Goal: Task Accomplishment & Management: Use online tool/utility

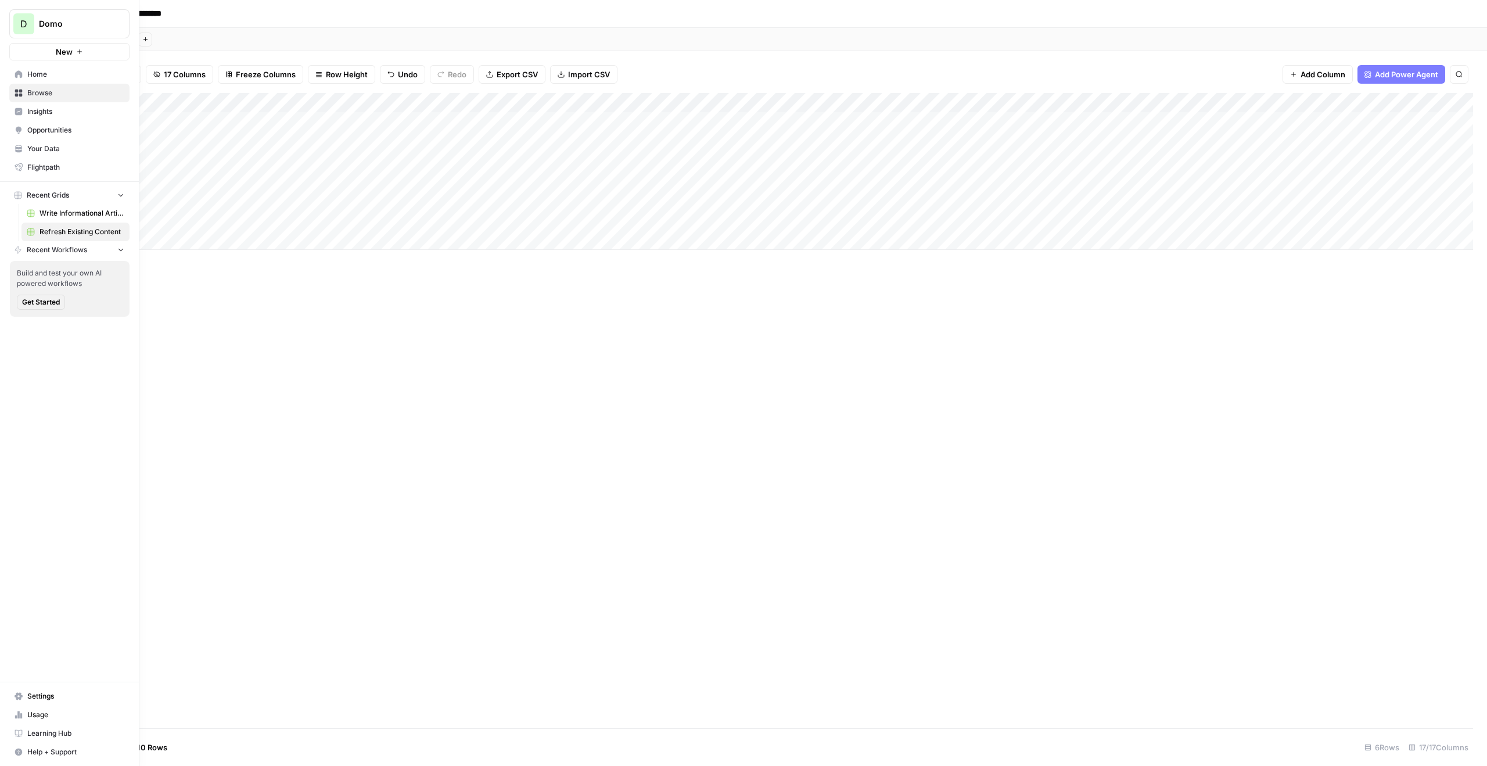
click at [69, 26] on span "Domo" at bounding box center [74, 24] width 70 height 12
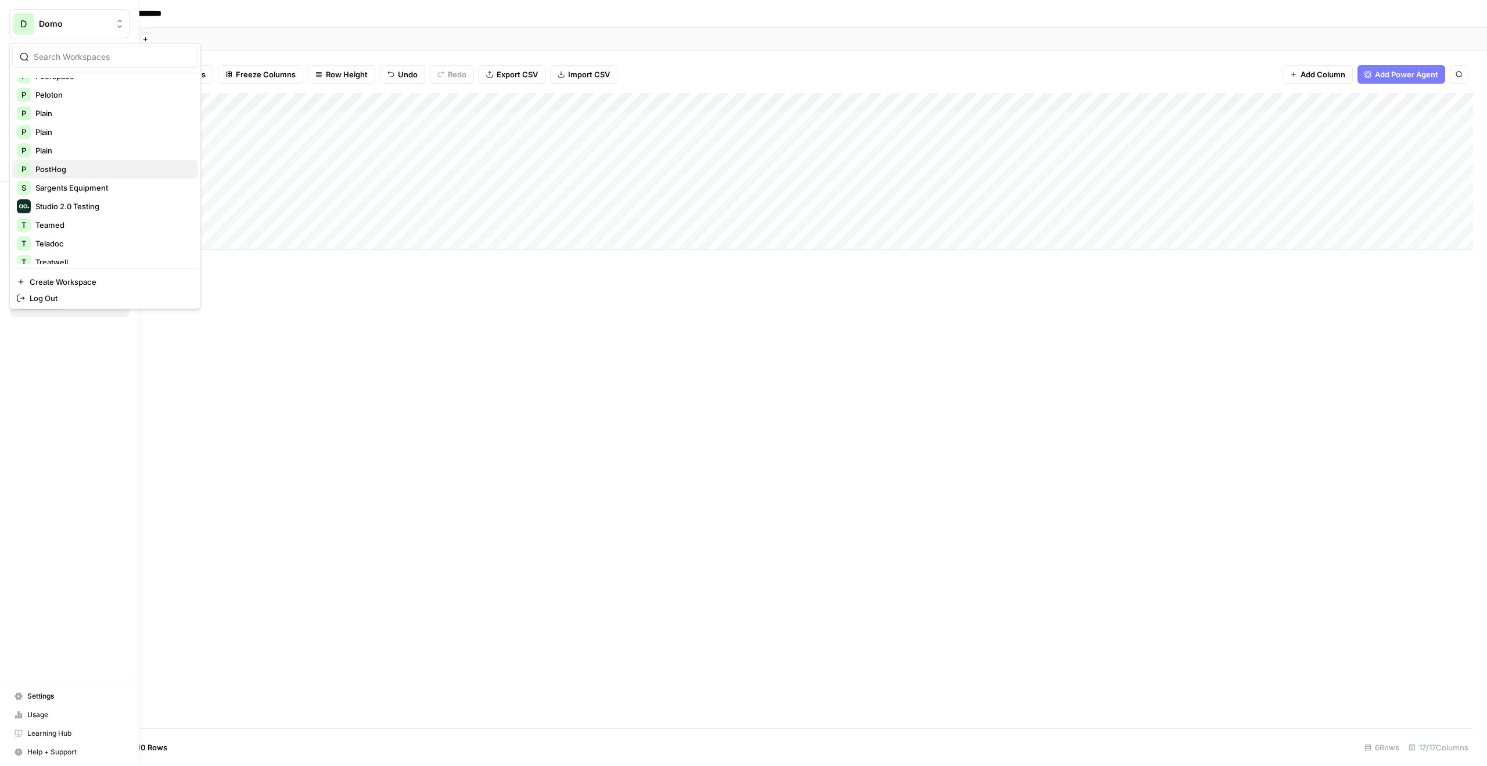
click at [64, 169] on span "PostHog" at bounding box center [111, 169] width 153 height 12
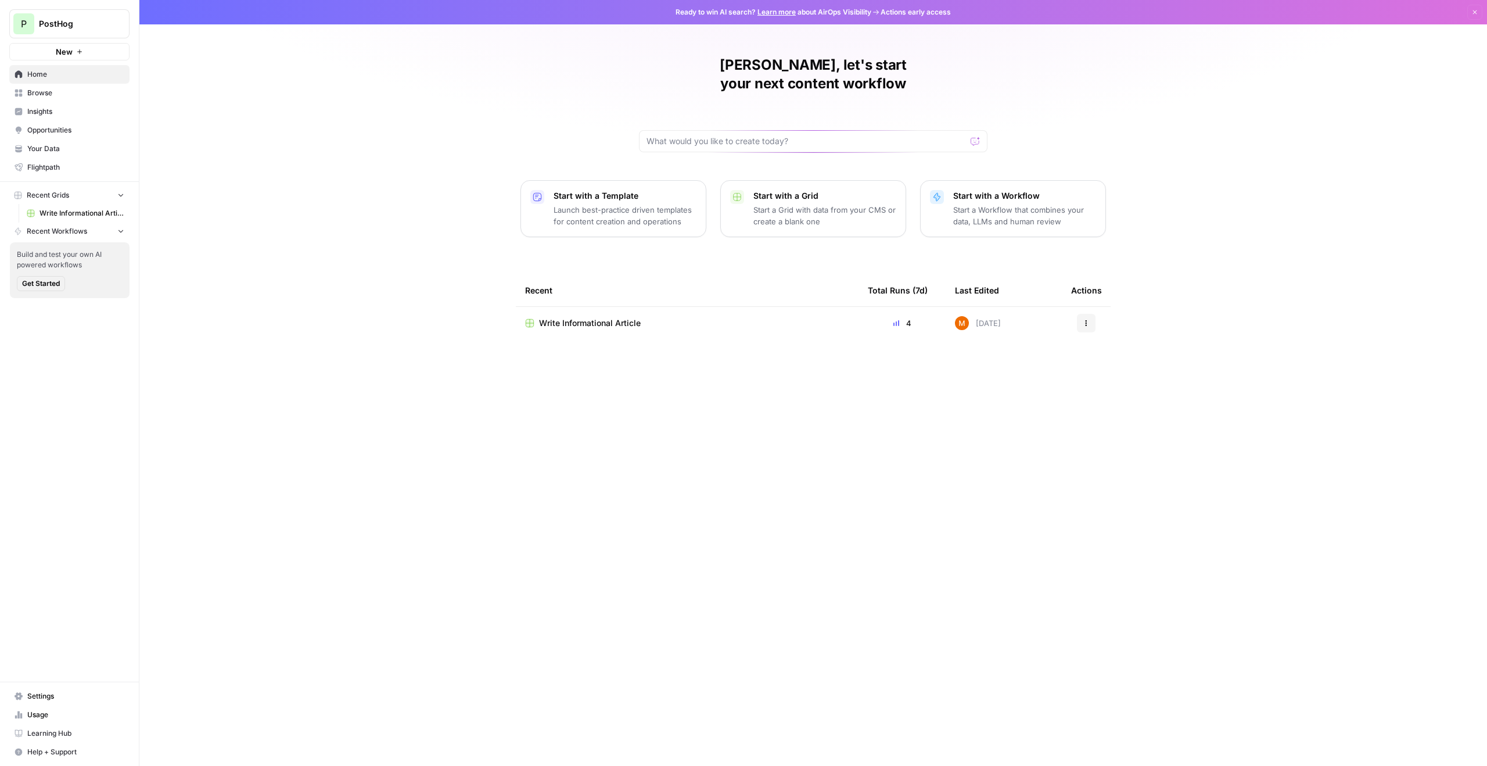
click at [64, 214] on span "Write Informational Article" at bounding box center [82, 213] width 85 height 10
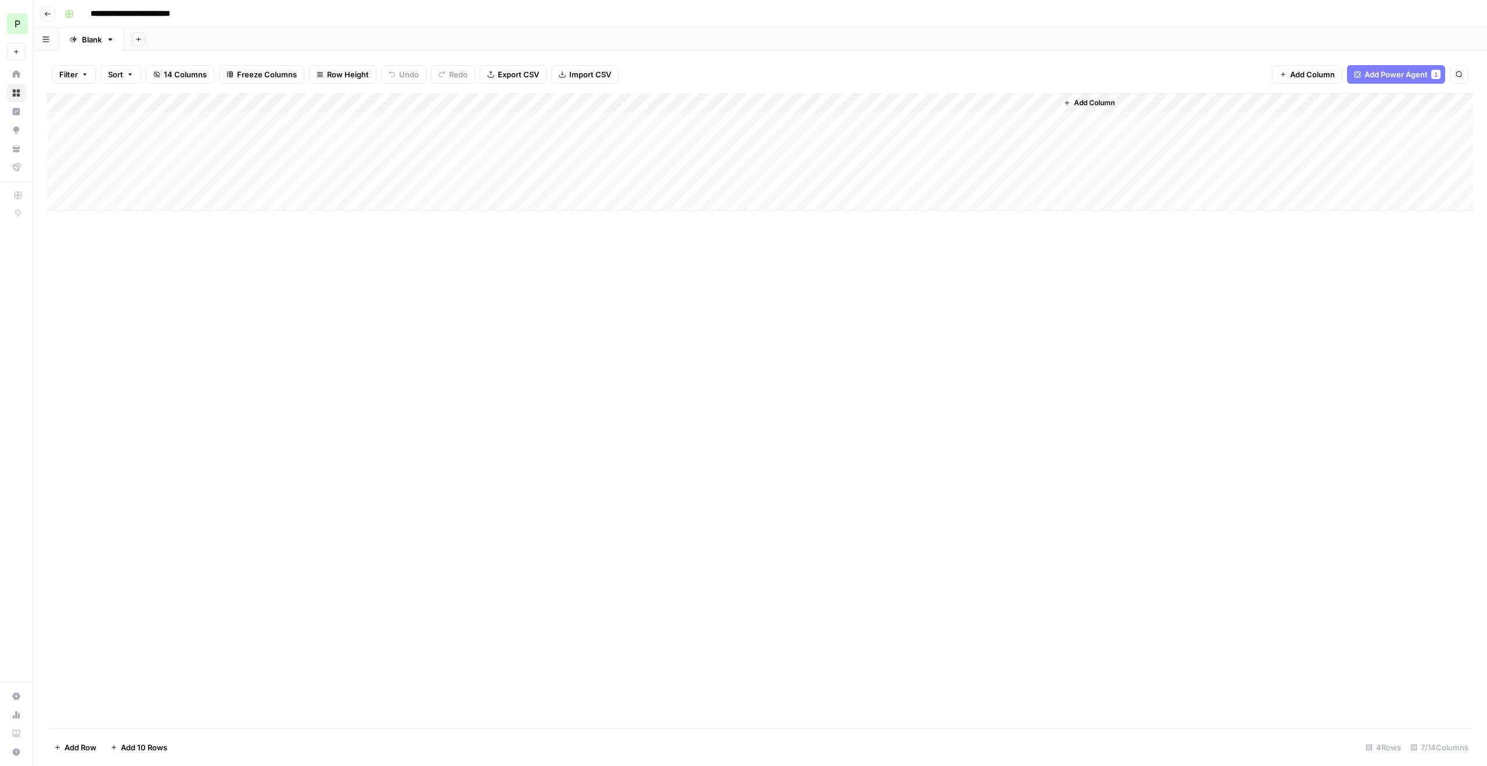
click at [942, 124] on div "Add Column" at bounding box center [760, 151] width 1426 height 117
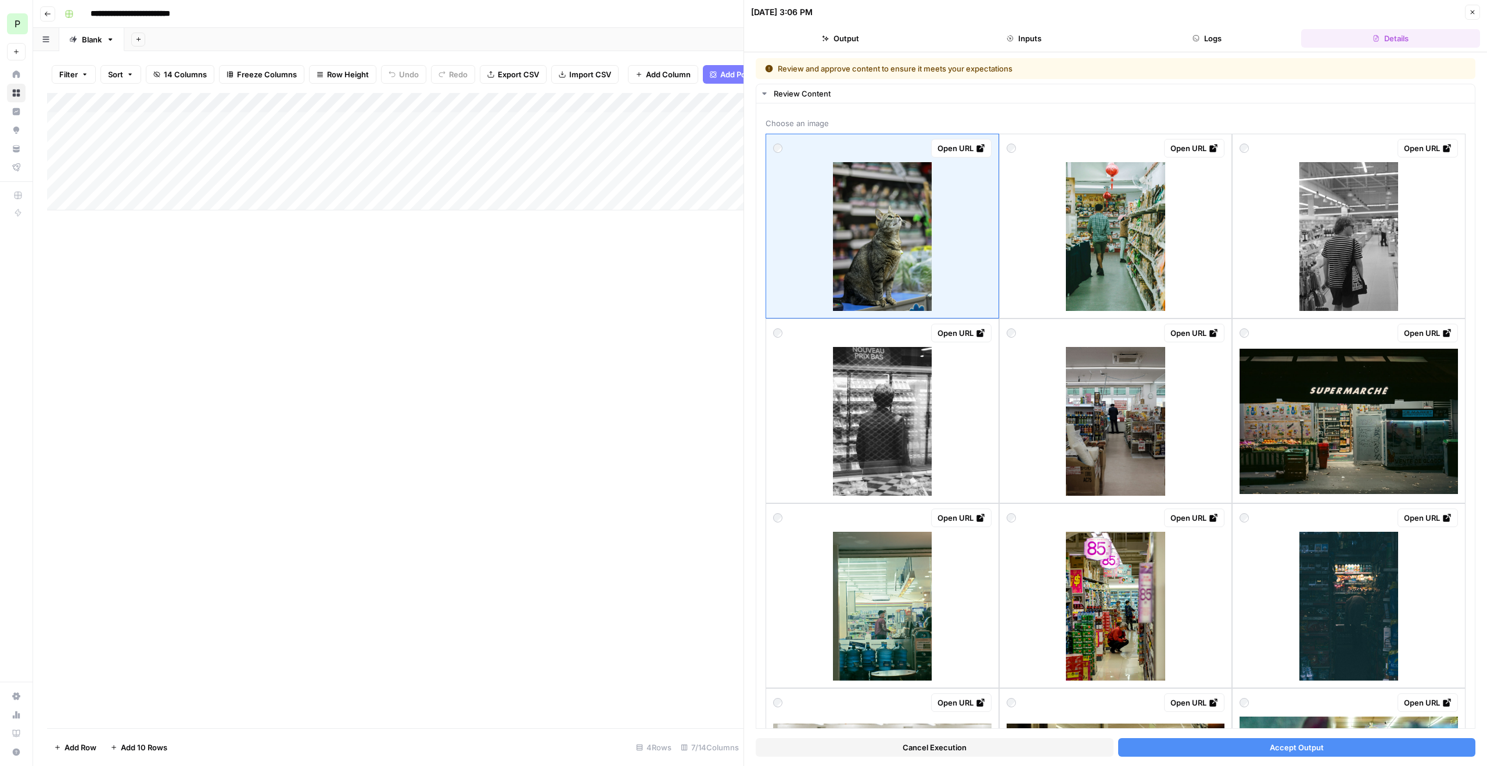
click at [1470, 13] on icon "button" at bounding box center [1472, 12] width 7 height 7
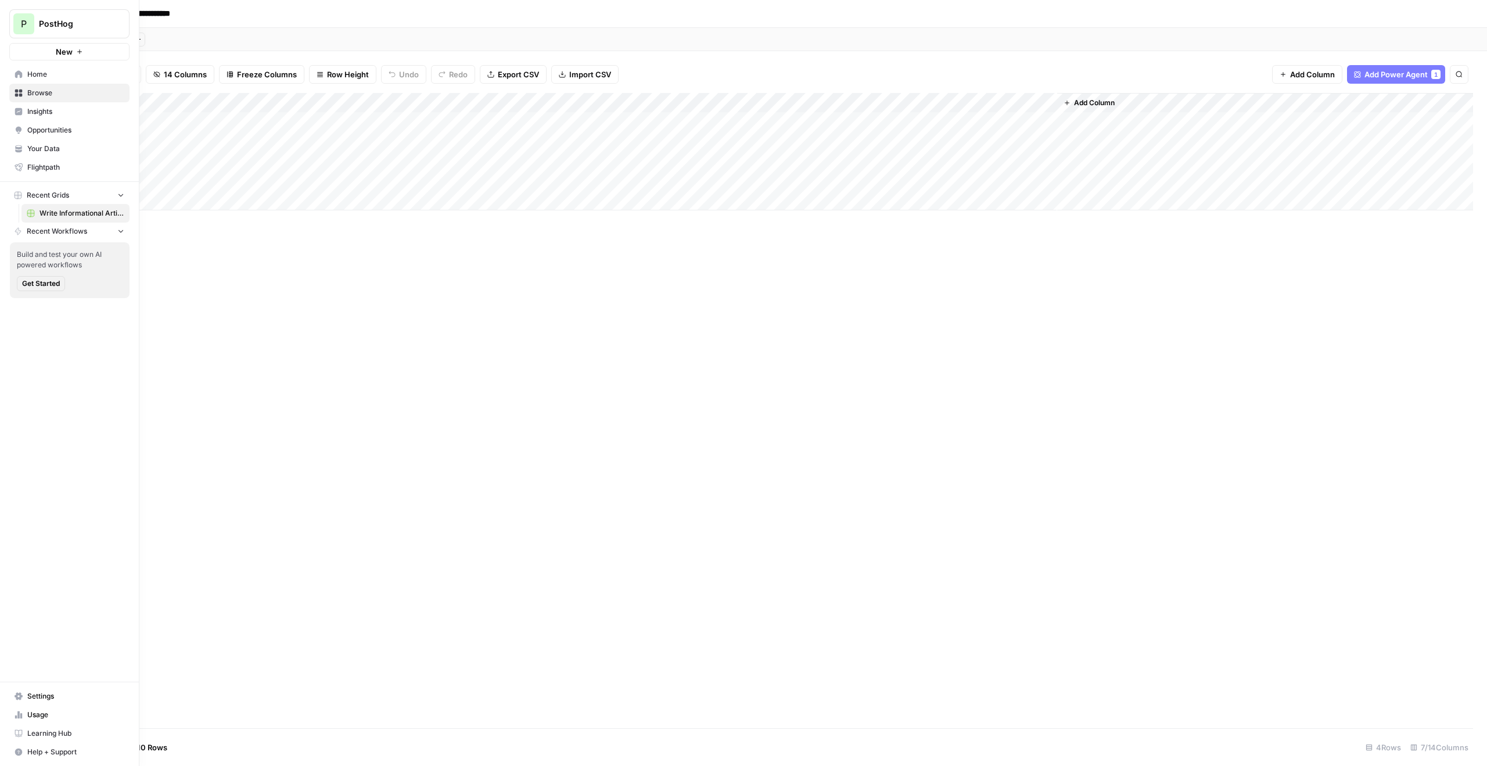
click at [46, 103] on link "Insights" at bounding box center [69, 111] width 120 height 19
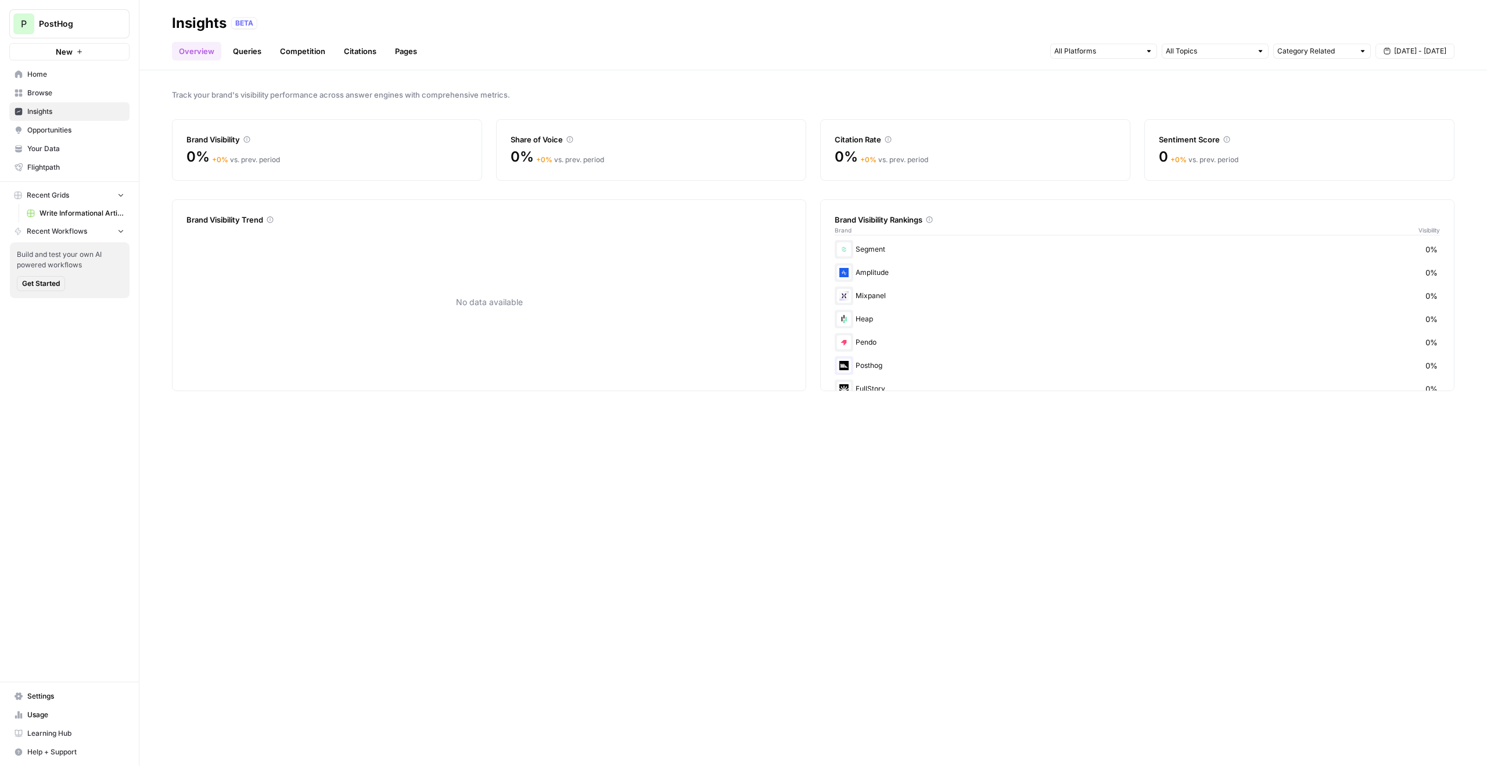
click at [78, 134] on span "Opportunities" at bounding box center [75, 130] width 97 height 10
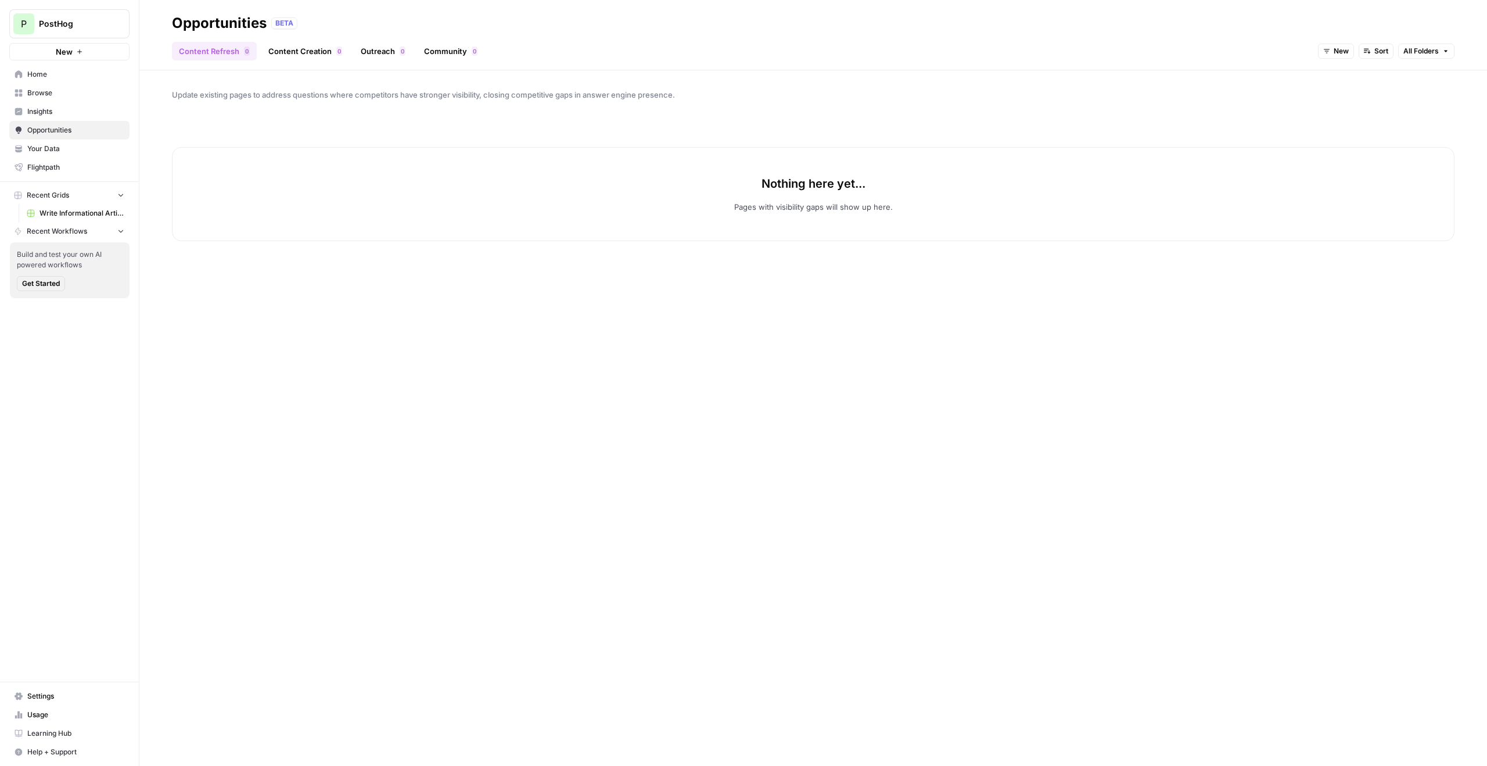
click at [60, 117] on link "Insights" at bounding box center [69, 111] width 120 height 19
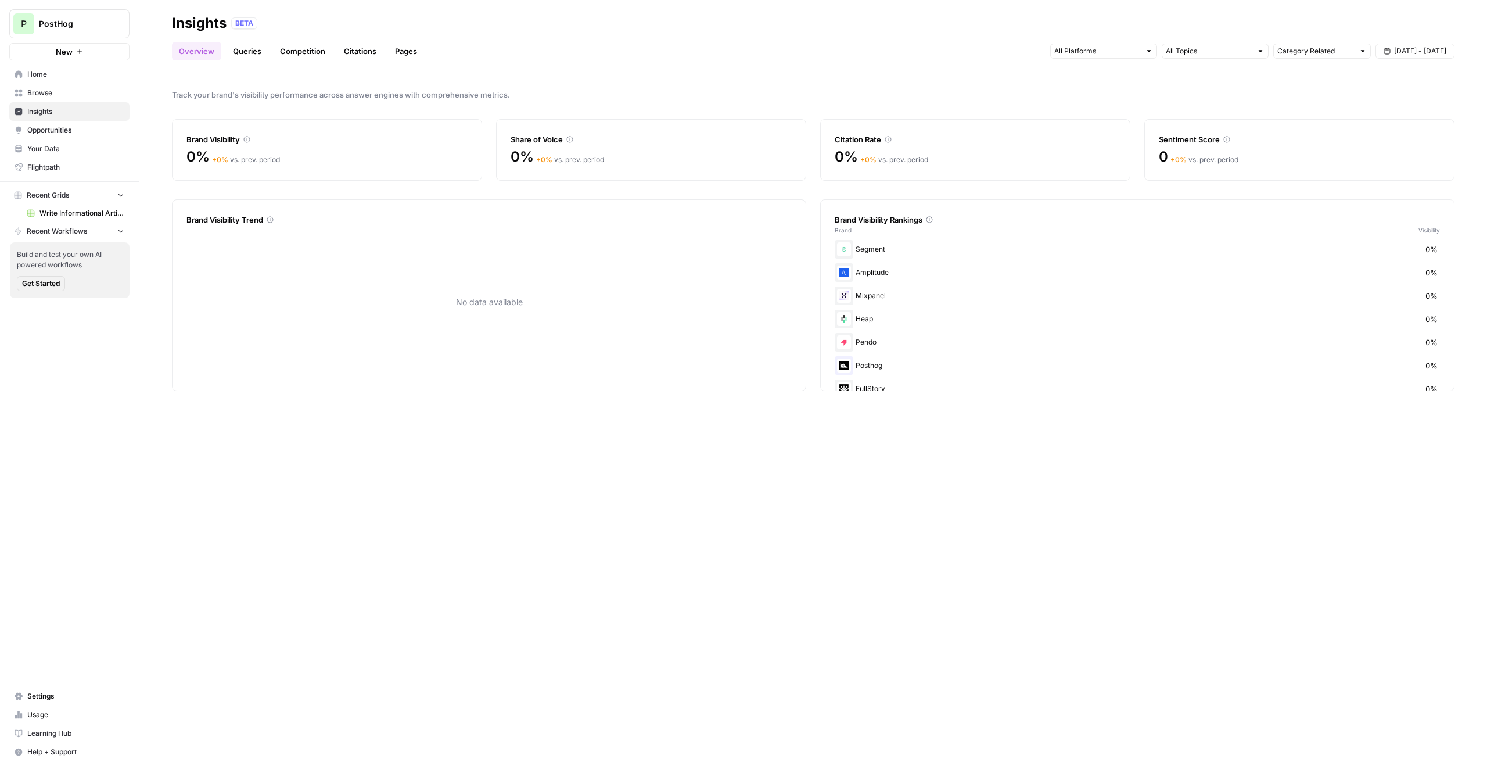
click at [71, 129] on span "Opportunities" at bounding box center [75, 130] width 97 height 10
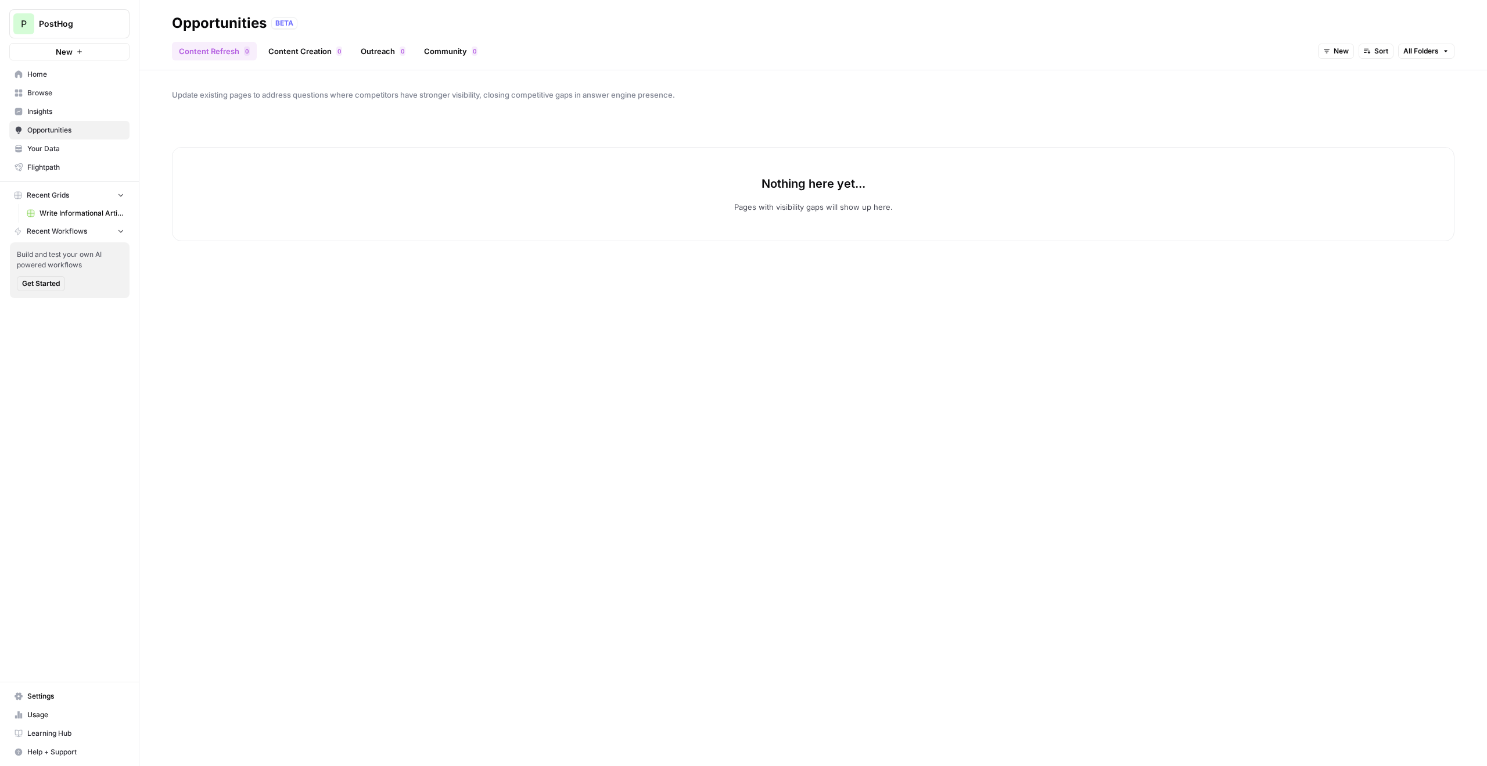
click at [289, 56] on link "Content Creation 0" at bounding box center [305, 51] width 88 height 19
click at [214, 51] on link "Content Refresh 0" at bounding box center [214, 51] width 85 height 19
click at [56, 113] on span "Insights" at bounding box center [75, 111] width 97 height 10
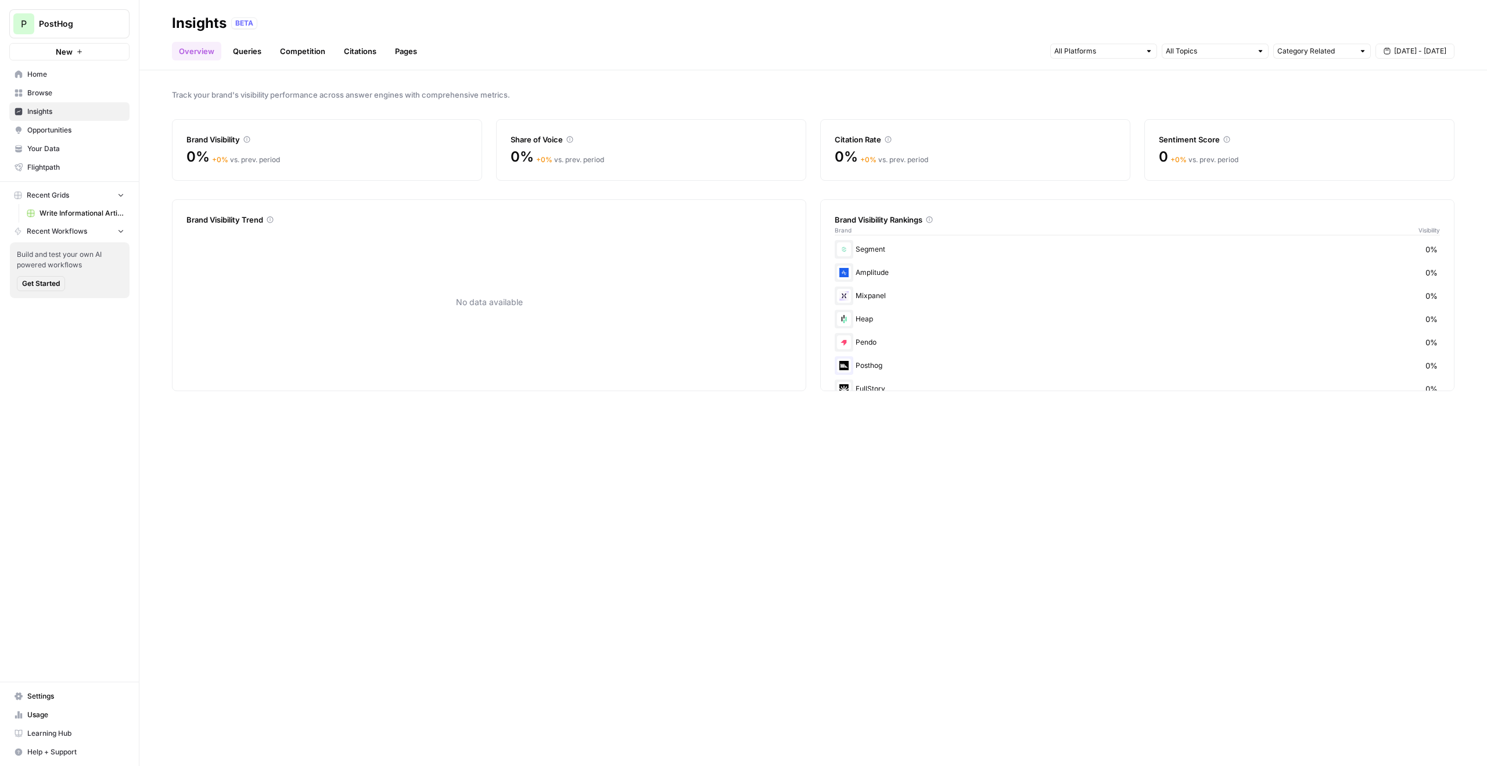
click at [392, 173] on div "0% + 0 % vs. prev. period" at bounding box center [327, 164] width 281 height 33
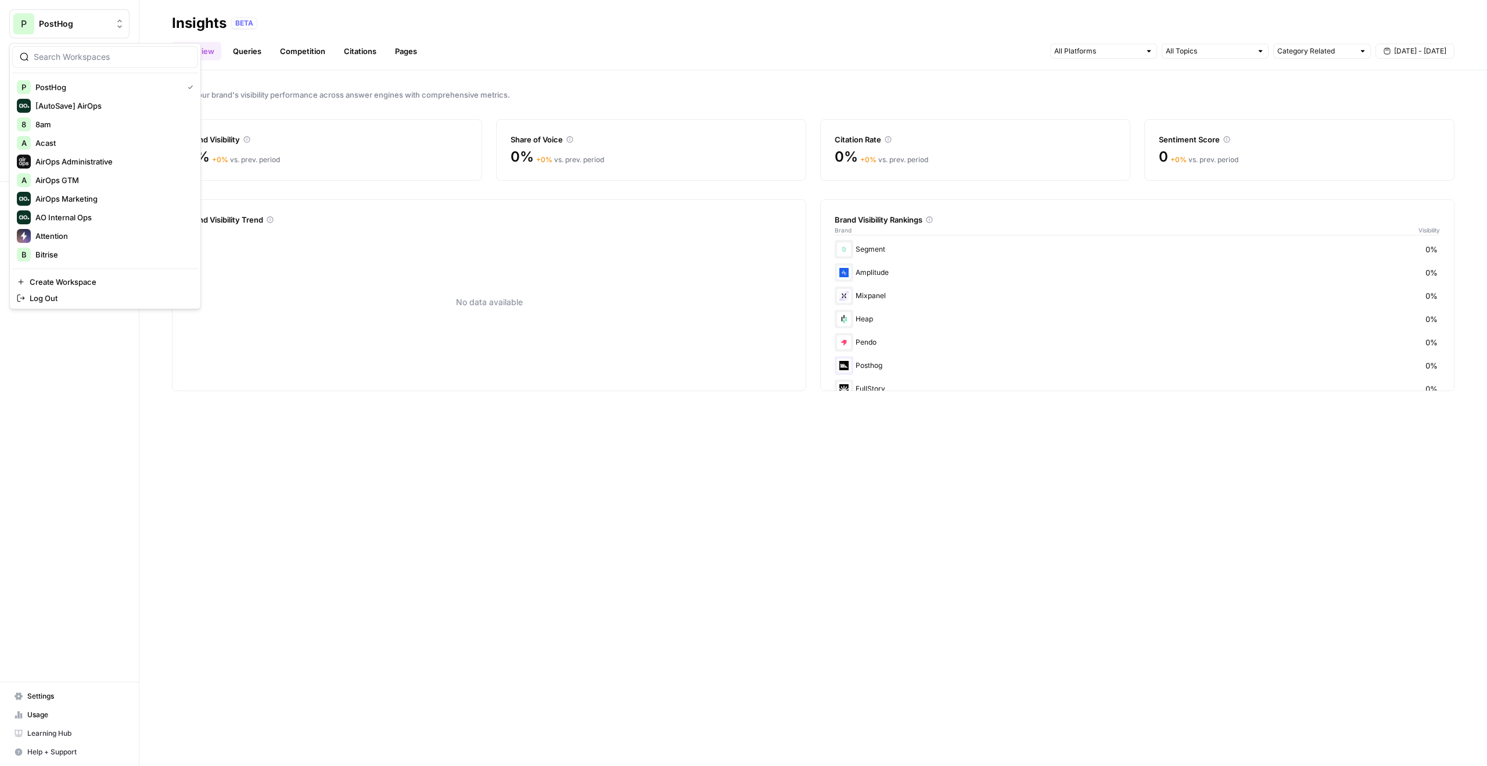
click at [97, 24] on span "PostHog" at bounding box center [74, 24] width 70 height 12
click at [70, 249] on span "Webflow" at bounding box center [111, 255] width 153 height 12
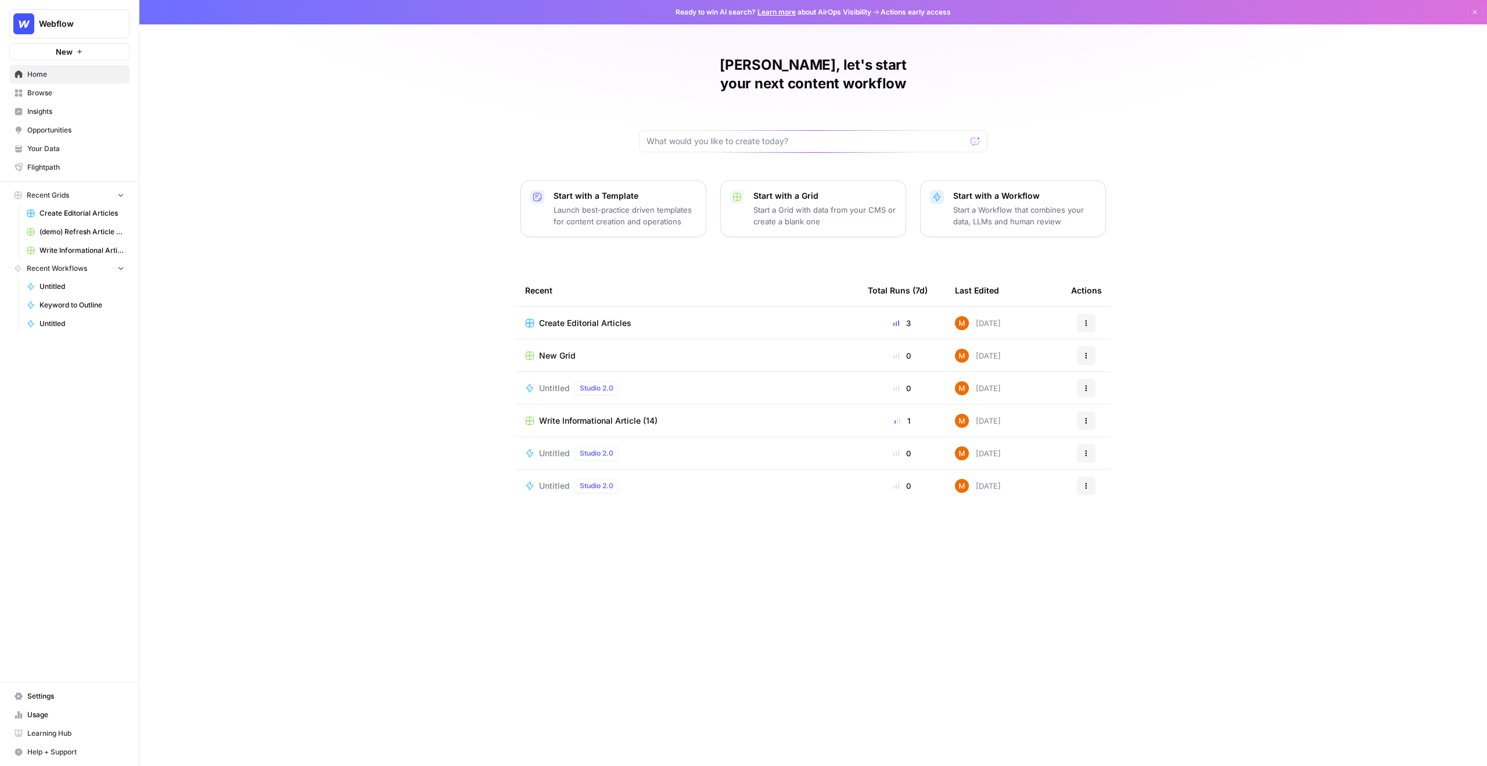
click at [88, 218] on link "Create Editorial Articles" at bounding box center [75, 213] width 108 height 19
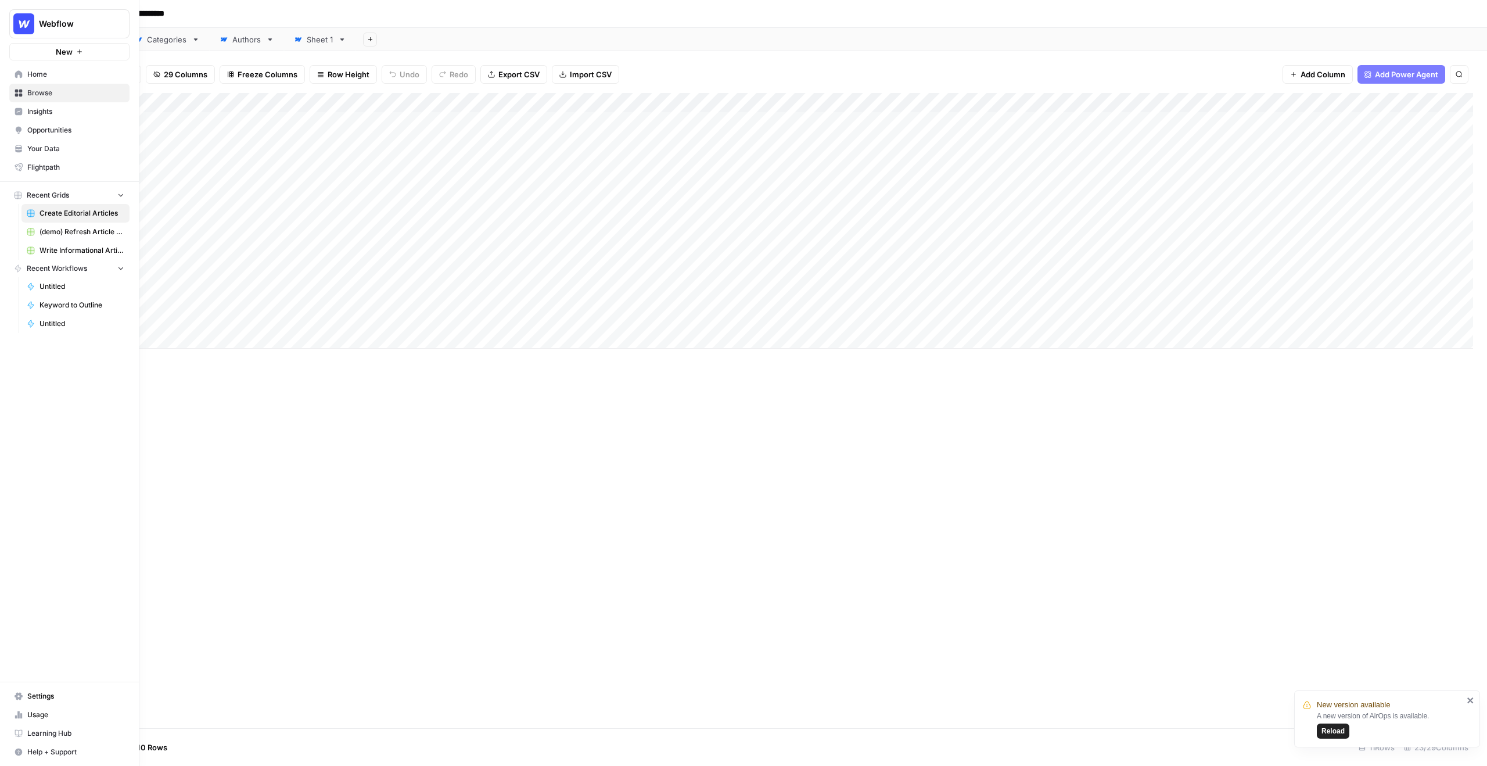
click at [58, 237] on link "(demo) Refresh Article Content & Analysis" at bounding box center [75, 232] width 108 height 19
click at [24, 21] on img "Workspace: Webflow" at bounding box center [23, 23] width 21 height 21
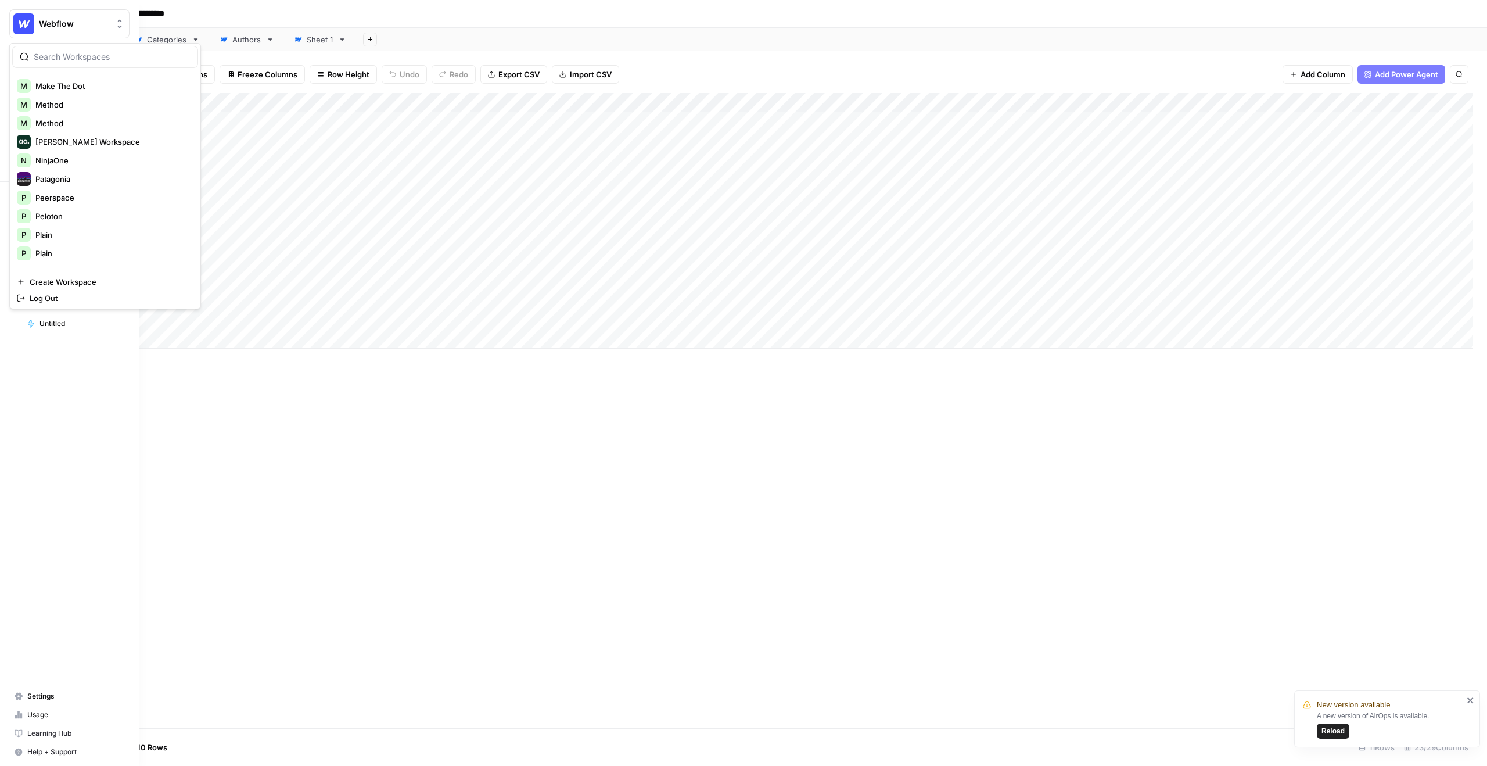
scroll to position [558, 0]
click at [92, 214] on span "Teamed" at bounding box center [111, 218] width 153 height 12
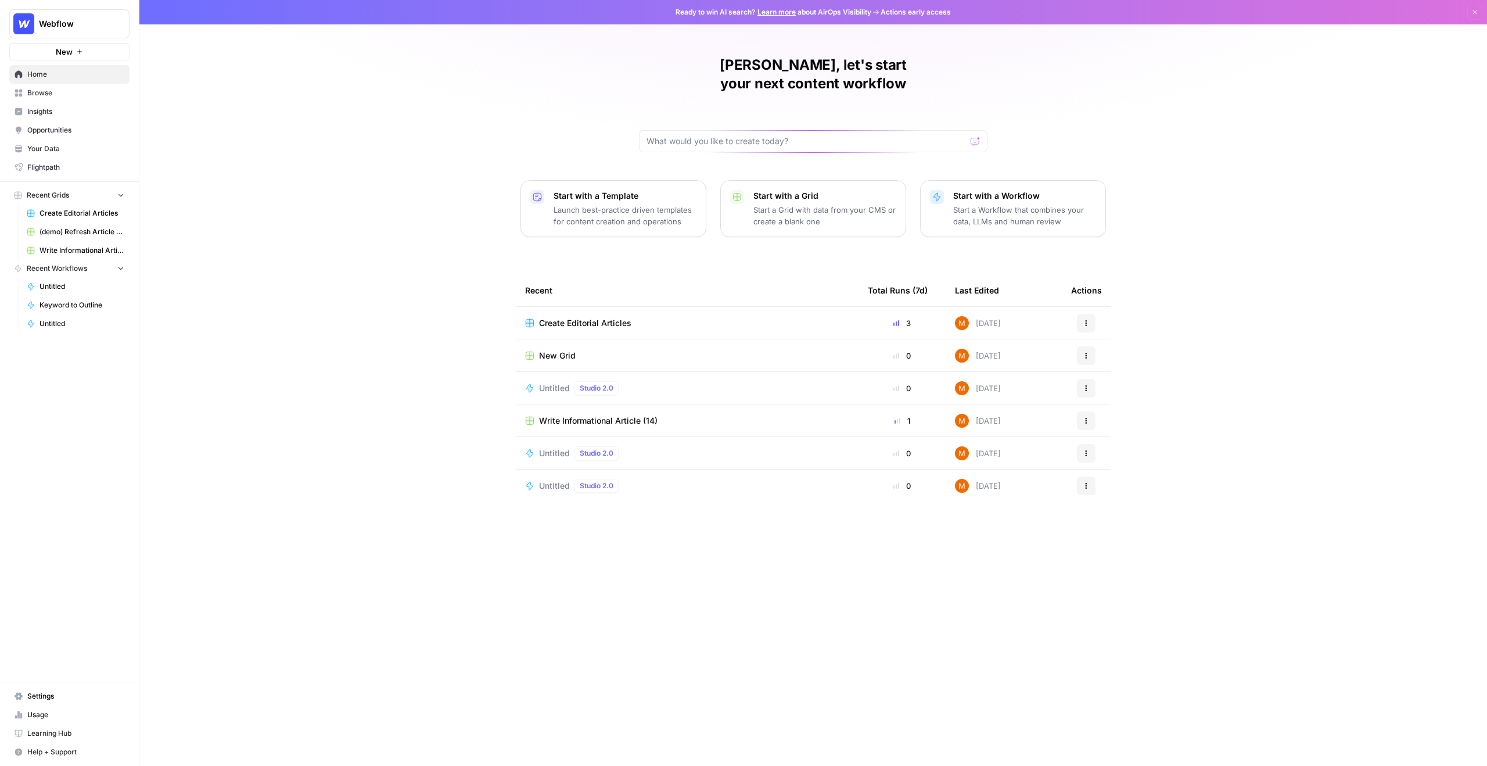
click at [101, 216] on span "Create Editorial Articles" at bounding box center [82, 213] width 85 height 10
click at [58, 130] on span "Opportunities" at bounding box center [75, 130] width 97 height 10
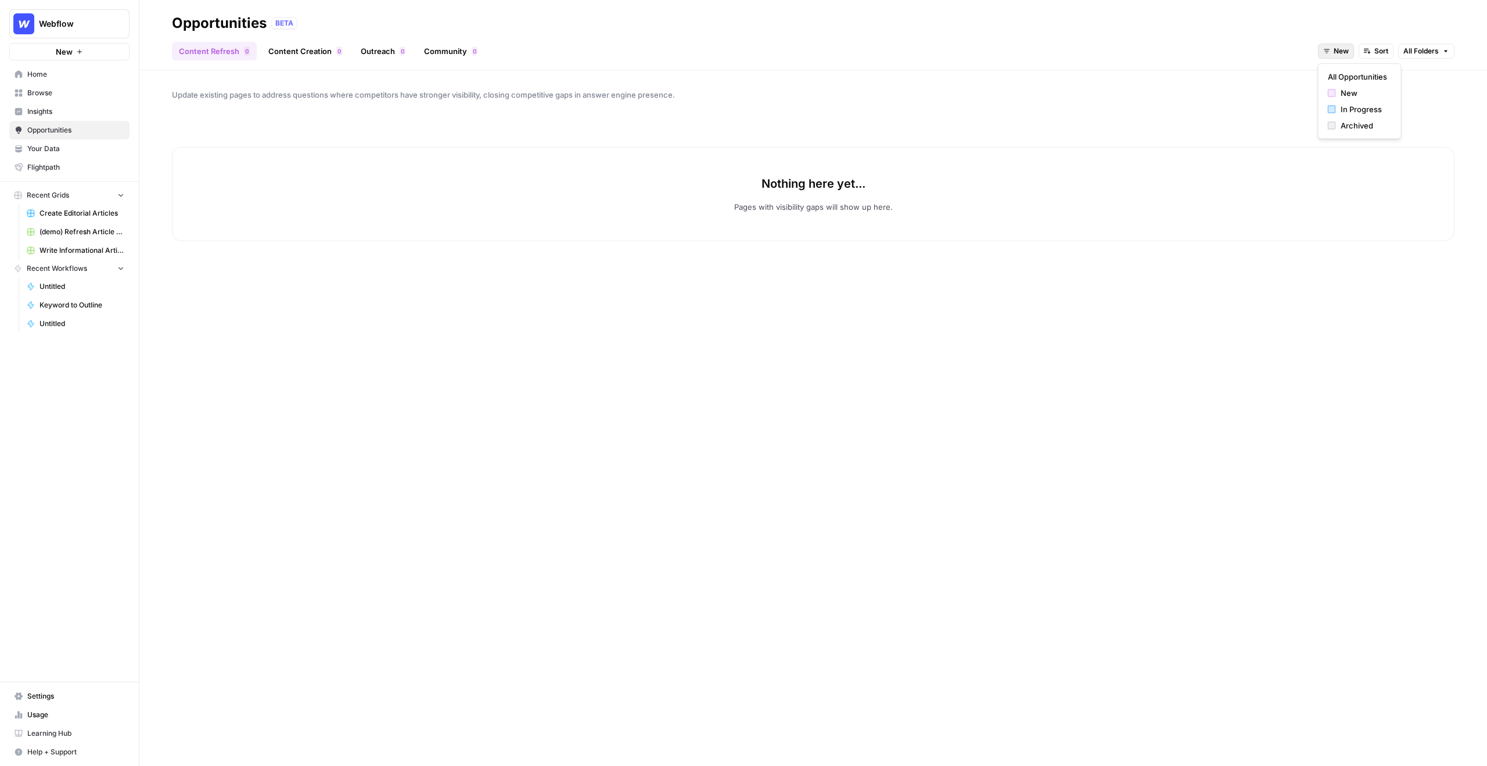
click at [1340, 44] on button "New" at bounding box center [1336, 51] width 36 height 15
click at [1338, 77] on span "All Opportunities" at bounding box center [1357, 77] width 59 height 12
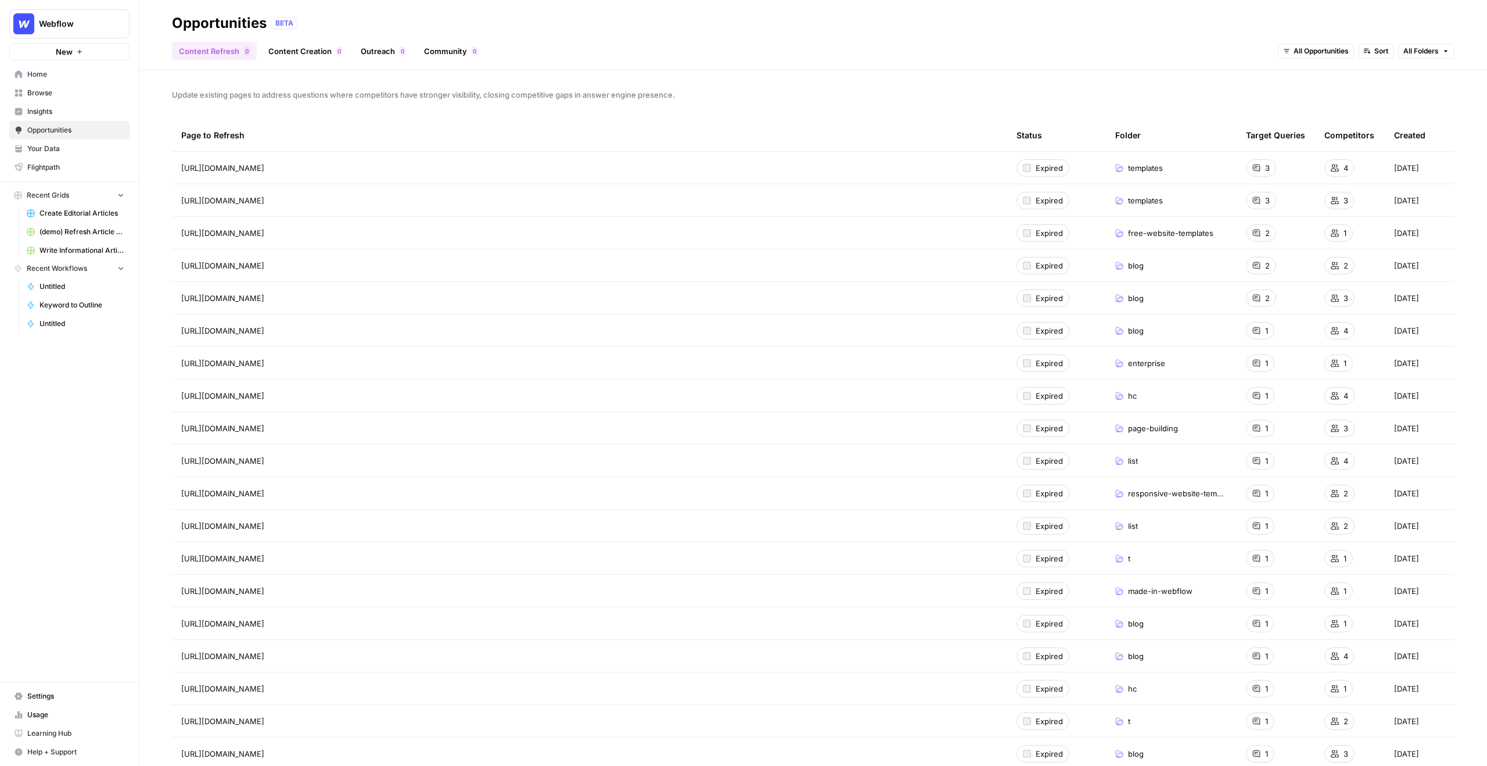
click at [319, 52] on link "Content Creation 0" at bounding box center [305, 51] width 88 height 19
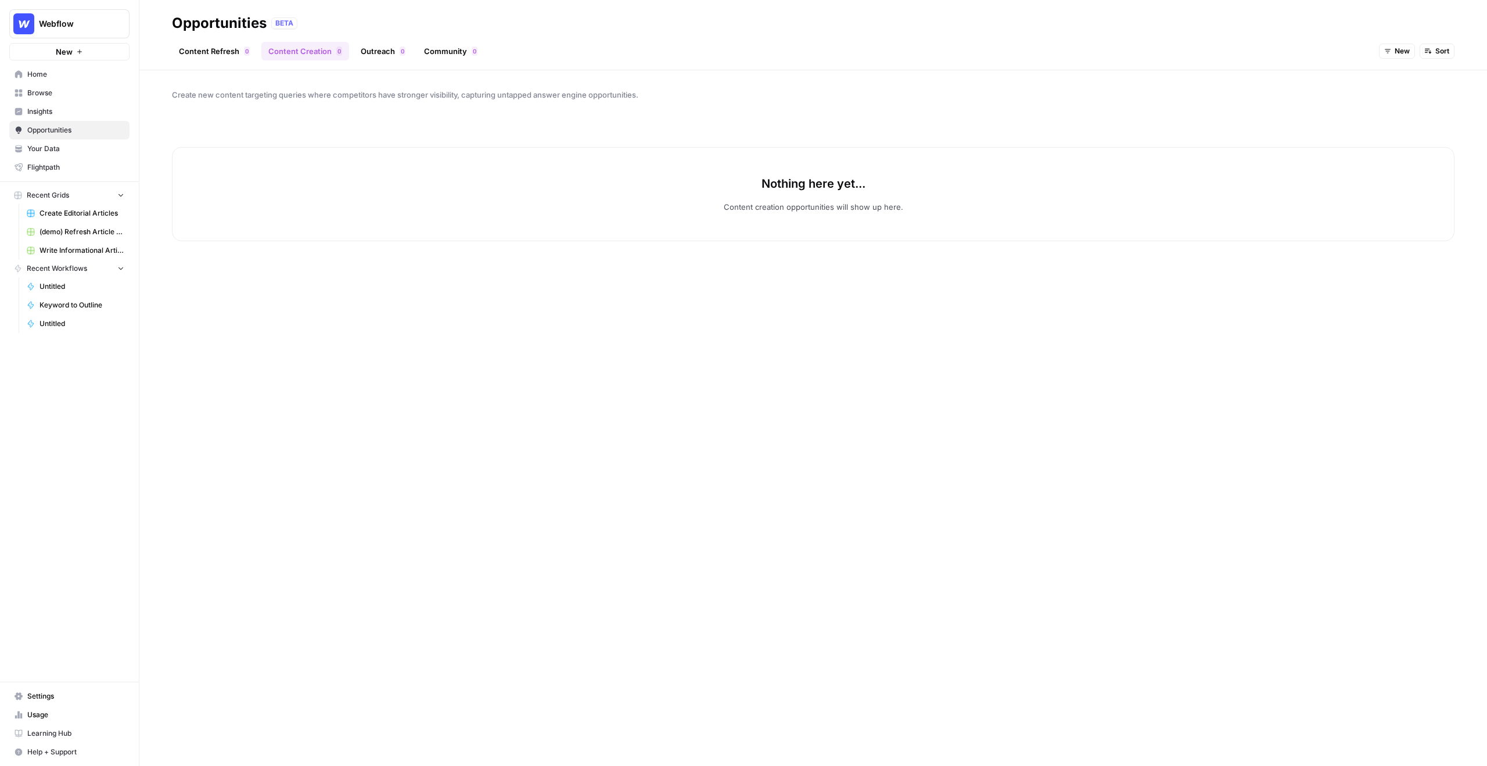
click at [1399, 43] on div "New Sort" at bounding box center [1417, 51] width 76 height 19
click at [1399, 51] on span "New" at bounding box center [1402, 51] width 15 height 10
click at [1401, 80] on span "All Opportunities" at bounding box center [1418, 77] width 59 height 12
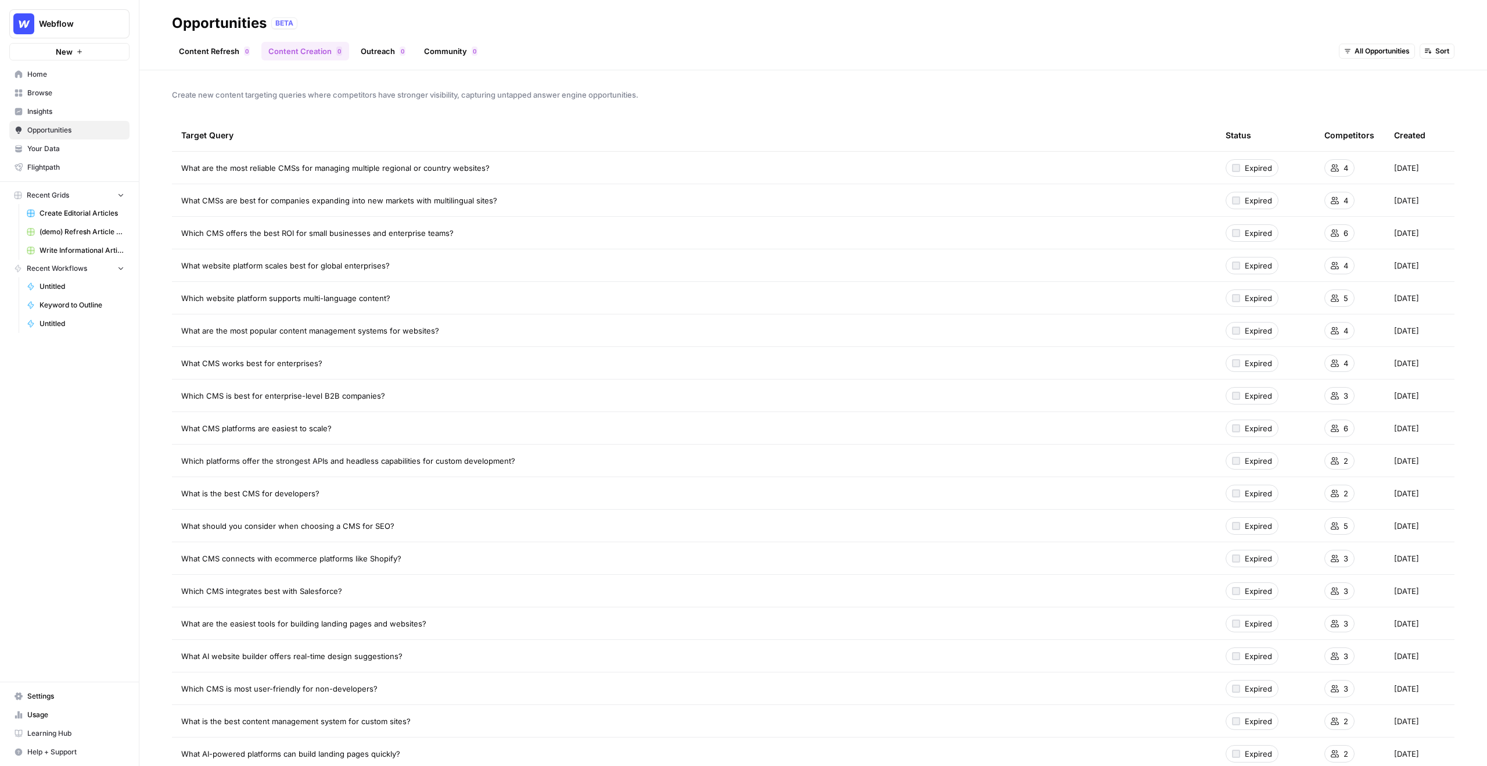
click at [384, 51] on link "Outreach 0" at bounding box center [383, 51] width 59 height 19
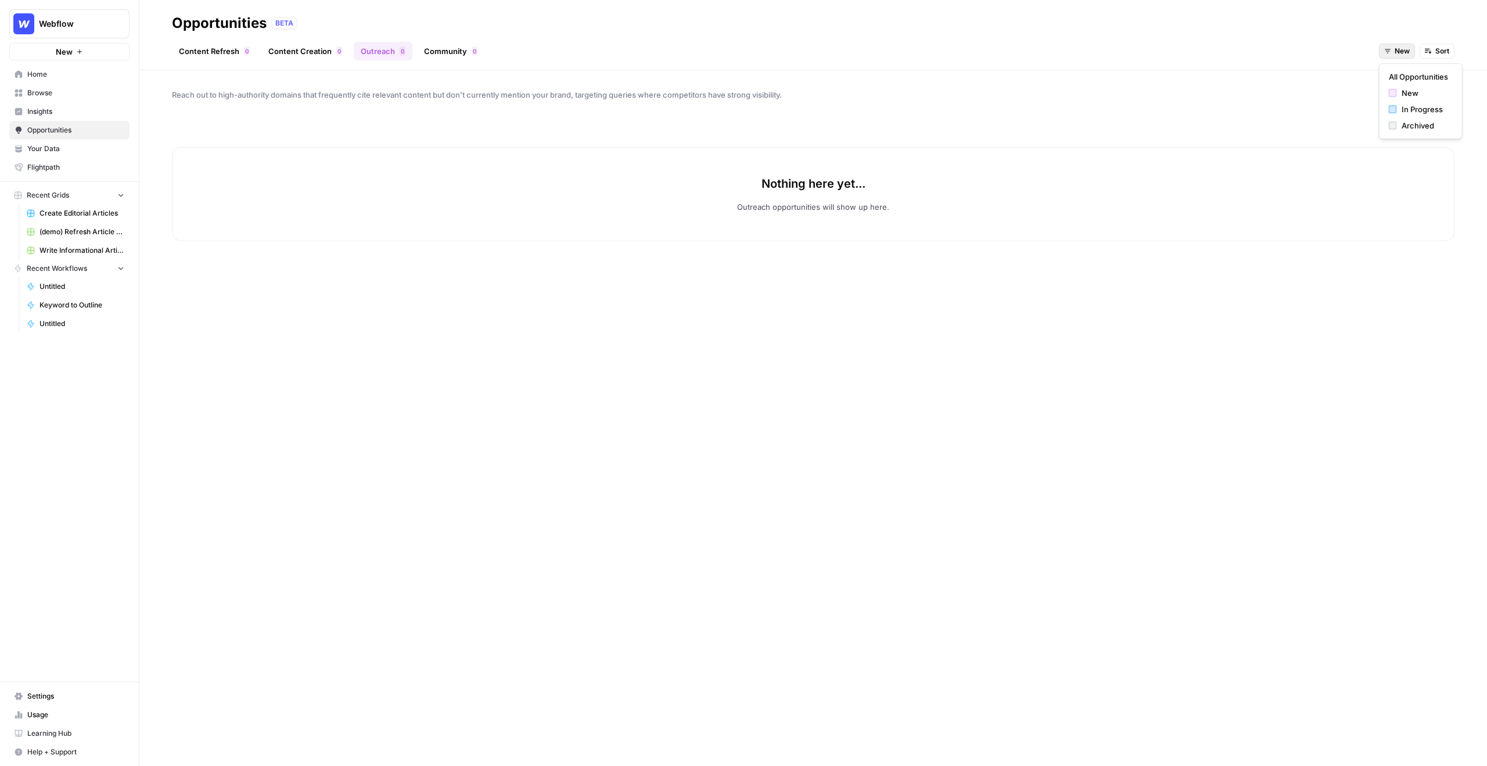
click at [1391, 52] on button "New" at bounding box center [1397, 51] width 36 height 15
click at [1404, 77] on span "All Opportunities" at bounding box center [1418, 77] width 59 height 12
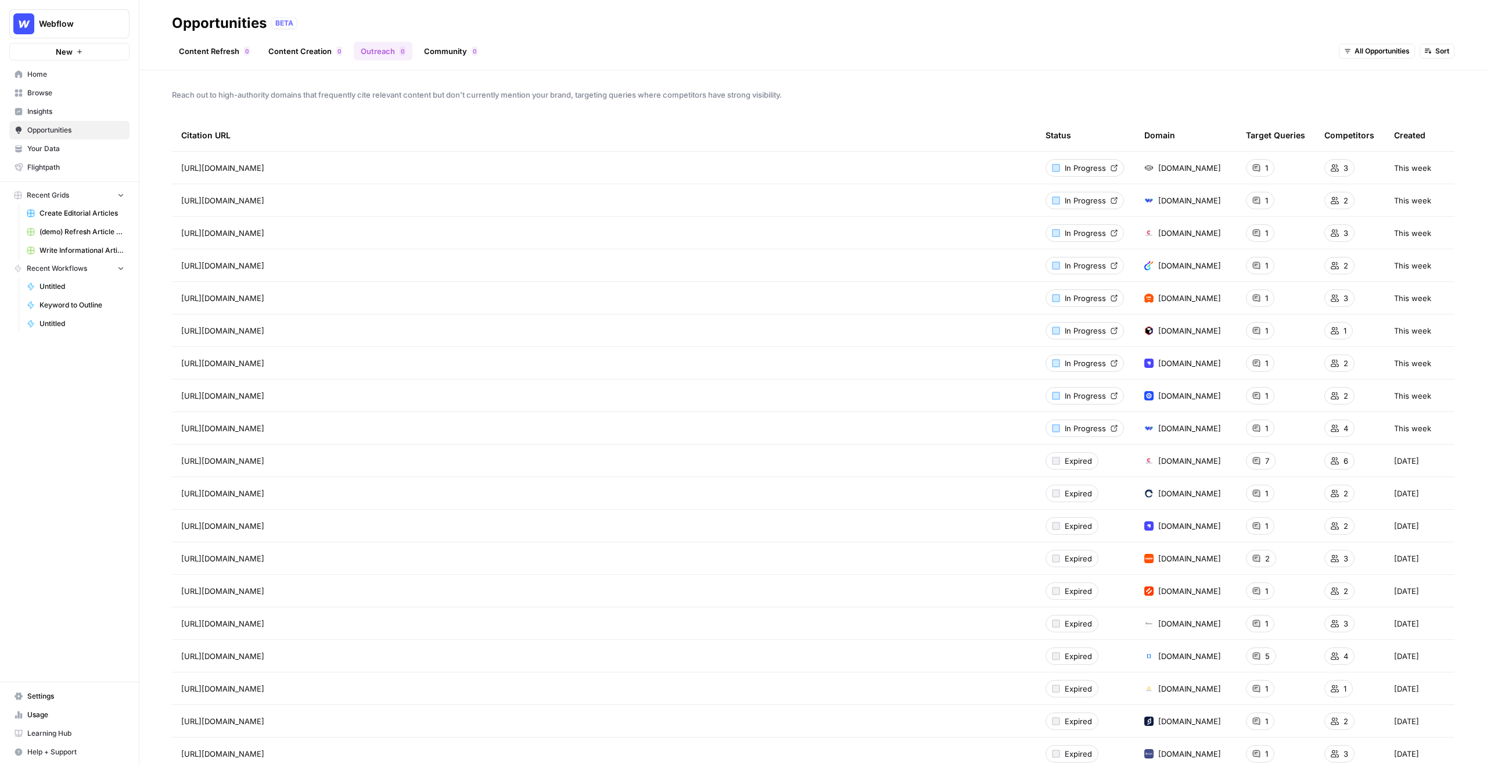
click at [216, 48] on link "Content Refresh 0" at bounding box center [214, 51] width 85 height 19
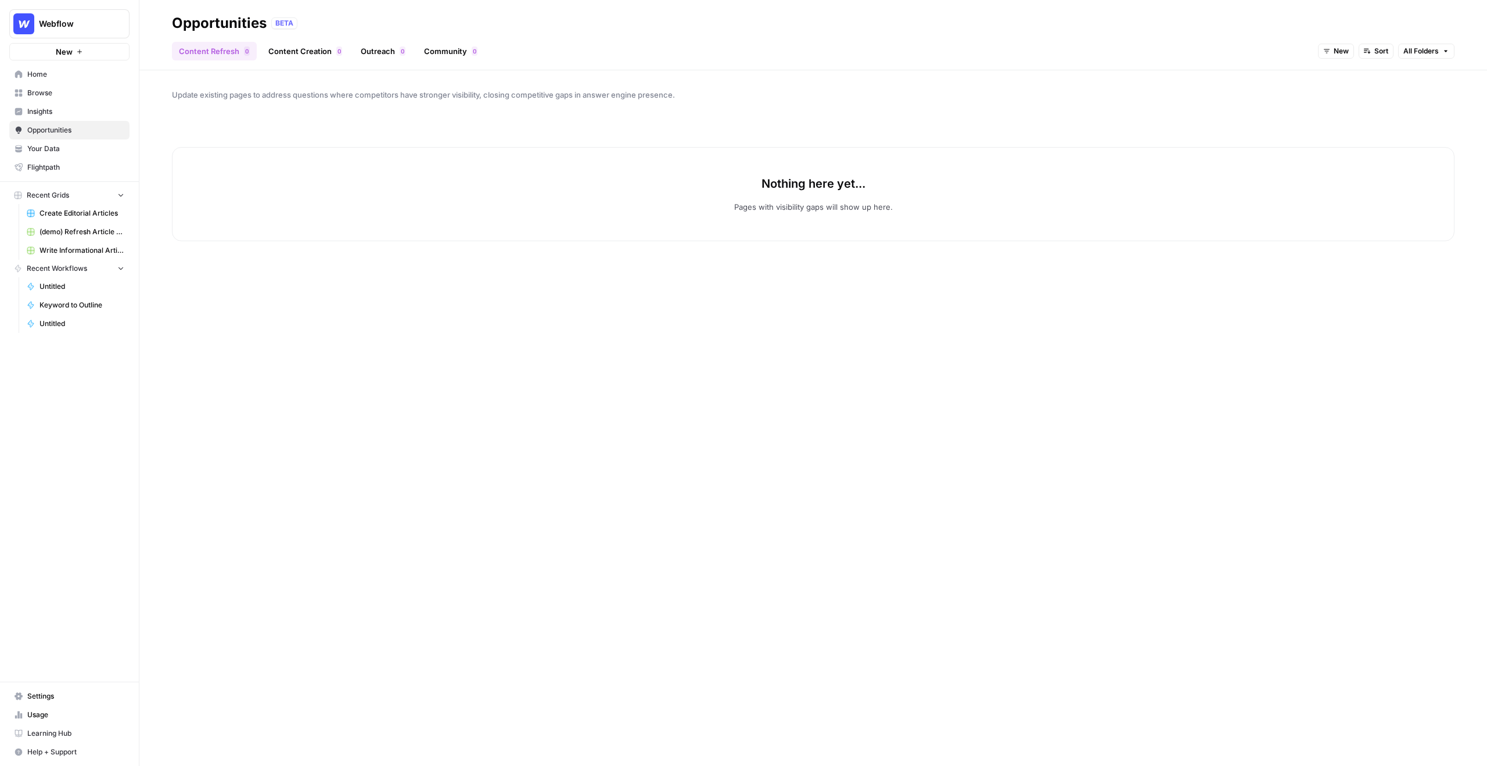
click at [272, 49] on link "Content Creation 0" at bounding box center [305, 51] width 88 height 19
click at [204, 51] on link "Content Refresh 0" at bounding box center [214, 51] width 85 height 19
click at [1332, 46] on button "New" at bounding box center [1336, 51] width 36 height 15
click at [725, 83] on div "Update existing pages to address questions where competitors have stronger visi…" at bounding box center [813, 418] width 1348 height 696
click at [84, 103] on link "Insights" at bounding box center [69, 111] width 120 height 19
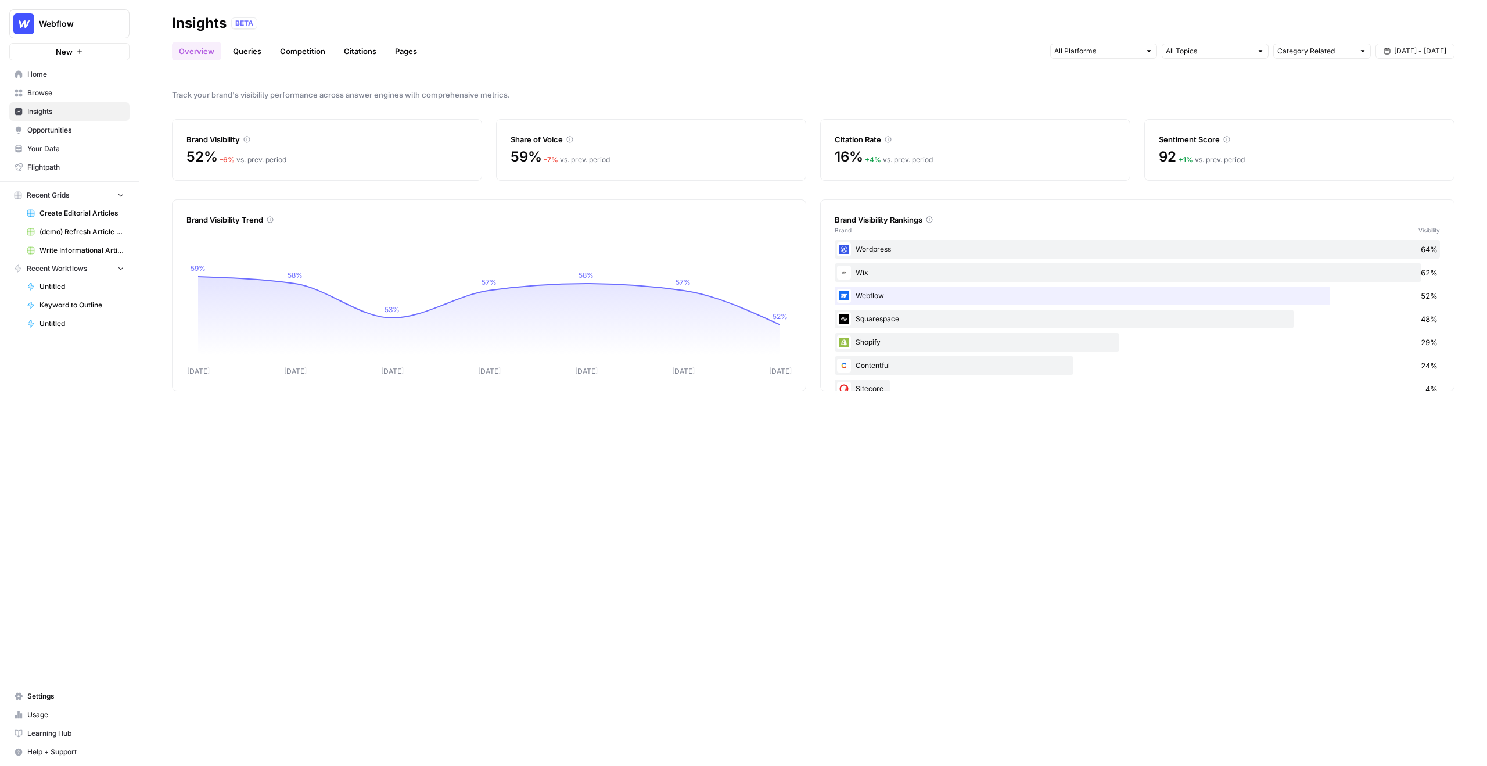
click at [56, 127] on span "Opportunities" at bounding box center [75, 130] width 97 height 10
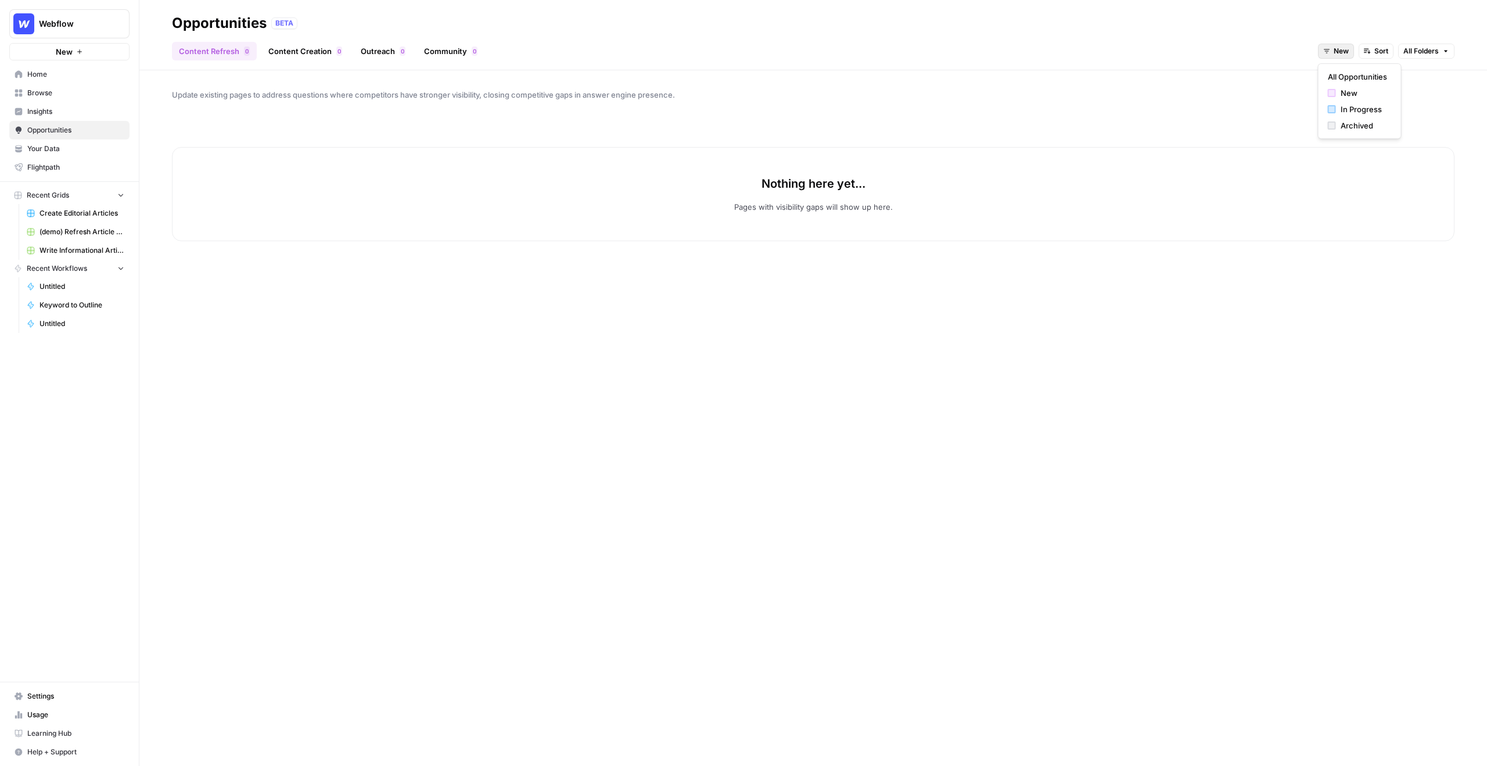
click at [1345, 47] on span "New" at bounding box center [1341, 51] width 15 height 10
click at [1345, 70] on button "All Opportunities" at bounding box center [1360, 77] width 73 height 16
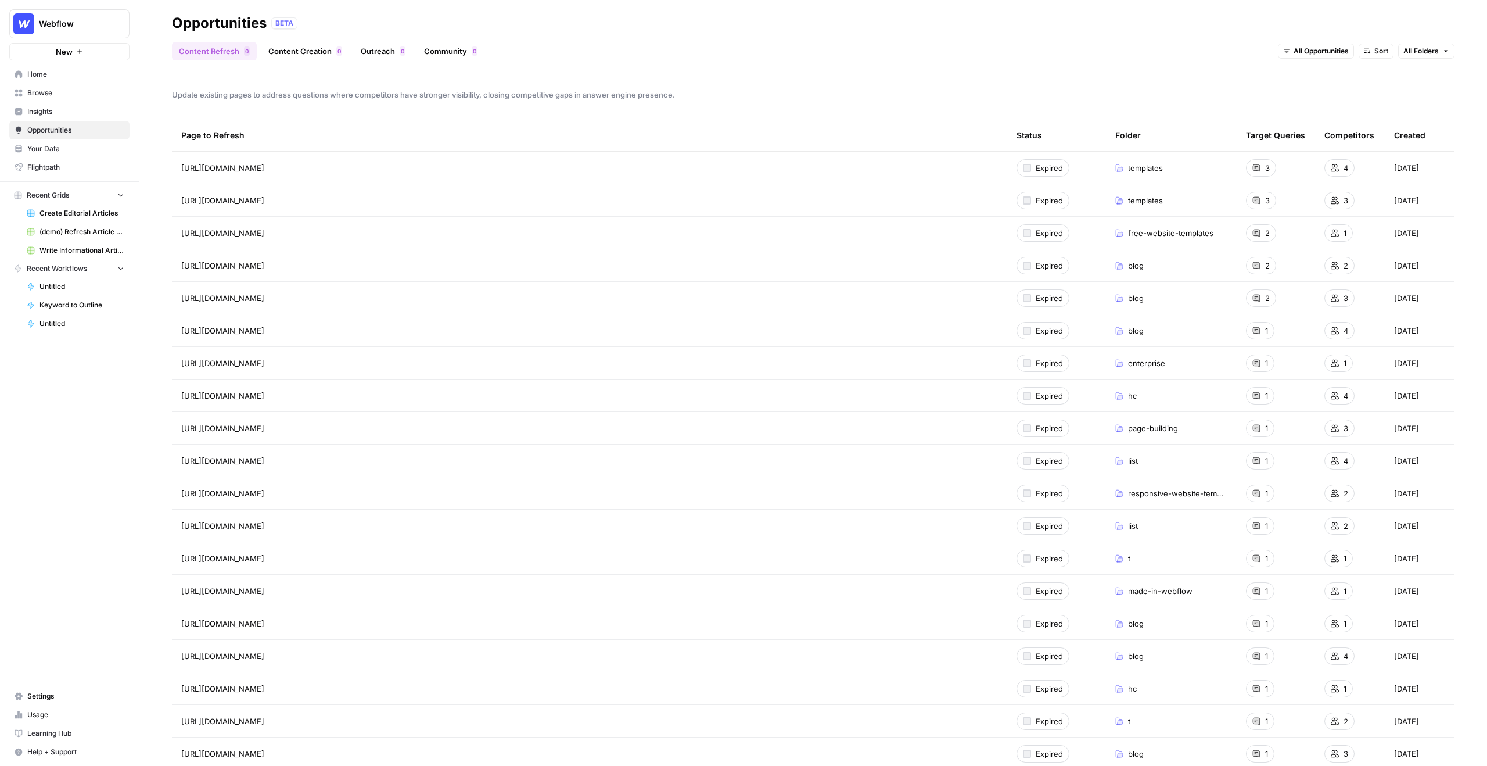
click at [303, 49] on link "Content Creation 0" at bounding box center [305, 51] width 88 height 19
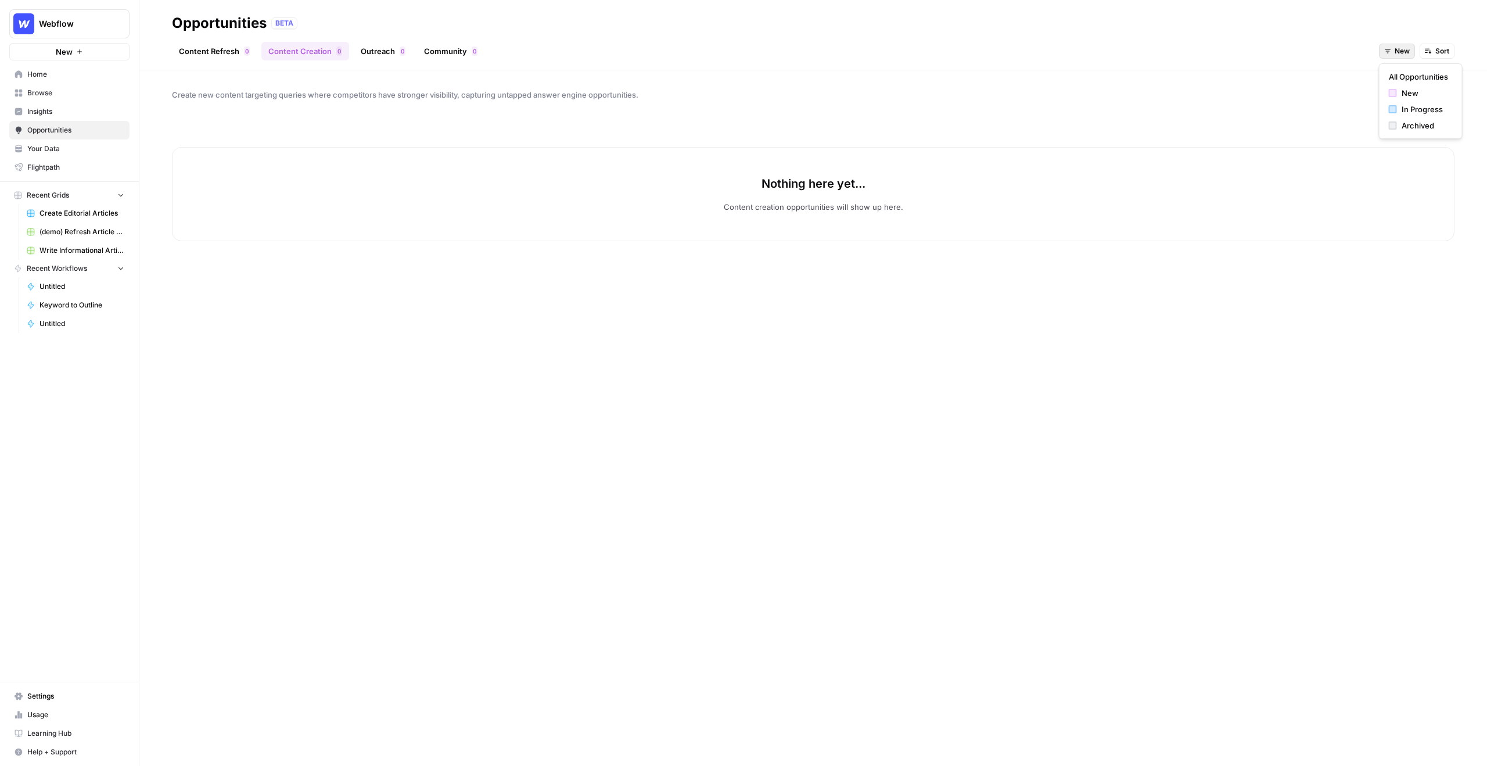
click at [1404, 52] on span "New" at bounding box center [1402, 51] width 15 height 10
click at [1410, 81] on span "All Opportunities" at bounding box center [1418, 77] width 59 height 12
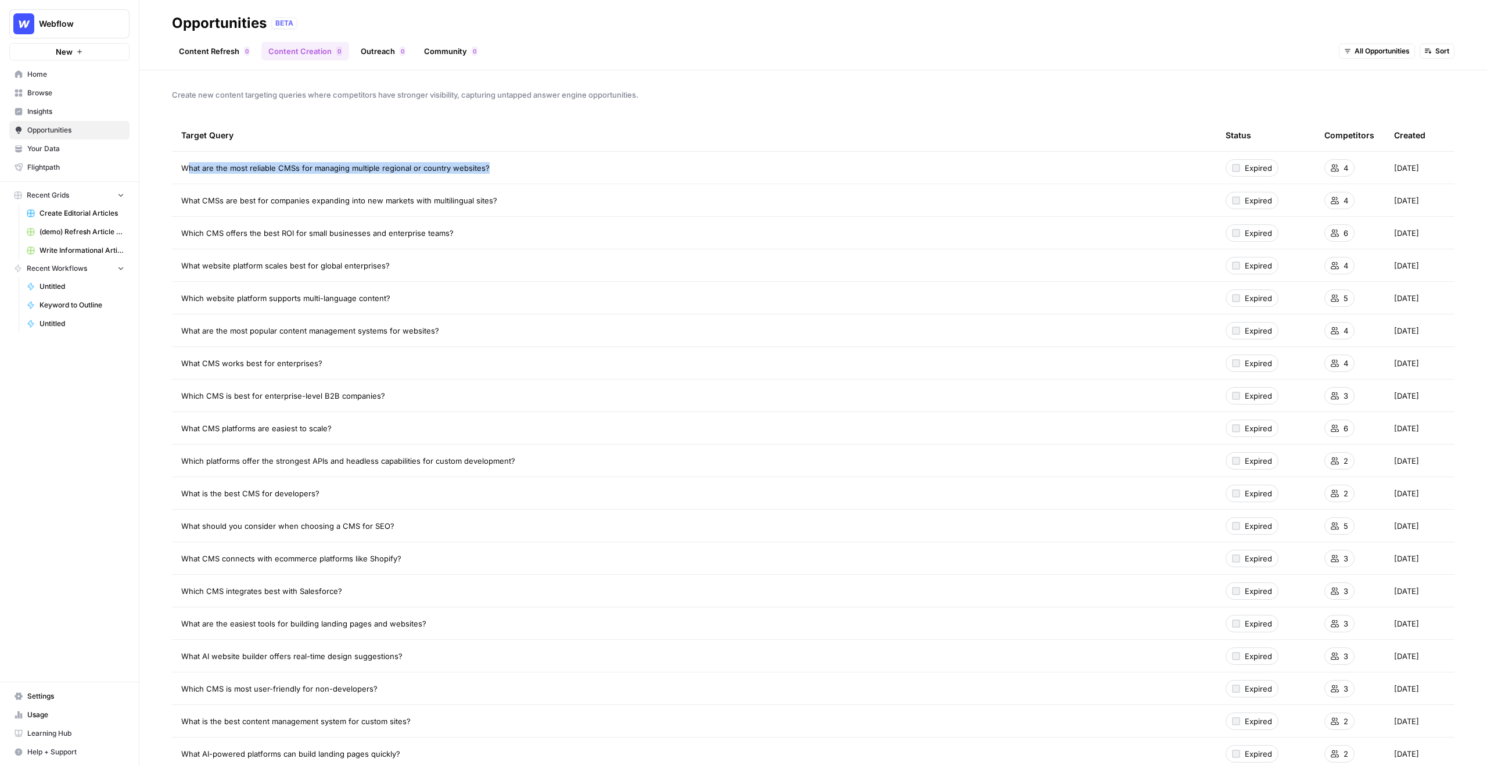
drag, startPoint x: 490, startPoint y: 168, endPoint x: 186, endPoint y: 165, distance: 303.9
click at [186, 165] on div "What are the most reliable CMSs for managing multiple regional or country websi…" at bounding box center [694, 168] width 1026 height 12
click at [243, 166] on span "What are the most reliable CMSs for managing multiple regional or country websi…" at bounding box center [335, 168] width 309 height 12
drag, startPoint x: 492, startPoint y: 174, endPoint x: 172, endPoint y: 169, distance: 319.6
click at [172, 169] on td "What are the most reliable CMSs for managing multiple regional or country websi…" at bounding box center [694, 168] width 1045 height 32
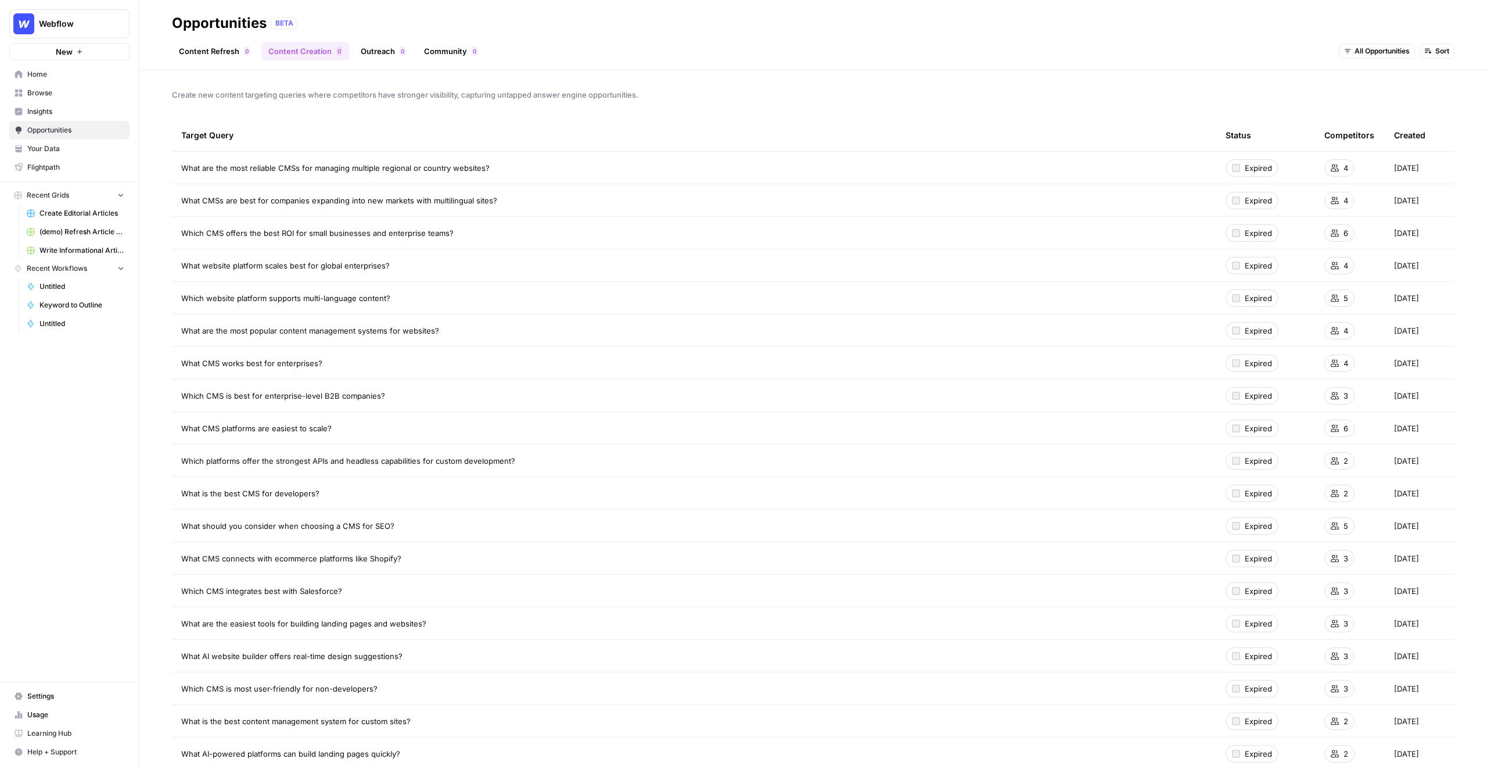
click at [198, 164] on span "What are the most reliable CMSs for managing multiple regional or country websi…" at bounding box center [335, 168] width 309 height 12
click at [382, 51] on link "Outreach 0" at bounding box center [383, 51] width 59 height 19
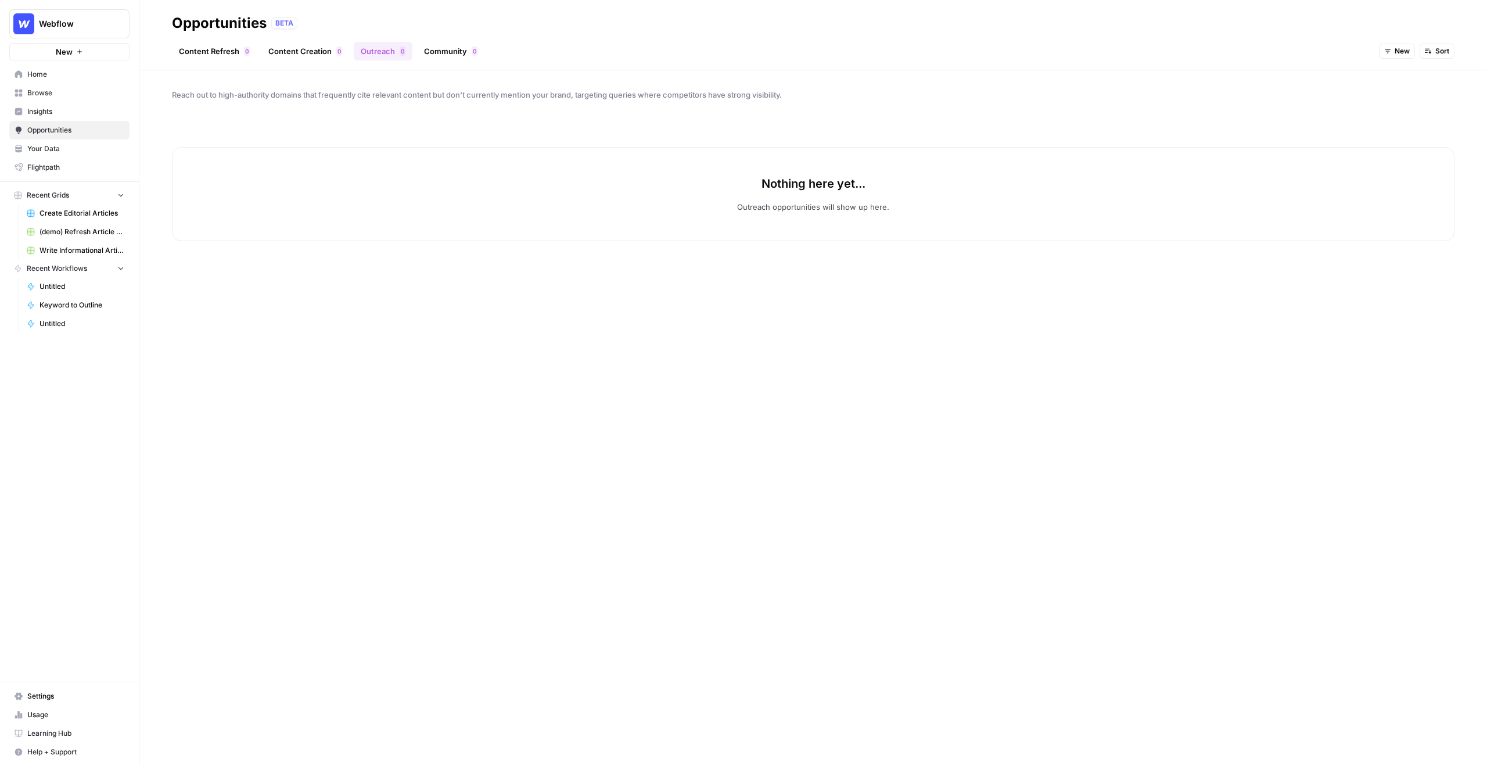
click at [1393, 49] on button "New" at bounding box center [1397, 51] width 36 height 15
click at [1401, 81] on span "All Opportunities" at bounding box center [1418, 77] width 59 height 12
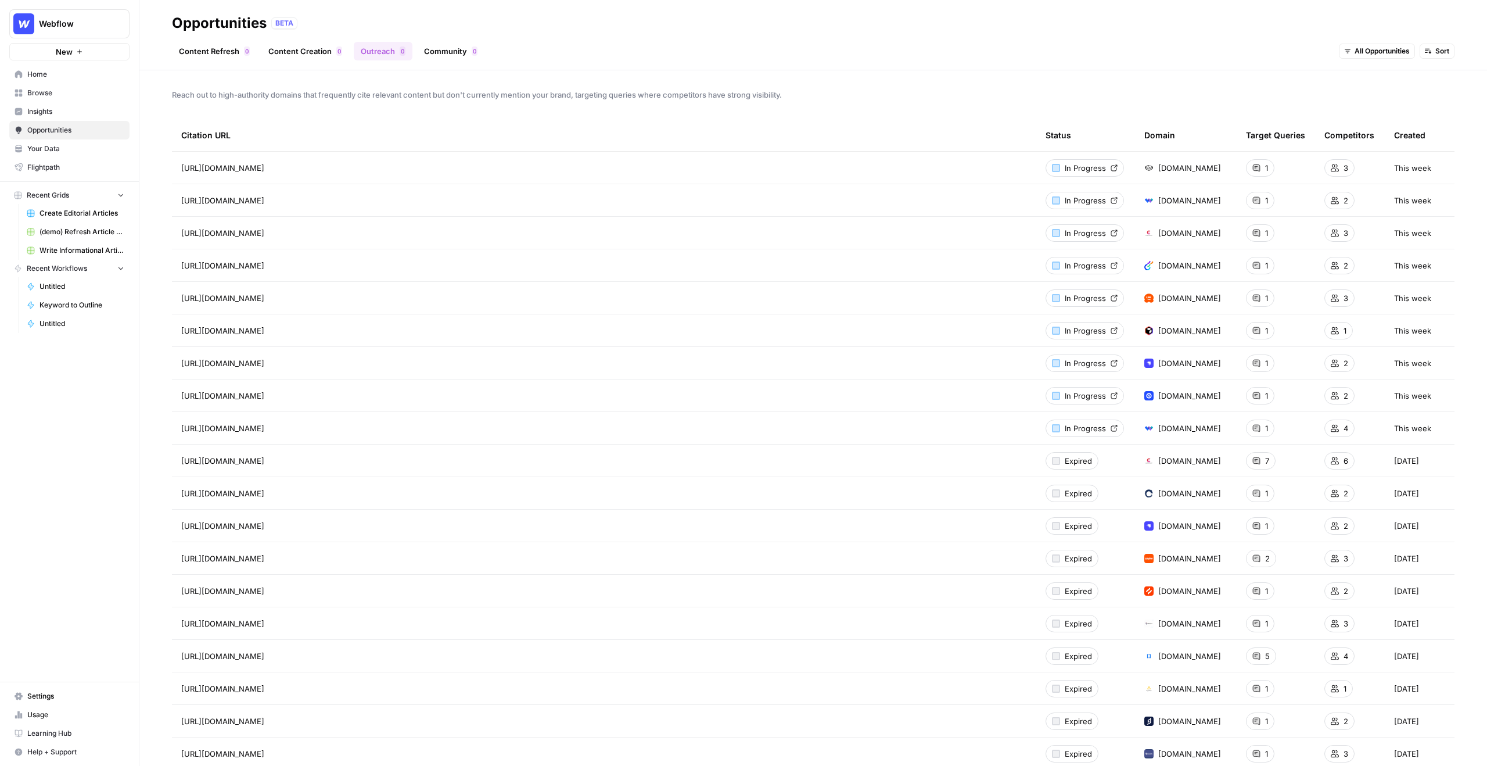
click at [1402, 79] on div "Reach out to high-authority domains that frequently cite relevant content but d…" at bounding box center [813, 418] width 1348 height 696
click at [1421, 77] on div "Reach out to high-authority domains that frequently cite relevant content but d…" at bounding box center [813, 418] width 1348 height 696
click at [1040, 101] on div "Reach out to high-authority domains that frequently cite relevant content but d…" at bounding box center [813, 418] width 1348 height 696
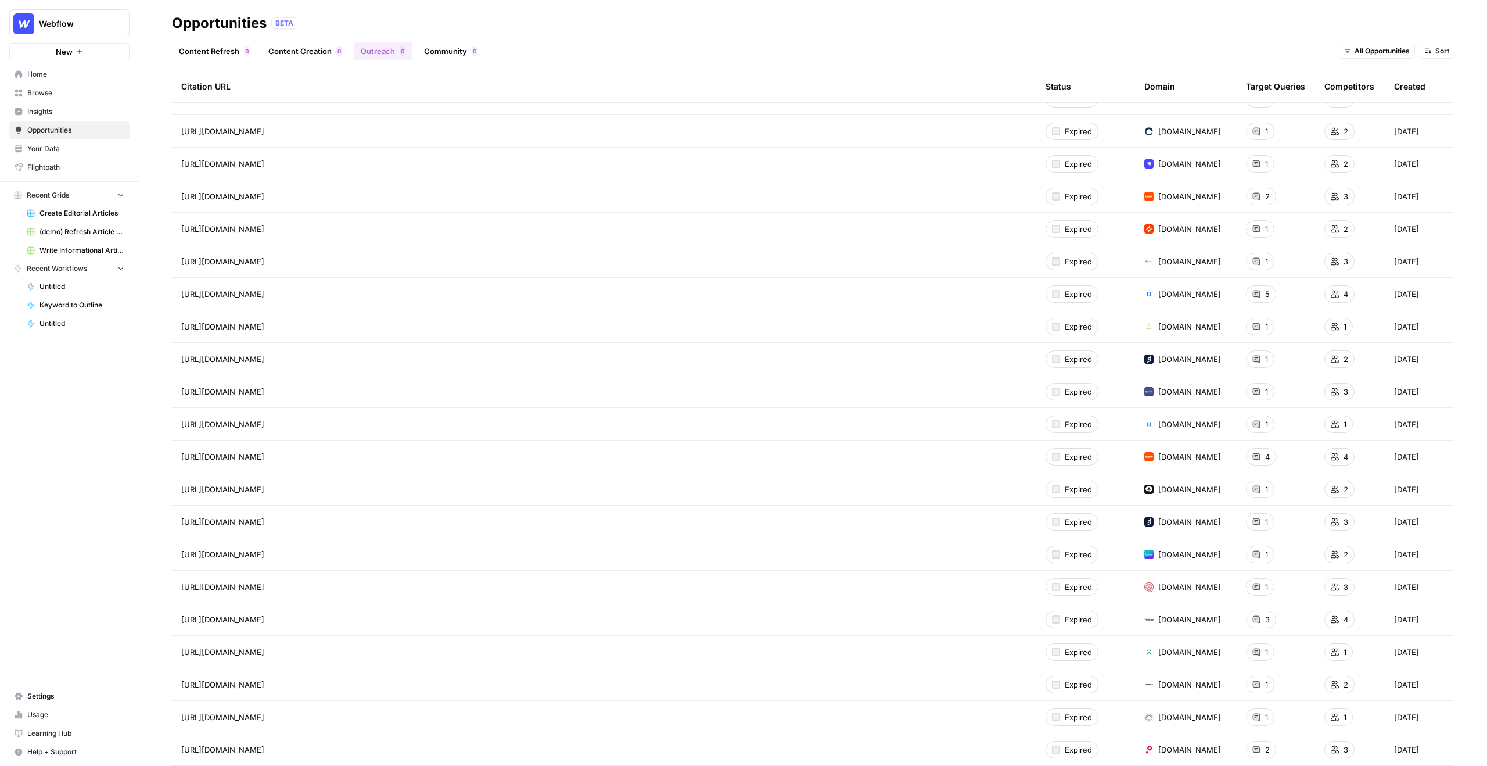
scroll to position [363, 0]
click at [1191, 489] on span "bloggingwizard.com" at bounding box center [1190, 489] width 63 height 12
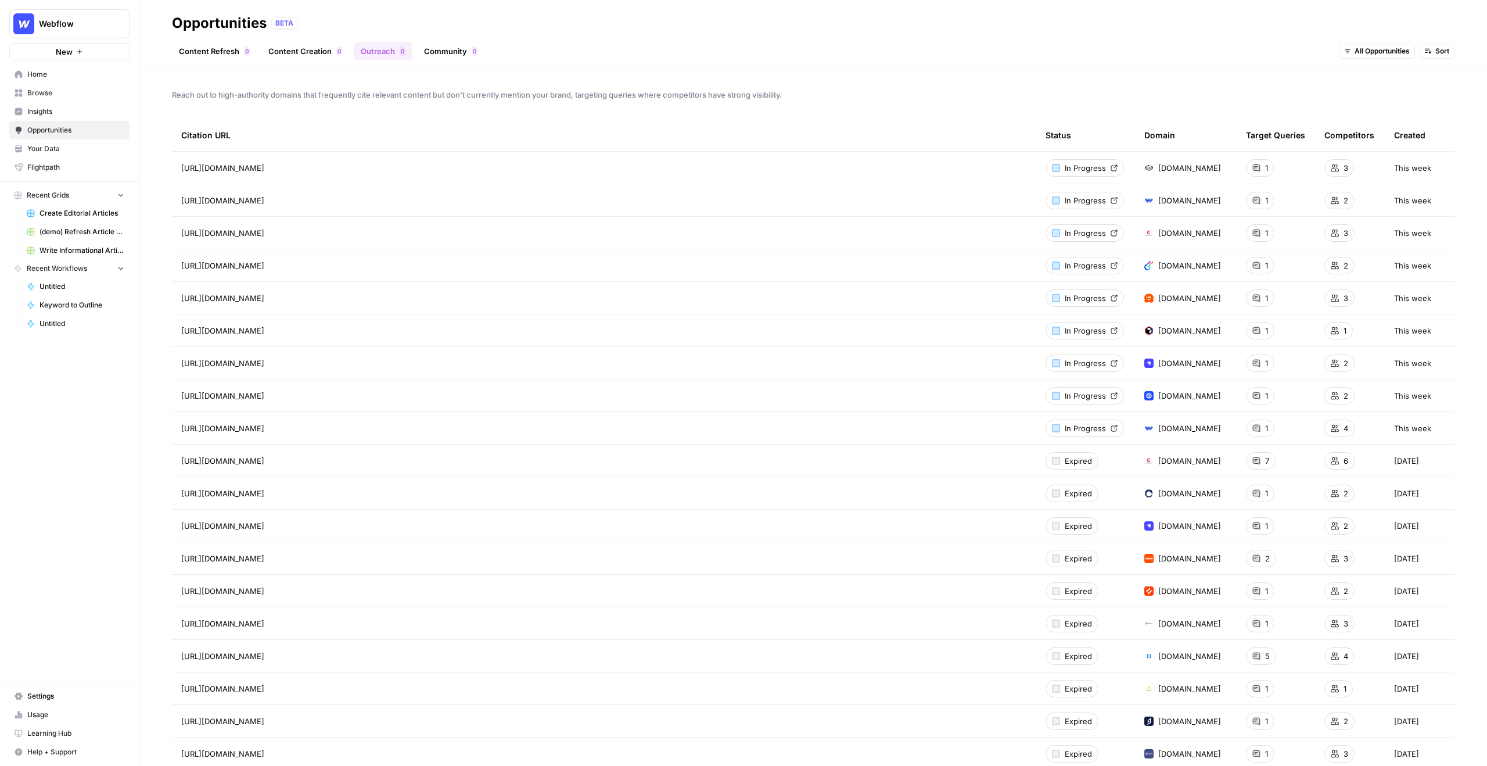
click at [442, 50] on link "Community 0" at bounding box center [450, 51] width 67 height 19
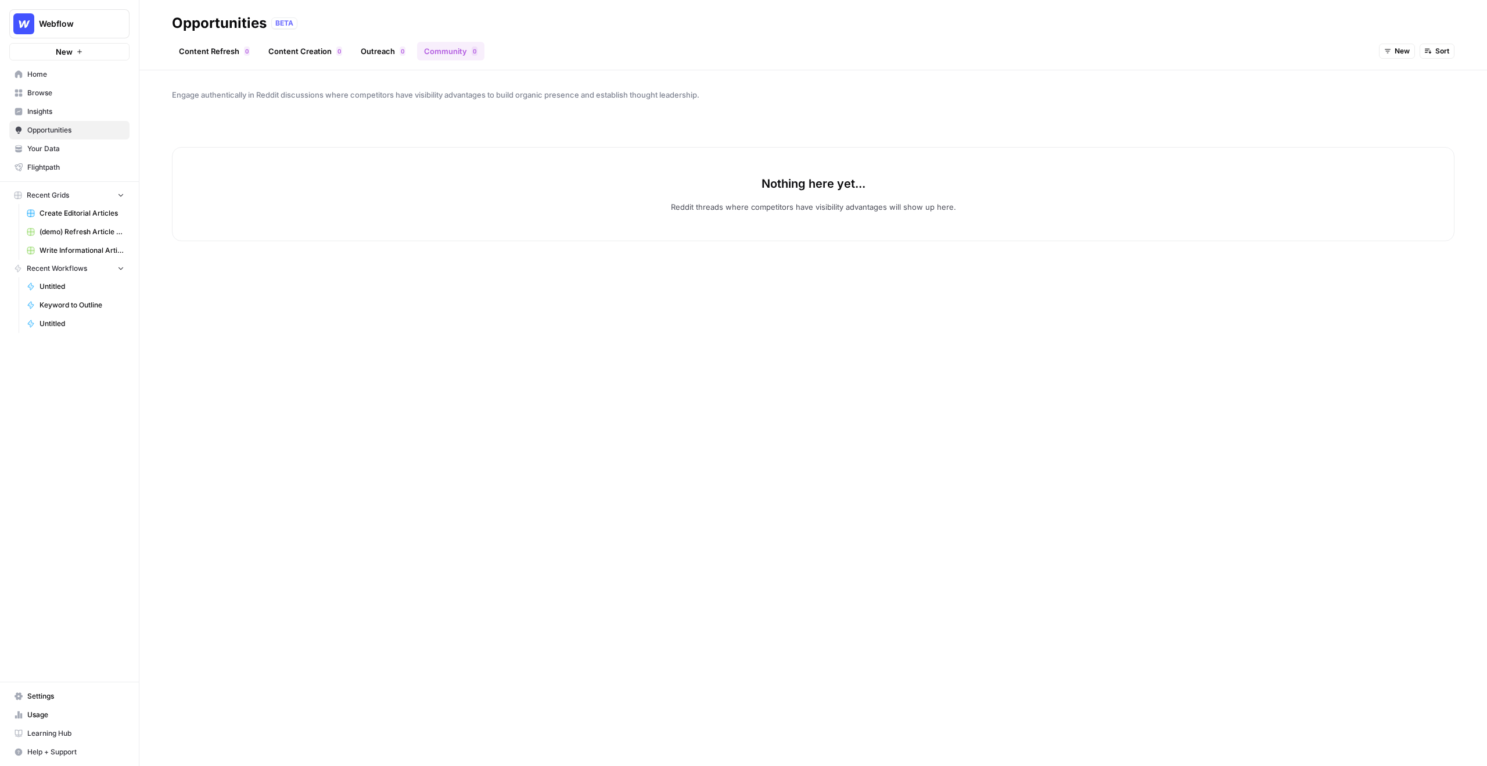
click at [1395, 51] on span "New" at bounding box center [1402, 51] width 15 height 10
click at [1408, 77] on span "All Opportunities" at bounding box center [1418, 77] width 59 height 12
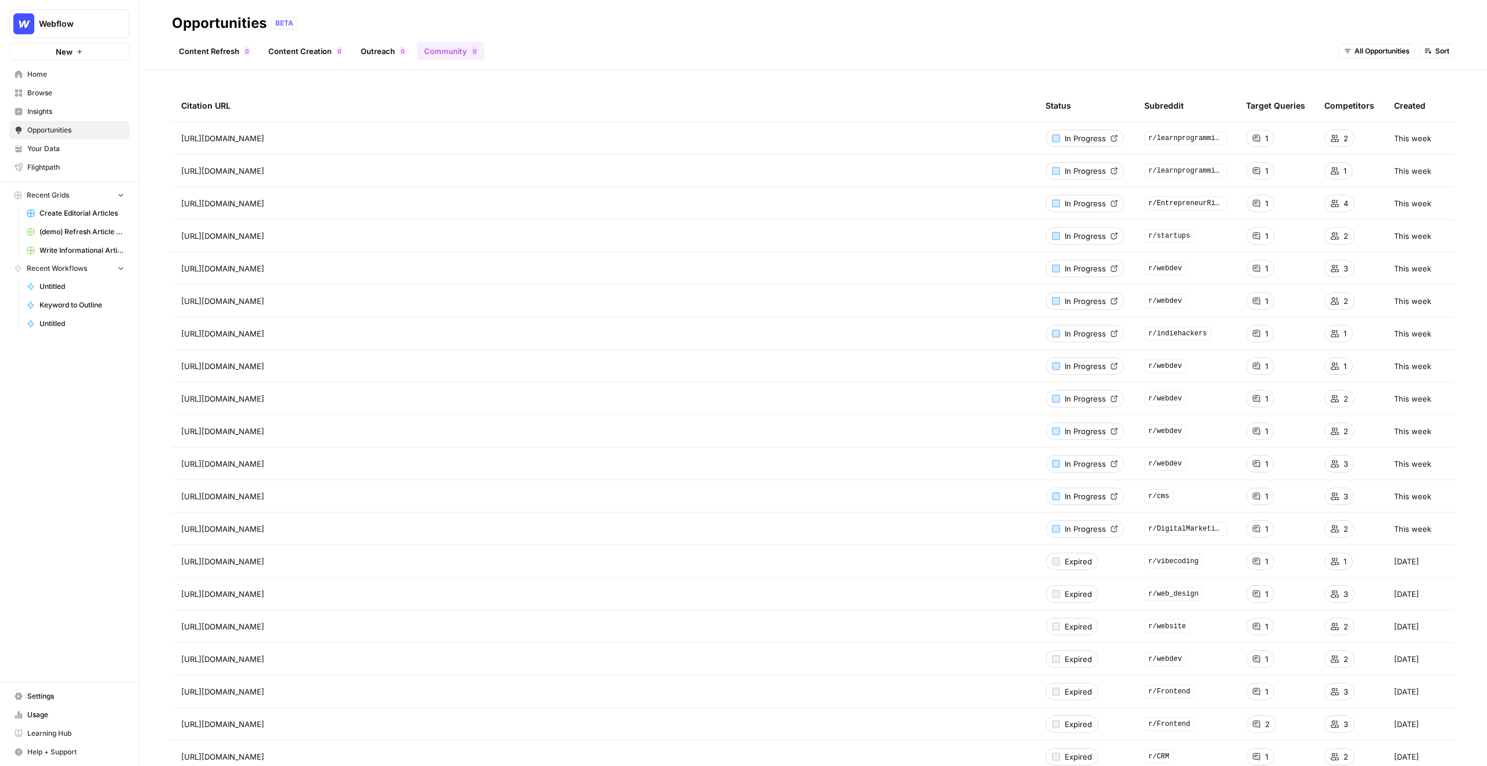
scroll to position [27, 0]
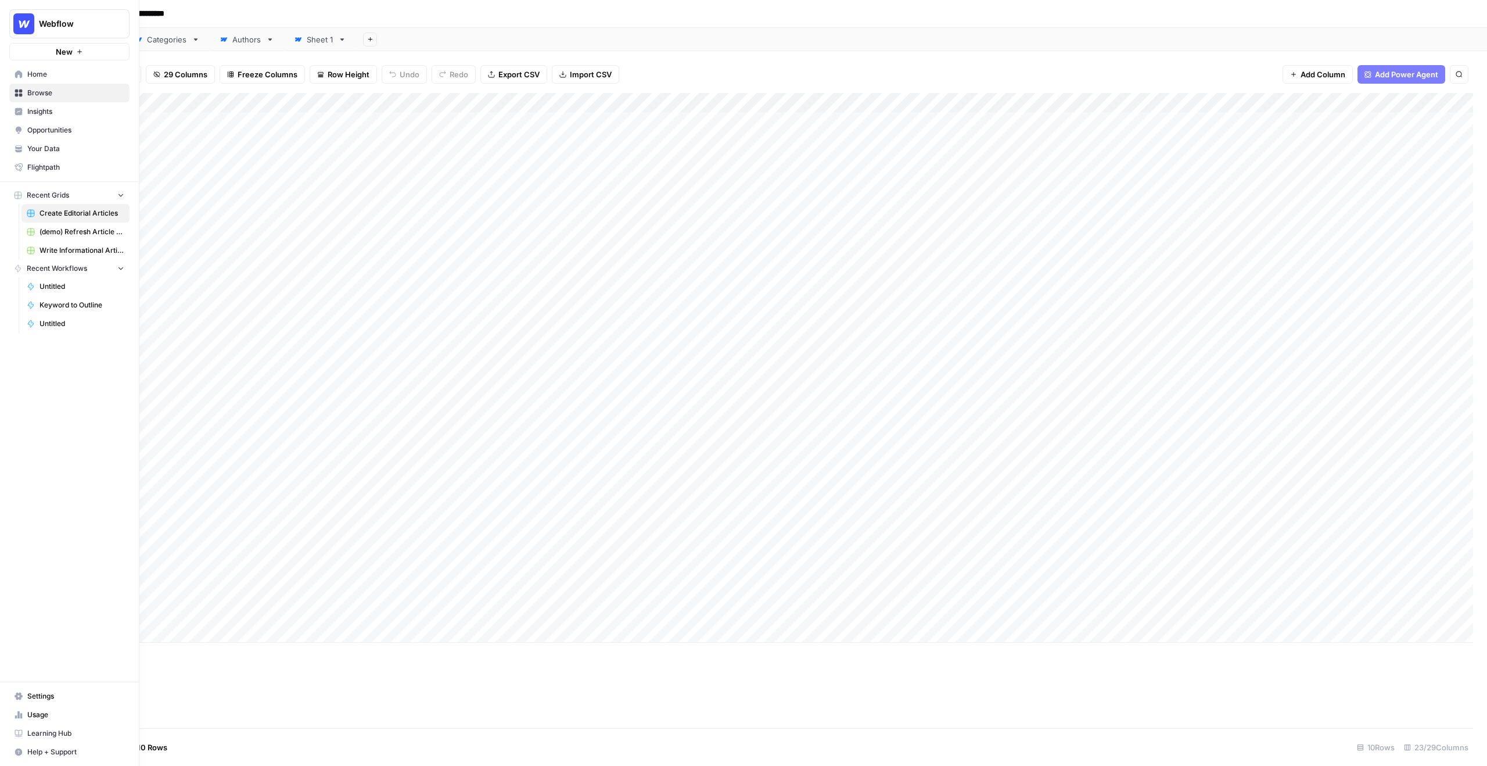
click at [61, 214] on span "Create Editorial Articles" at bounding box center [82, 213] width 85 height 10
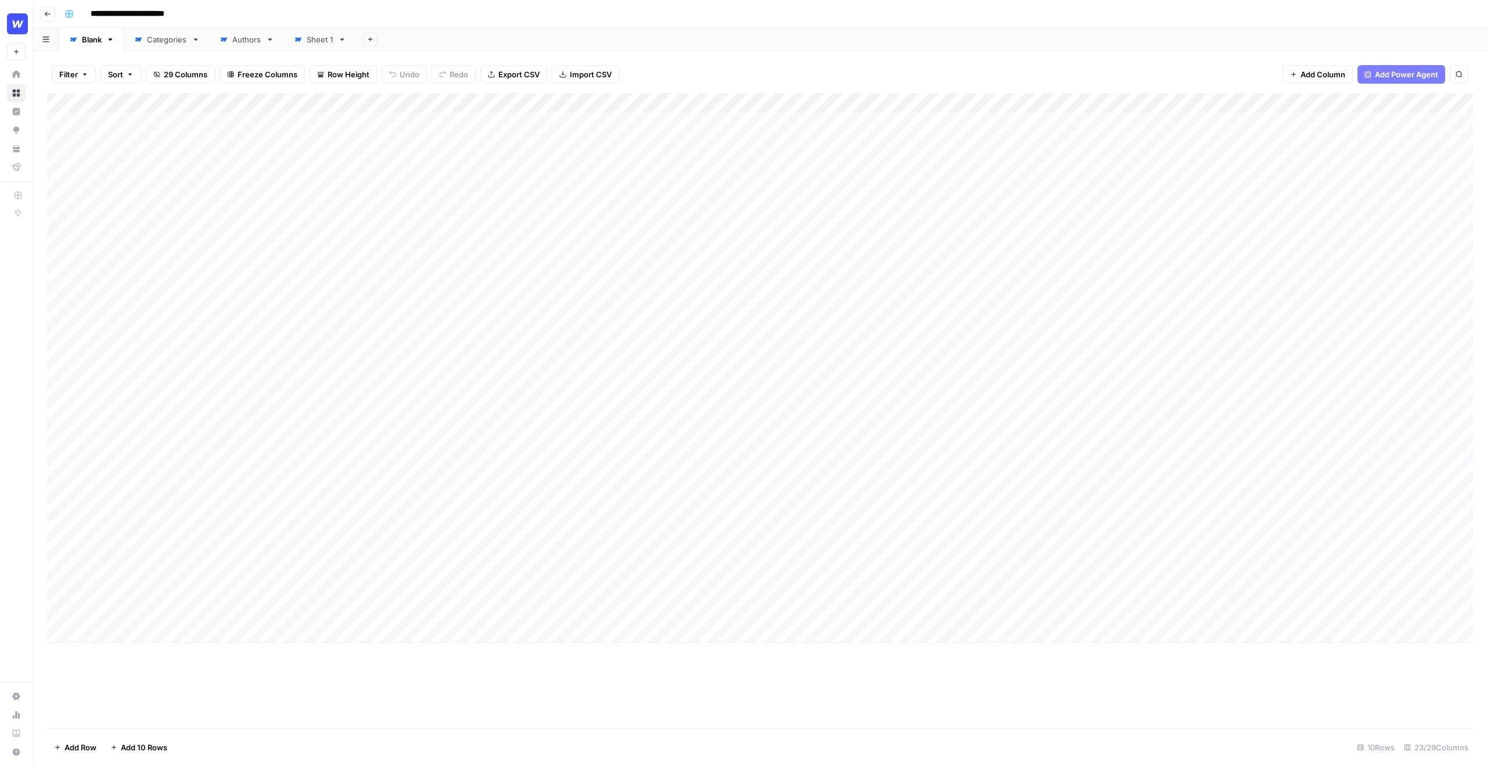
click at [1230, 156] on div "Add Column" at bounding box center [760, 368] width 1426 height 550
click at [1137, 152] on div "Add Column" at bounding box center [760, 368] width 1426 height 550
click at [154, 147] on div "Add Column" at bounding box center [760, 368] width 1426 height 550
click at [692, 65] on div "Filter Sort 29 Columns Freeze Columns Row Height Undo Redo Export CSV Import CS…" at bounding box center [760, 74] width 1426 height 37
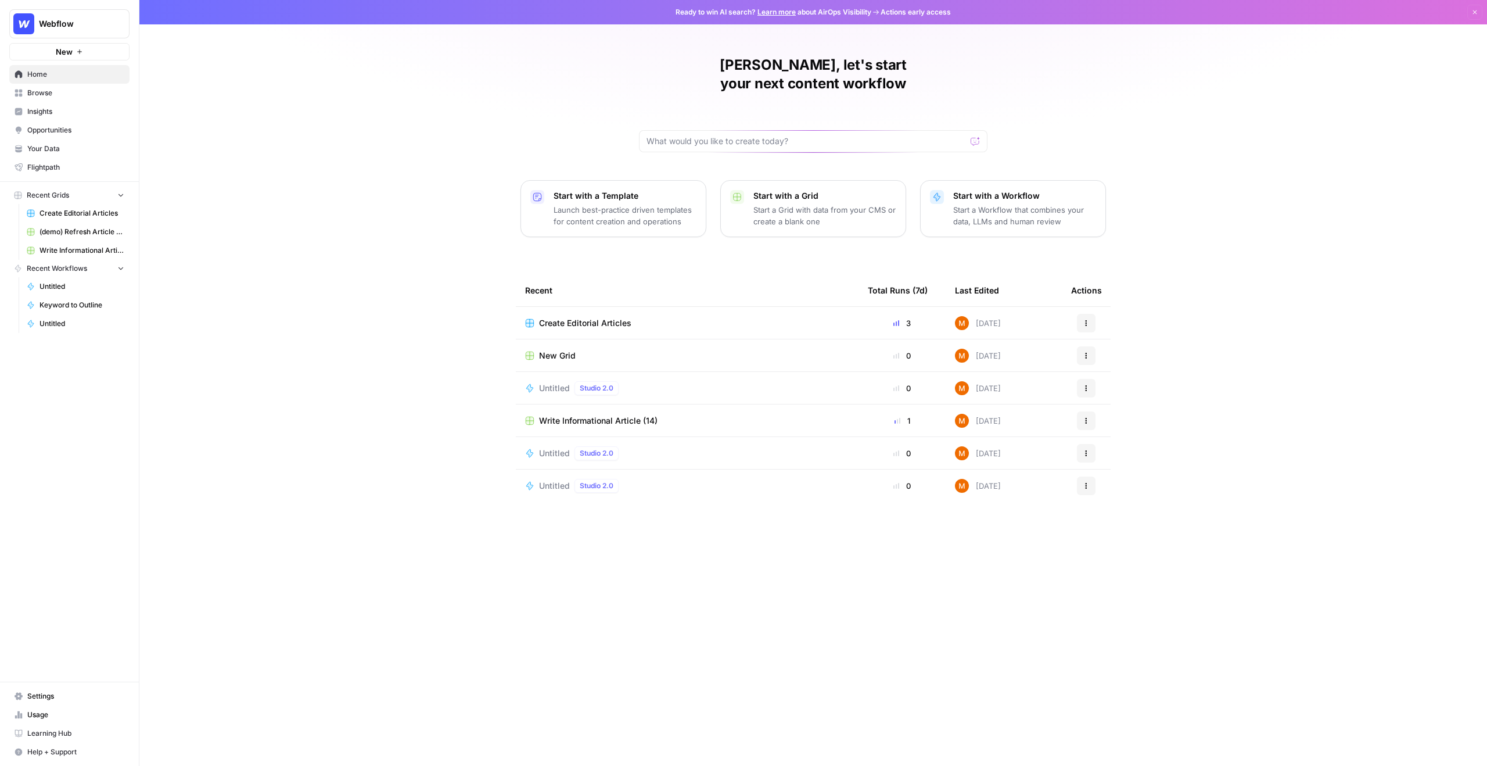
click at [101, 19] on span "Webflow" at bounding box center [74, 24] width 70 height 12
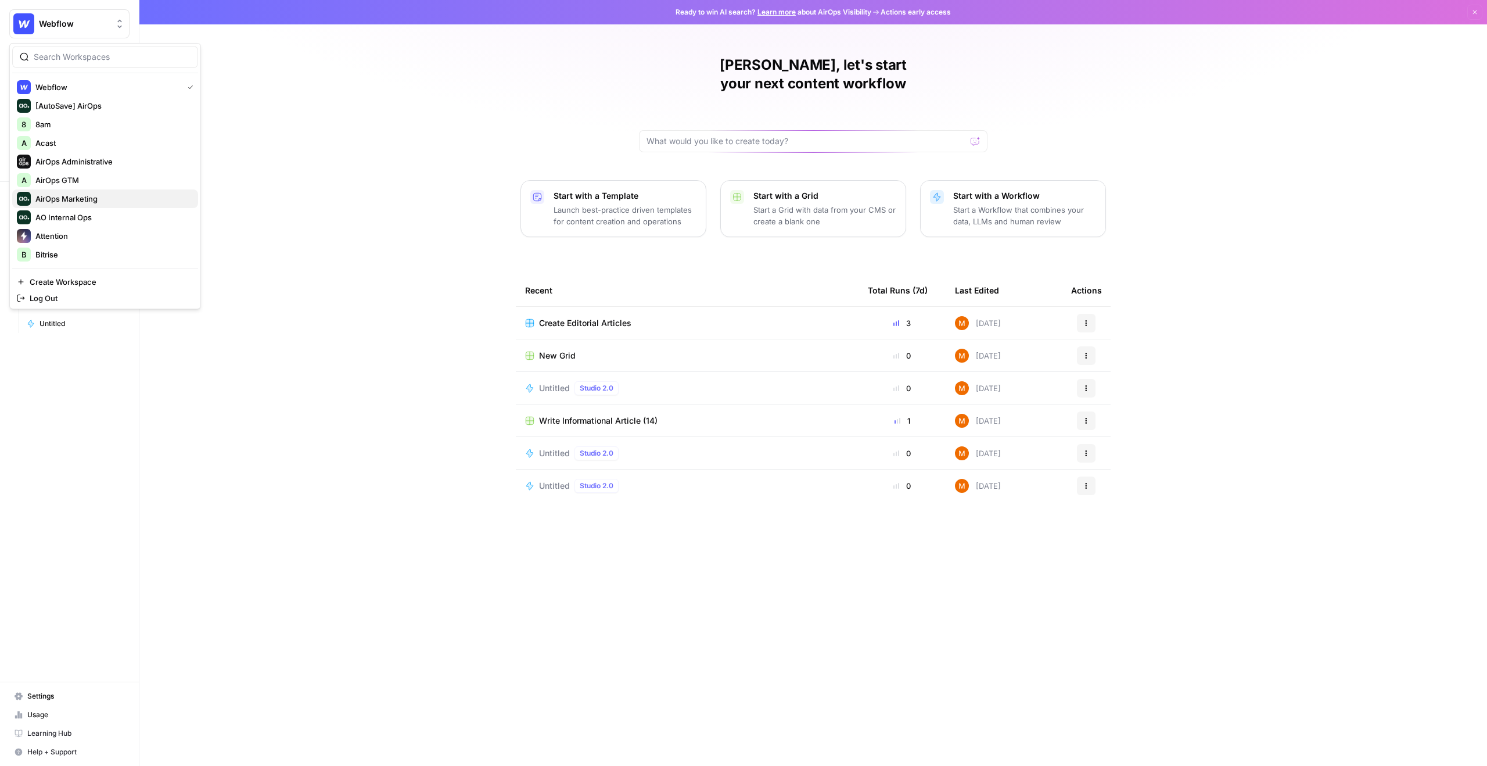
scroll to position [558, 0]
click at [66, 218] on span "Teamed" at bounding box center [111, 218] width 153 height 12
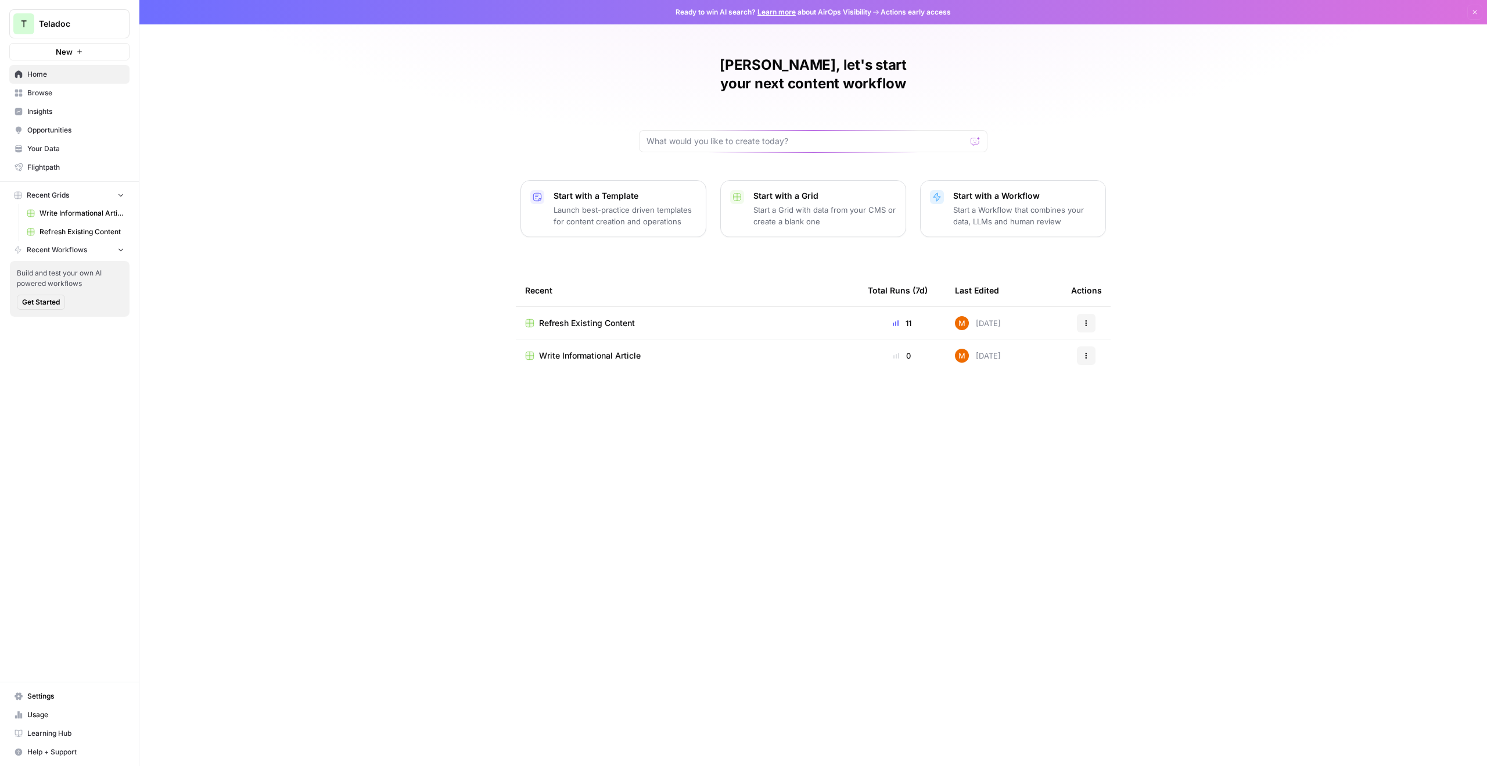
click at [678, 317] on div "Refresh Existing Content" at bounding box center [687, 323] width 324 height 12
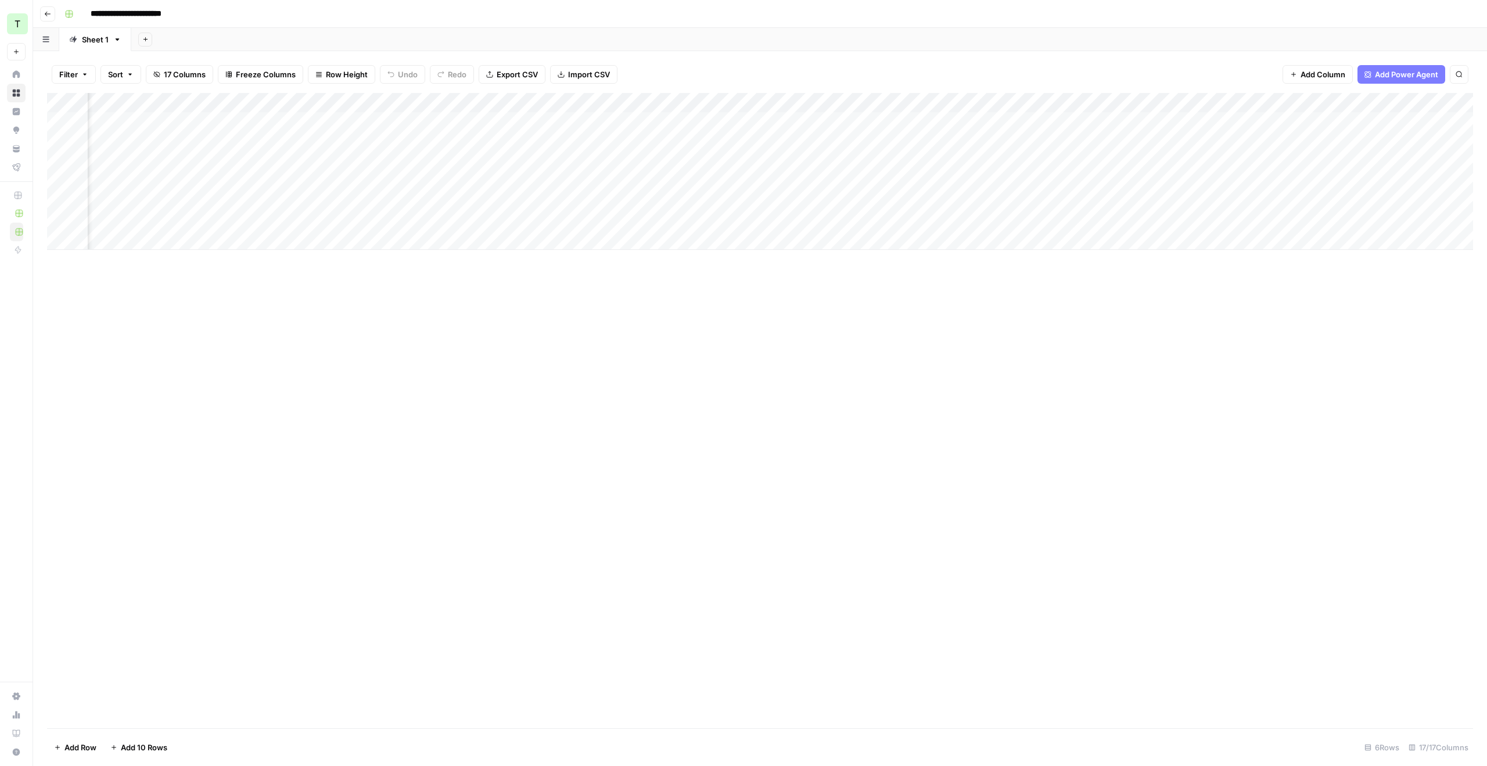
scroll to position [0, 910]
click at [1381, 121] on div "Add Column" at bounding box center [760, 171] width 1426 height 157
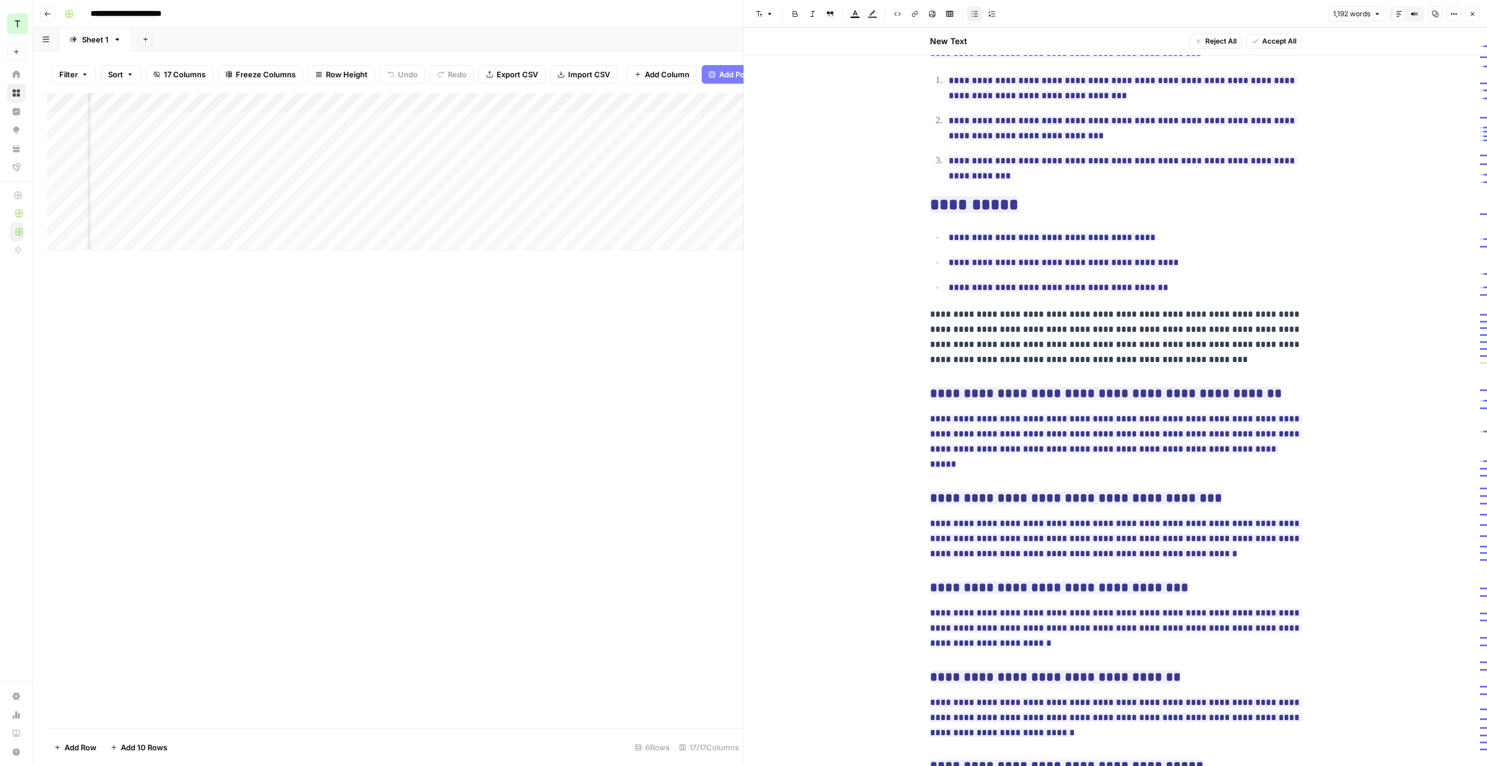
scroll to position [1950, 0]
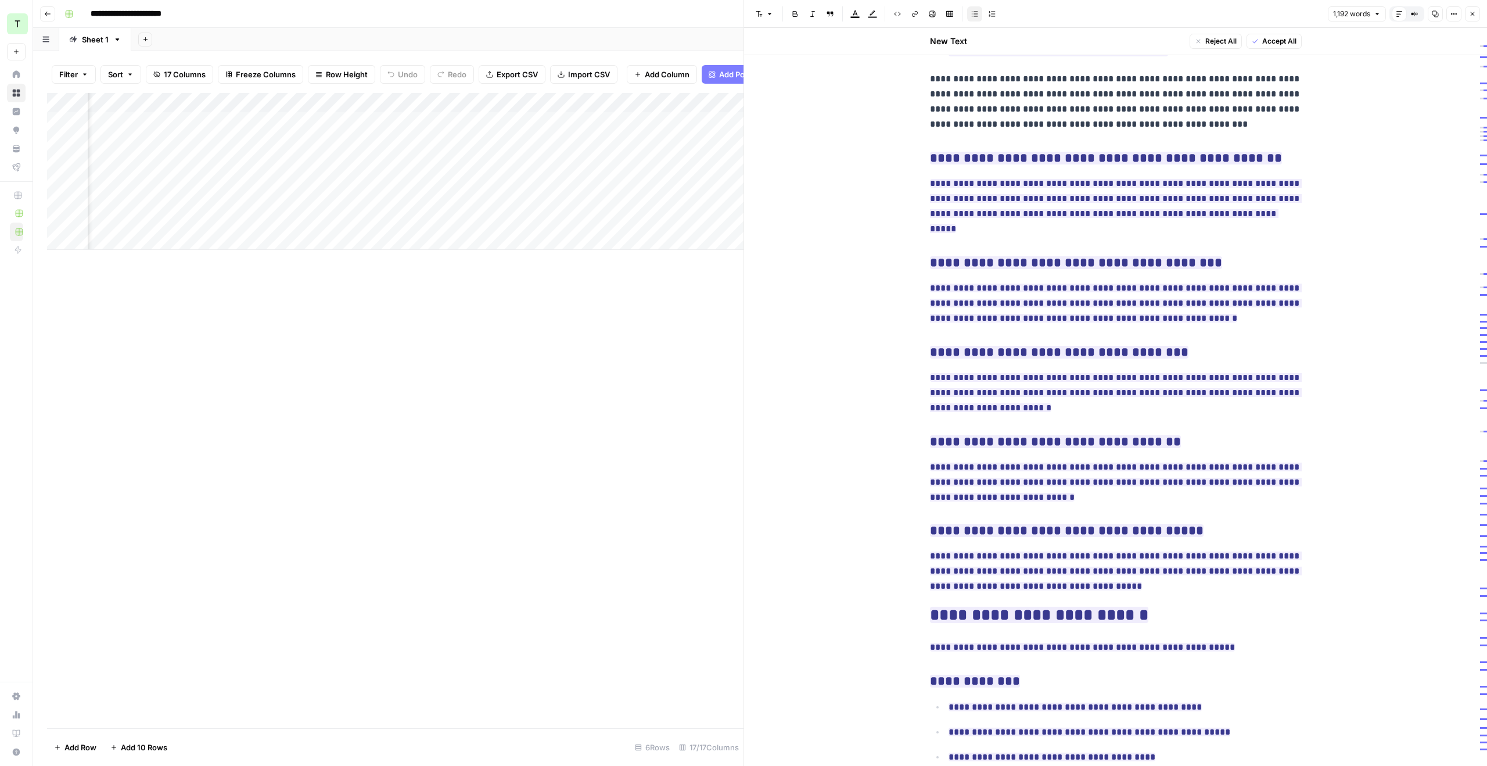
click at [619, 353] on div "Add Column" at bounding box center [395, 410] width 697 height 635
click at [1470, 13] on icon "button" at bounding box center [1472, 13] width 7 height 7
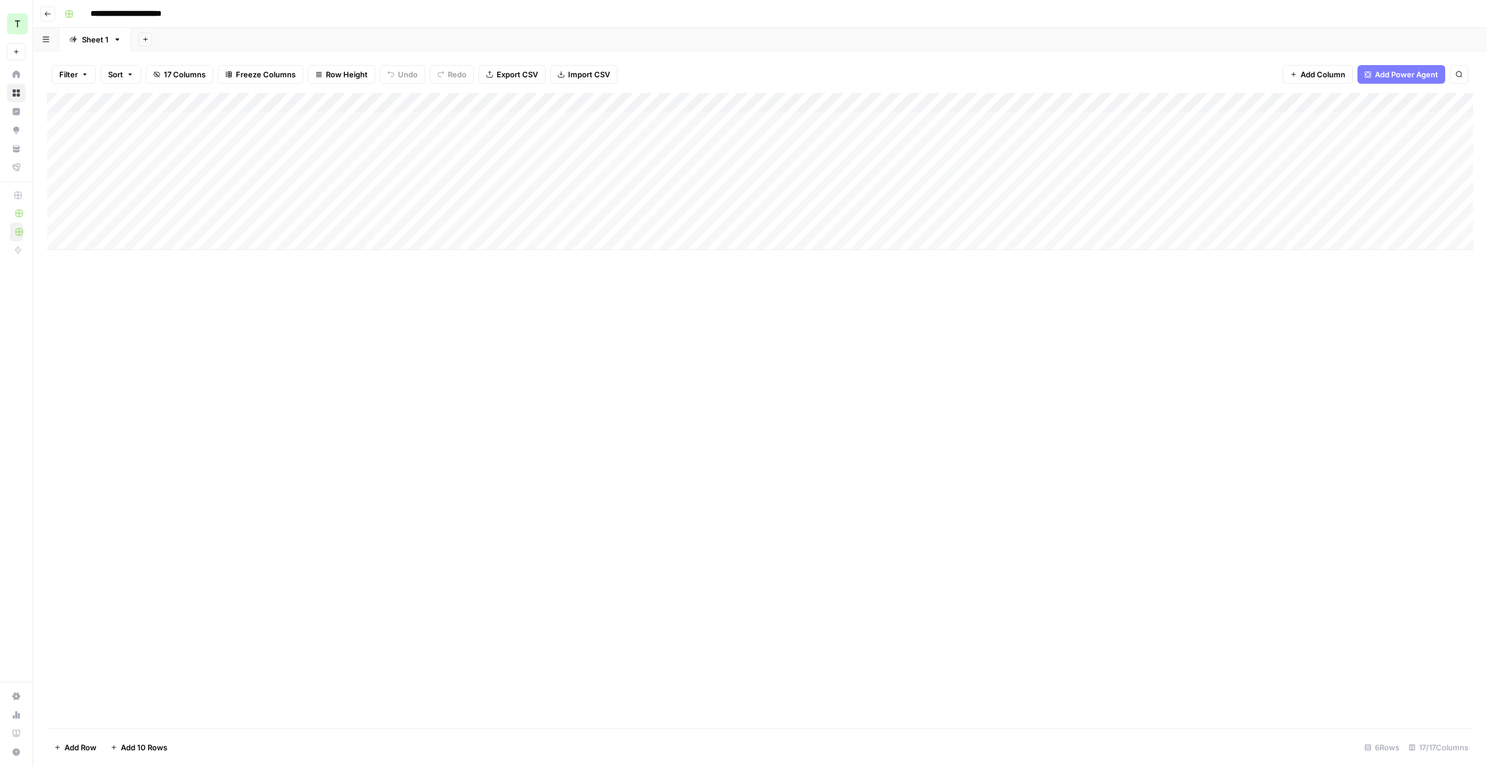
click at [113, 120] on div "Add Column" at bounding box center [760, 171] width 1426 height 157
click at [446, 150] on div "Add Column" at bounding box center [760, 171] width 1426 height 157
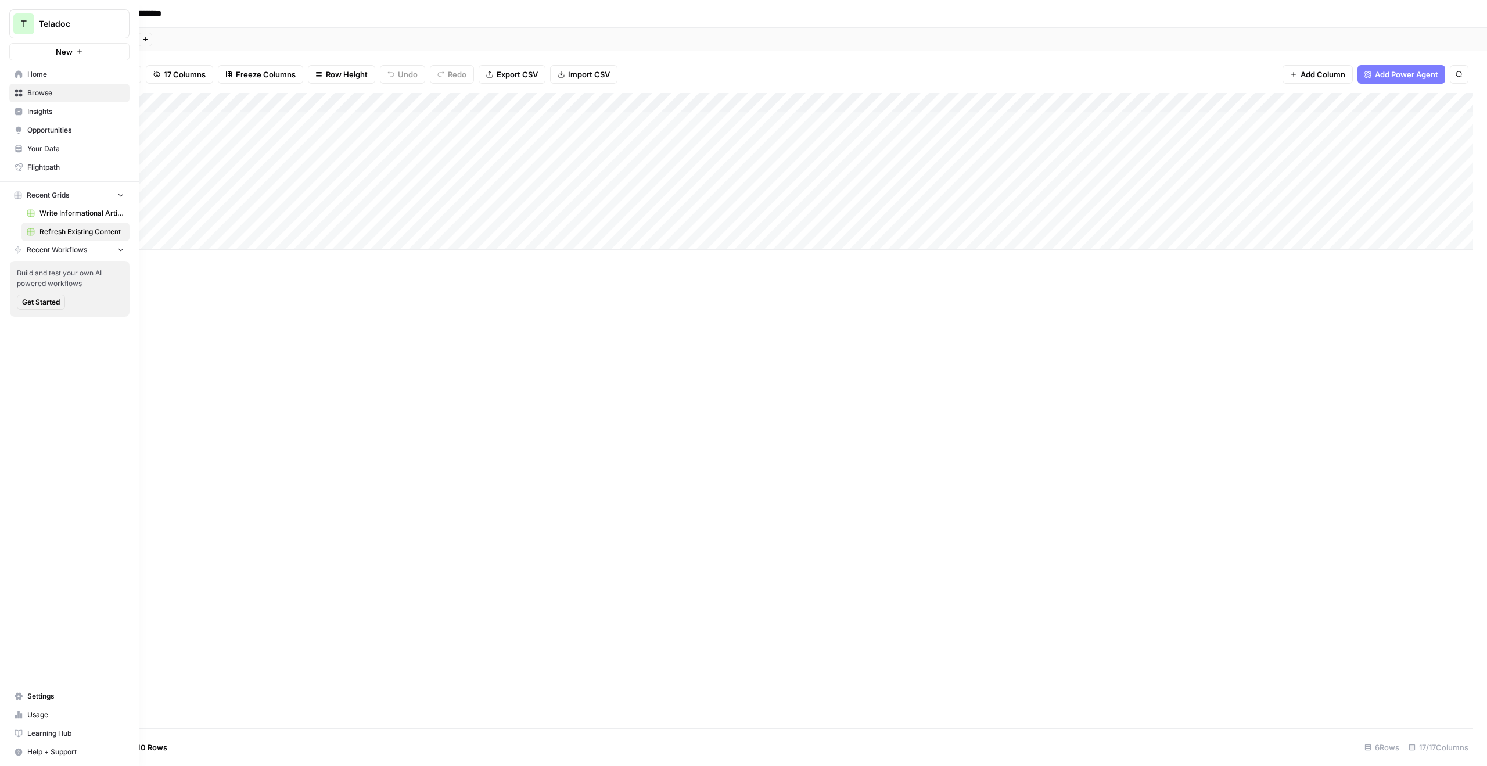
click at [55, 213] on span "Write Informational Article" at bounding box center [82, 213] width 85 height 10
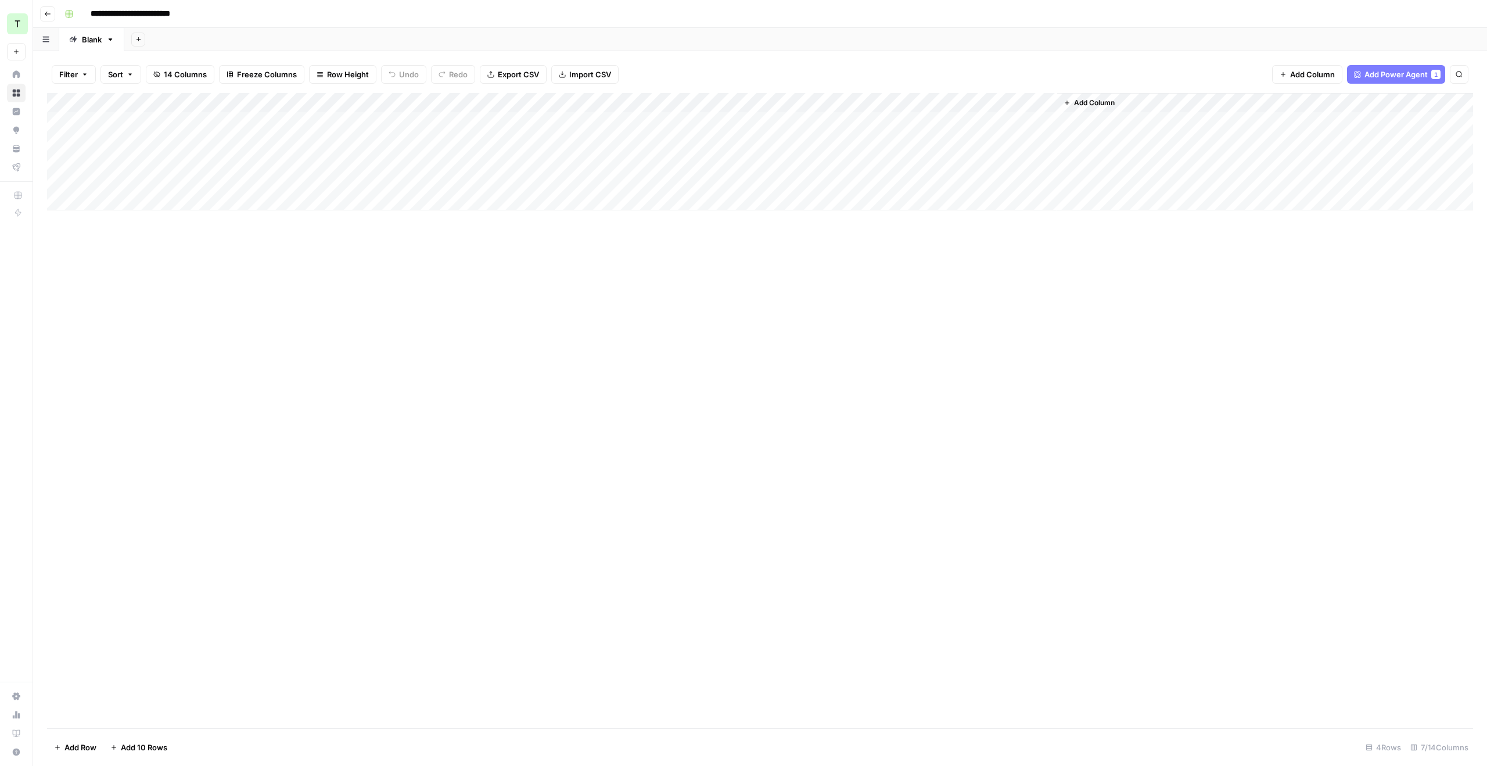
click at [184, 121] on div "Add Column" at bounding box center [760, 151] width 1426 height 117
click at [178, 148] on div "Add Column" at bounding box center [760, 151] width 1426 height 117
click at [174, 144] on div "Add Column" at bounding box center [760, 151] width 1426 height 117
click at [174, 144] on textarea "**********" at bounding box center [188, 142] width 202 height 16
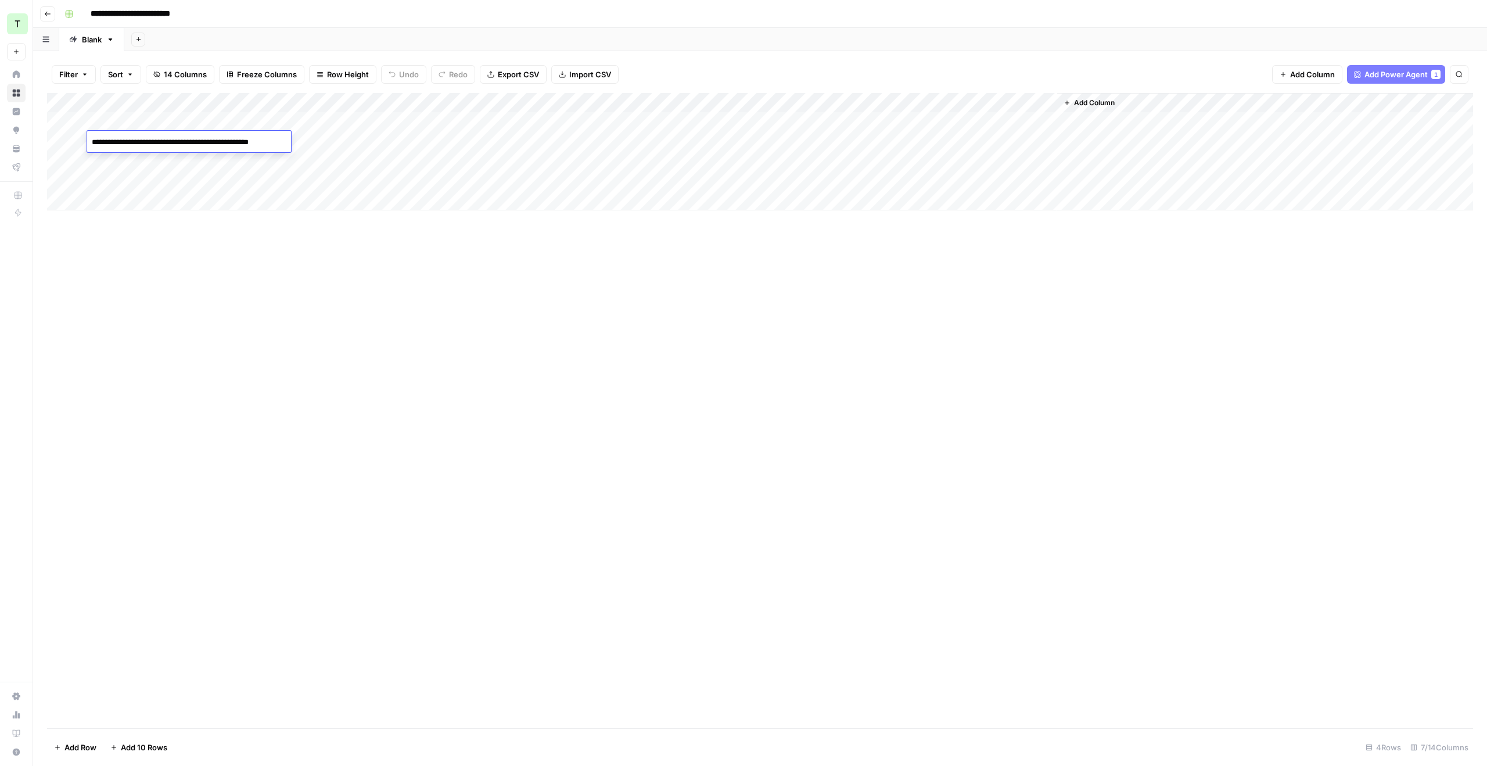
click at [178, 159] on div "Add Column" at bounding box center [760, 151] width 1426 height 117
click at [181, 119] on div "Add Column" at bounding box center [760, 151] width 1426 height 117
click at [176, 149] on div "Add Column" at bounding box center [760, 151] width 1426 height 117
click at [170, 124] on div "Add Column" at bounding box center [760, 151] width 1426 height 117
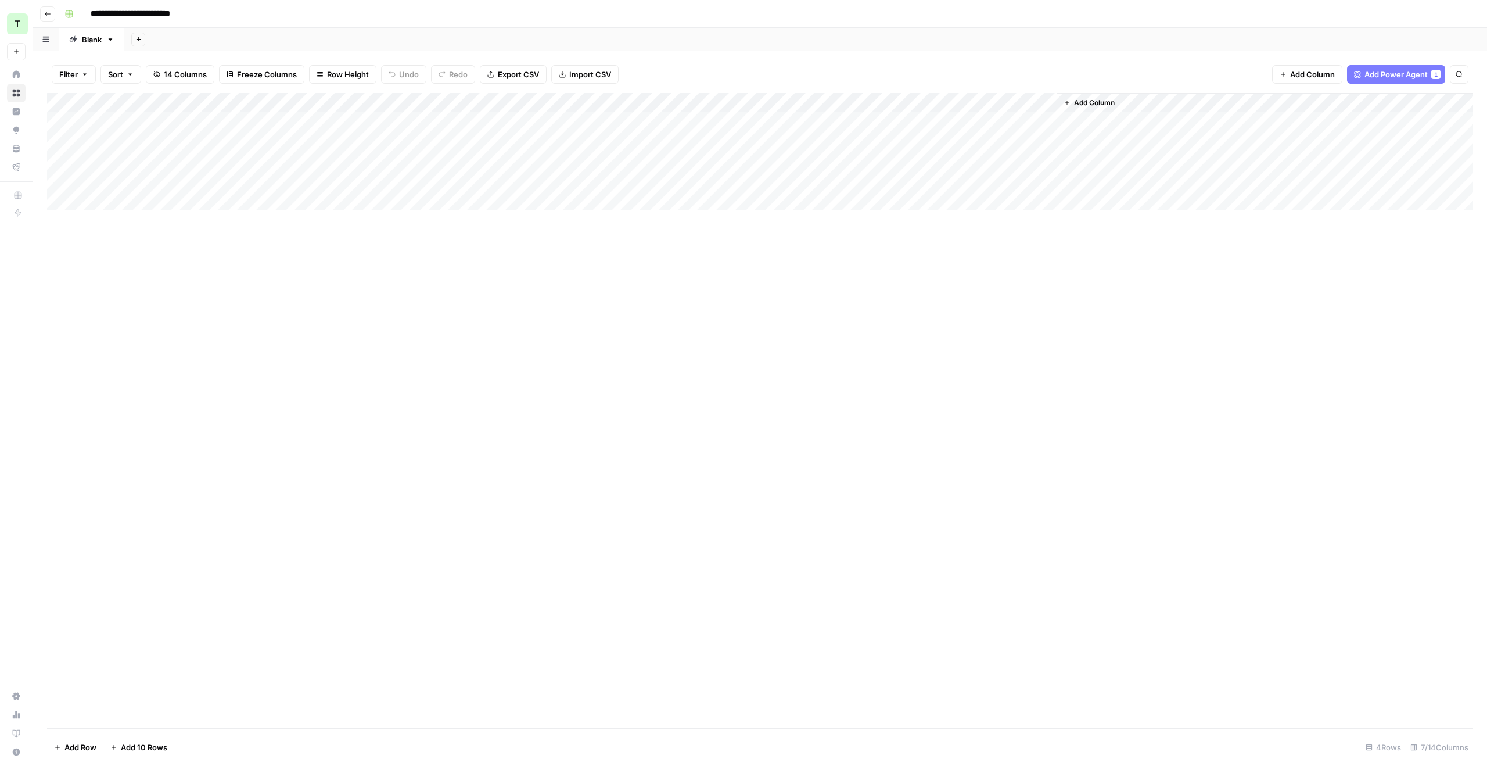
click at [170, 124] on div "Add Column" at bounding box center [760, 151] width 1426 height 117
click at [170, 124] on textarea "**********" at bounding box center [203, 128] width 232 height 28
click at [172, 146] on div "Add Column" at bounding box center [760, 151] width 1426 height 117
click at [177, 121] on div "Add Column" at bounding box center [760, 151] width 1426 height 117
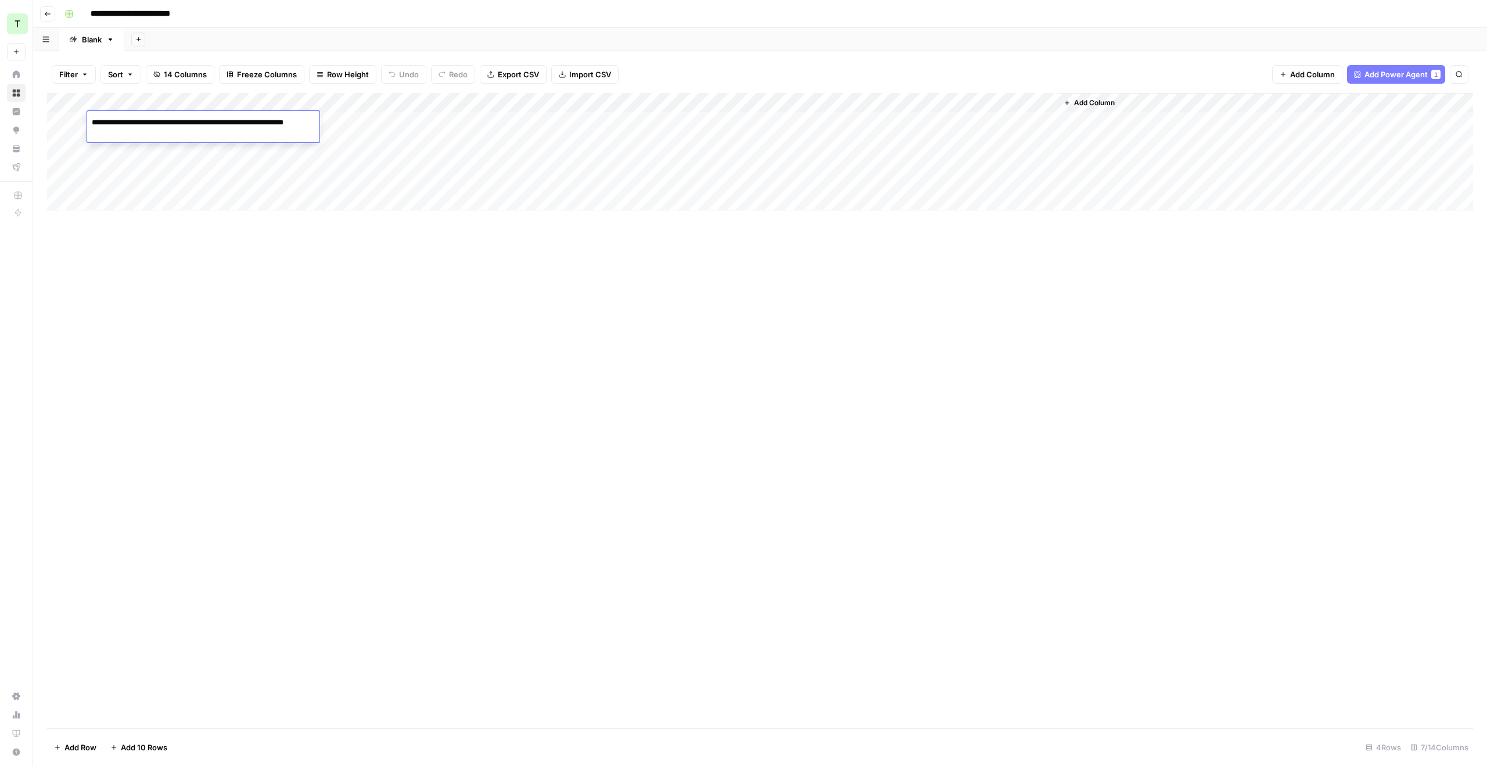
click at [367, 142] on div "Add Column" at bounding box center [760, 151] width 1426 height 117
click at [327, 118] on div "Add Column" at bounding box center [760, 151] width 1426 height 117
click at [400, 120] on div "Add Column" at bounding box center [760, 151] width 1426 height 117
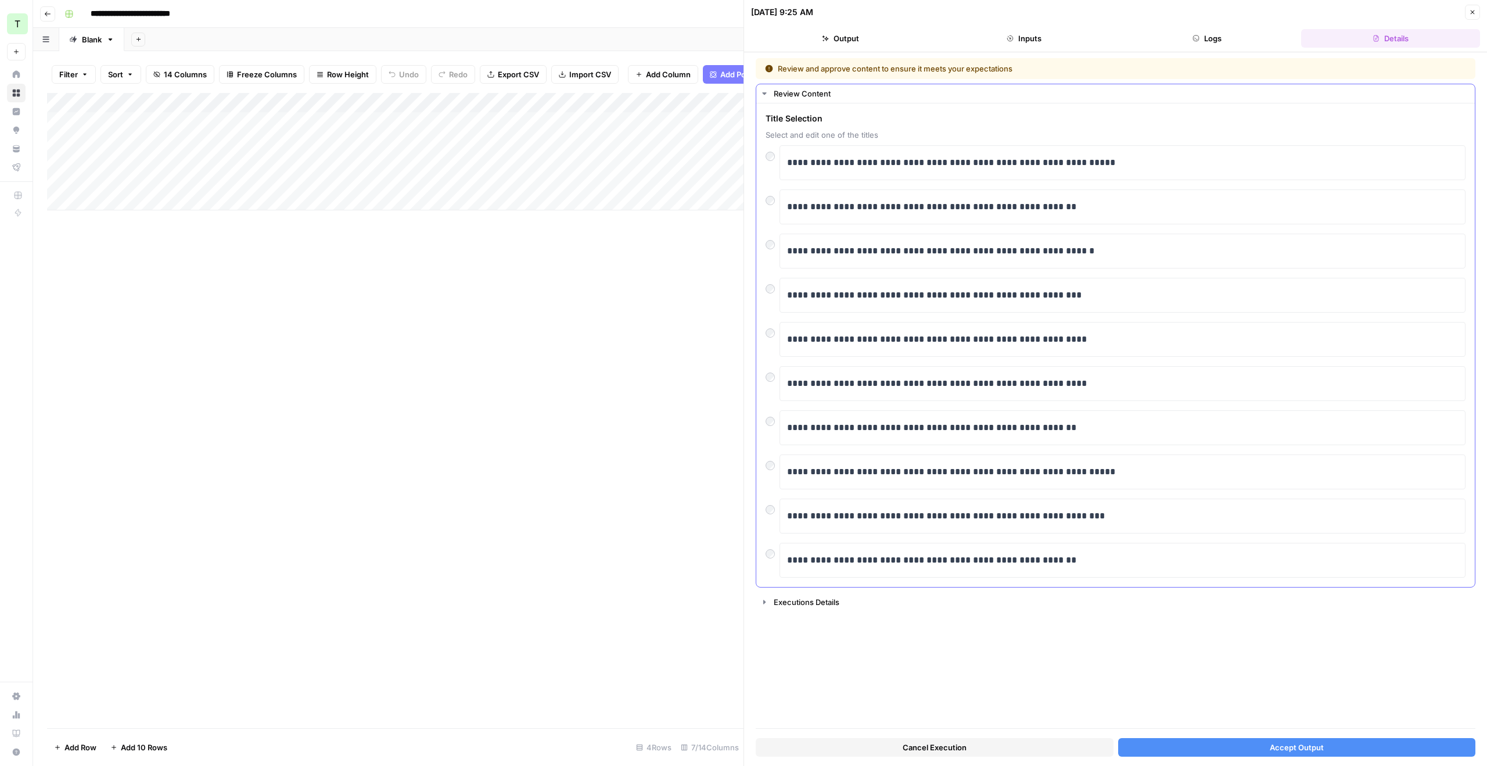
click at [770, 254] on div "**********" at bounding box center [1116, 251] width 700 height 35
click at [1243, 740] on button "Accept Output" at bounding box center [1298, 747] width 358 height 19
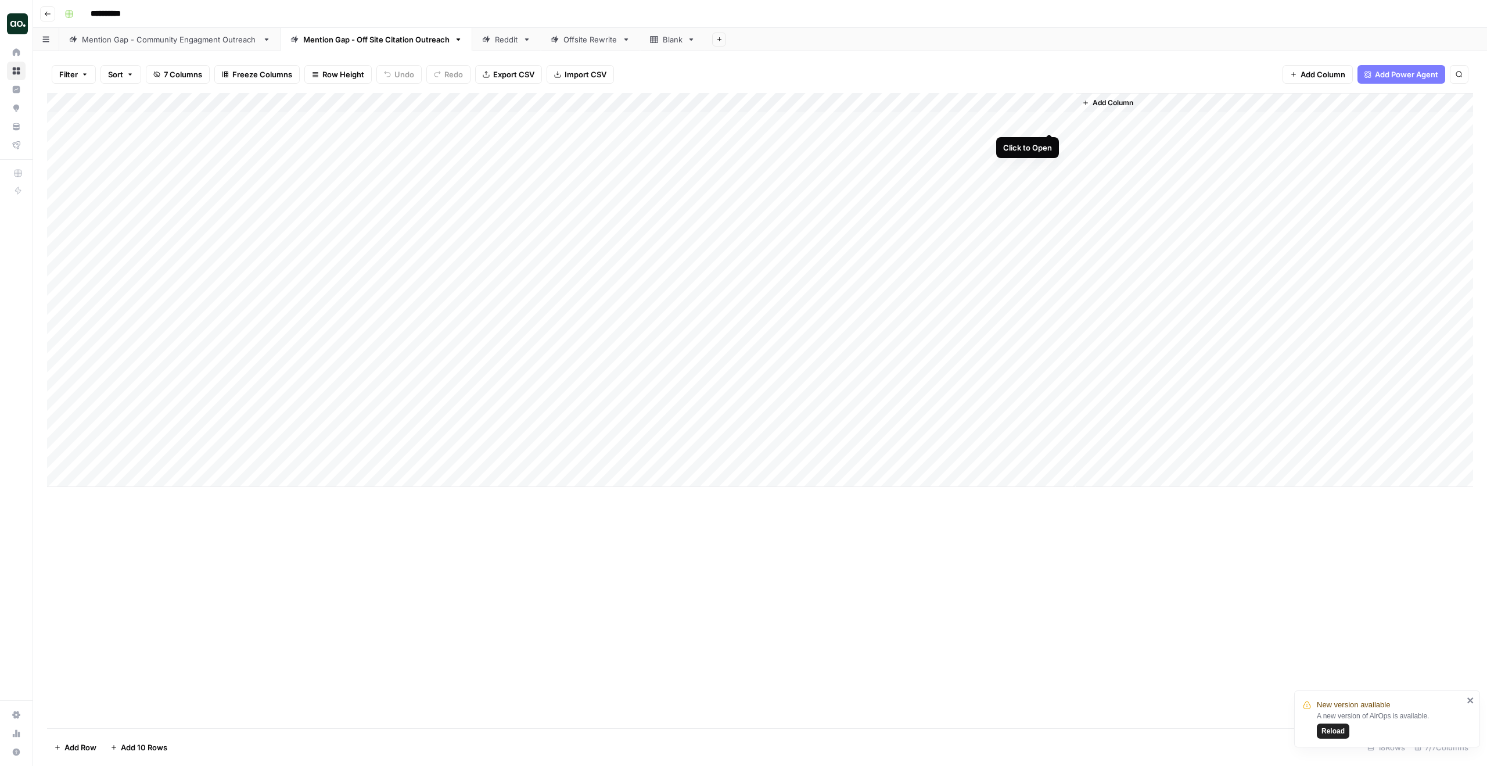
click at [1051, 120] on div "Add Column" at bounding box center [760, 290] width 1426 height 394
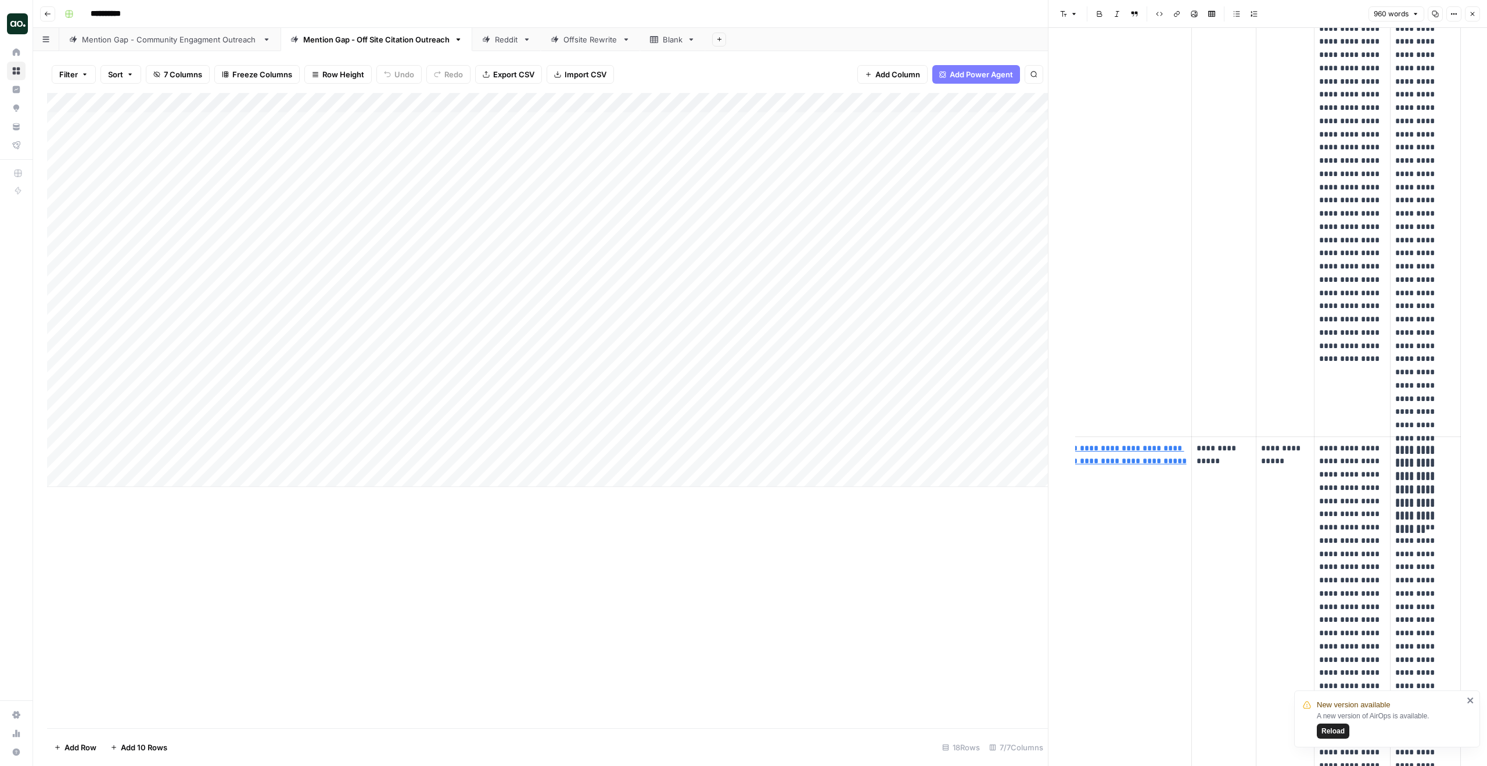
scroll to position [295, 0]
click at [1473, 17] on icon "button" at bounding box center [1472, 13] width 7 height 7
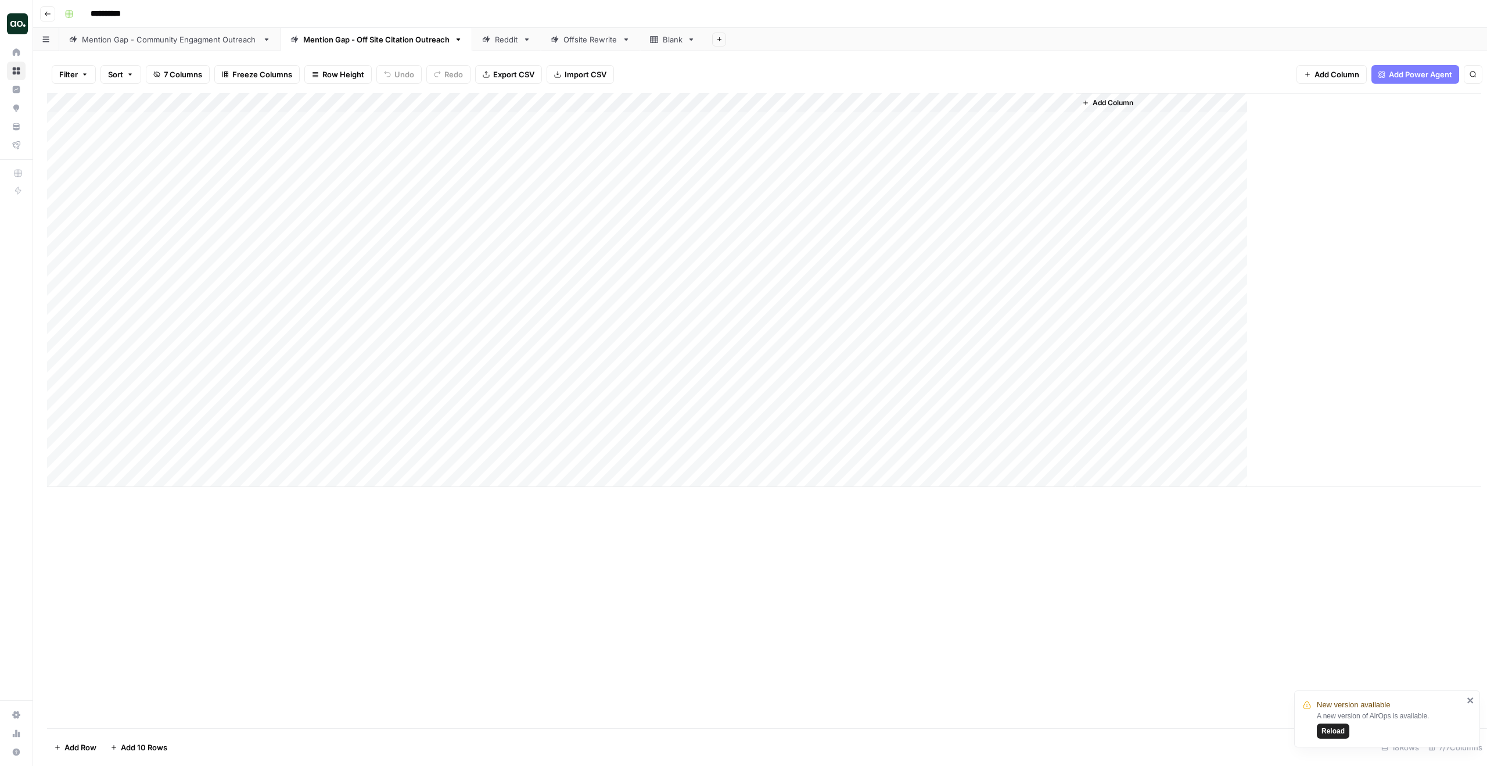
click at [492, 41] on div "Reddit" at bounding box center [500, 40] width 36 height 12
click at [800, 120] on div "Add Column" at bounding box center [760, 151] width 1426 height 117
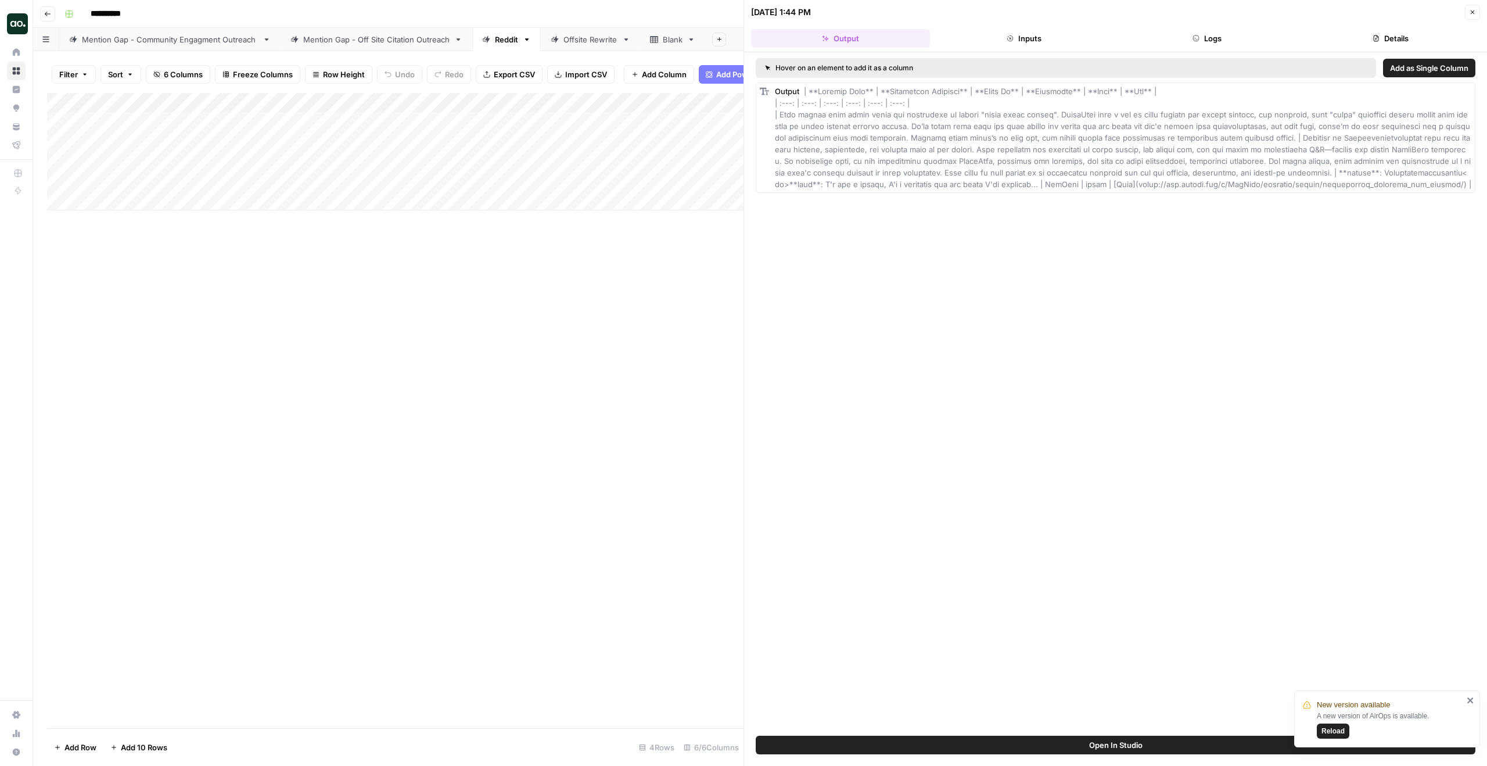
click at [1471, 20] on header "08/04/25 at 1:44 PM Close Output Inputs Logs Details" at bounding box center [1115, 26] width 743 height 52
click at [1471, 9] on icon "button" at bounding box center [1472, 12] width 7 height 7
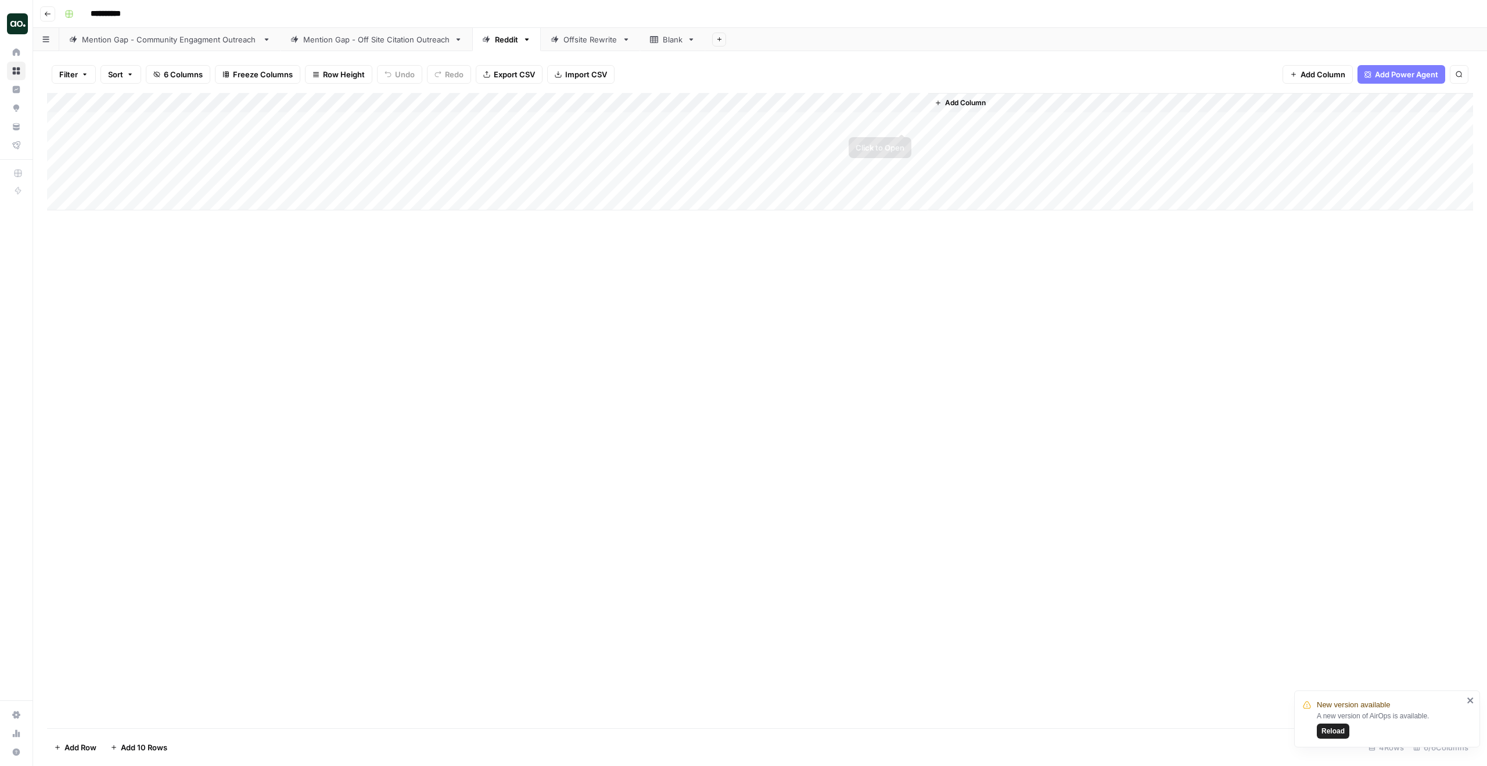
click at [902, 120] on div "Add Column" at bounding box center [760, 151] width 1426 height 117
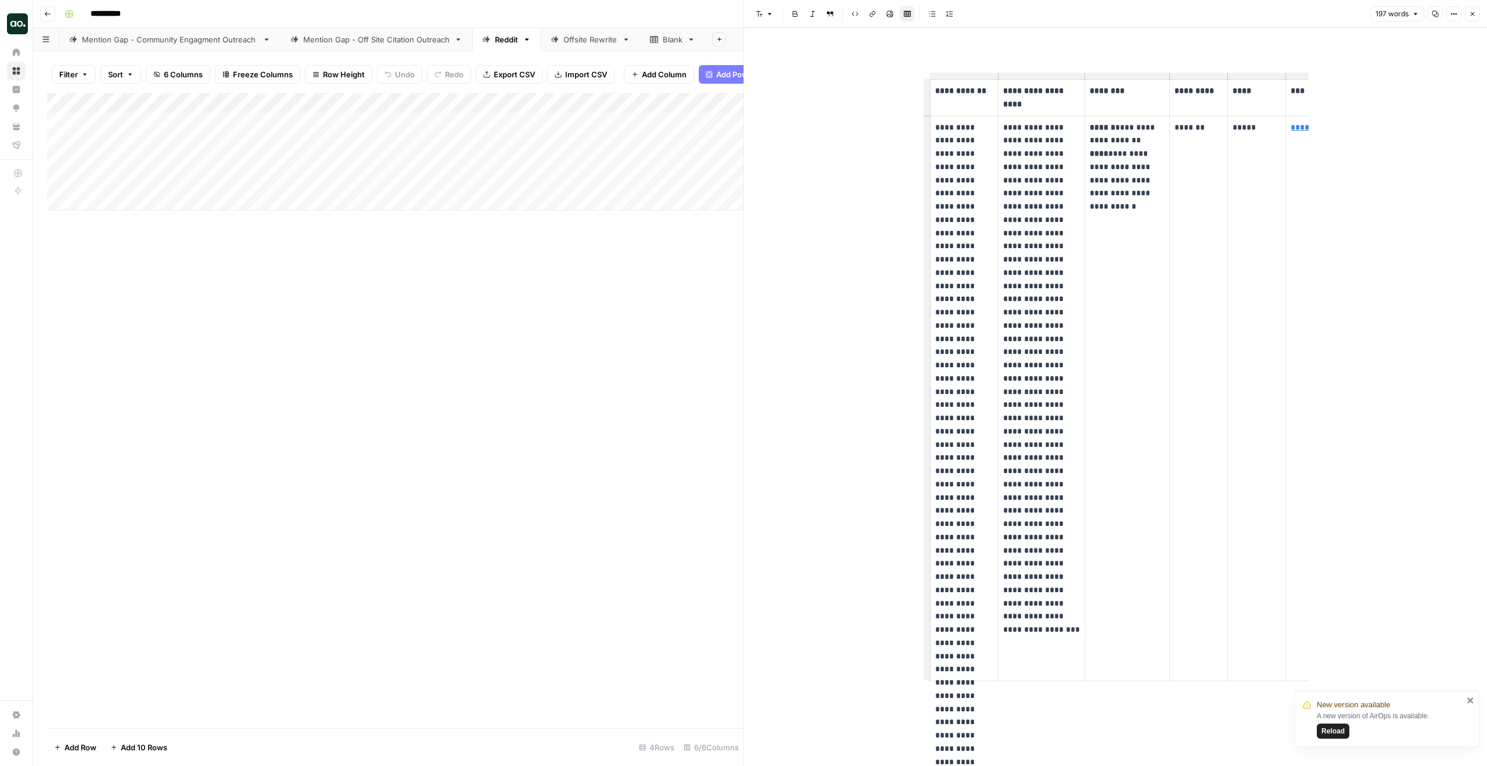
drag, startPoint x: 935, startPoint y: 125, endPoint x: 984, endPoint y: 221, distance: 107.8
click at [984, 221] on p "**********" at bounding box center [964, 398] width 58 height 555
click at [1037, 170] on p "**********" at bounding box center [1041, 352] width 77 height 463
click at [969, 158] on p "**********" at bounding box center [964, 398] width 58 height 555
click at [944, 127] on p "**********" at bounding box center [964, 398] width 58 height 555
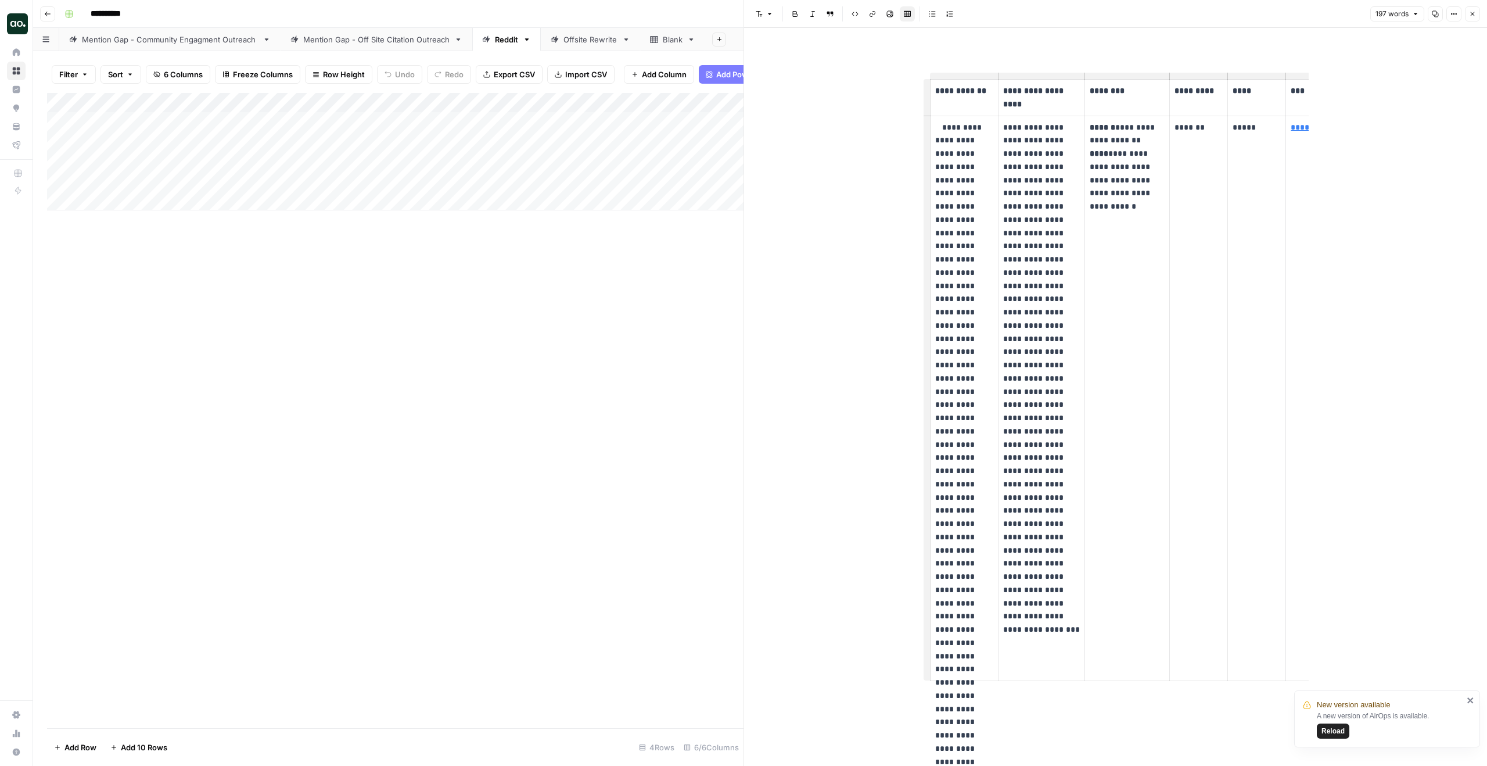
click at [1473, 12] on icon "button" at bounding box center [1472, 13] width 7 height 7
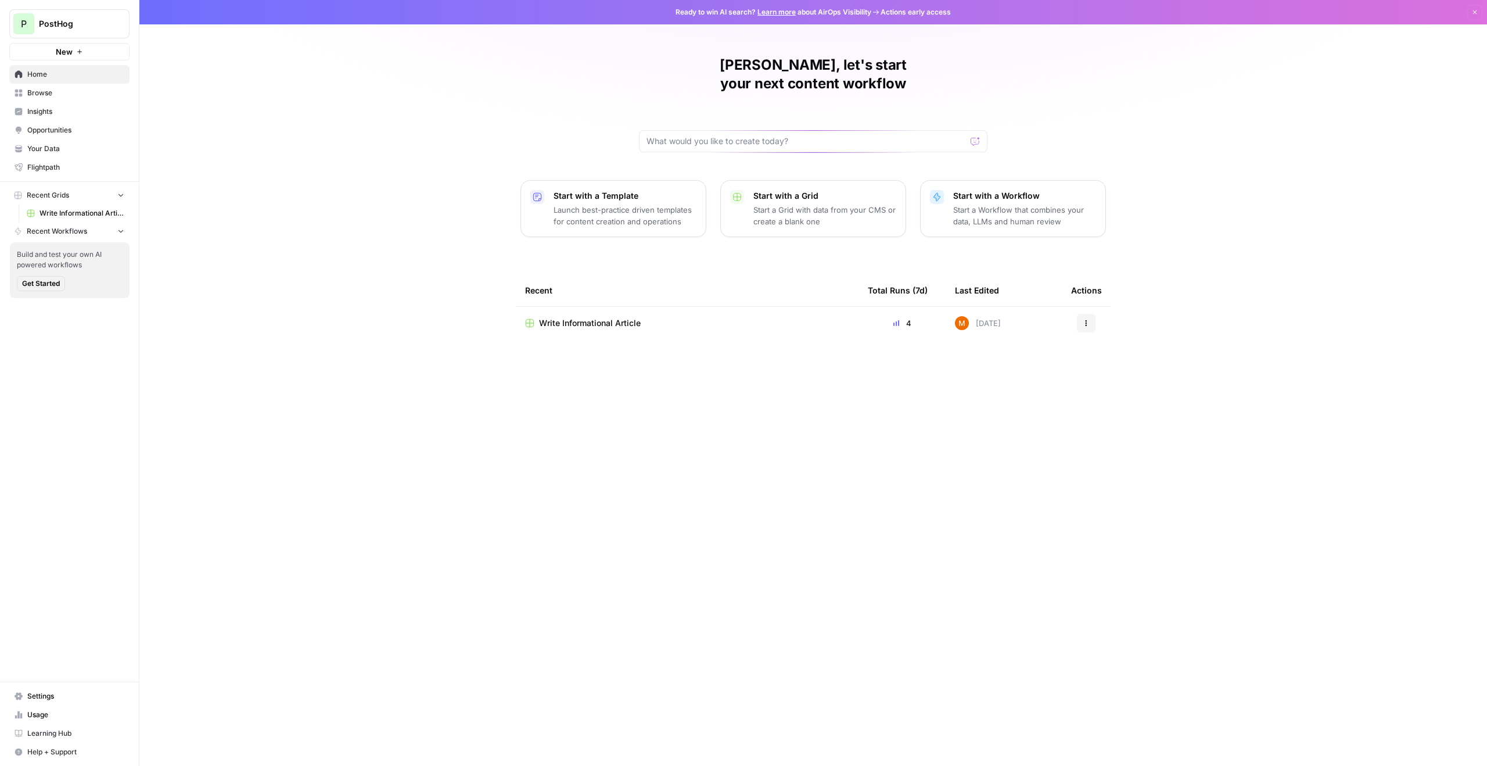
click at [595, 317] on span "Write Informational Article" at bounding box center [590, 323] width 102 height 12
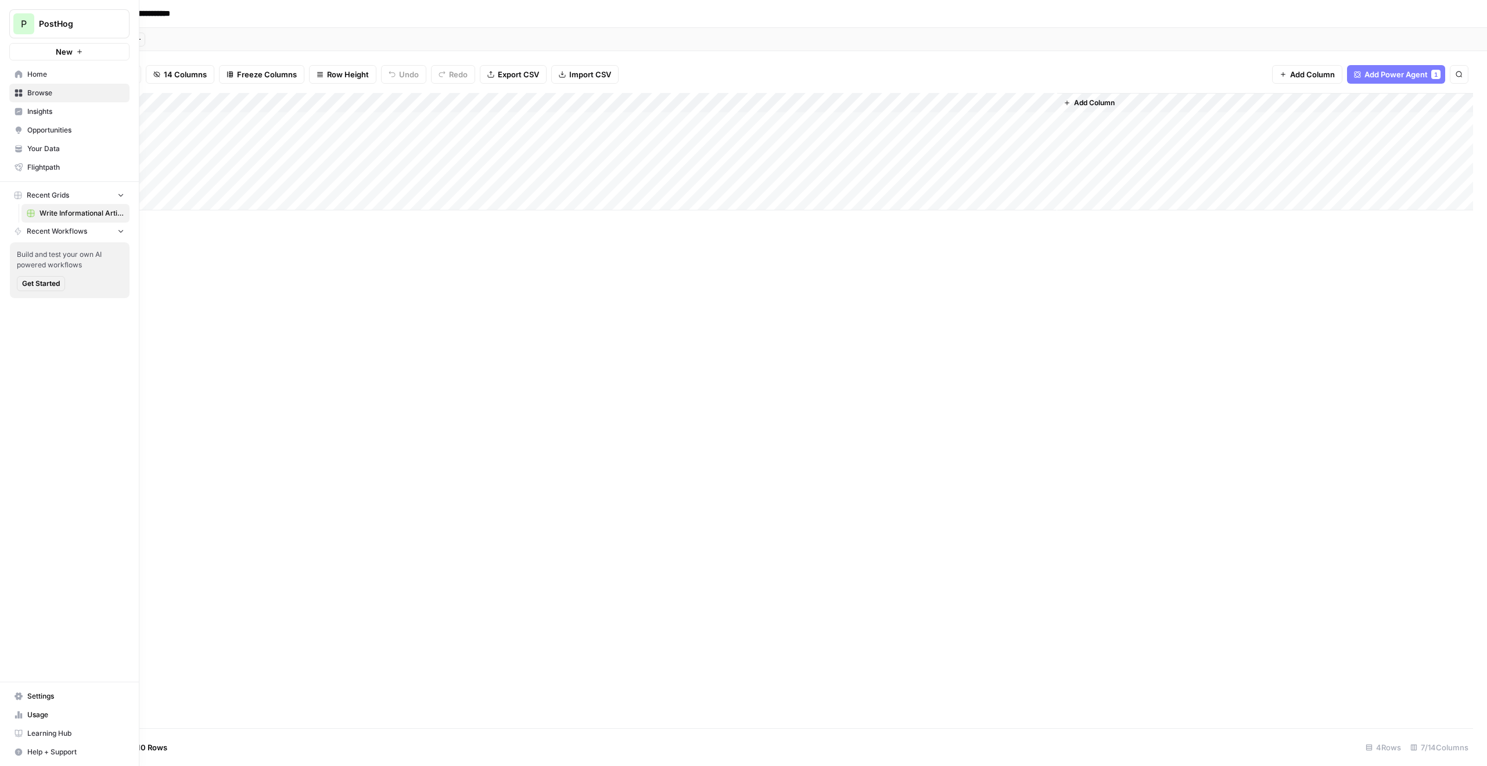
click at [33, 108] on span "Insights" at bounding box center [75, 111] width 97 height 10
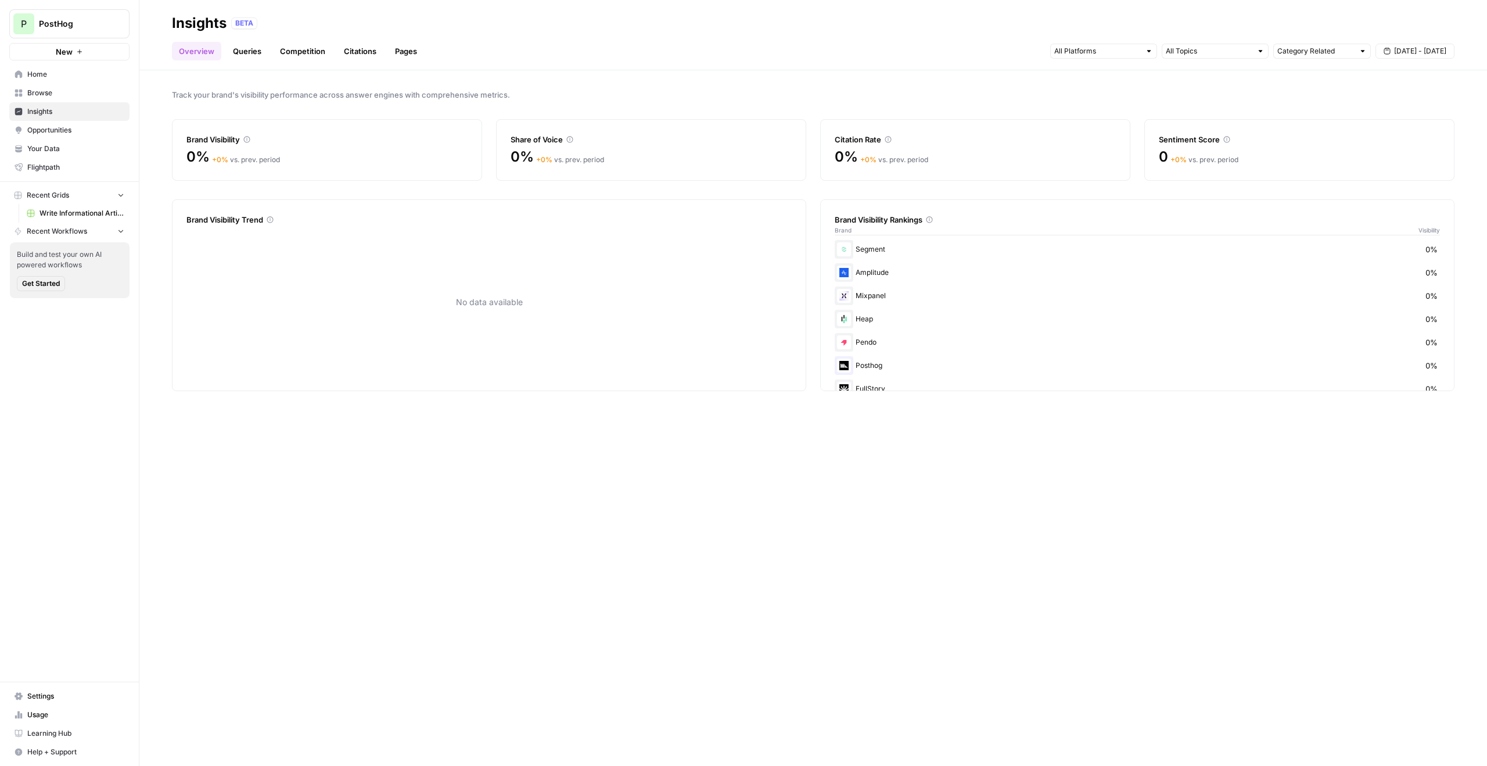
click at [250, 56] on link "Queries" at bounding box center [247, 51] width 42 height 19
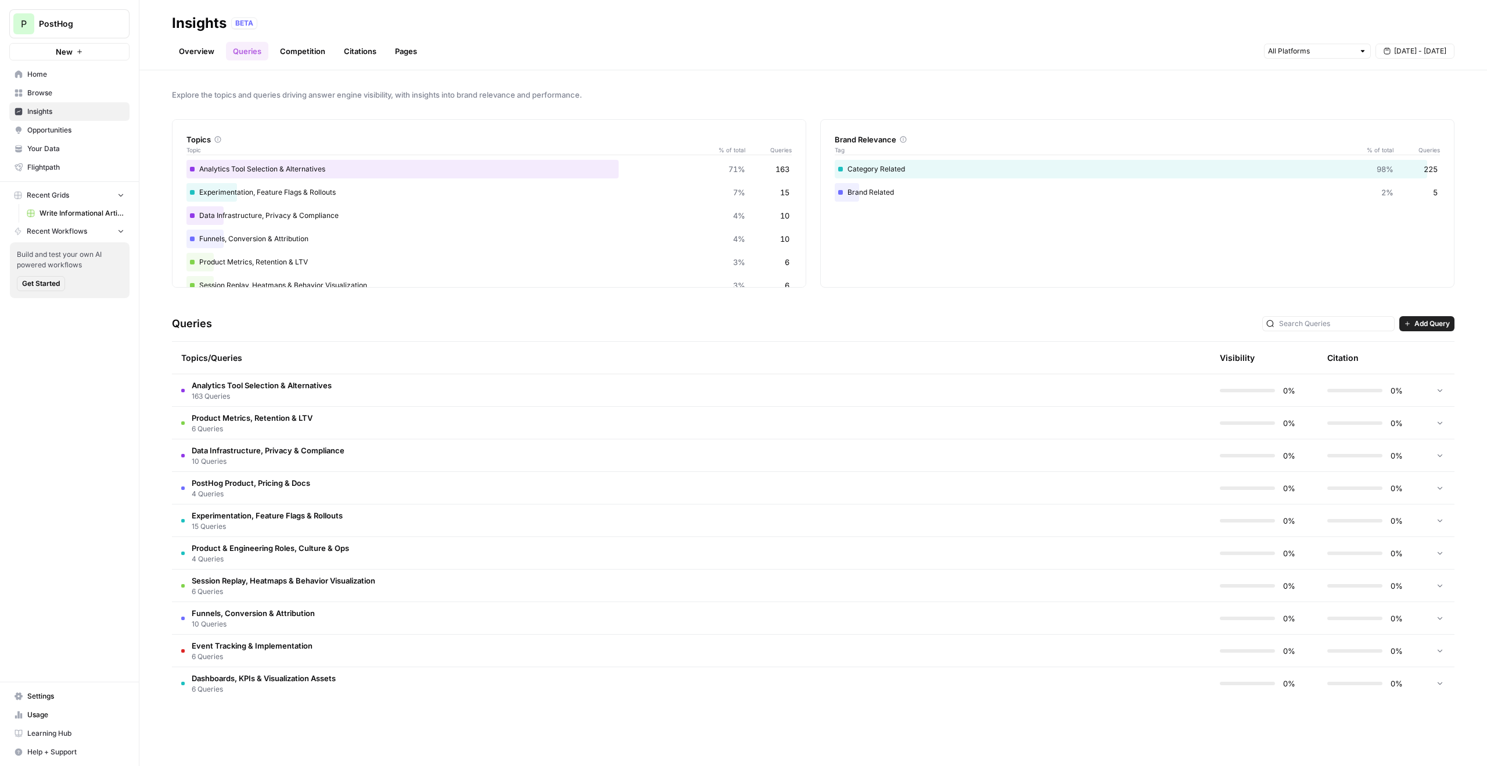
click at [209, 48] on link "Overview" at bounding box center [196, 51] width 49 height 19
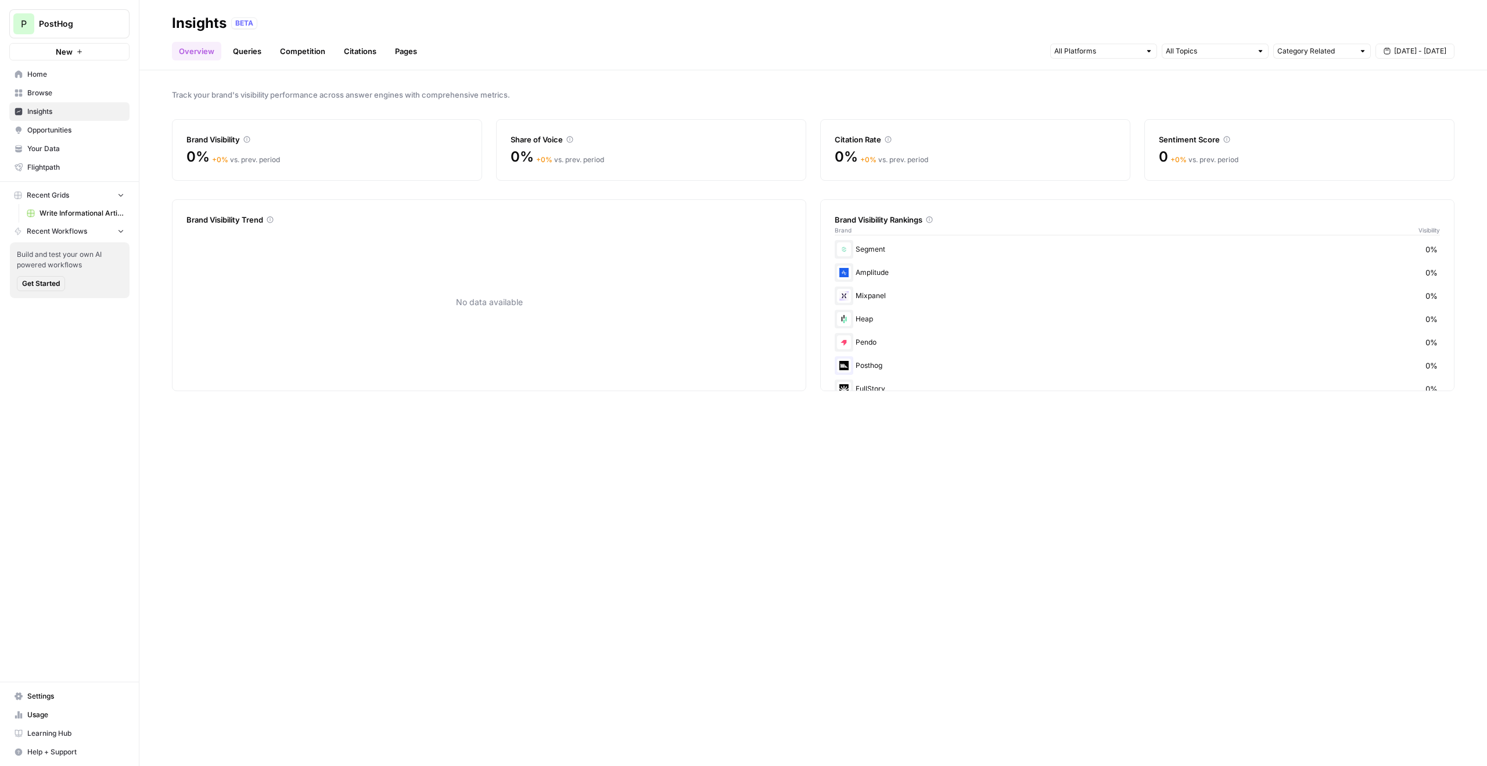
click at [246, 46] on link "Queries" at bounding box center [247, 51] width 42 height 19
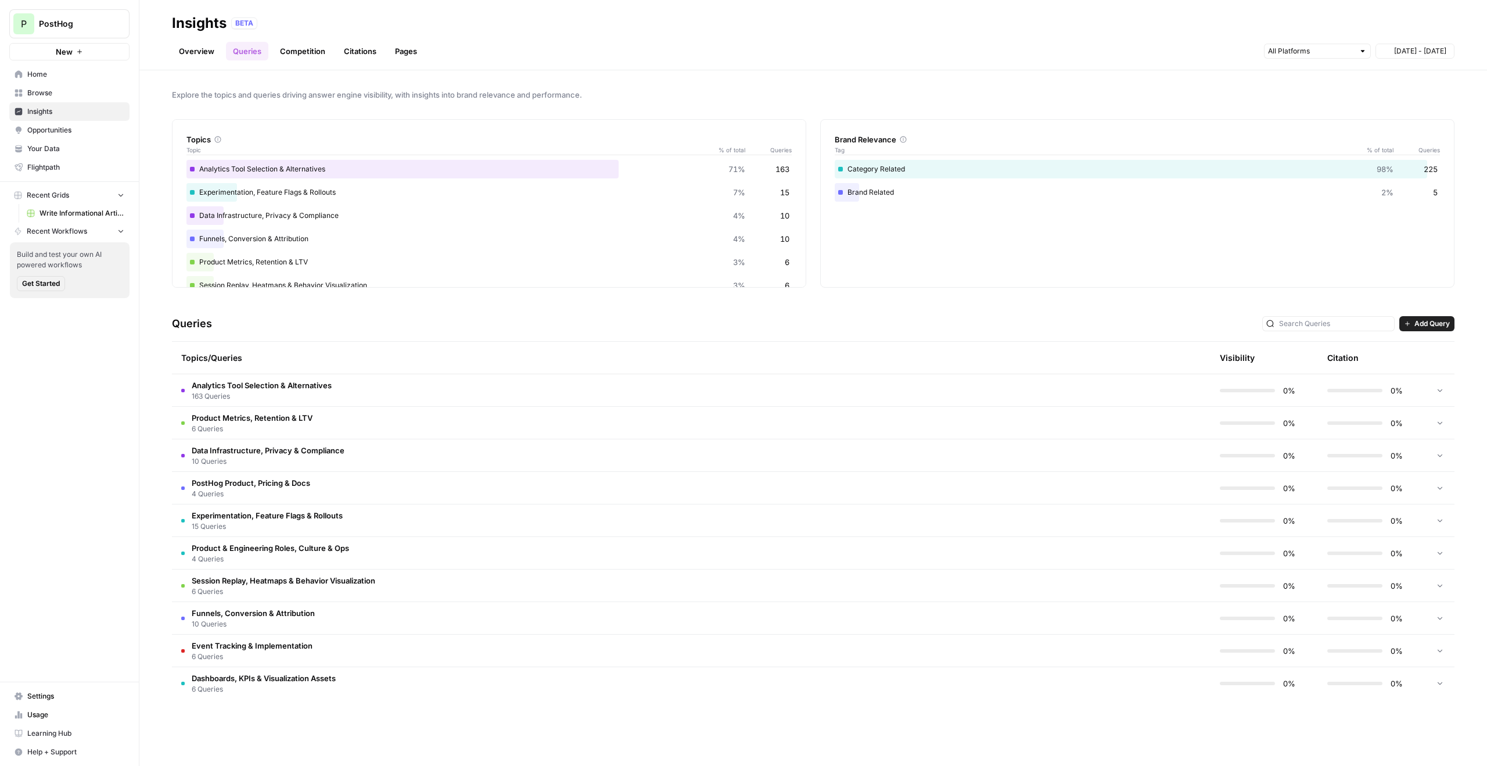
click at [209, 47] on link "Overview" at bounding box center [196, 51] width 49 height 19
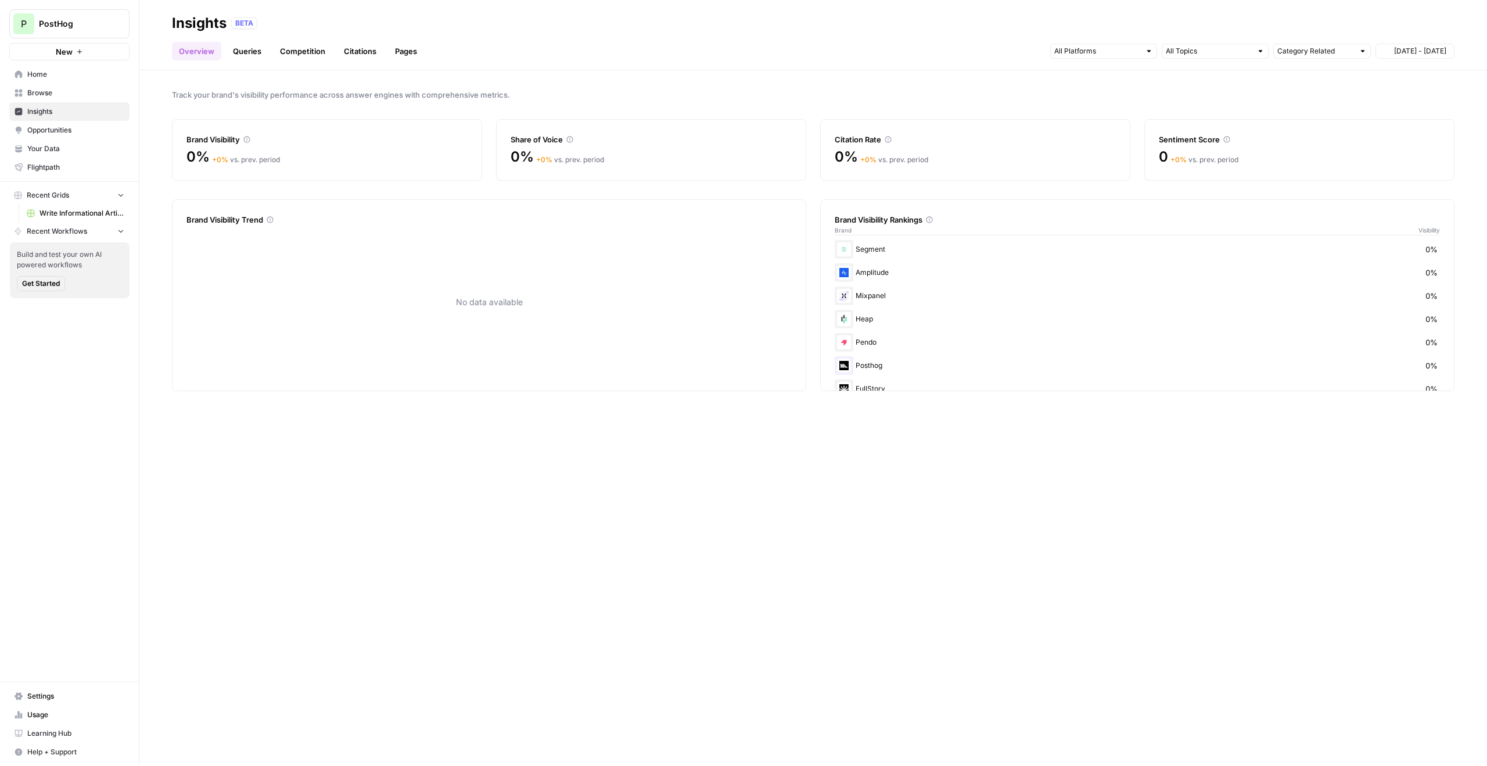
click at [245, 50] on link "Queries" at bounding box center [247, 51] width 42 height 19
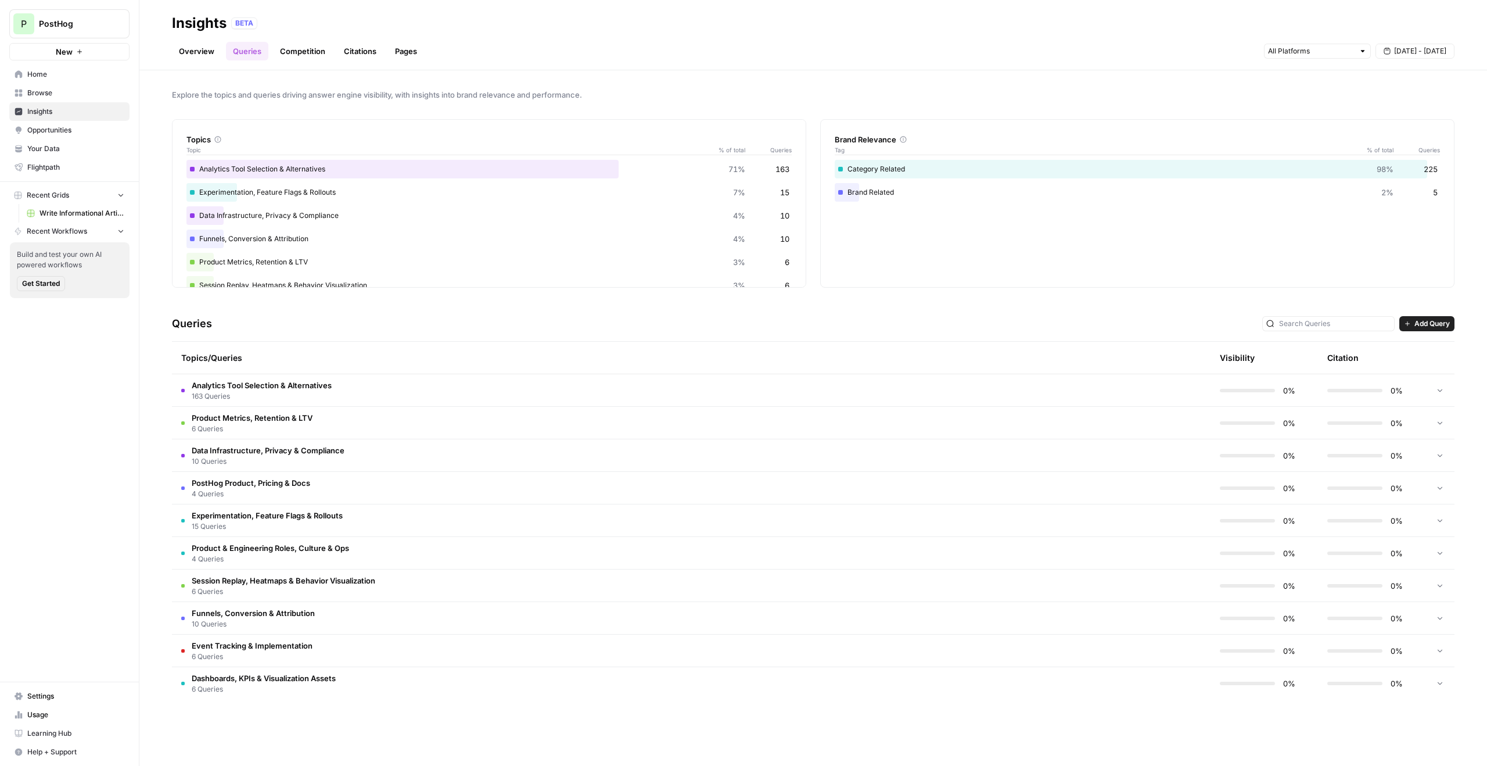
click at [207, 52] on link "Overview" at bounding box center [196, 51] width 49 height 19
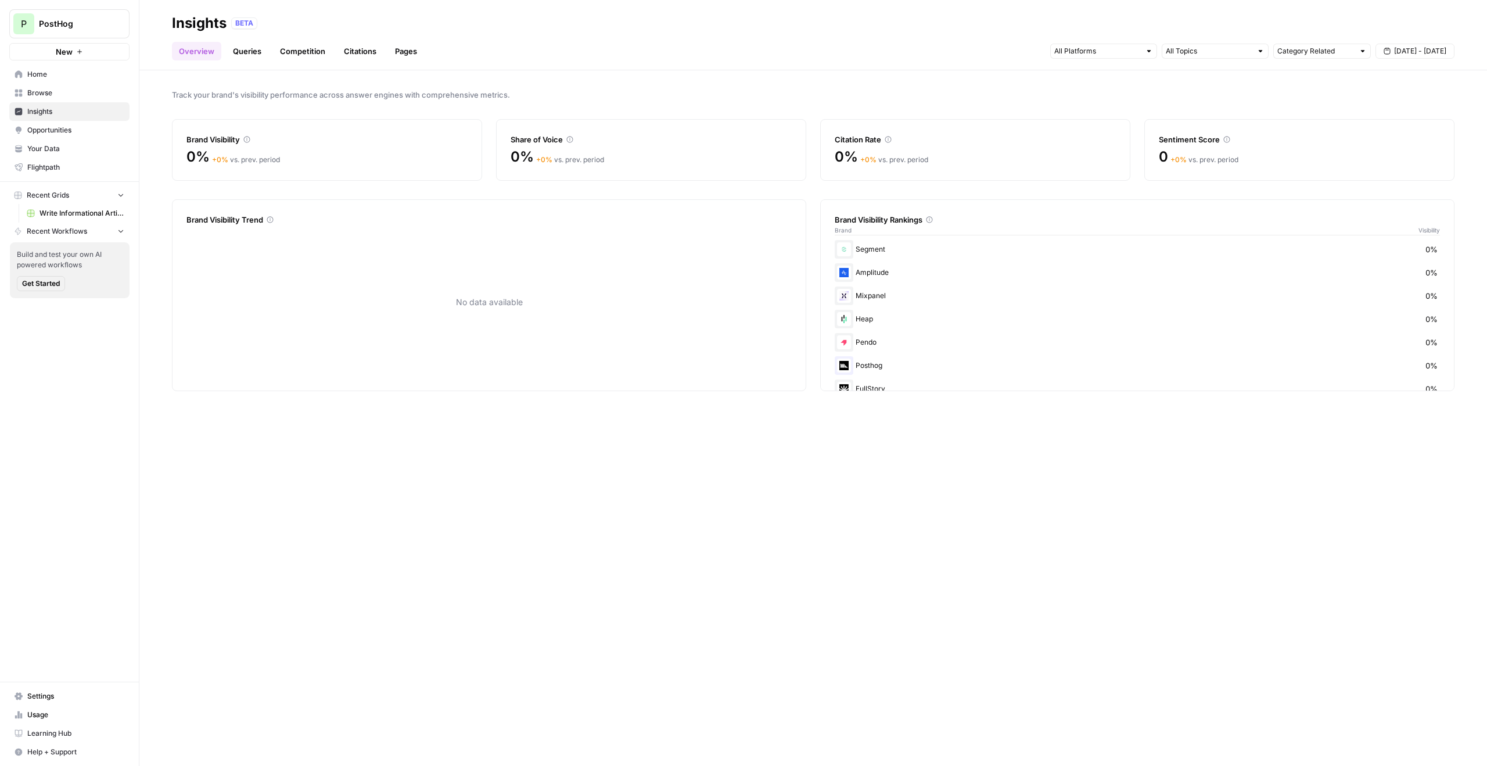
click at [249, 55] on link "Queries" at bounding box center [247, 51] width 42 height 19
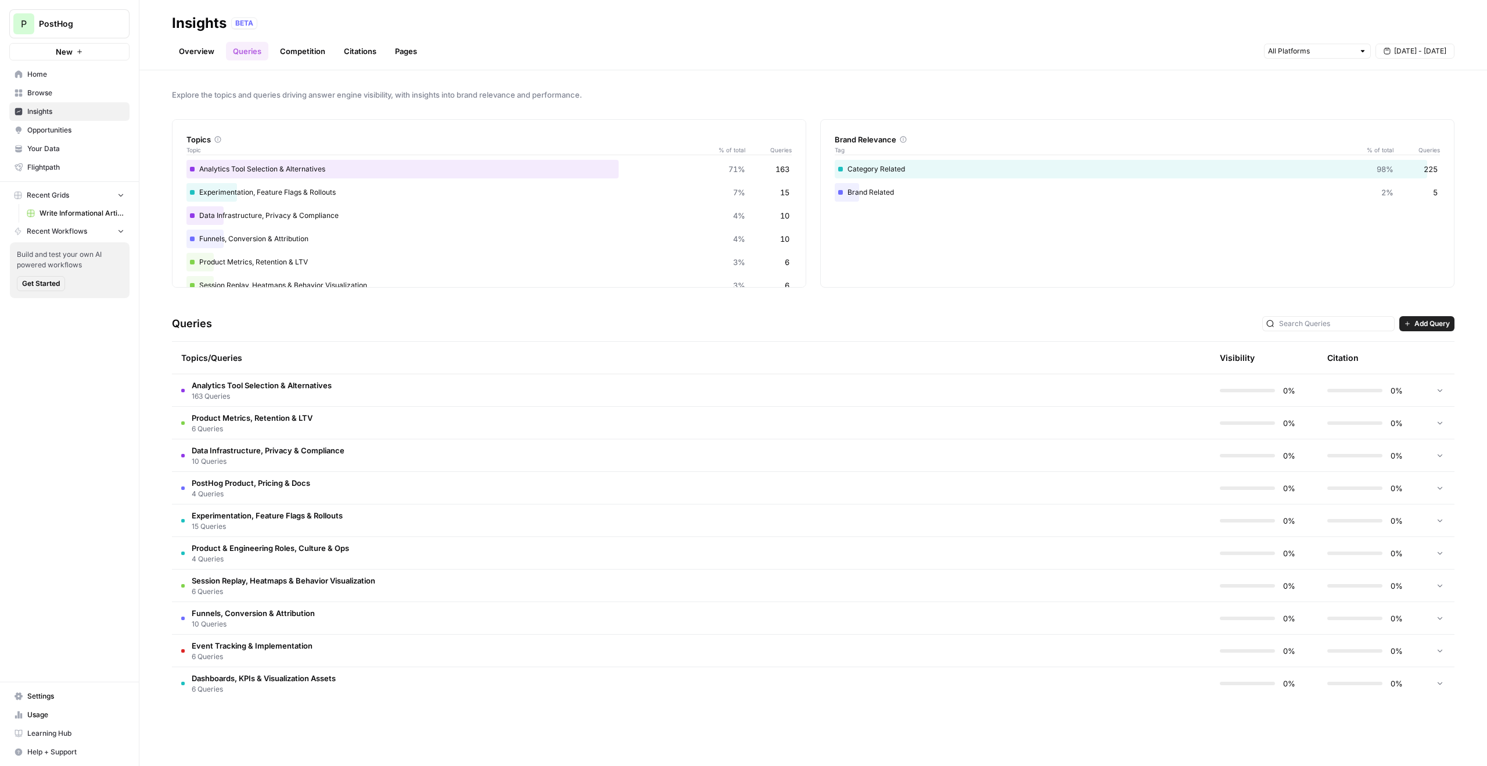
click at [522, 381] on td "Analytics Tool Selection & Alternatives 163 Queries" at bounding box center [636, 390] width 929 height 32
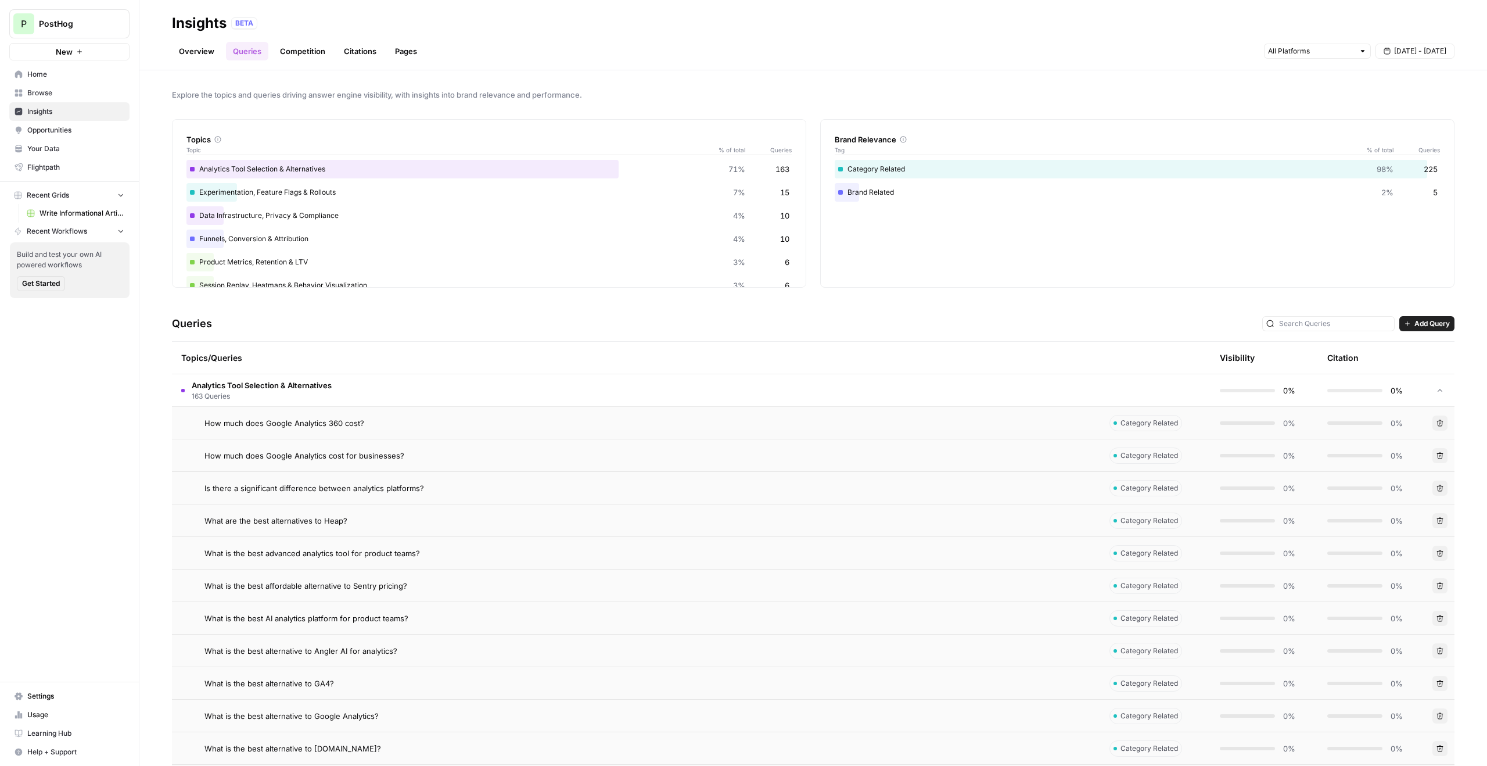
click at [511, 405] on td "Analytics Tool Selection & Alternatives 163 Queries" at bounding box center [636, 390] width 929 height 32
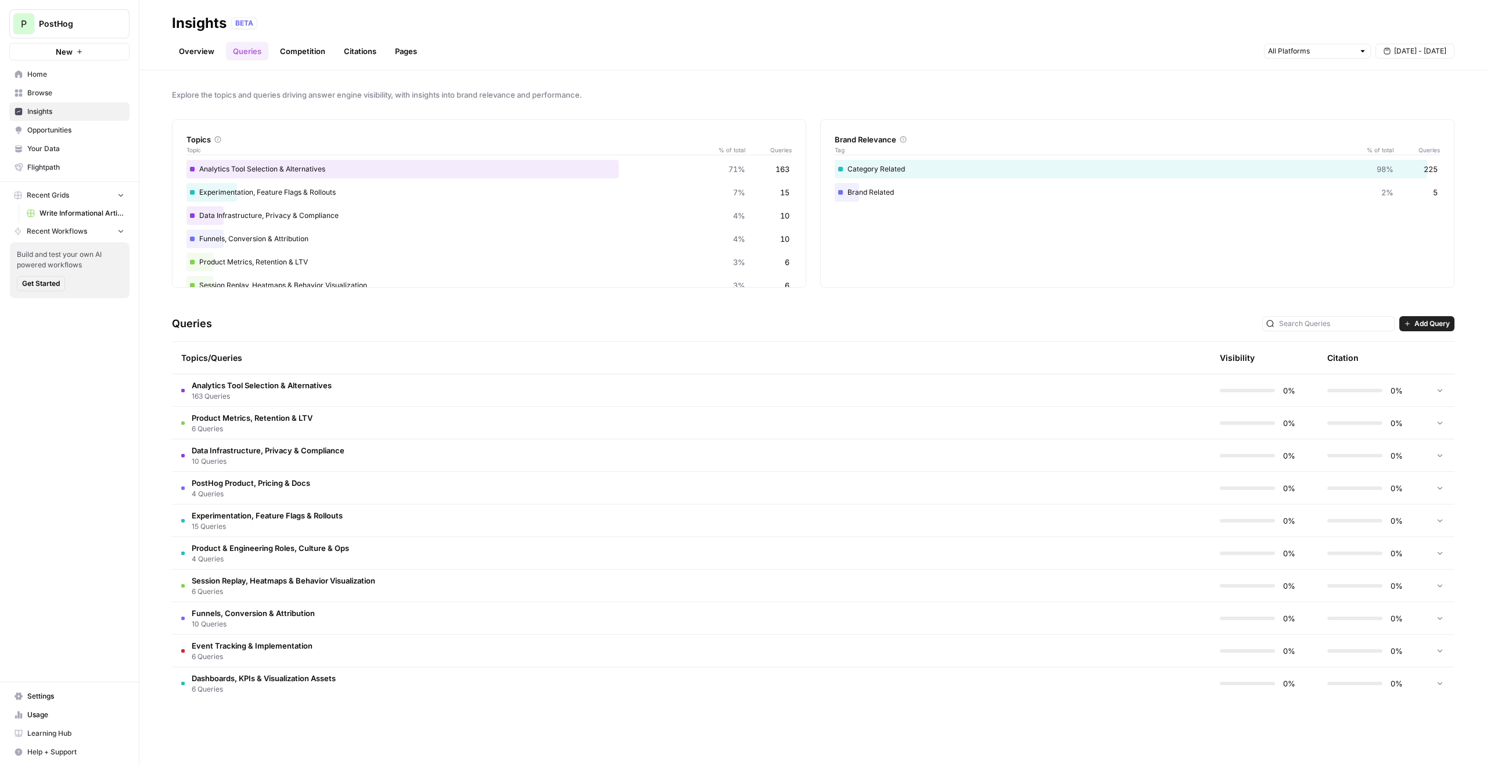
click at [511, 405] on td "Analytics Tool Selection & Alternatives 163 Queries" at bounding box center [636, 390] width 929 height 32
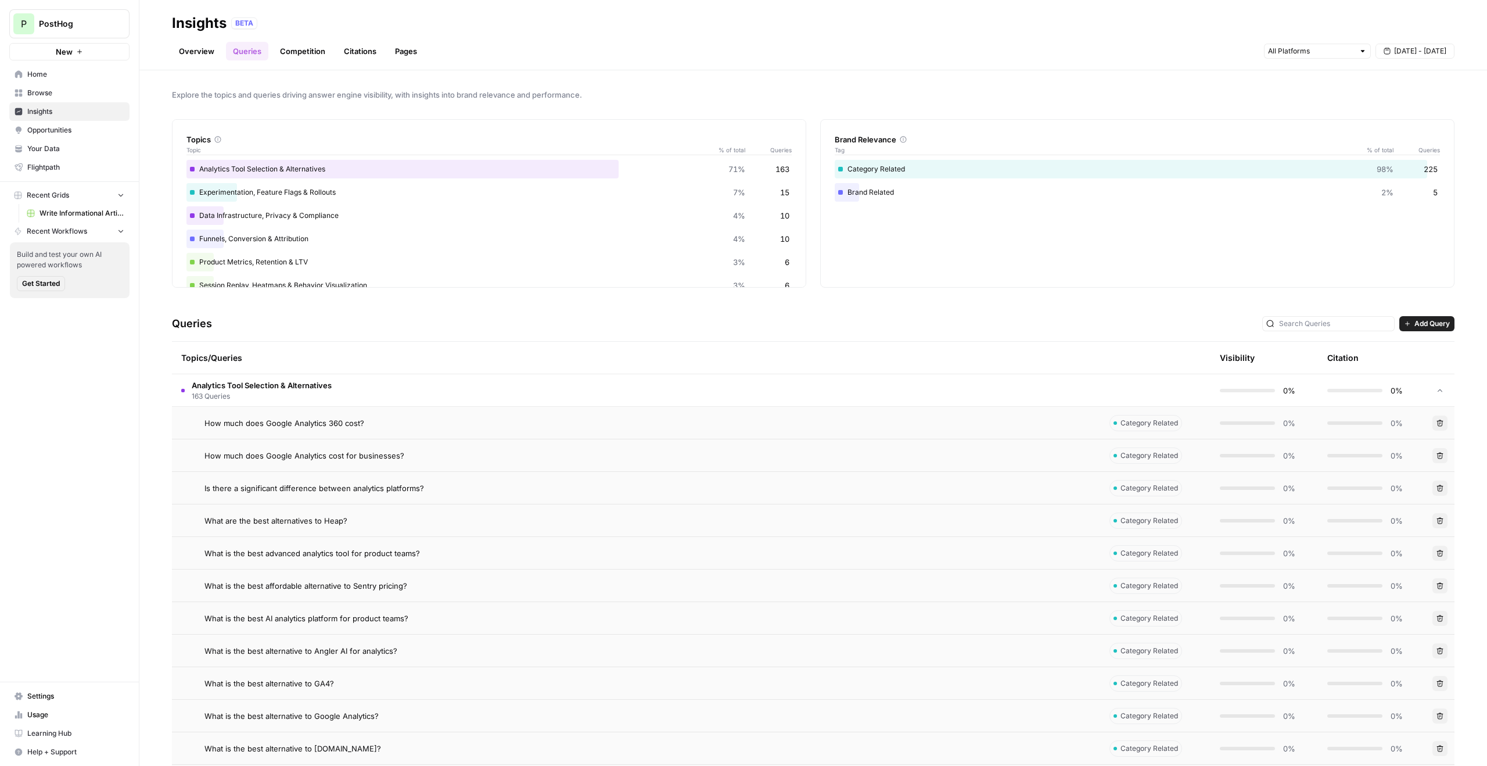
click at [506, 424] on div "How much does Google Analytics 360 cost?" at bounding box center [648, 423] width 887 height 12
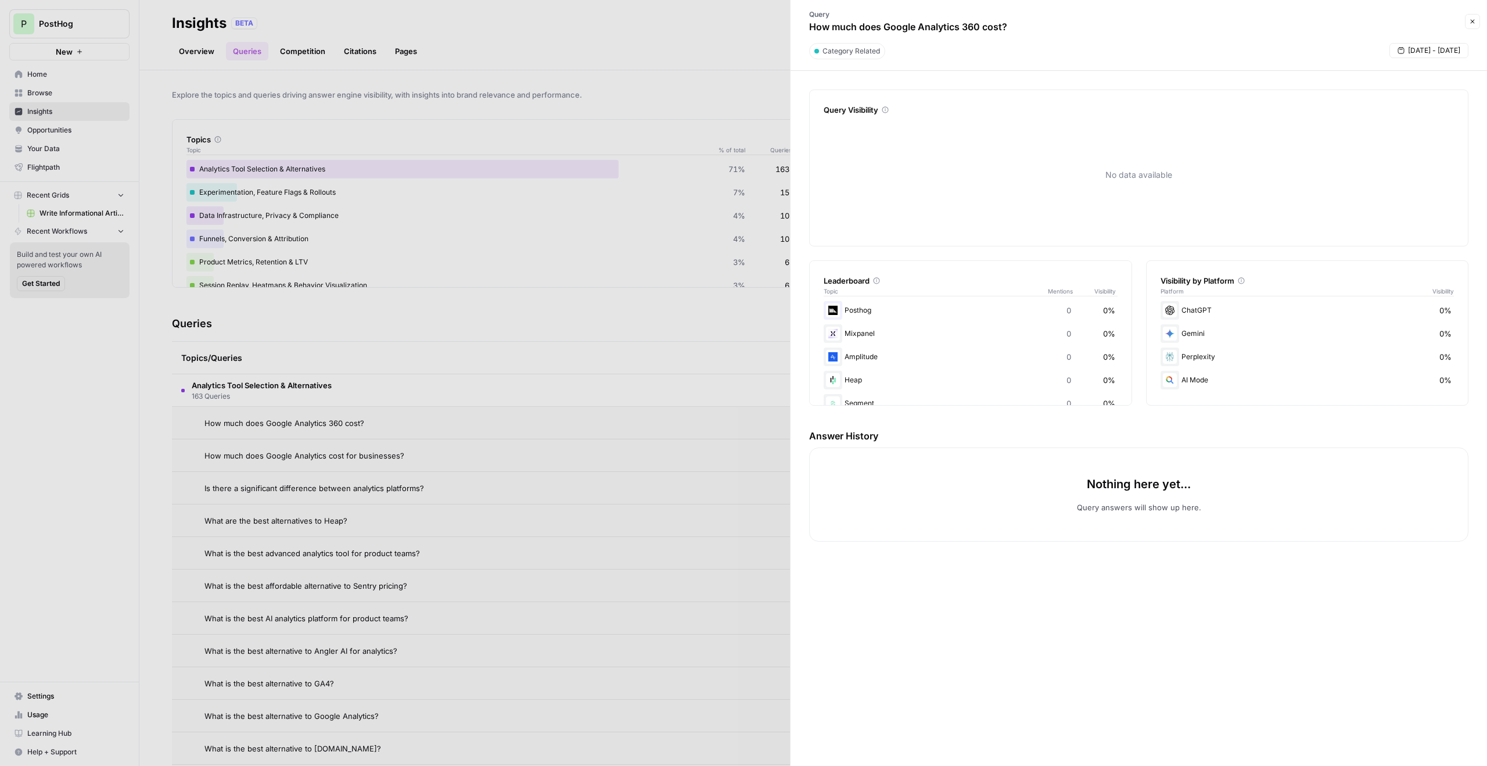
click at [1472, 17] on button "Close" at bounding box center [1472, 21] width 15 height 15
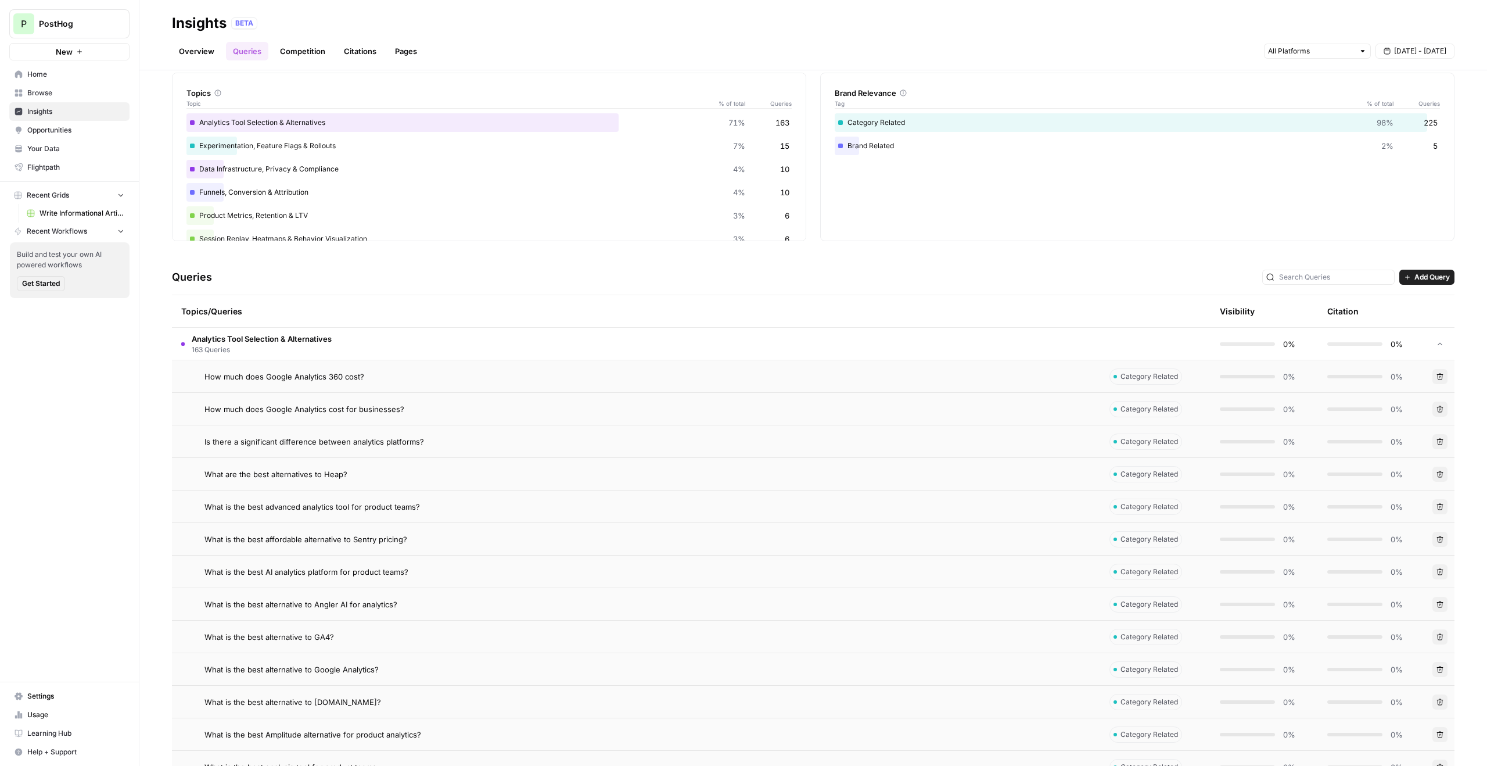
scroll to position [47, 0]
click at [458, 383] on td "How much does Google Analytics 360 cost?" at bounding box center [636, 376] width 929 height 32
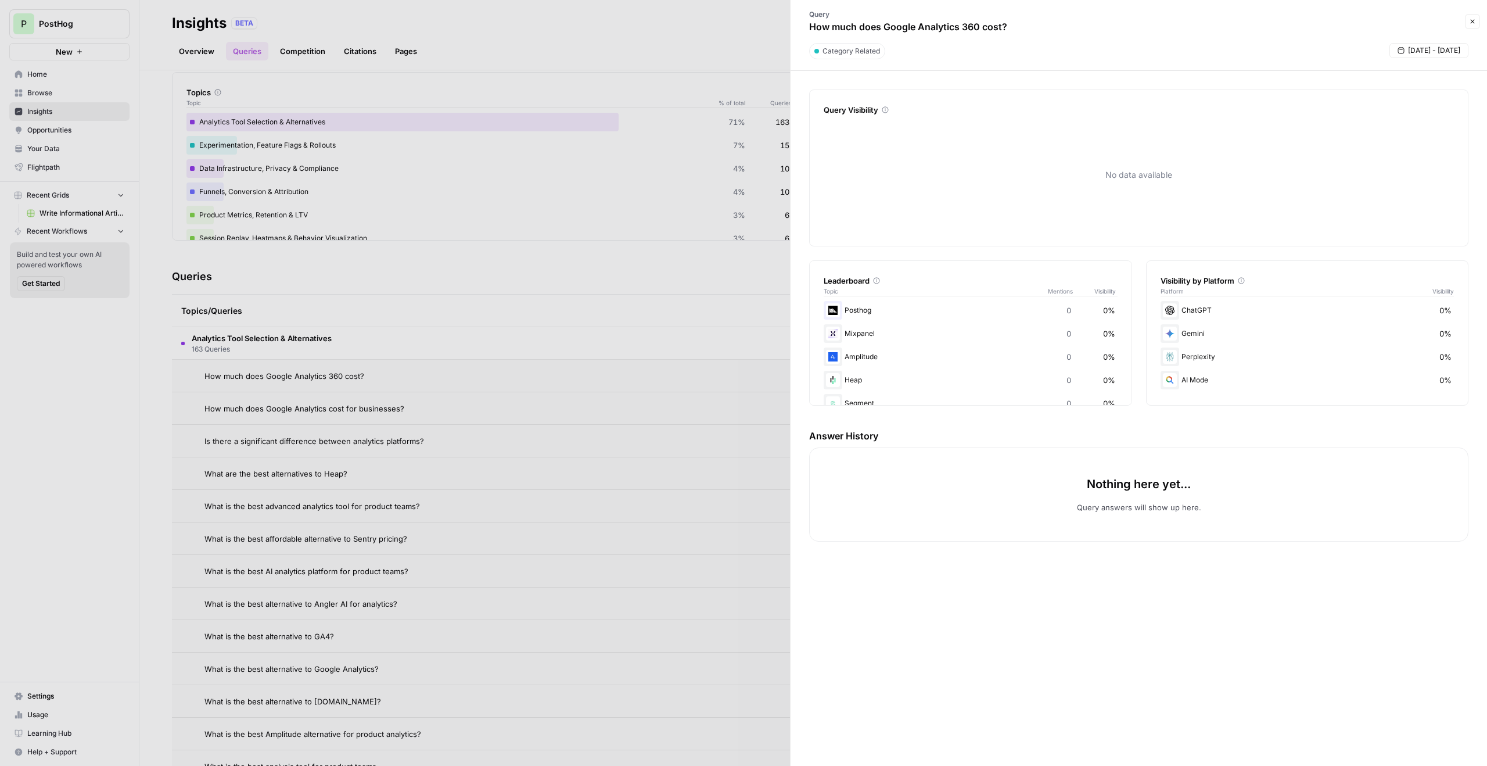
click at [506, 314] on div at bounding box center [743, 383] width 1487 height 766
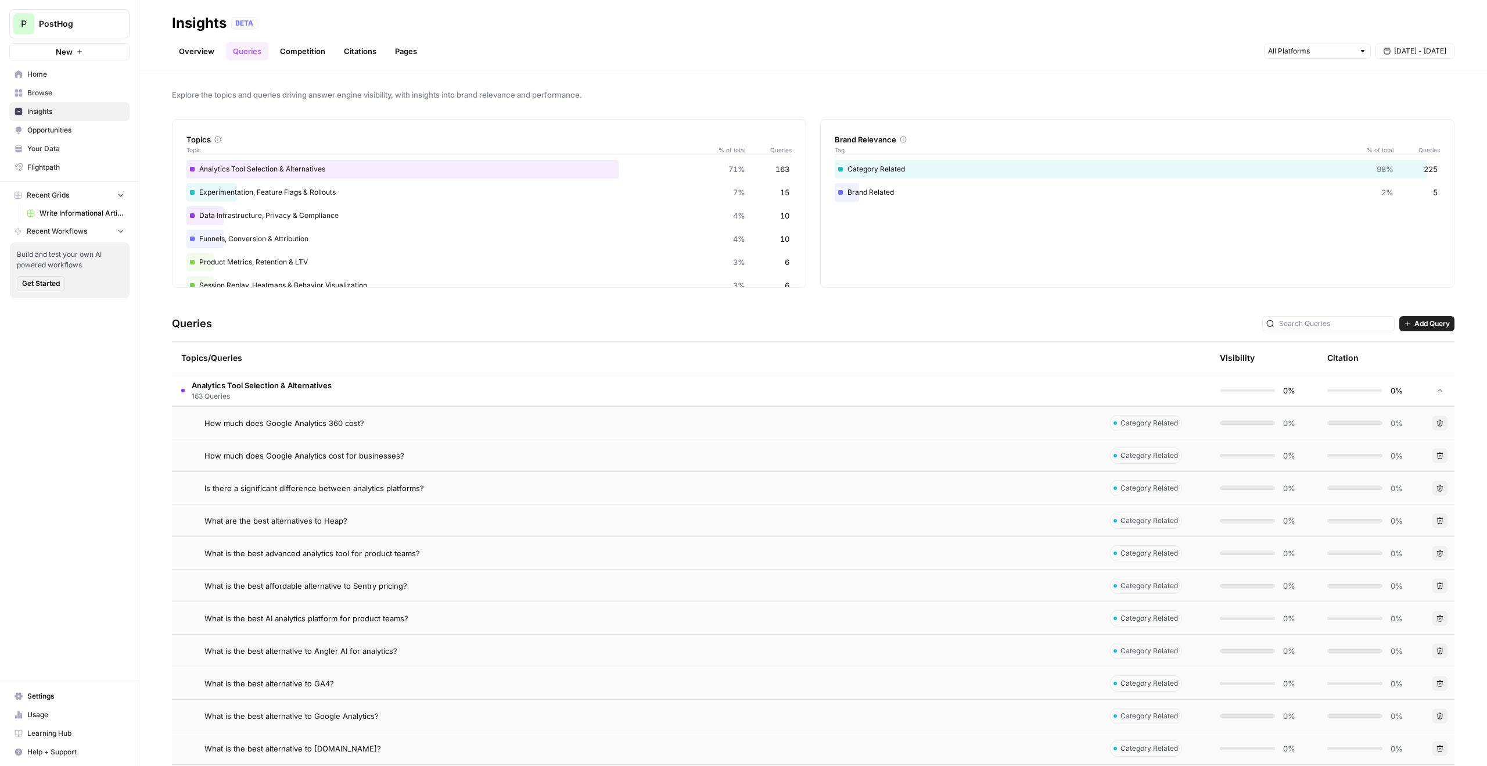
click at [200, 48] on link "Overview" at bounding box center [196, 51] width 49 height 19
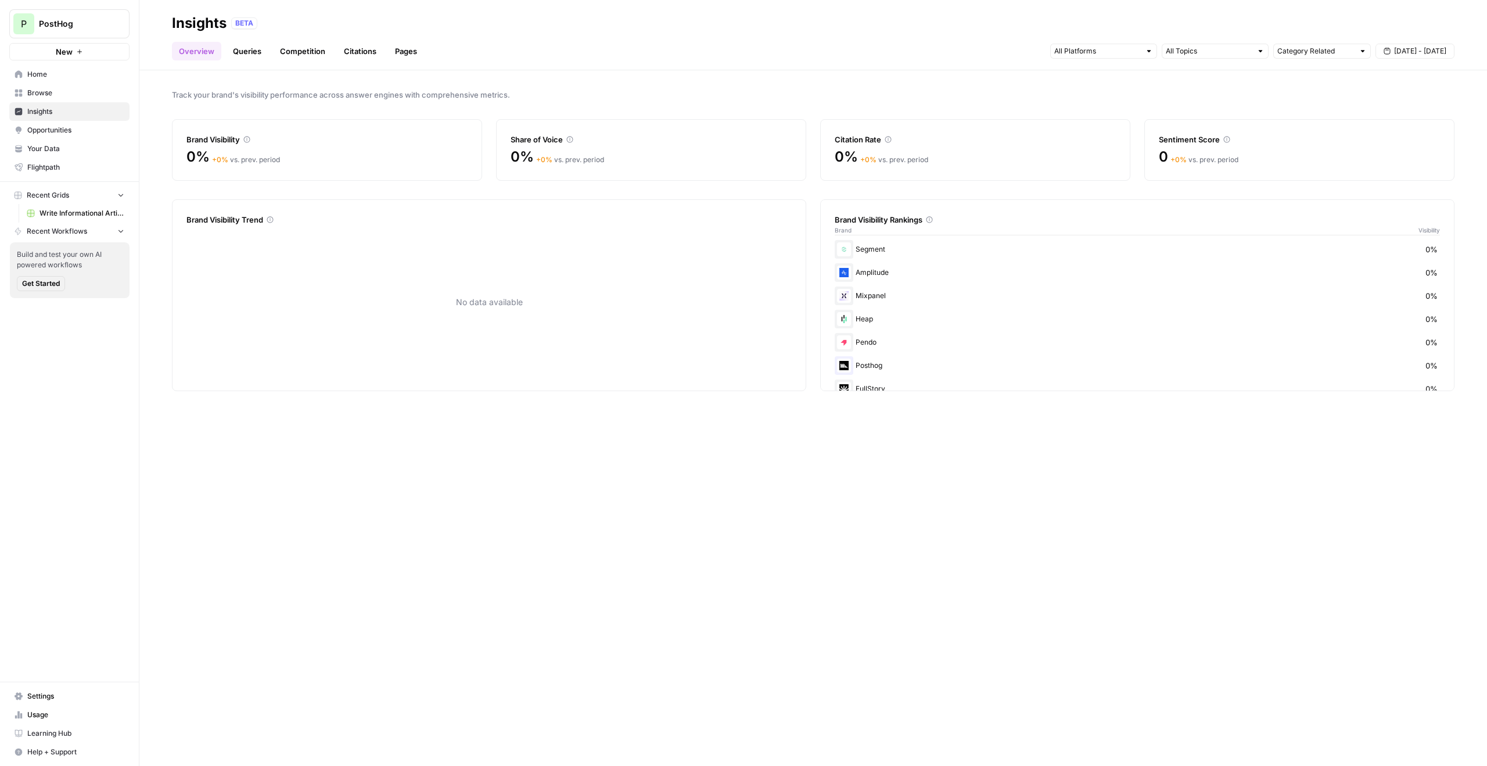
click at [70, 144] on span "Your Data" at bounding box center [75, 149] width 97 height 10
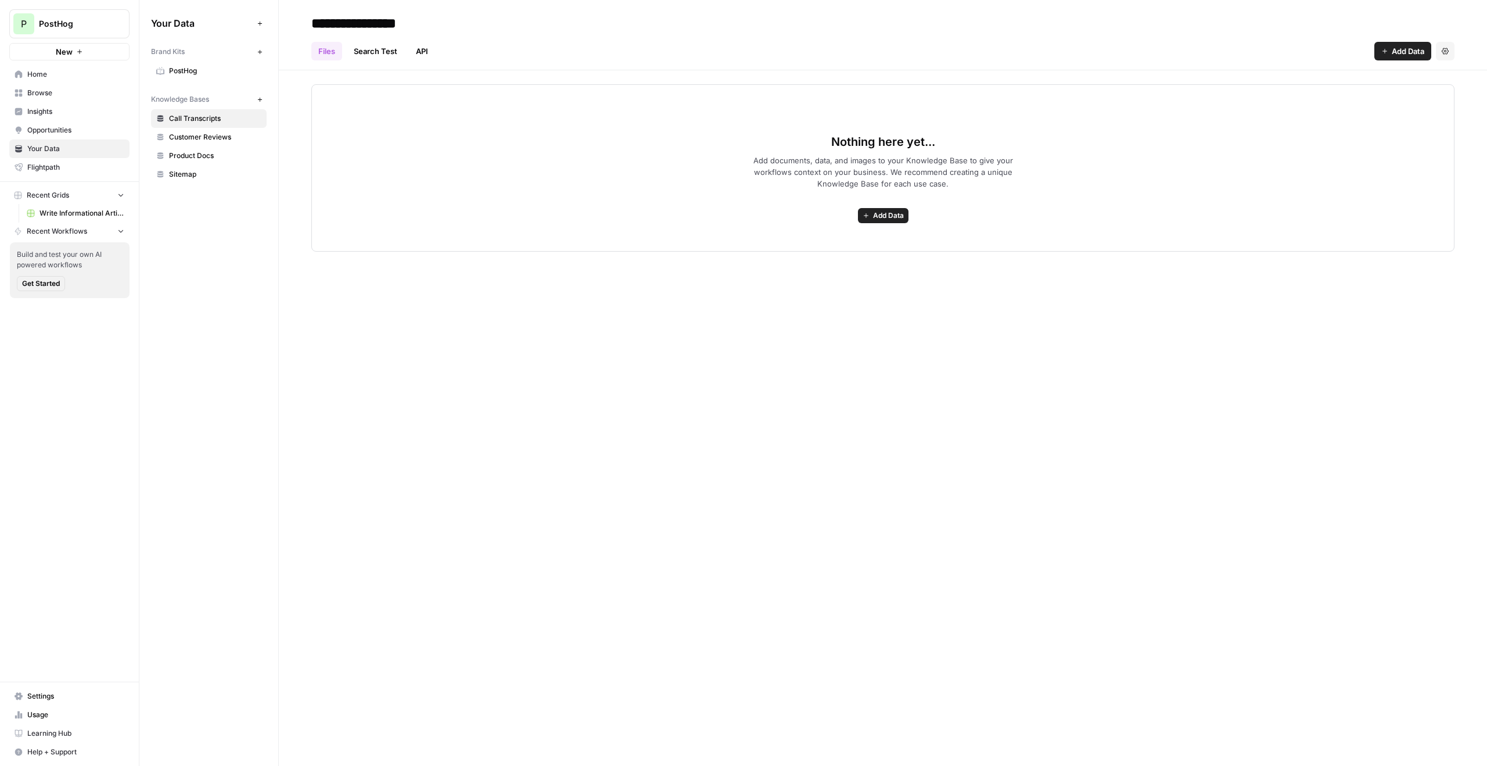
click at [177, 73] on span "PostHog" at bounding box center [215, 71] width 92 height 10
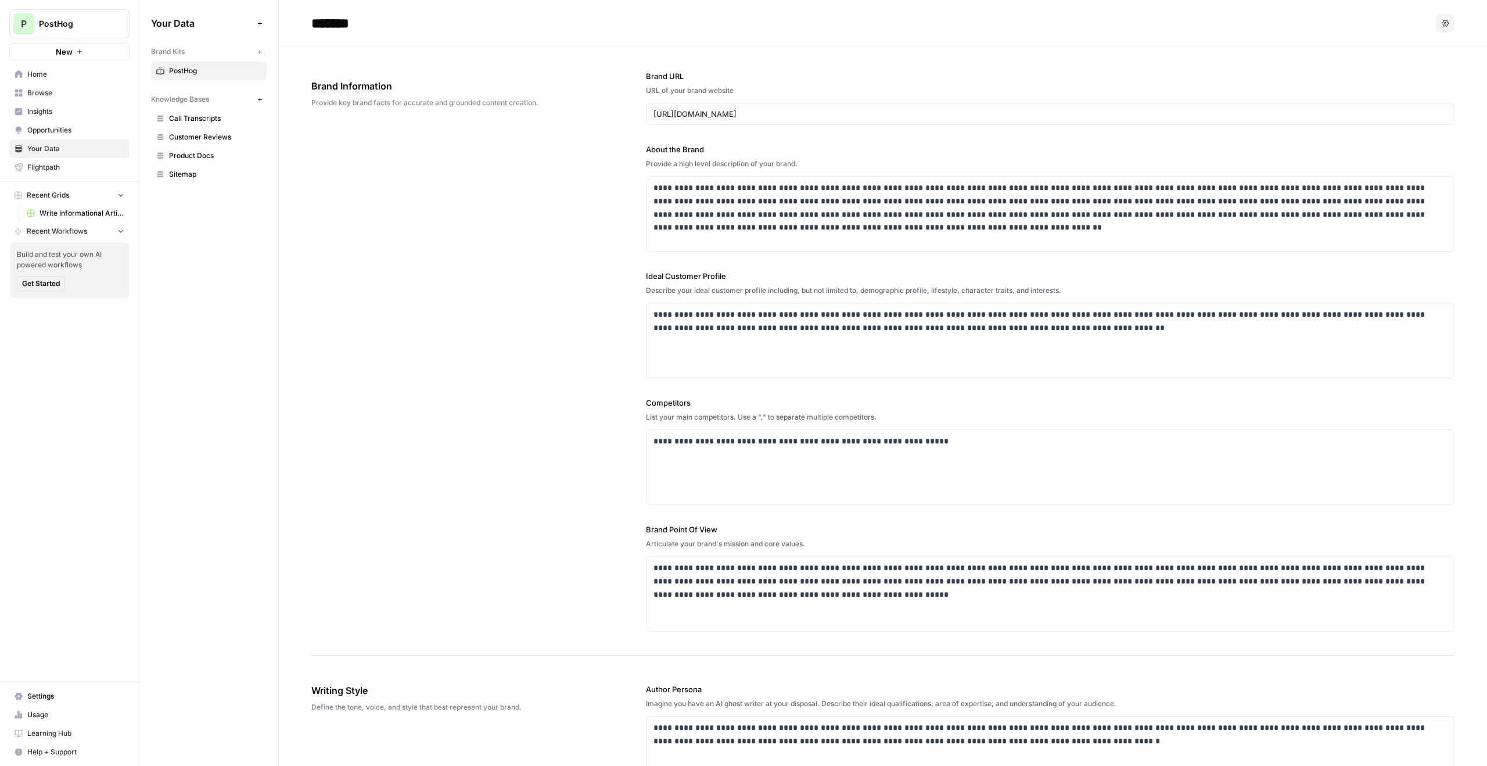
click at [109, 23] on div "PostHog" at bounding box center [82, 24] width 87 height 12
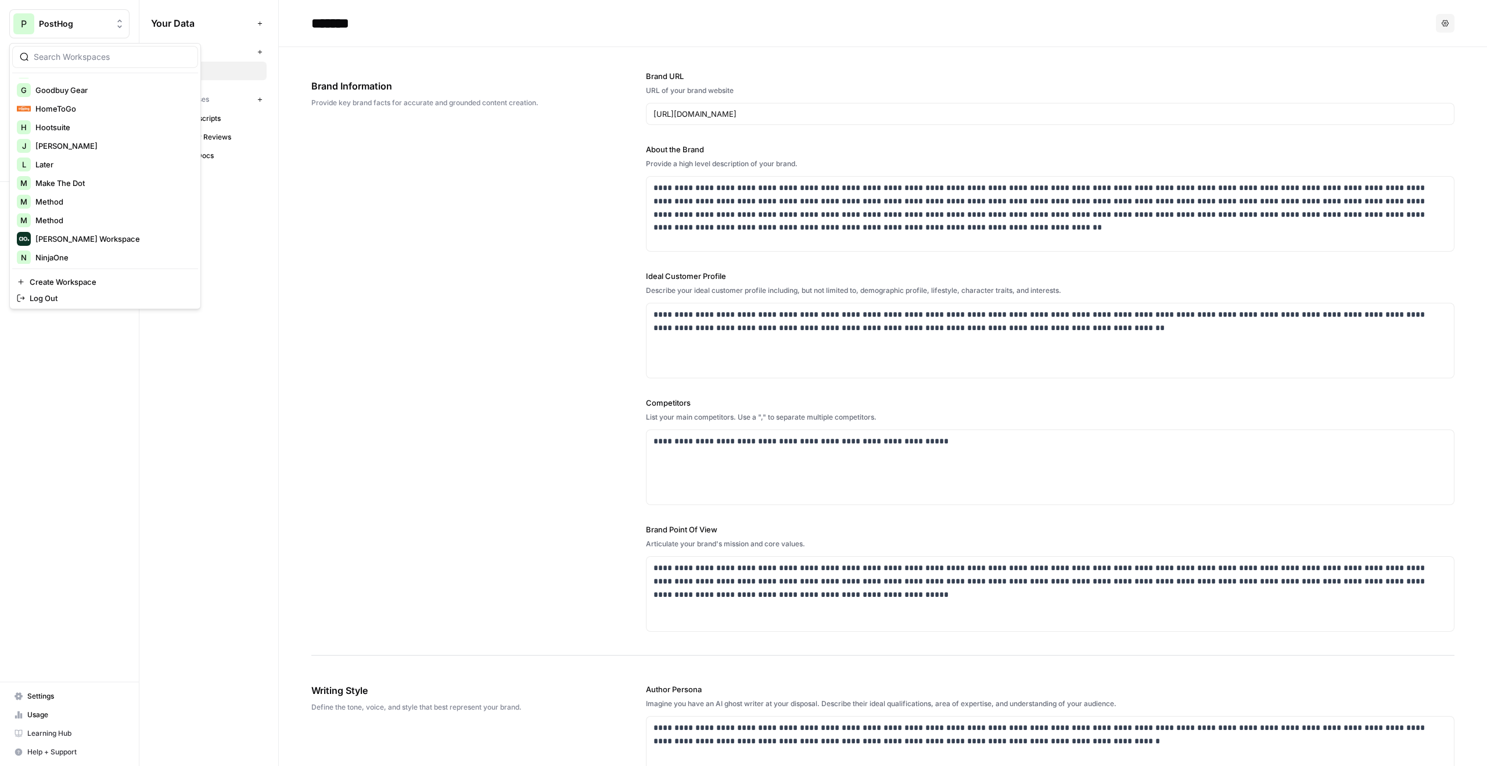
scroll to position [371, 0]
click at [63, 201] on span "Mike Kenler's Workspace" at bounding box center [111, 199] width 153 height 12
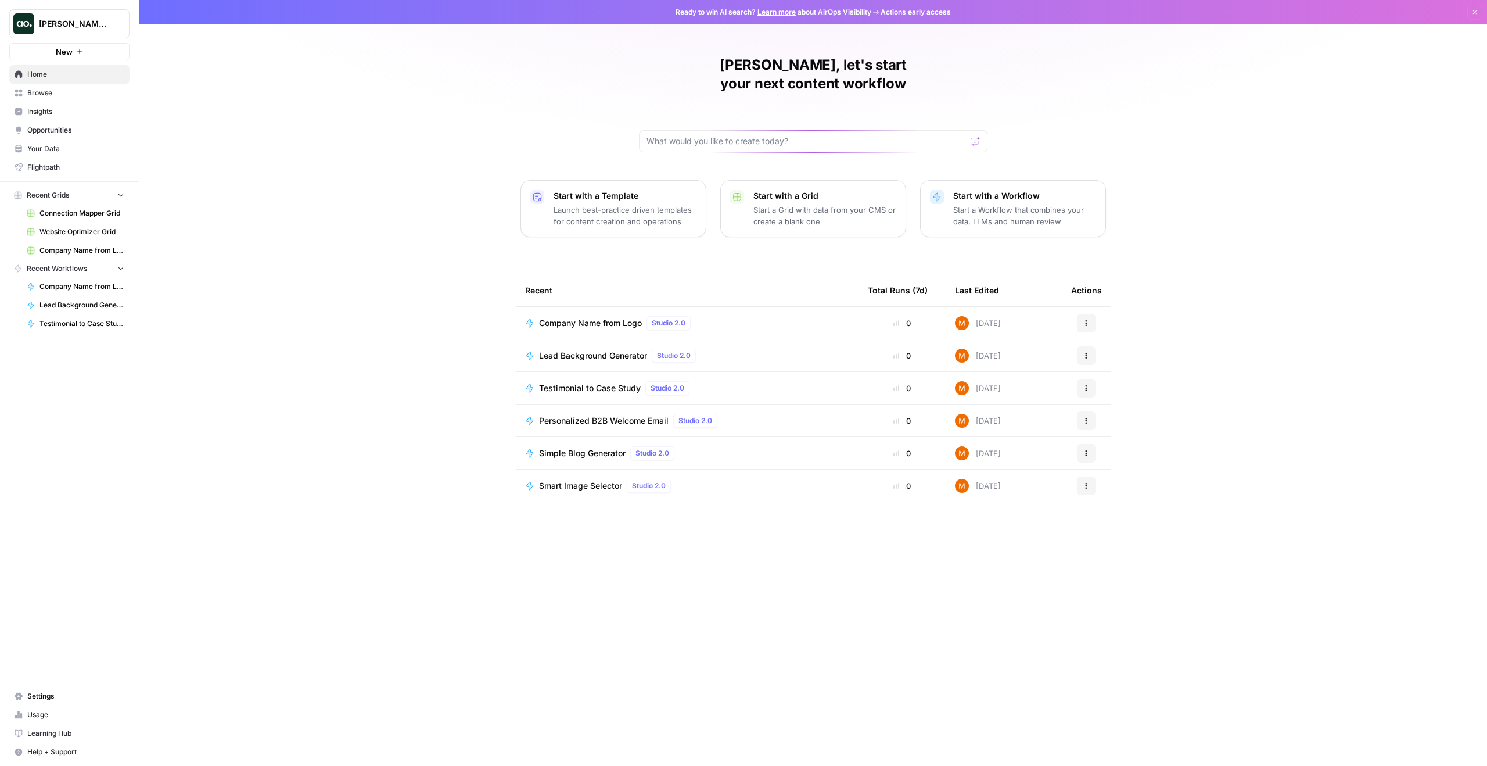
click at [70, 112] on span "Insights" at bounding box center [75, 111] width 97 height 10
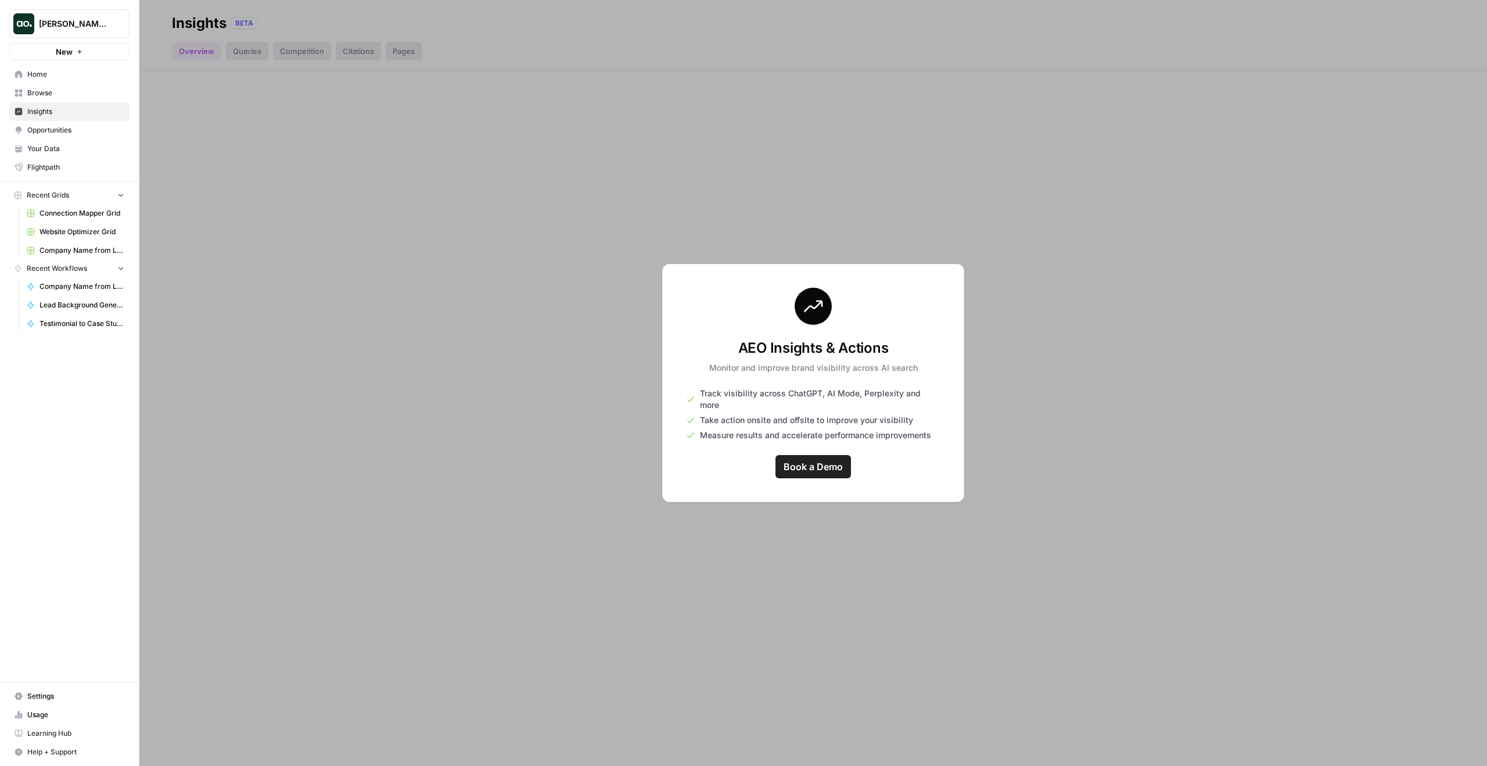
click at [73, 92] on span "Browse" at bounding box center [75, 93] width 97 height 10
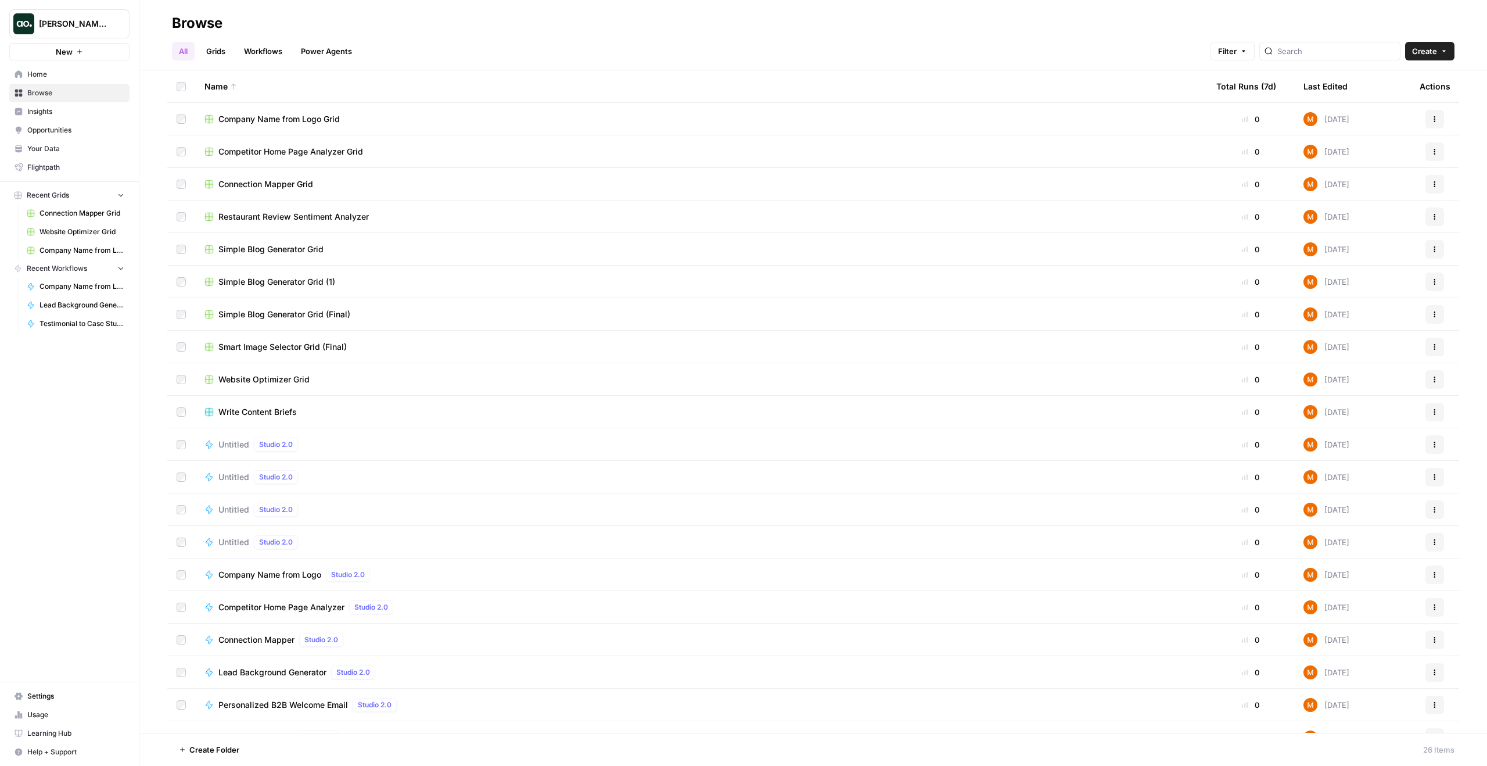
click at [71, 148] on span "Your Data" at bounding box center [75, 149] width 97 height 10
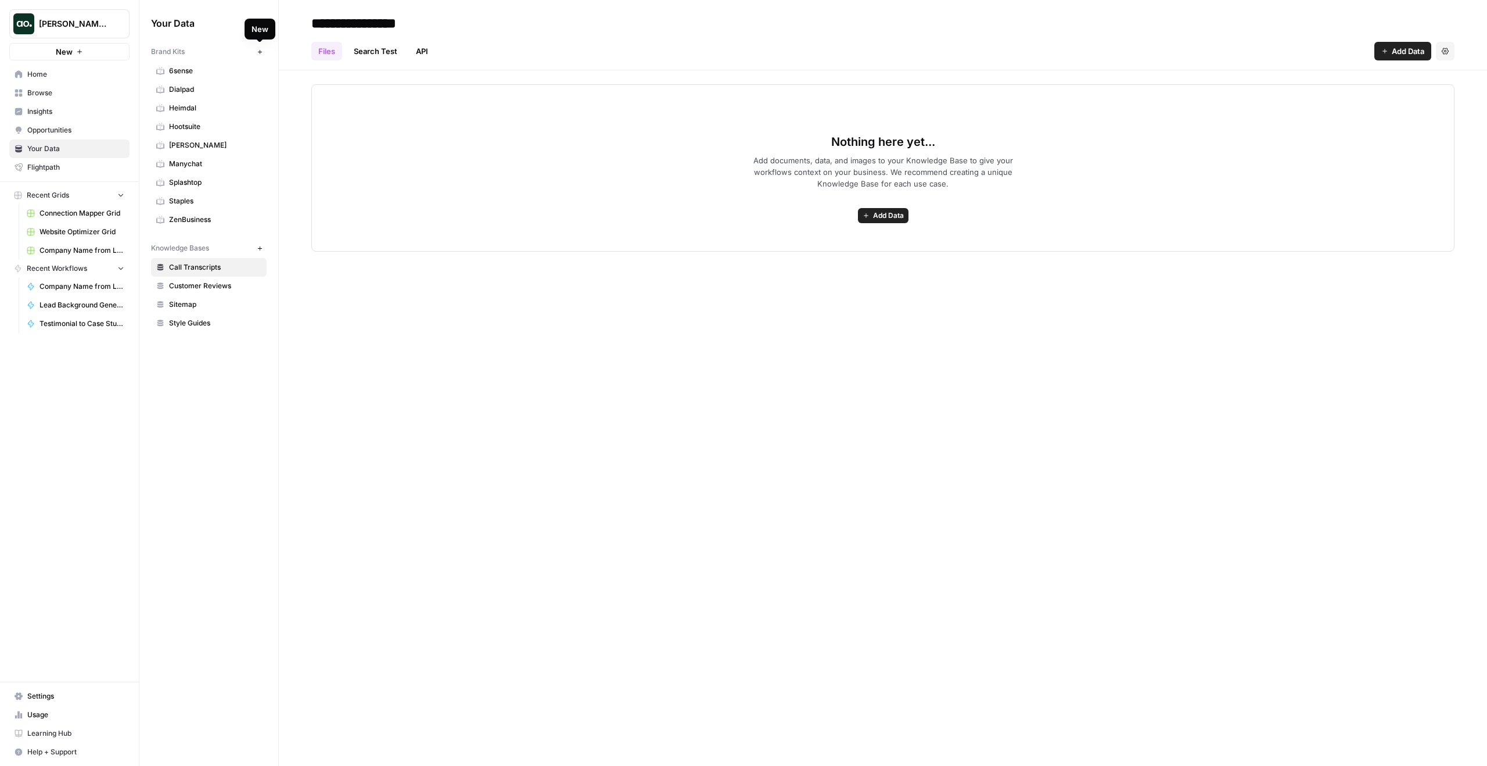
click at [257, 53] on icon "button" at bounding box center [260, 52] width 6 height 6
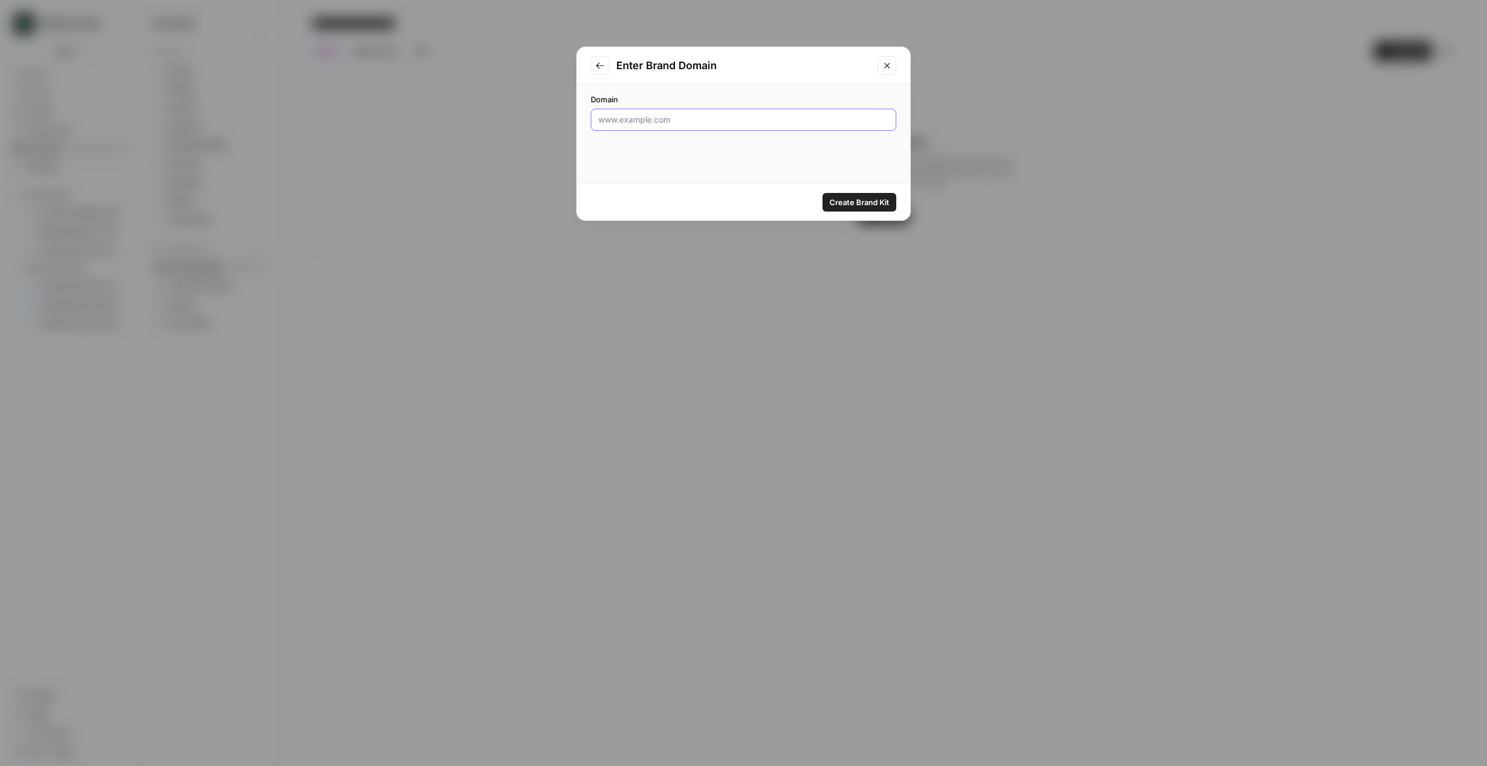
click at [635, 119] on input "Domain" at bounding box center [743, 120] width 291 height 12
paste input "https://posthog.com/"
type input "https://posthog.com/"
click at [852, 209] on button "Create Brand Kit" at bounding box center [860, 202] width 74 height 19
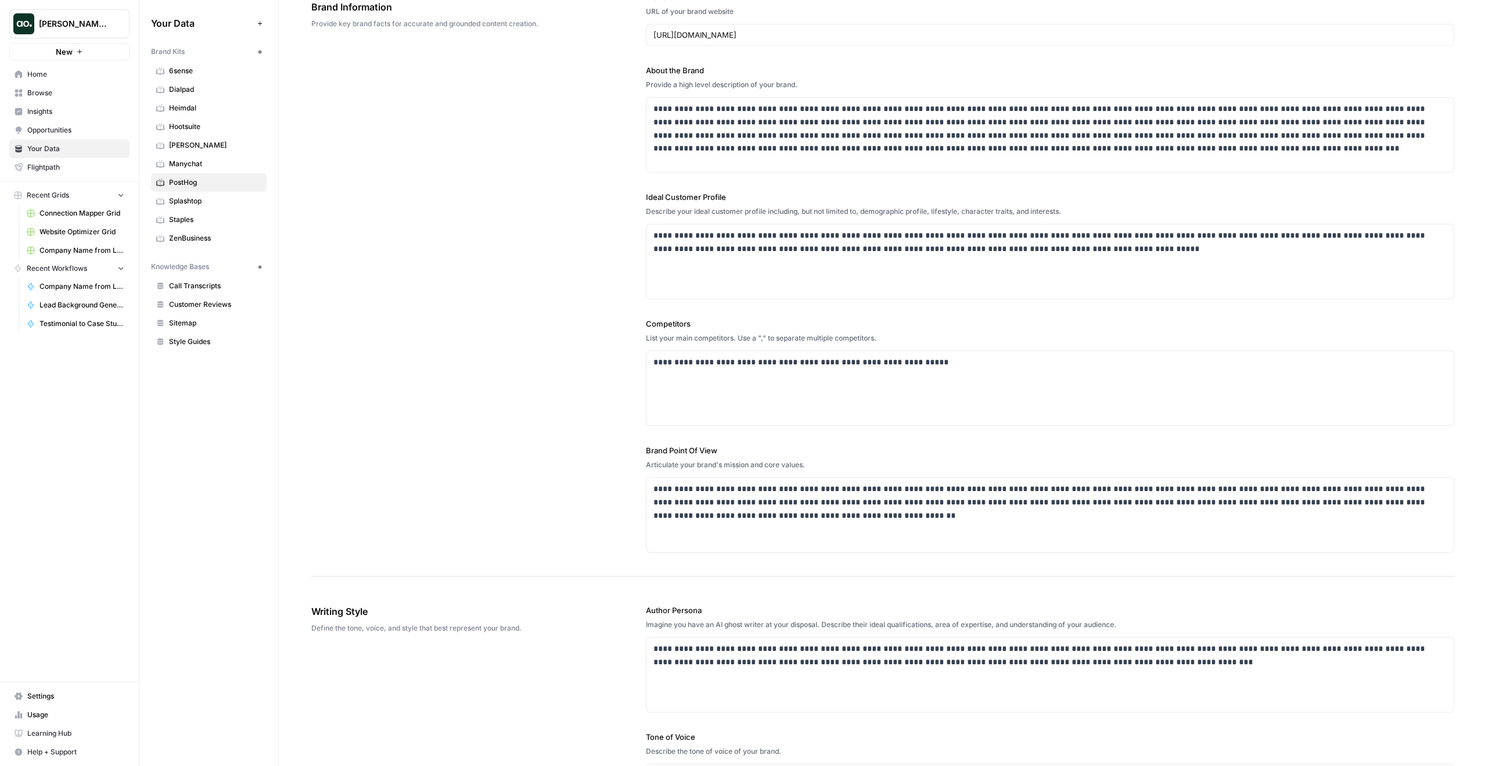
scroll to position [194, 0]
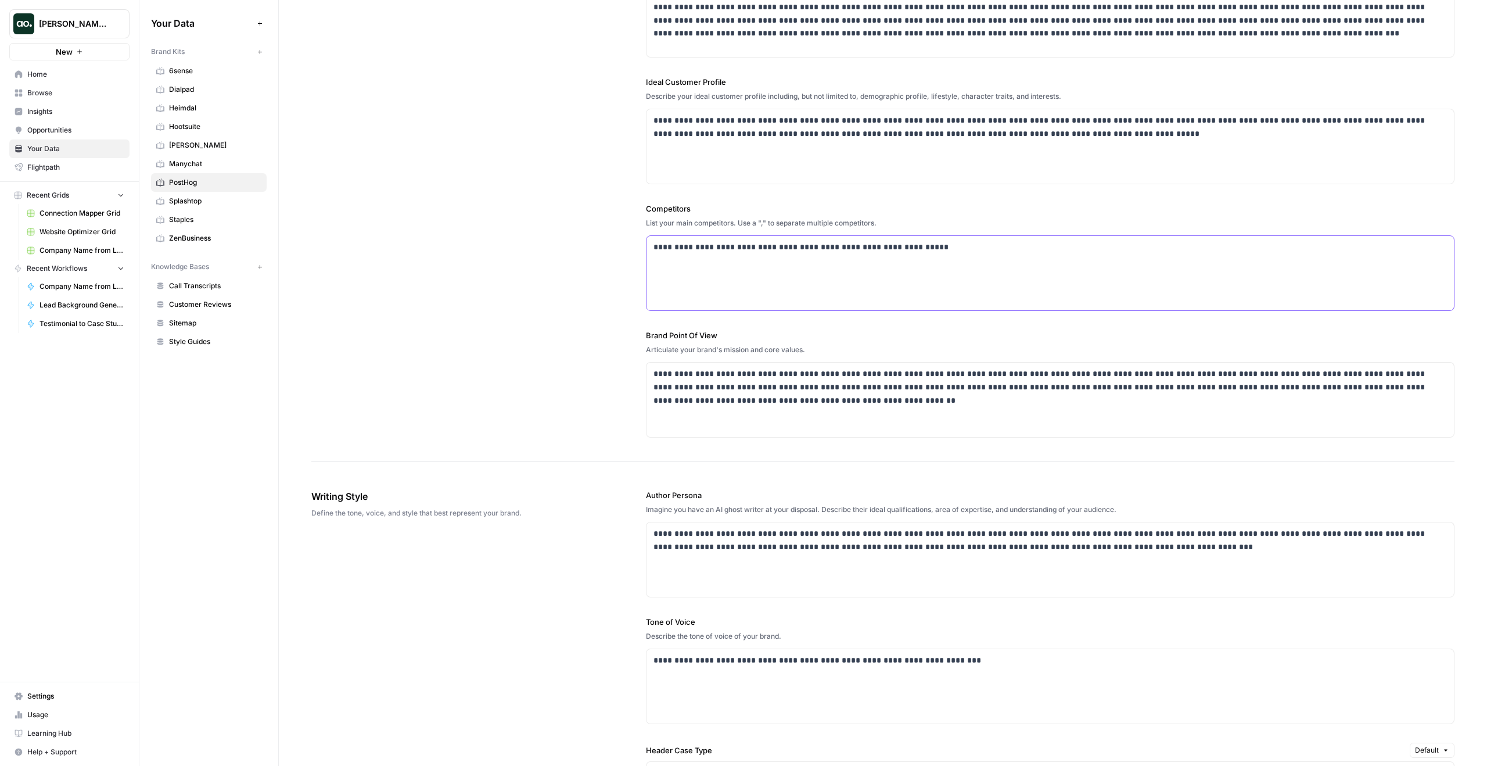
drag, startPoint x: 730, startPoint y: 248, endPoint x: 647, endPoint y: 247, distance: 83.1
click at [647, 247] on div "**********" at bounding box center [1051, 273] width 808 height 74
click at [746, 251] on p "**********" at bounding box center [1051, 247] width 794 height 13
click at [814, 245] on p "**********" at bounding box center [1051, 247] width 794 height 13
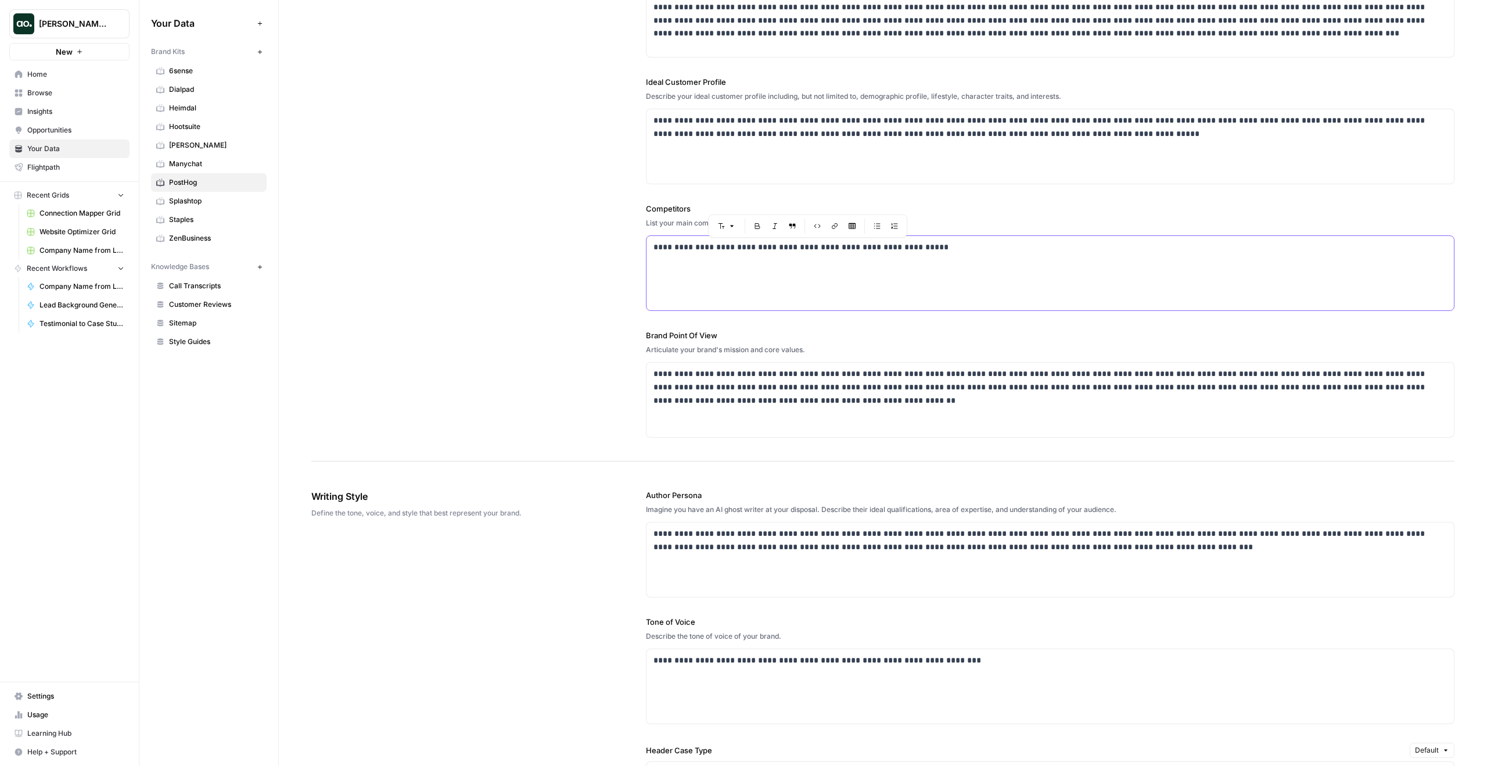
click at [805, 264] on div "**********" at bounding box center [1051, 273] width 808 height 74
click at [805, 247] on p "**********" at bounding box center [1051, 247] width 794 height 13
click at [813, 254] on div "**********" at bounding box center [1051, 273] width 808 height 74
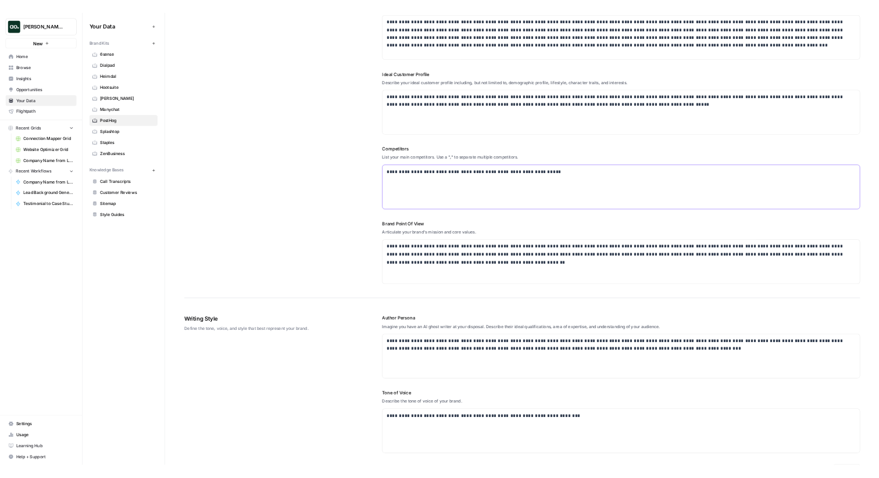
scroll to position [0, 0]
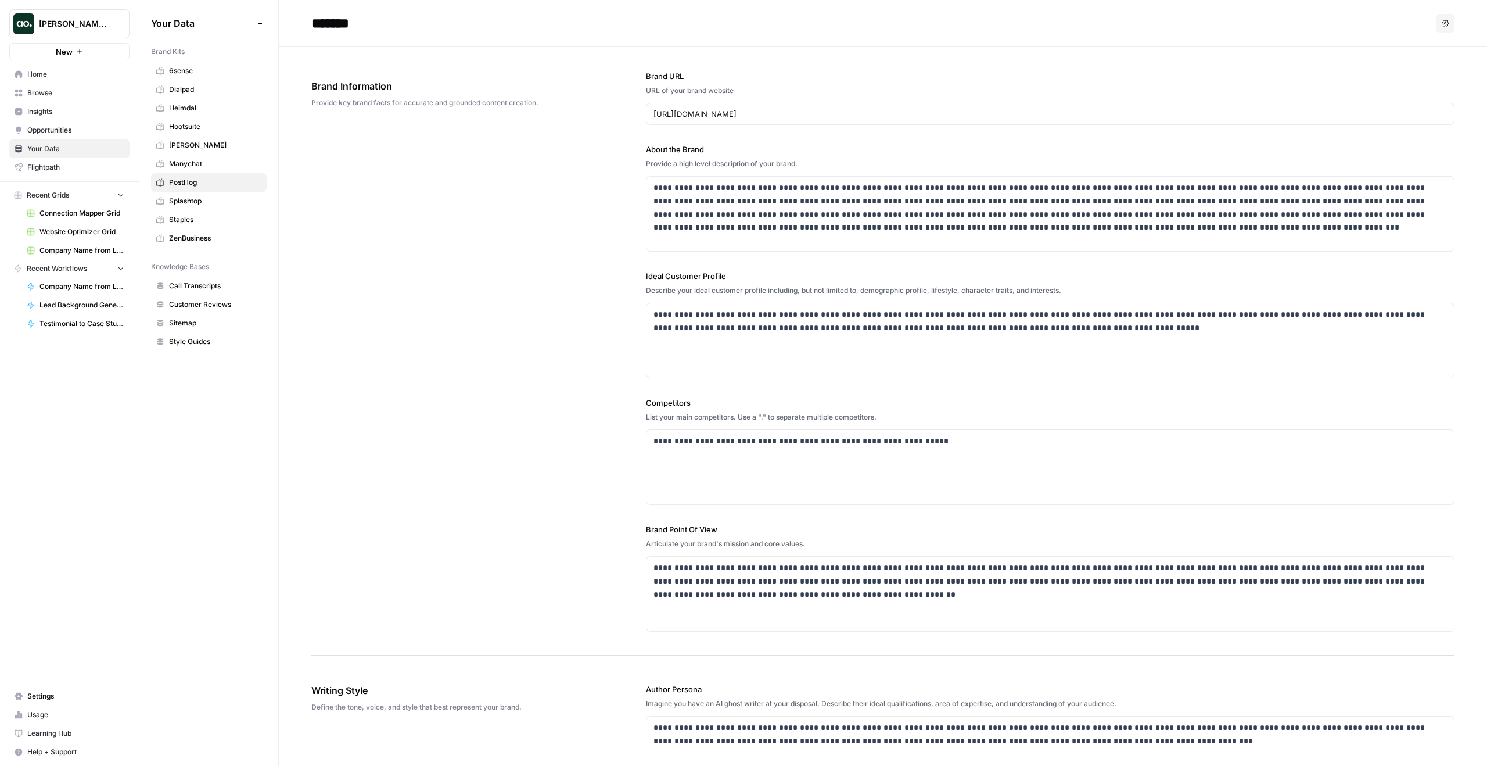
click at [216, 324] on span "Sitemap" at bounding box center [215, 323] width 92 height 10
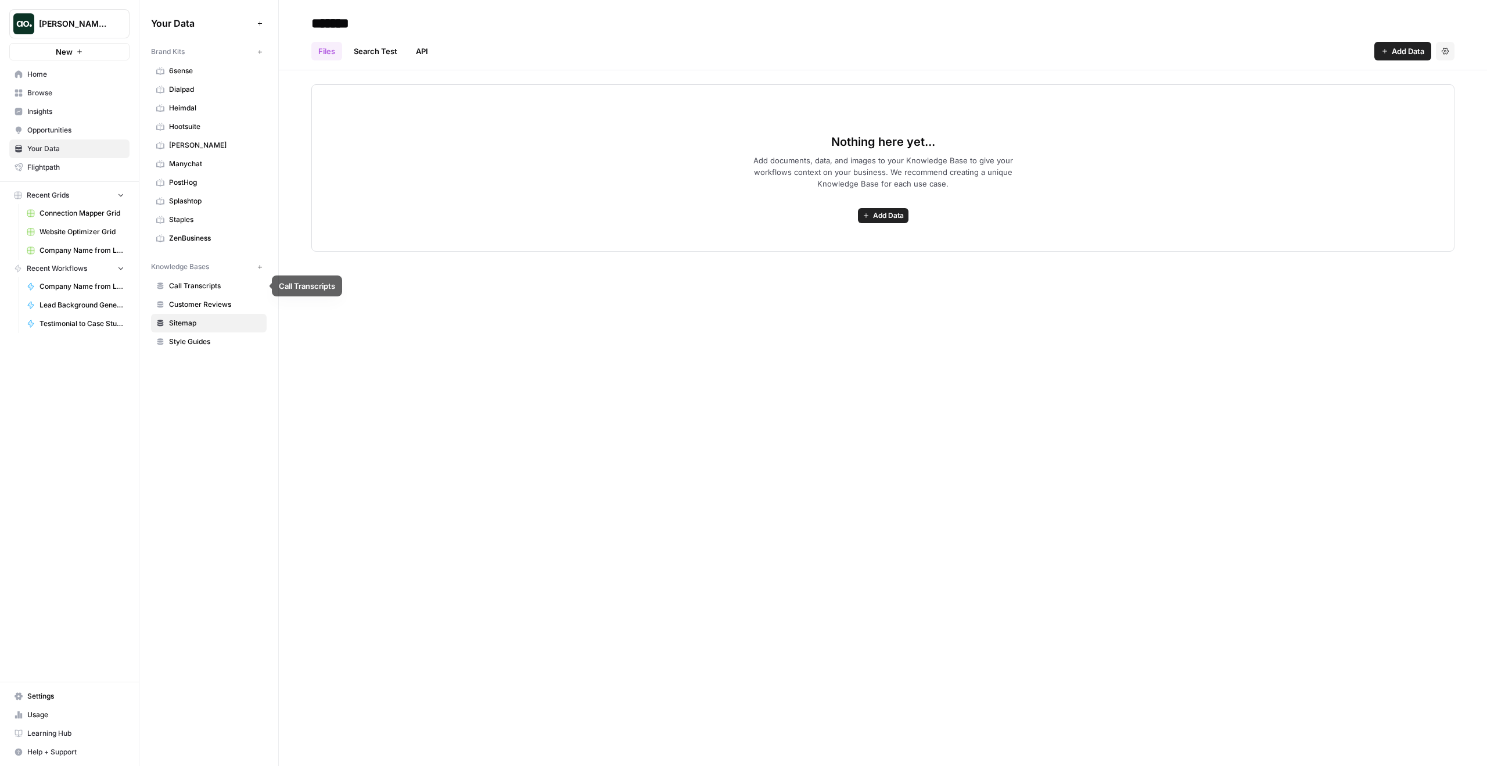
click at [224, 290] on span "Call Transcripts" at bounding box center [215, 286] width 92 height 10
click at [221, 316] on link "Sitemap" at bounding box center [209, 323] width 116 height 19
click at [206, 184] on span "PostHog" at bounding box center [215, 182] width 92 height 10
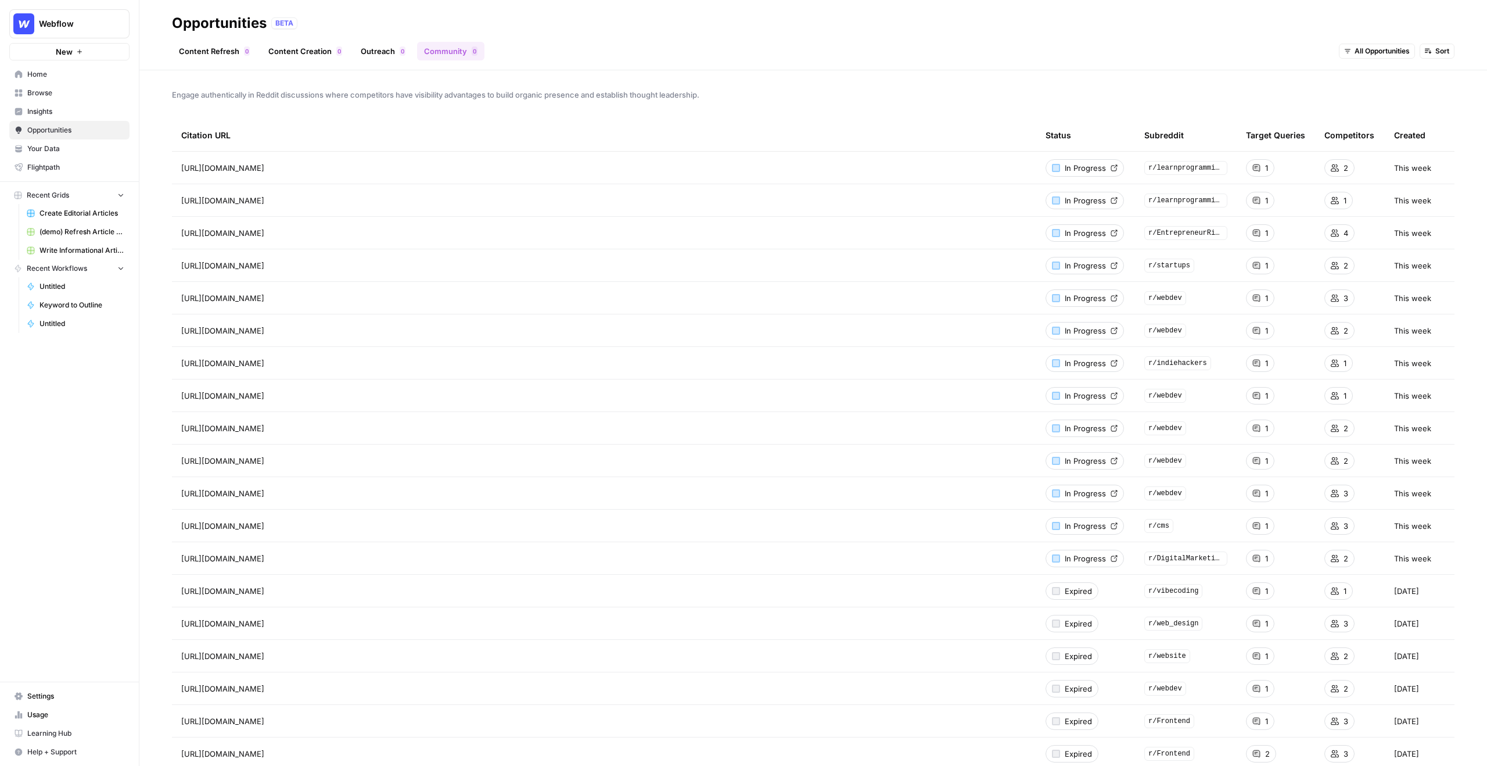
scroll to position [27, 0]
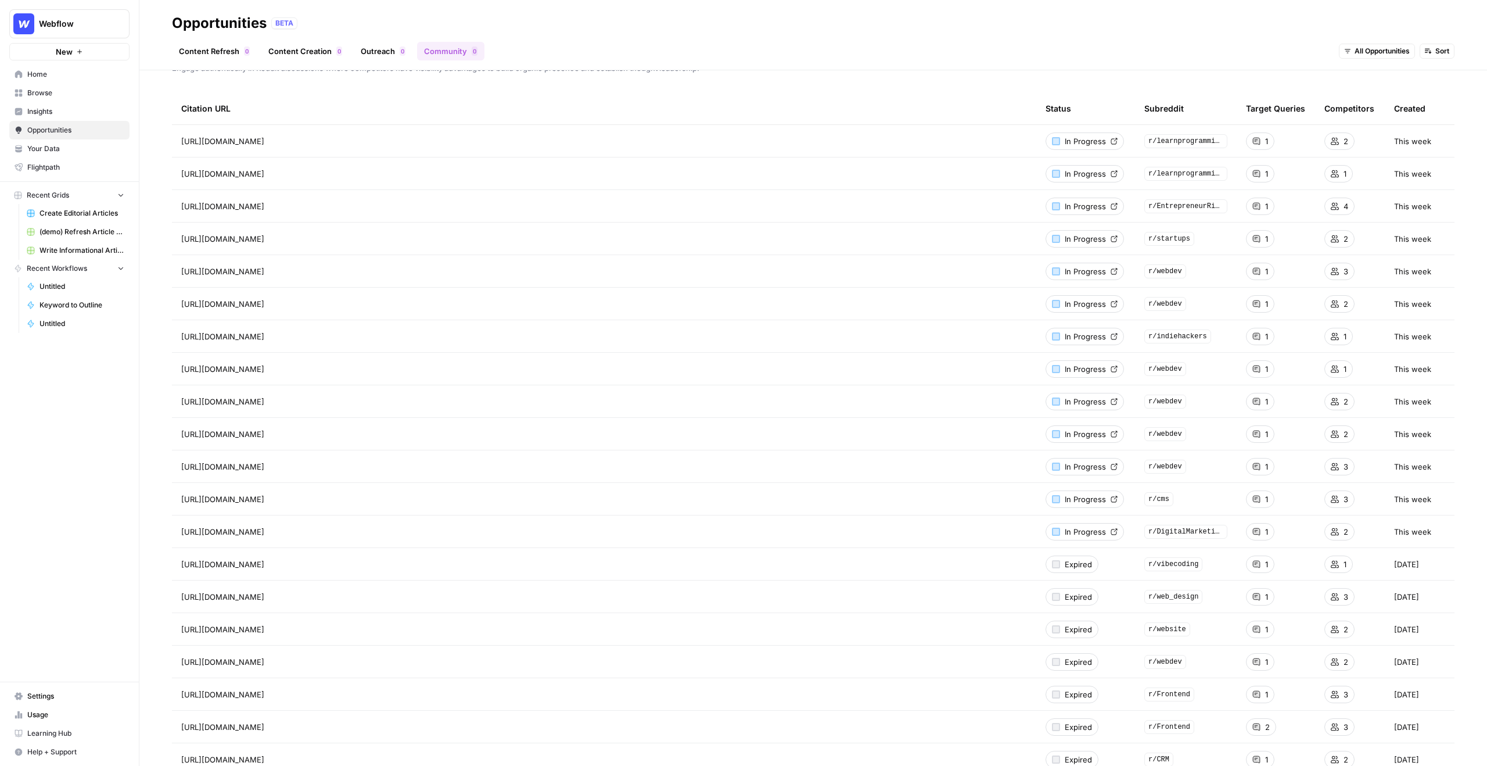
click at [55, 108] on span "Insights" at bounding box center [75, 111] width 97 height 10
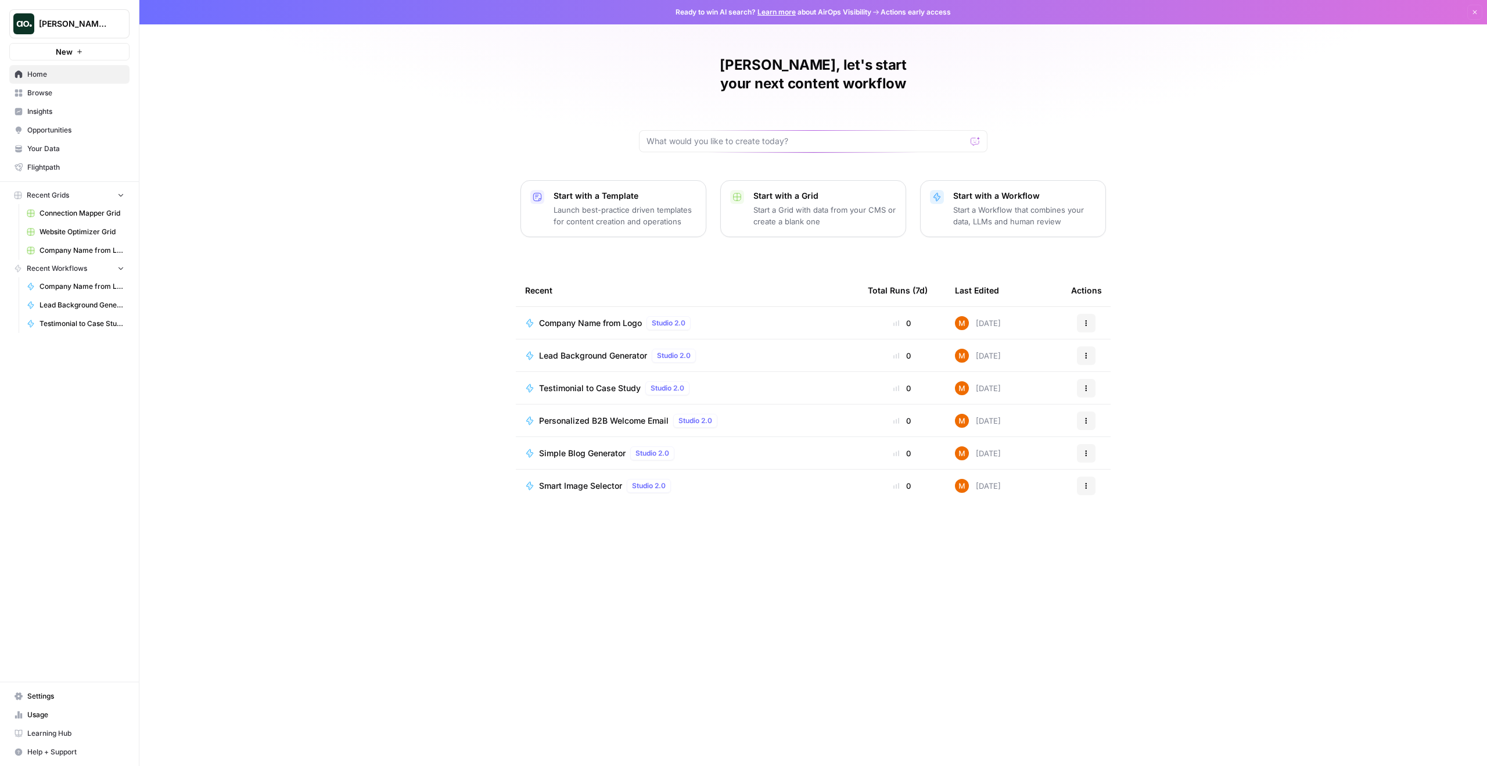
click at [89, 22] on span "[PERSON_NAME] Workspace" at bounding box center [74, 24] width 70 height 12
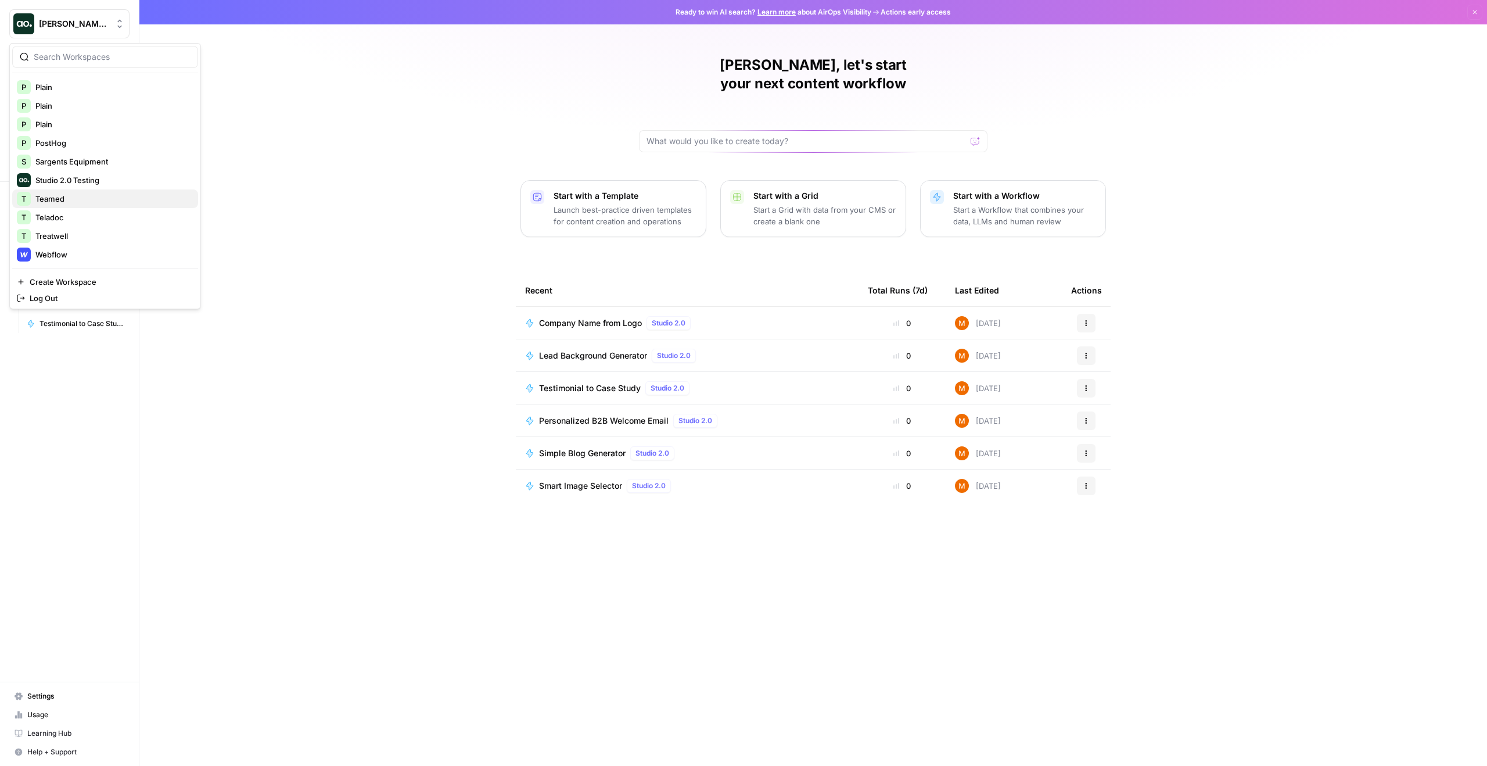
click at [86, 197] on span "Teamed" at bounding box center [111, 199] width 153 height 12
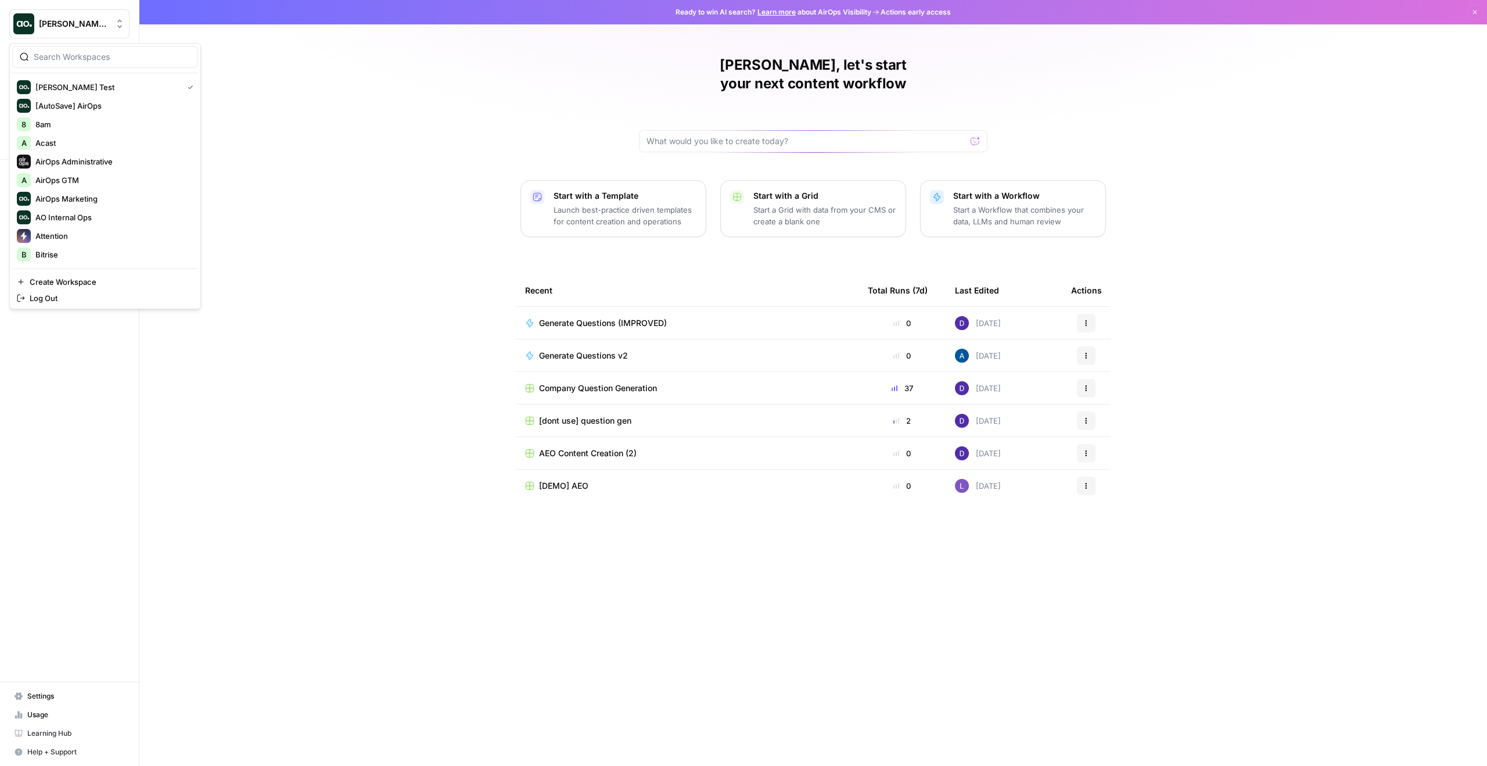
click at [51, 28] on span "[PERSON_NAME] Test" at bounding box center [74, 24] width 70 height 12
click at [73, 218] on span "Teladoc" at bounding box center [111, 218] width 153 height 12
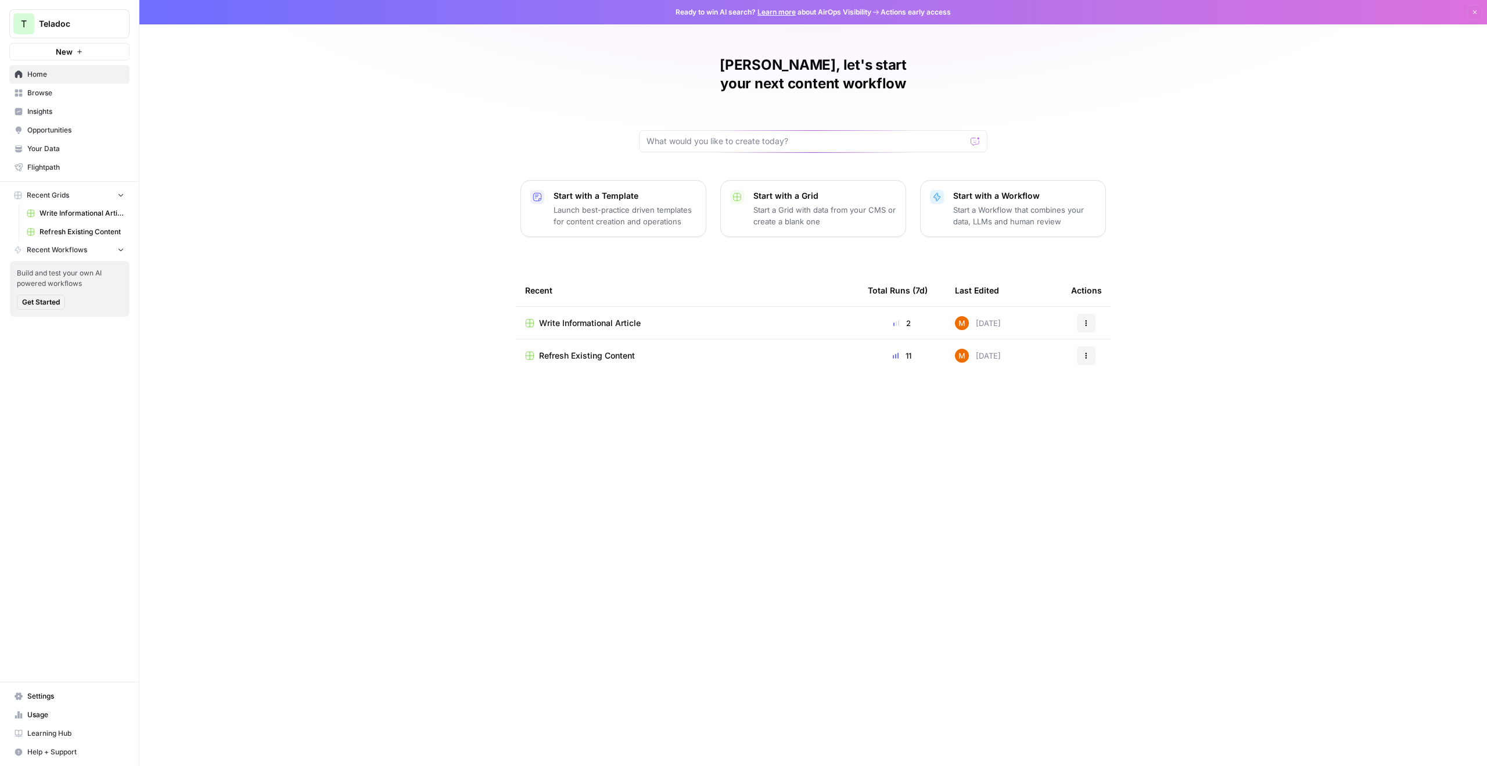
click at [87, 215] on span "Write Informational Article" at bounding box center [82, 213] width 85 height 10
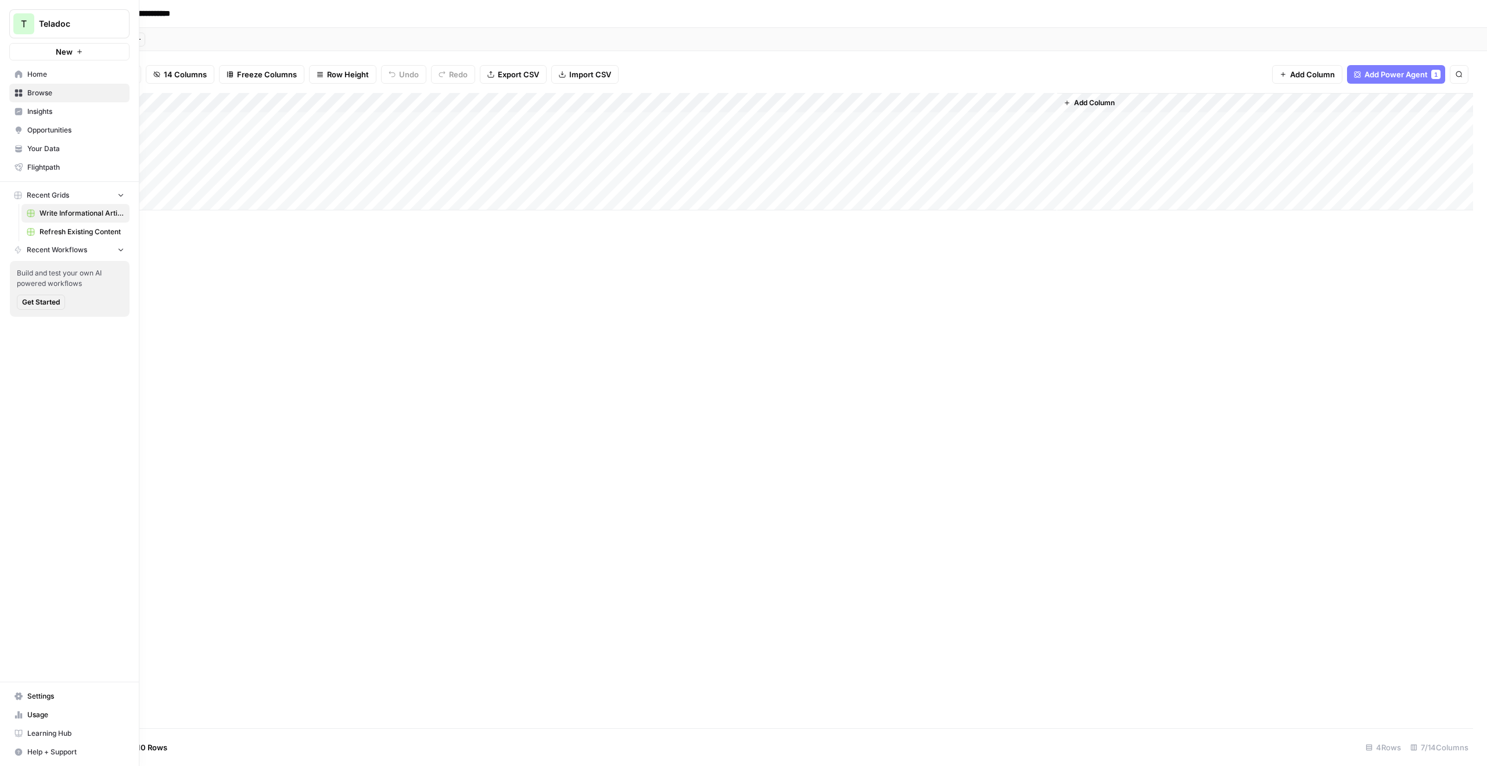
click at [74, 226] on link "Refresh Existing Content" at bounding box center [75, 232] width 108 height 19
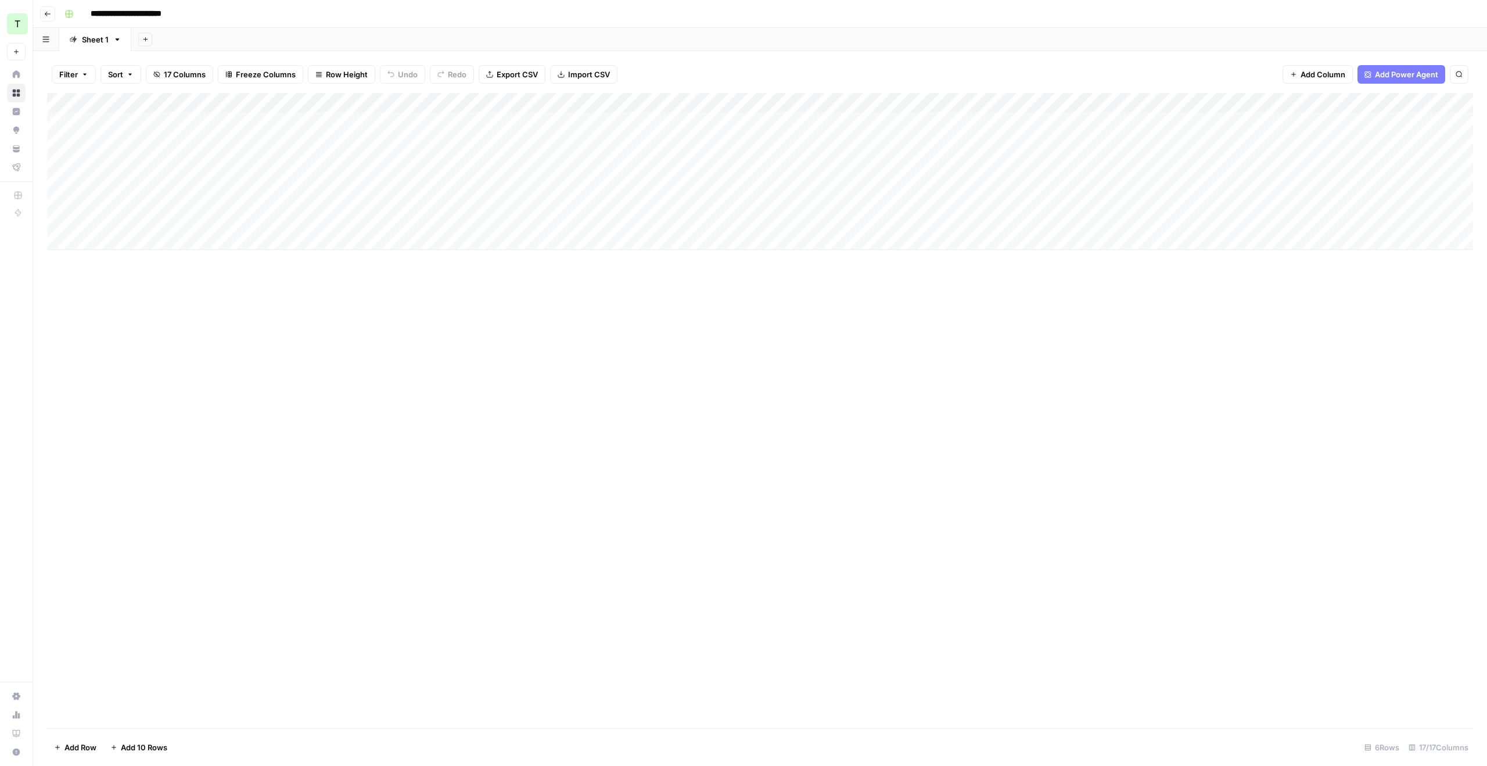
click at [134, 125] on div "Add Column" at bounding box center [760, 171] width 1426 height 157
click at [128, 140] on div "Add Column" at bounding box center [760, 171] width 1426 height 157
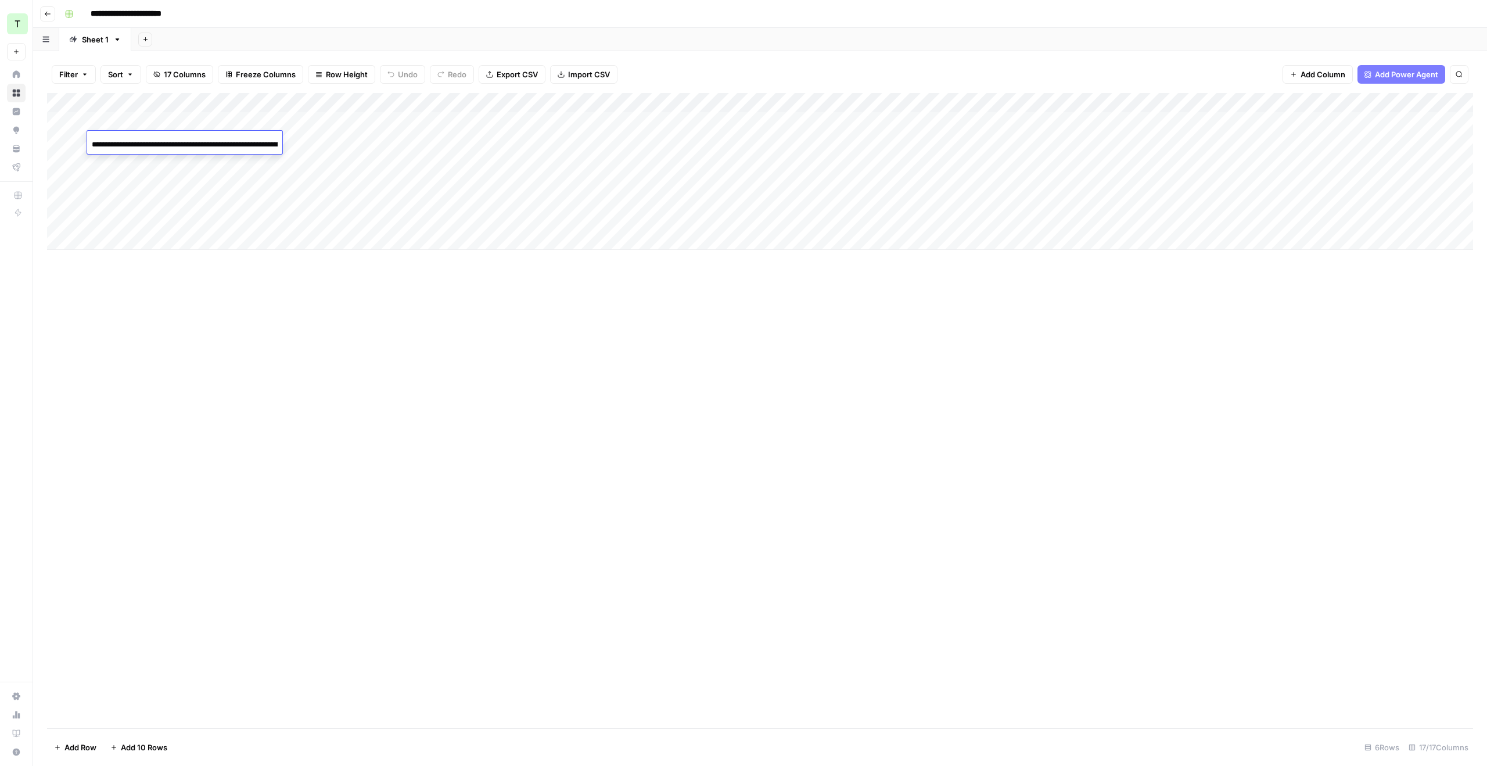
click at [128, 140] on input "**********" at bounding box center [185, 145] width 186 height 14
type input "**********"
click at [322, 140] on div "Add Column" at bounding box center [760, 171] width 1426 height 157
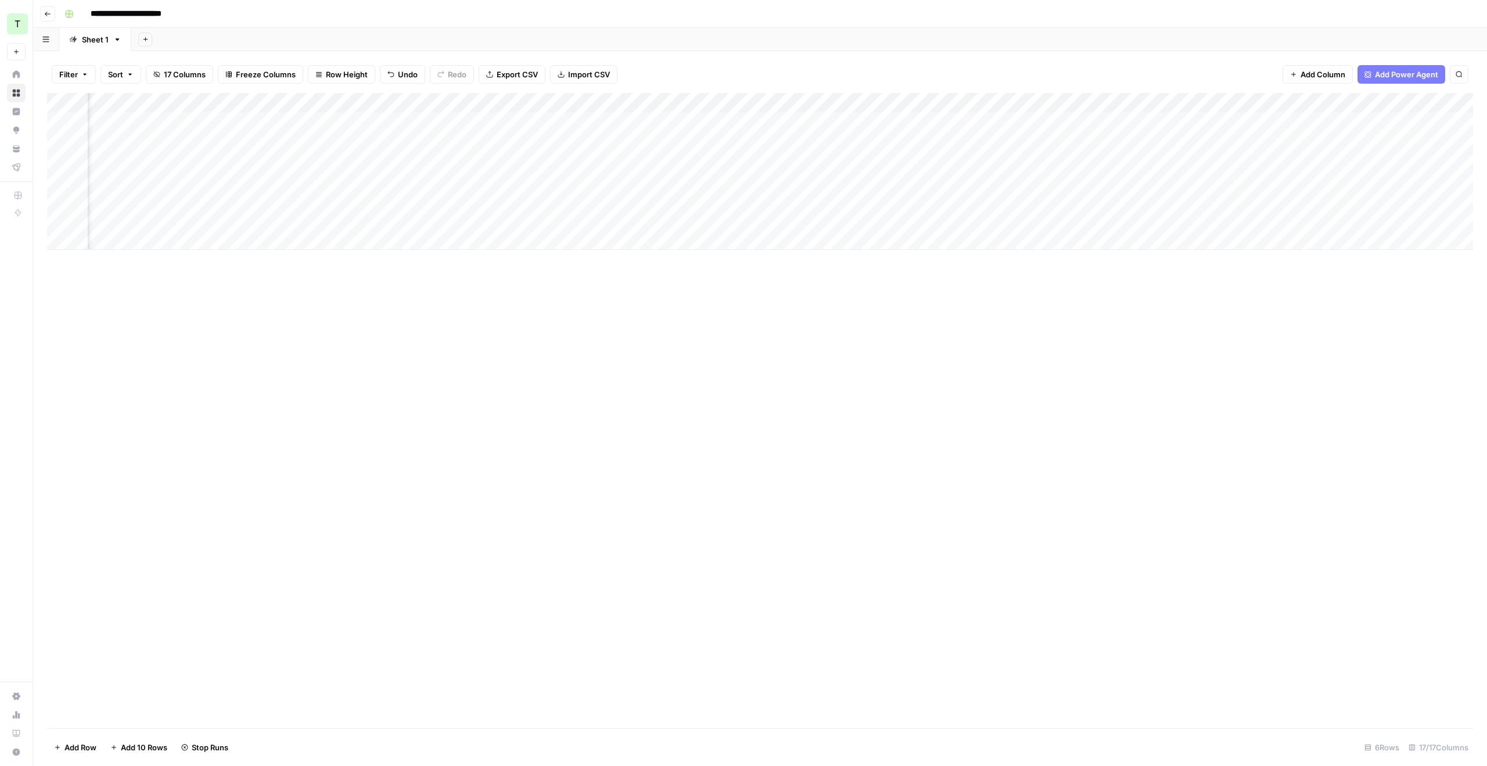
click at [951, 139] on div "Add Column" at bounding box center [760, 171] width 1426 height 157
click at [841, 141] on div "Add Column" at bounding box center [760, 171] width 1426 height 157
click at [1134, 139] on div "Add Column" at bounding box center [760, 171] width 1426 height 157
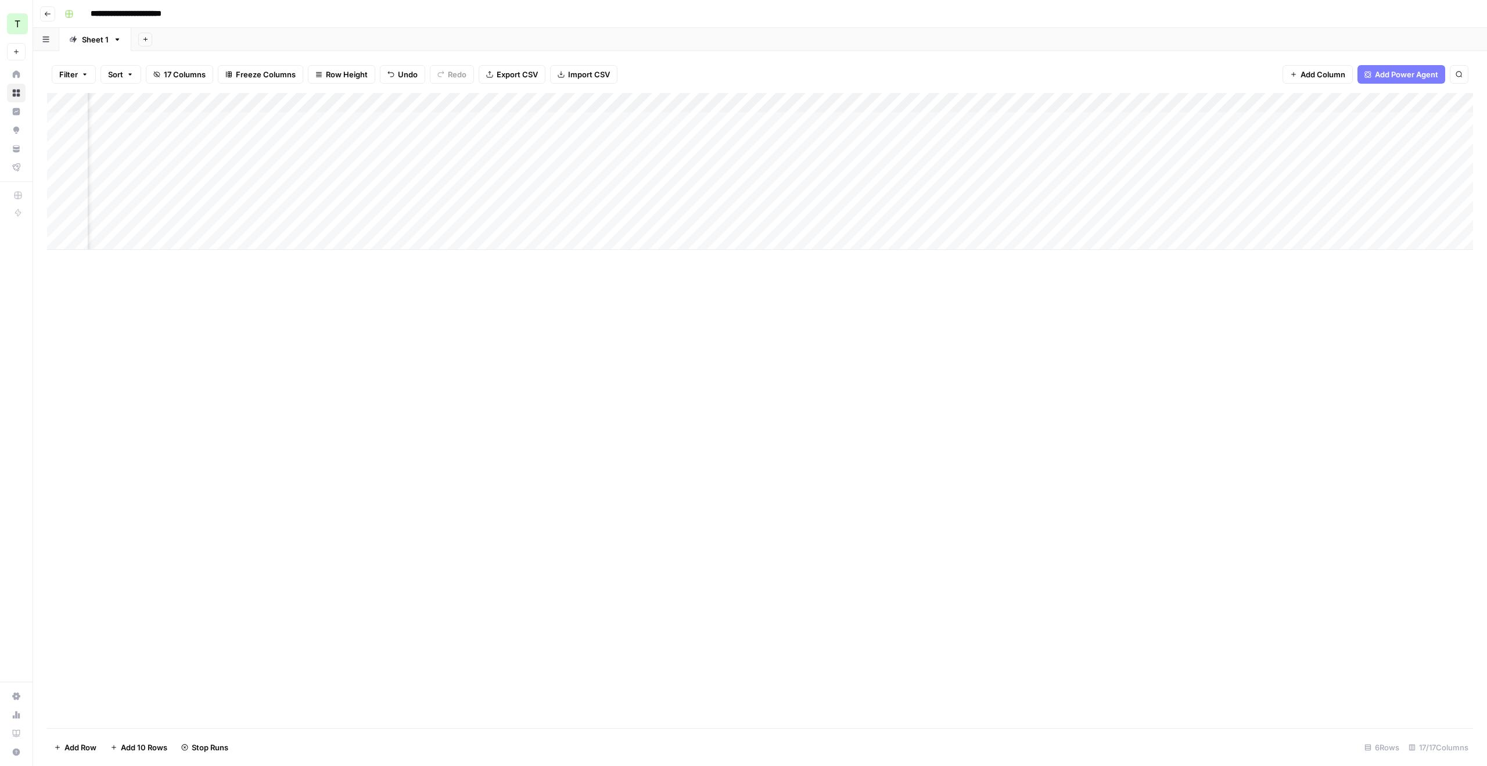
click at [1130, 141] on div "Add Column" at bounding box center [760, 171] width 1426 height 157
click at [1106, 142] on div "Add Column" at bounding box center [760, 171] width 1426 height 157
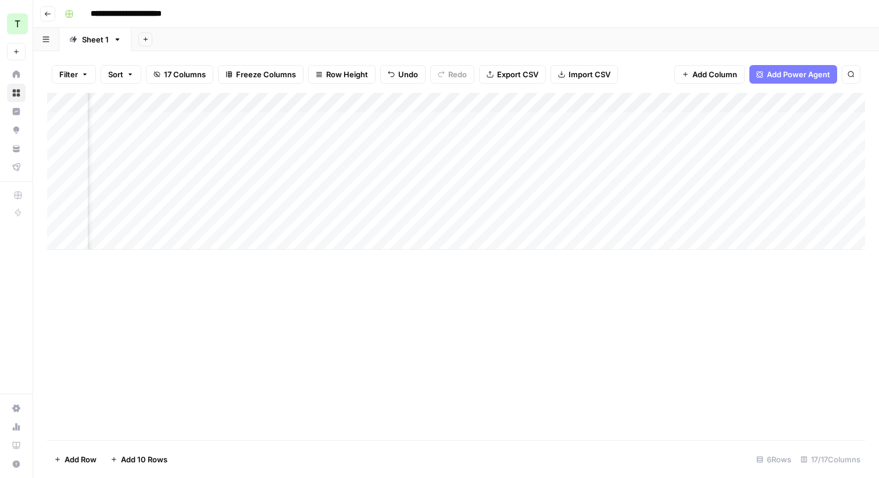
scroll to position [0, 1259]
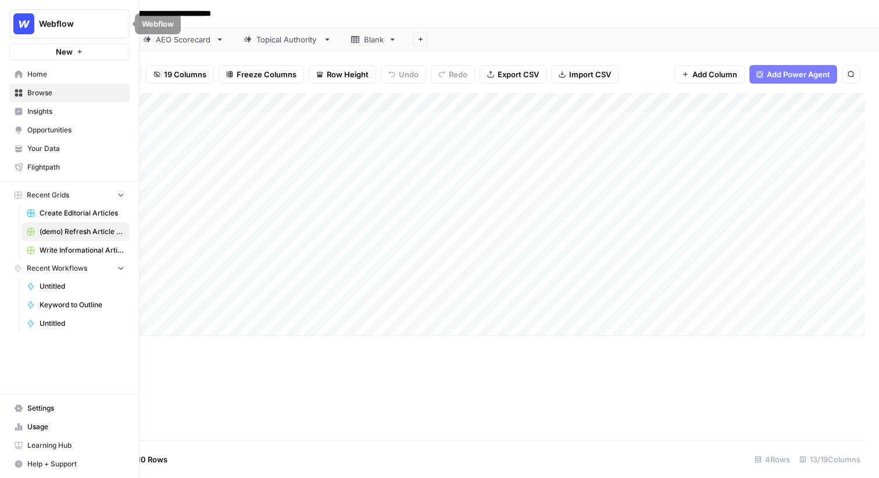
click at [39, 145] on span "Your Data" at bounding box center [75, 149] width 97 height 10
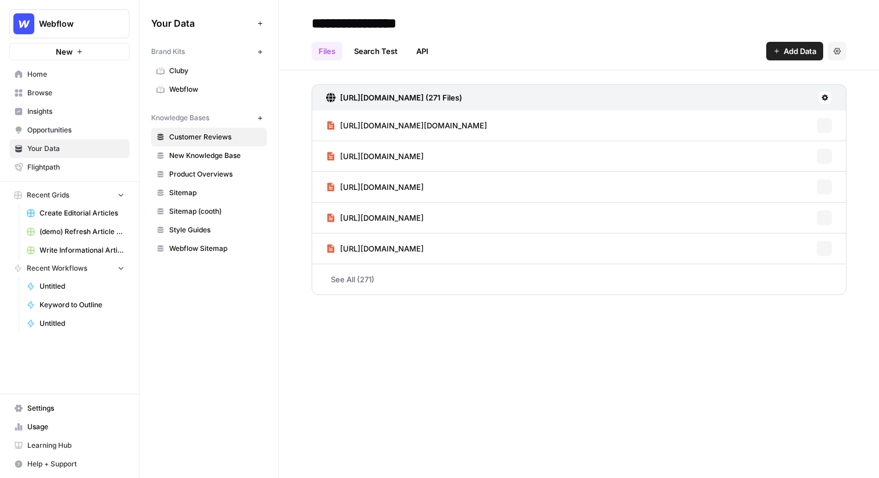
click at [209, 91] on span "Webflow" at bounding box center [215, 89] width 92 height 10
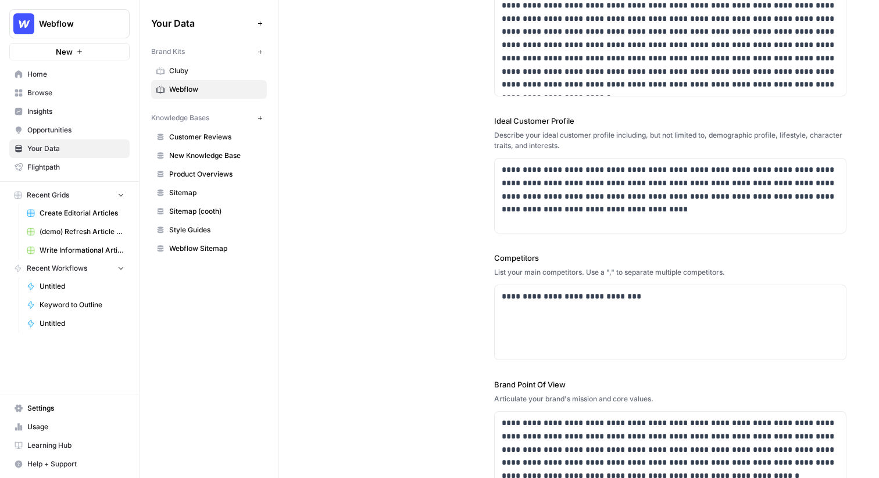
scroll to position [200, 0]
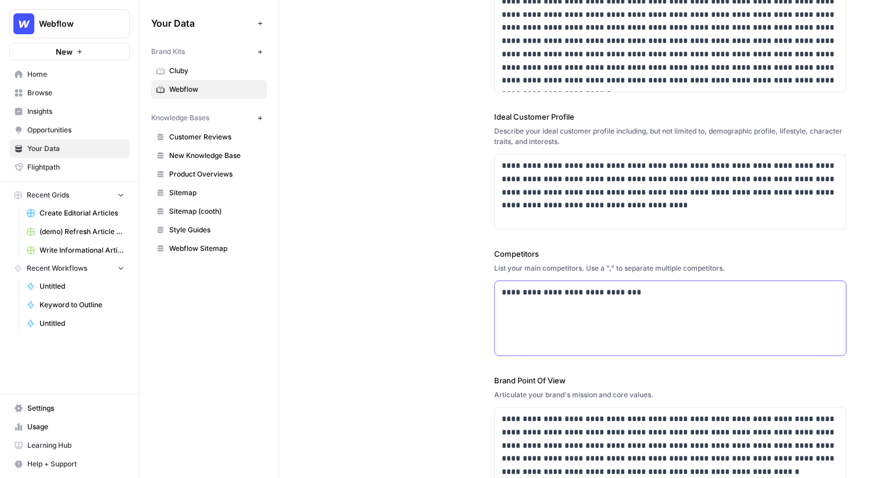
click at [612, 295] on p "**********" at bounding box center [669, 292] width 337 height 13
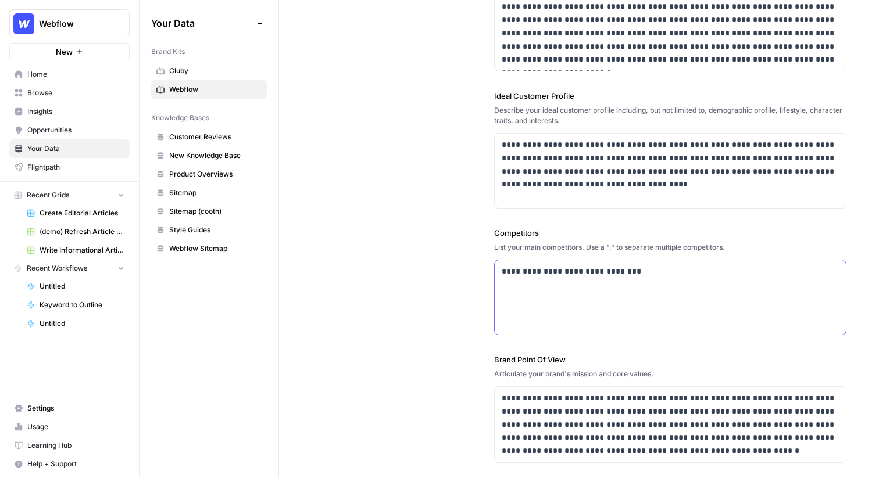
scroll to position [0, 0]
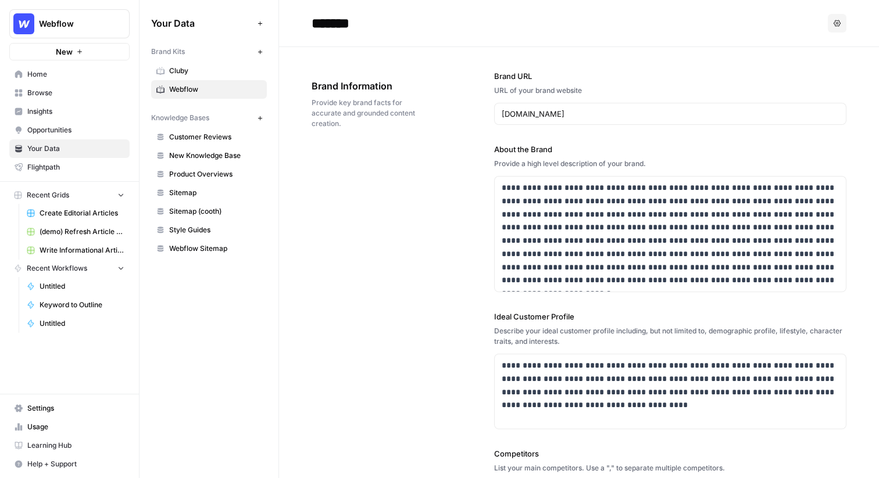
click at [75, 235] on span "(demo) Refresh Article Content & Analysis" at bounding box center [82, 232] width 85 height 10
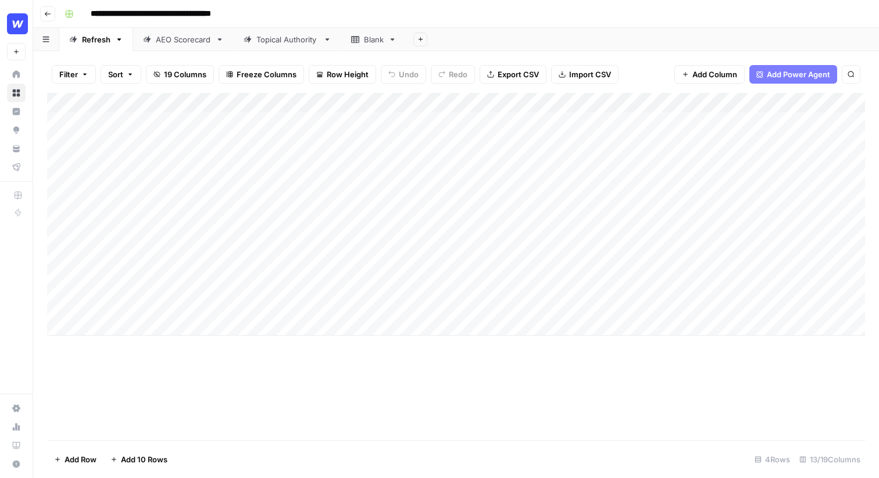
click at [177, 145] on div "Add Column" at bounding box center [456, 214] width 818 height 243
click at [171, 132] on div "Add Column" at bounding box center [456, 214] width 818 height 243
click at [171, 132] on body "**********" at bounding box center [439, 239] width 879 height 478
click at [171, 132] on div "**********" at bounding box center [184, 124] width 195 height 20
click at [169, 149] on div "**********" at bounding box center [184, 137] width 195 height 53
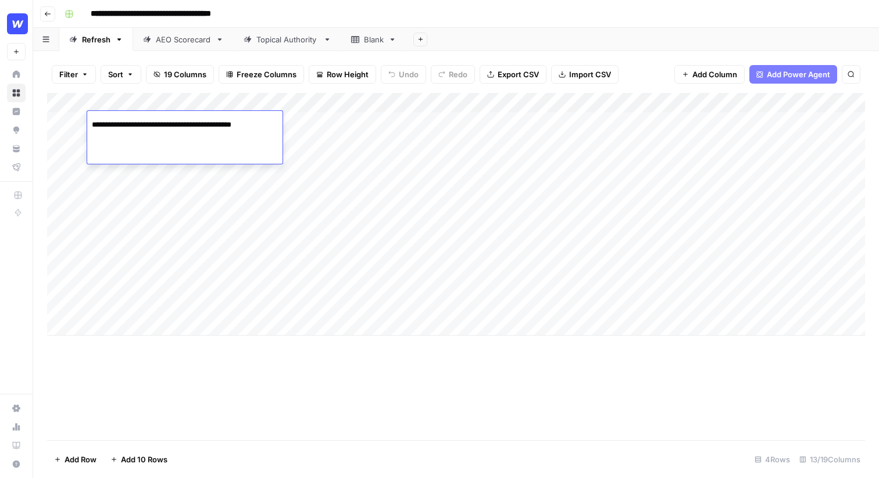
click at [448, 134] on div "Add Column" at bounding box center [456, 214] width 818 height 243
click at [146, 127] on div "Add Column" at bounding box center [456, 214] width 818 height 243
click at [159, 120] on input "**********" at bounding box center [185, 125] width 186 height 14
click at [184, 190] on div "Add Column" at bounding box center [456, 214] width 818 height 243
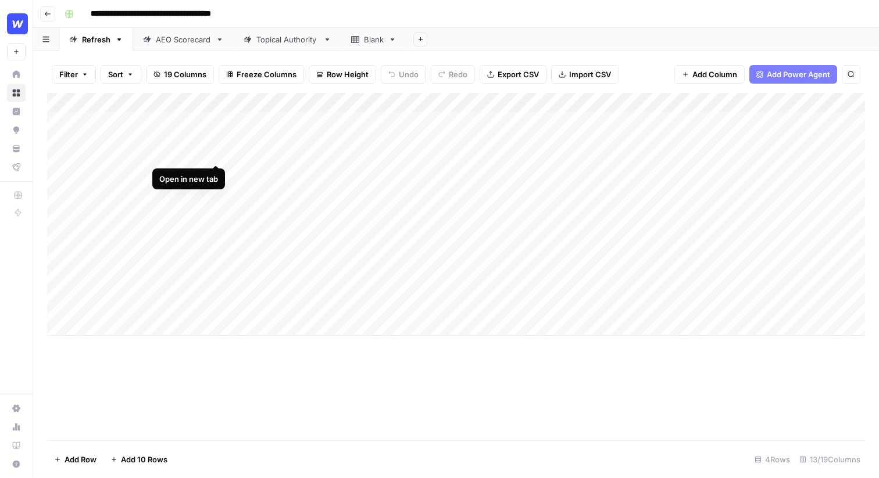
click at [217, 121] on div "Add Column" at bounding box center [456, 214] width 818 height 243
click at [445, 120] on div "Add Column" at bounding box center [456, 214] width 818 height 243
click at [446, 188] on div "Add Column" at bounding box center [456, 214] width 818 height 243
click at [460, 135] on div "Add Column" at bounding box center [456, 214] width 818 height 243
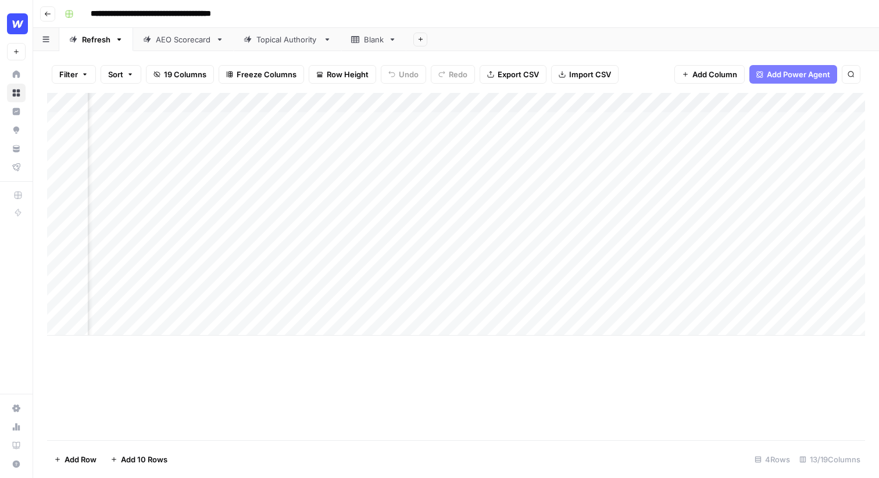
scroll to position [0, 247]
click at [513, 124] on div "Add Column" at bounding box center [456, 214] width 818 height 243
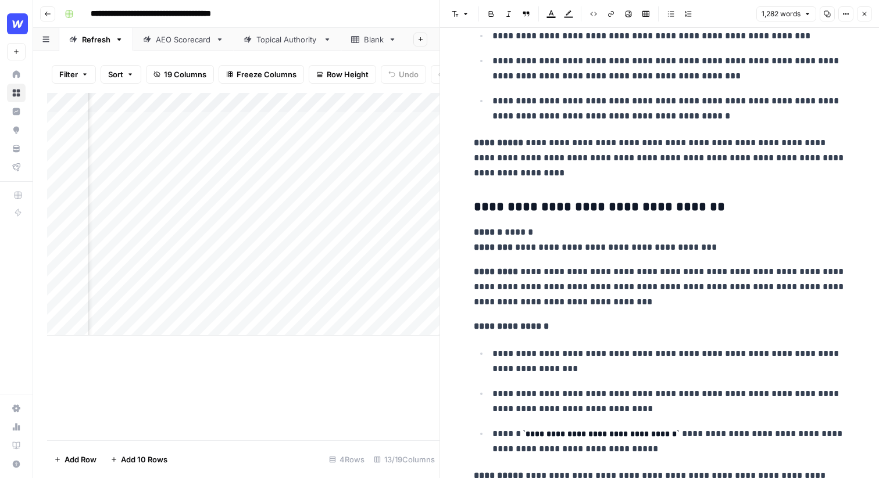
scroll to position [3440, 0]
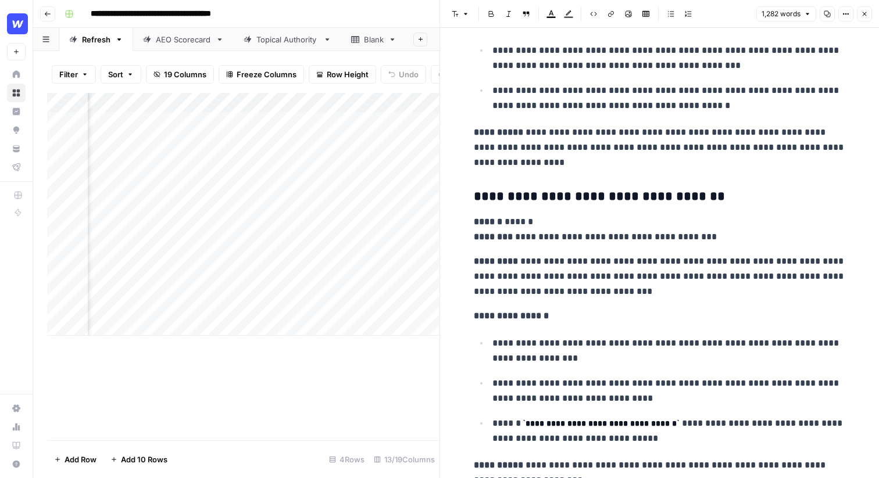
click at [540, 227] on p "**********" at bounding box center [660, 229] width 372 height 30
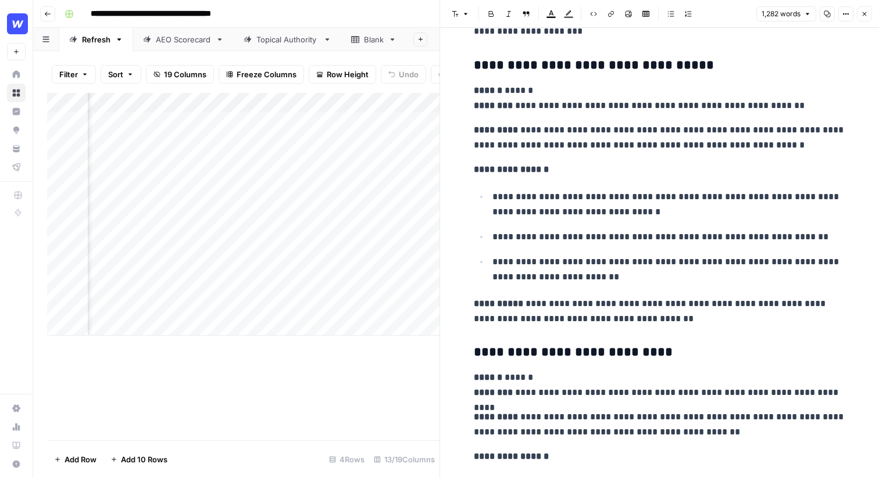
scroll to position [3890, 0]
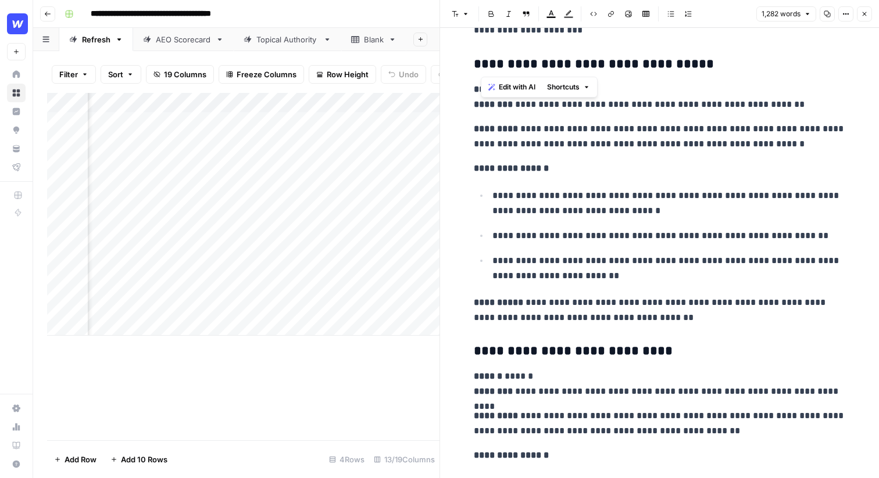
drag, startPoint x: 477, startPoint y: 64, endPoint x: 564, endPoint y: 66, distance: 86.6
click at [564, 66] on h3 "**********" at bounding box center [660, 64] width 372 height 16
click at [569, 63] on h3 "**********" at bounding box center [660, 64] width 372 height 16
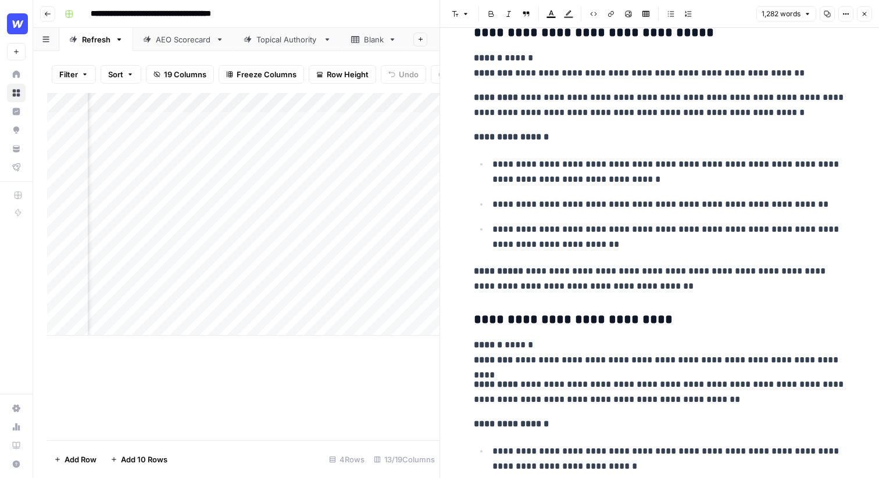
scroll to position [3912, 0]
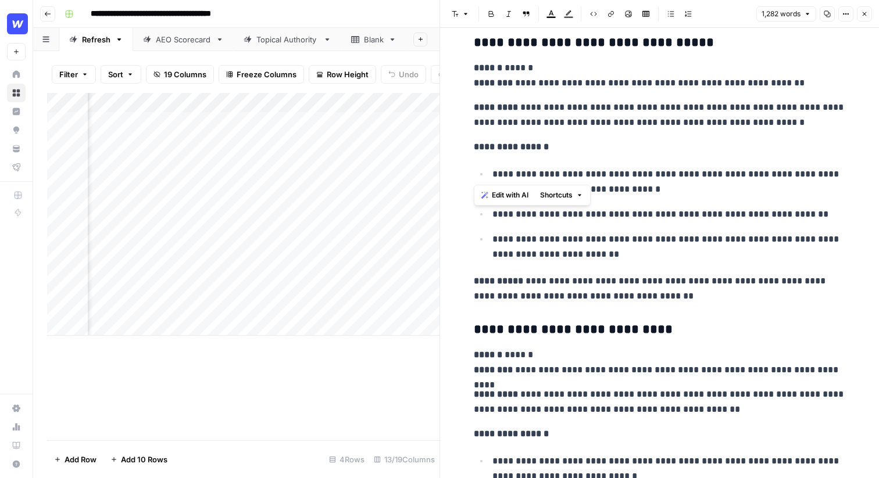
drag, startPoint x: 471, startPoint y: 148, endPoint x: 605, endPoint y: 171, distance: 136.2
click at [647, 181] on p "**********" at bounding box center [668, 182] width 353 height 30
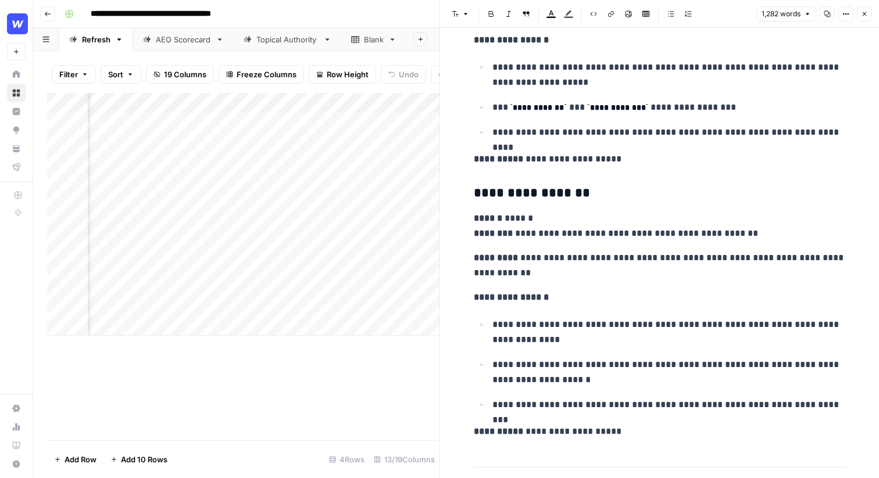
scroll to position [4609, 0]
click at [512, 188] on h3 "**********" at bounding box center [660, 193] width 372 height 16
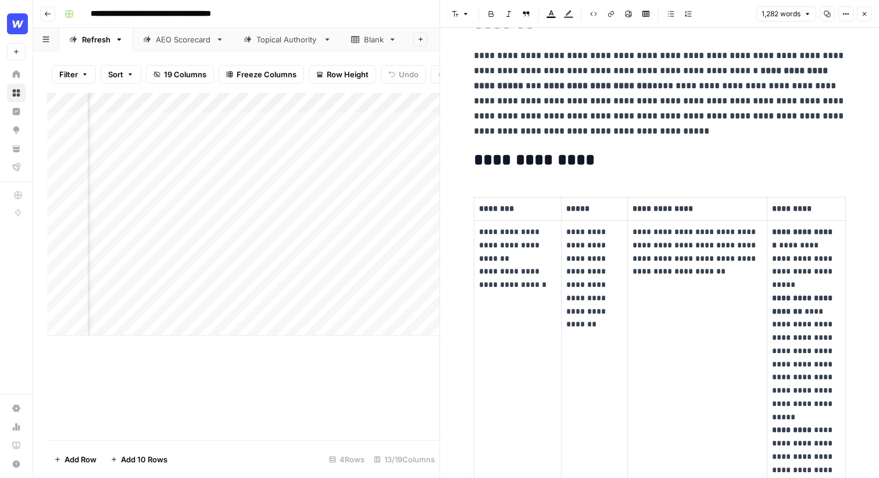
scroll to position [110, 0]
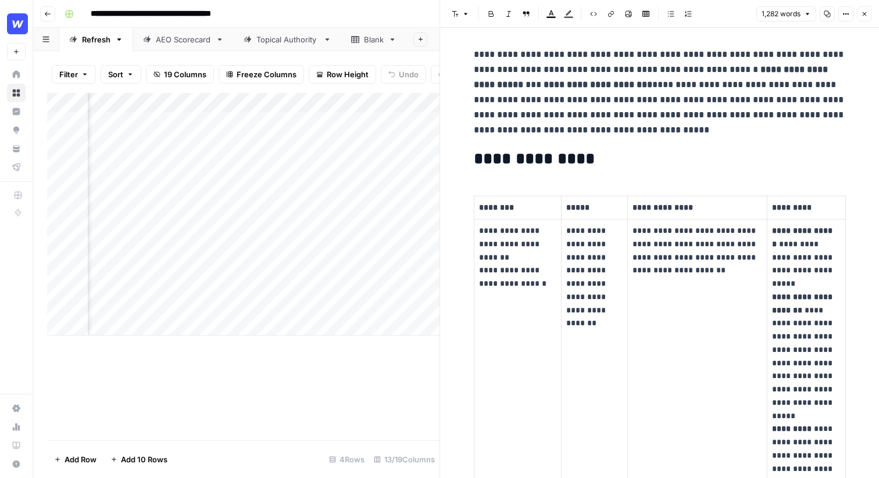
click at [866, 11] on icon "button" at bounding box center [864, 13] width 7 height 7
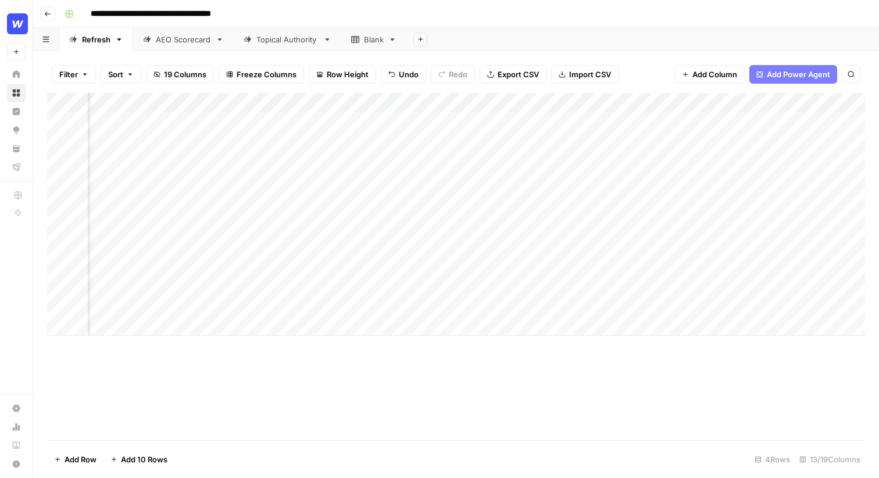
scroll to position [0, 507]
click at [564, 124] on div "Add Column" at bounding box center [456, 214] width 818 height 243
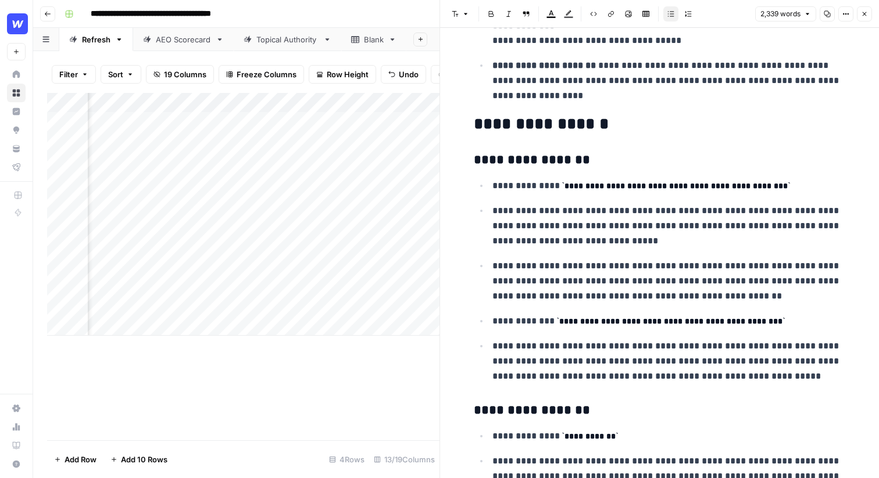
scroll to position [2682, 0]
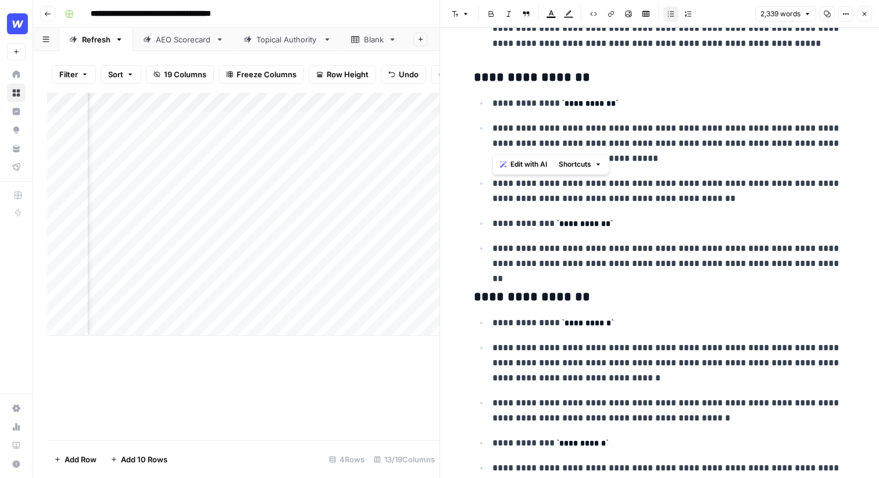
drag, startPoint x: 490, startPoint y: 129, endPoint x: 595, endPoint y: 148, distance: 106.2
click at [595, 148] on li "**********" at bounding box center [667, 143] width 357 height 46
click at [604, 142] on p "**********" at bounding box center [668, 143] width 353 height 45
click at [866, 15] on icon "button" at bounding box center [864, 13] width 7 height 7
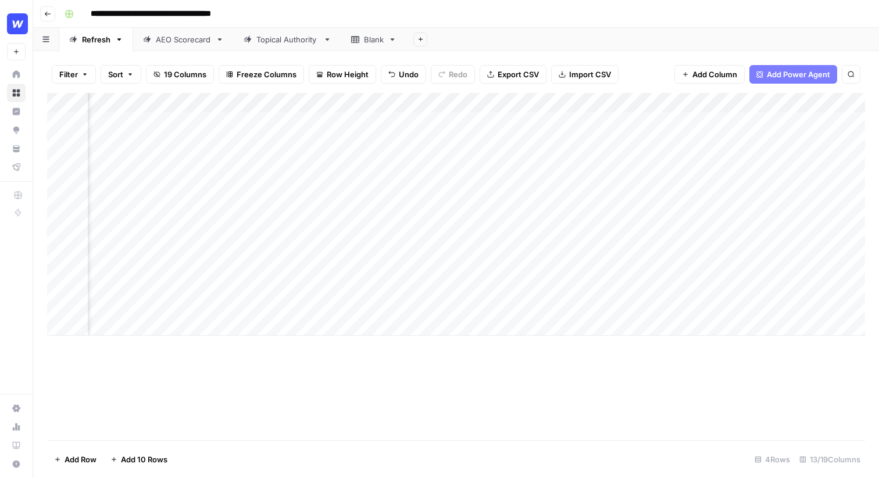
scroll to position [0, 740]
click at [503, 105] on div "Add Column" at bounding box center [456, 214] width 818 height 243
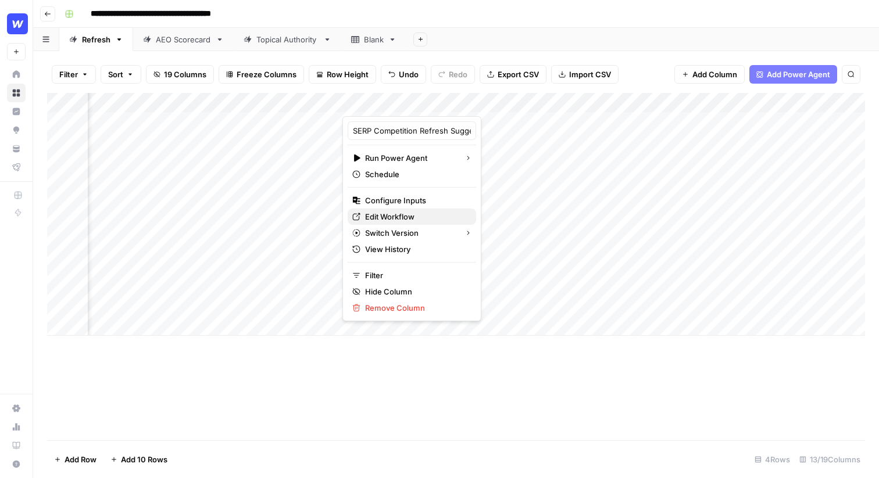
click at [385, 215] on span "Edit Workflow" at bounding box center [416, 217] width 102 height 12
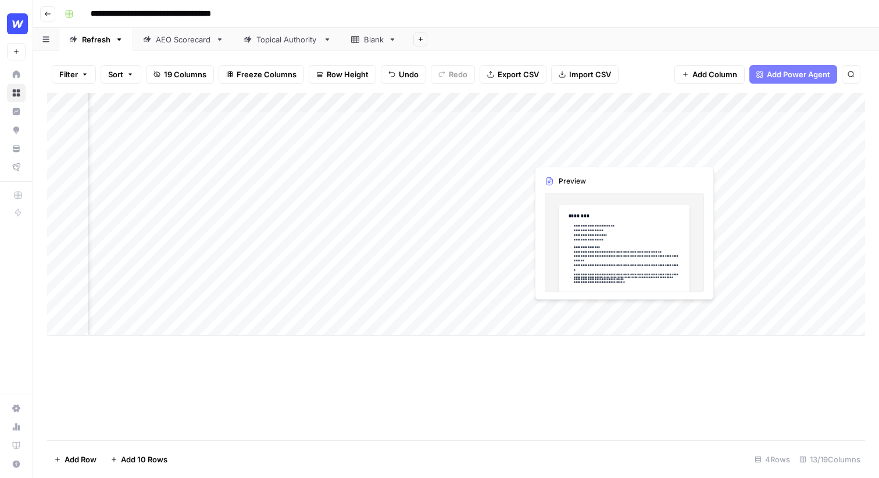
drag, startPoint x: 592, startPoint y: 128, endPoint x: 564, endPoint y: 128, distance: 27.9
click at [564, 128] on div "Add Column" at bounding box center [456, 214] width 818 height 243
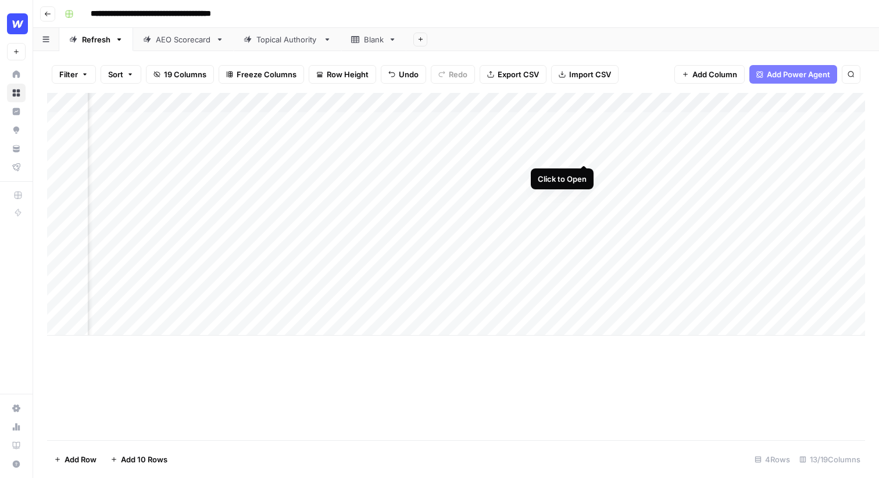
click at [583, 123] on div "Add Column" at bounding box center [456, 214] width 818 height 243
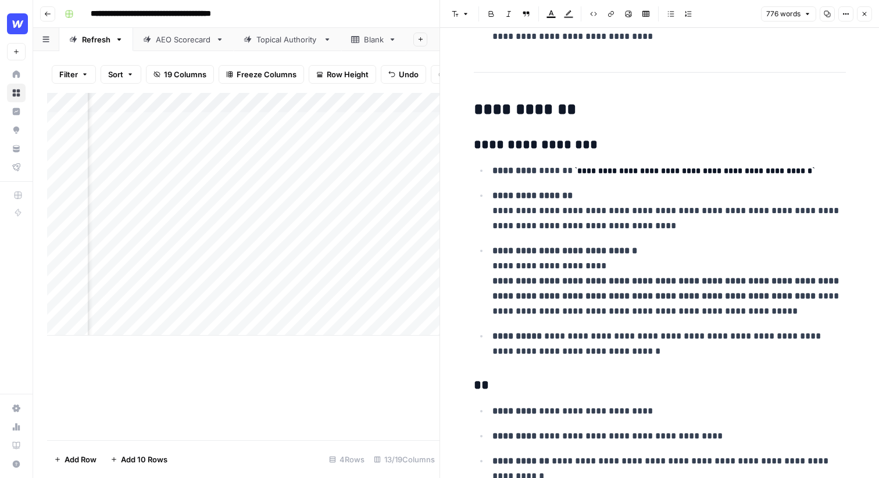
scroll to position [642, 0]
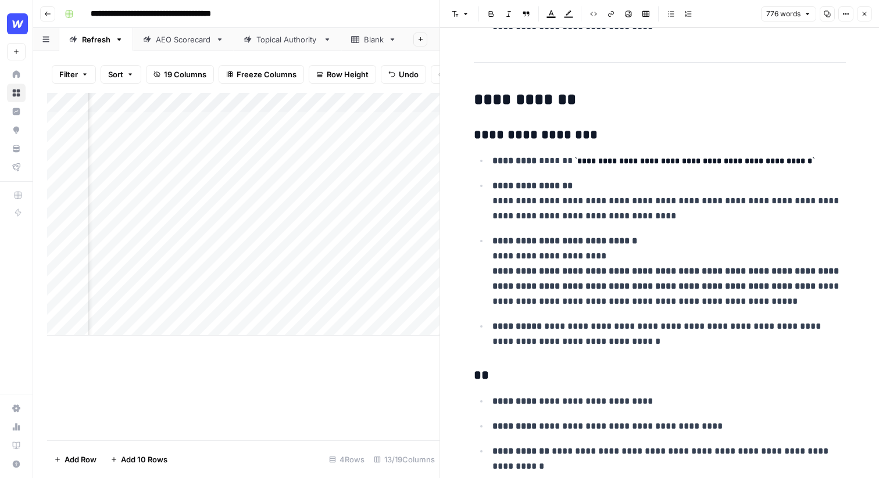
click at [603, 184] on p "**********" at bounding box center [668, 200] width 353 height 45
drag, startPoint x: 597, startPoint y: 193, endPoint x: 503, endPoint y: 193, distance: 94.7
click at [503, 193] on p "**********" at bounding box center [668, 200] width 353 height 45
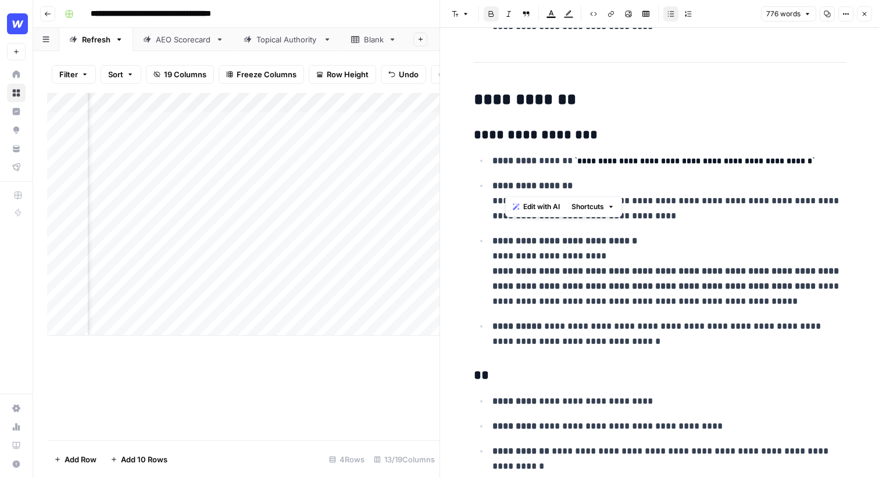
drag, startPoint x: 588, startPoint y: 188, endPoint x: 506, endPoint y: 188, distance: 82.5
click at [506, 188] on p "**********" at bounding box center [668, 200] width 353 height 45
click at [658, 207] on p "**********" at bounding box center [668, 200] width 353 height 45
click at [866, 14] on icon "button" at bounding box center [864, 13] width 7 height 7
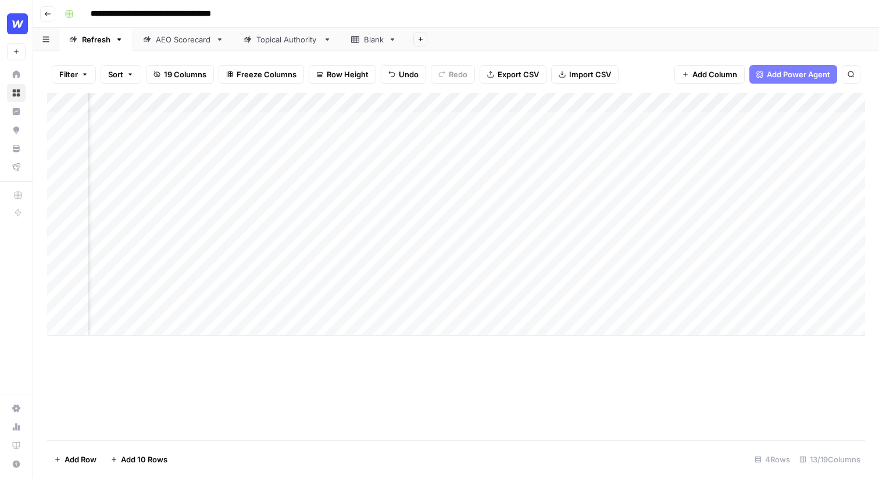
scroll to position [0, 1055]
click at [562, 121] on div "Add Column" at bounding box center [456, 214] width 818 height 243
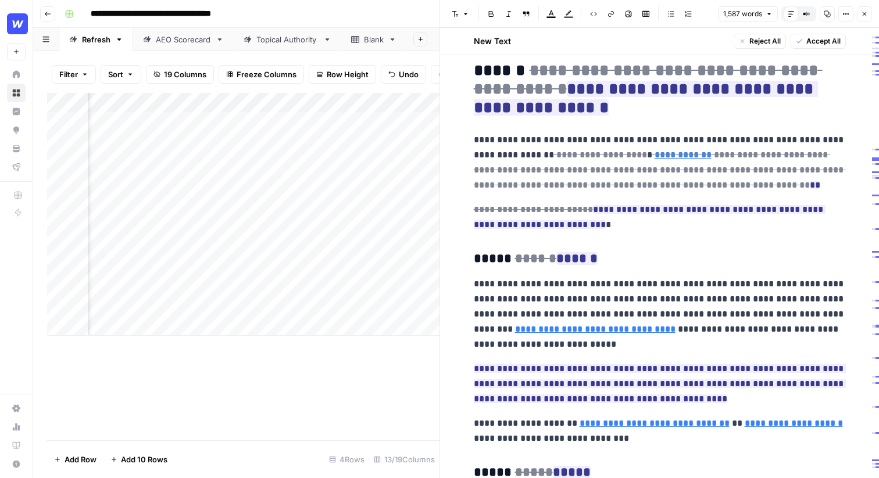
scroll to position [170, 0]
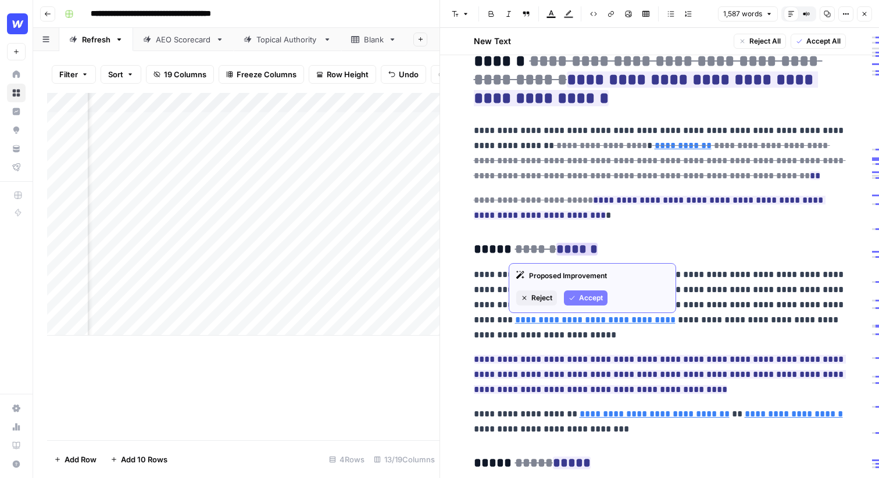
click at [578, 292] on button "Accept" at bounding box center [586, 298] width 44 height 15
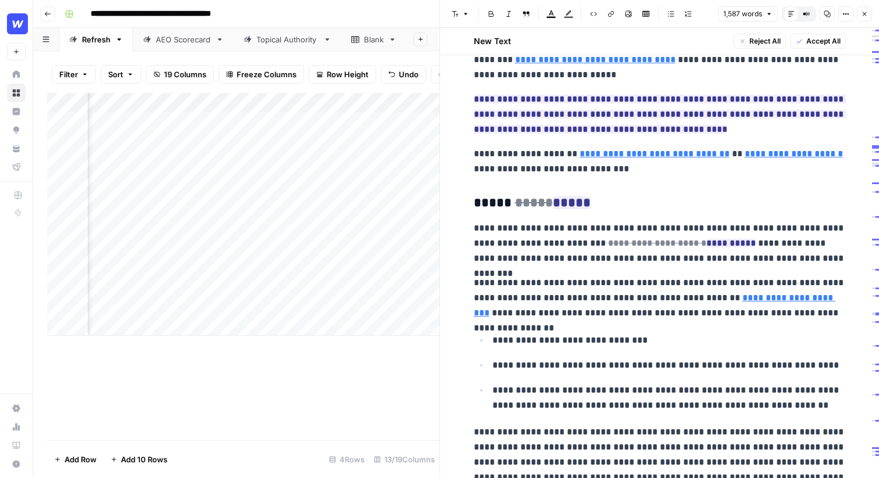
scroll to position [432, 0]
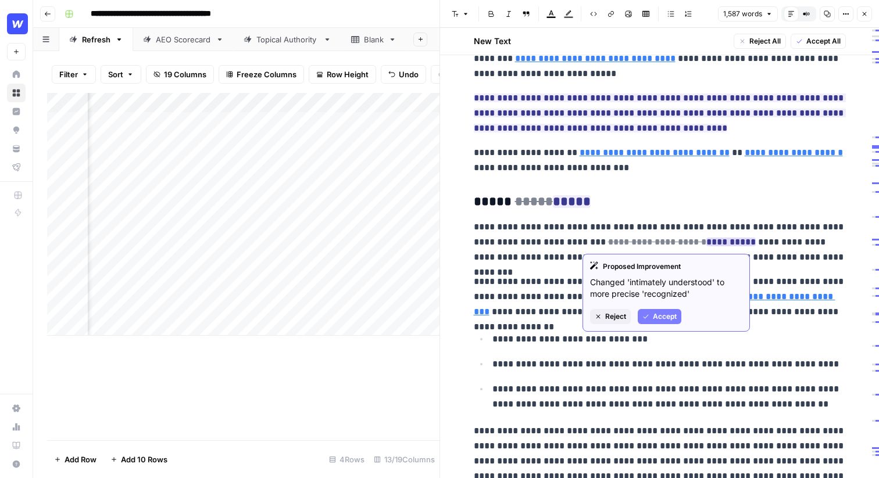
click at [607, 316] on span "Reject" at bounding box center [615, 316] width 21 height 10
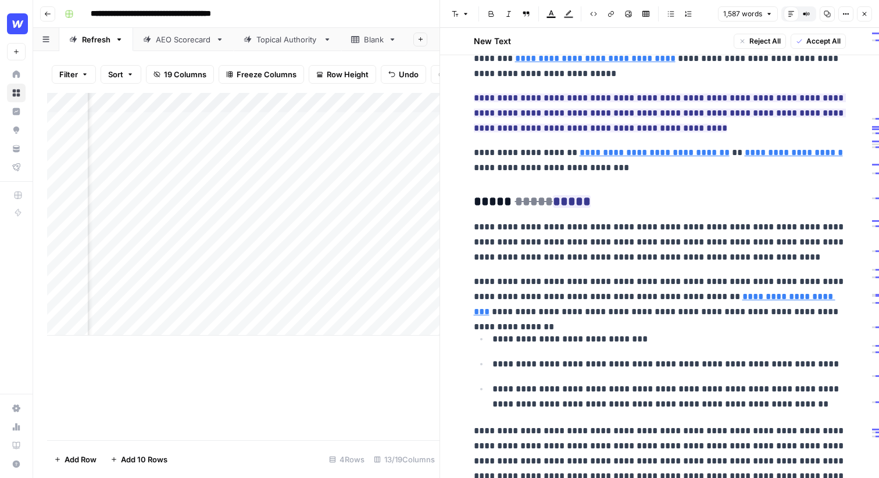
click at [669, 247] on p "**********" at bounding box center [660, 242] width 372 height 45
click at [675, 245] on p "**********" at bounding box center [660, 242] width 372 height 45
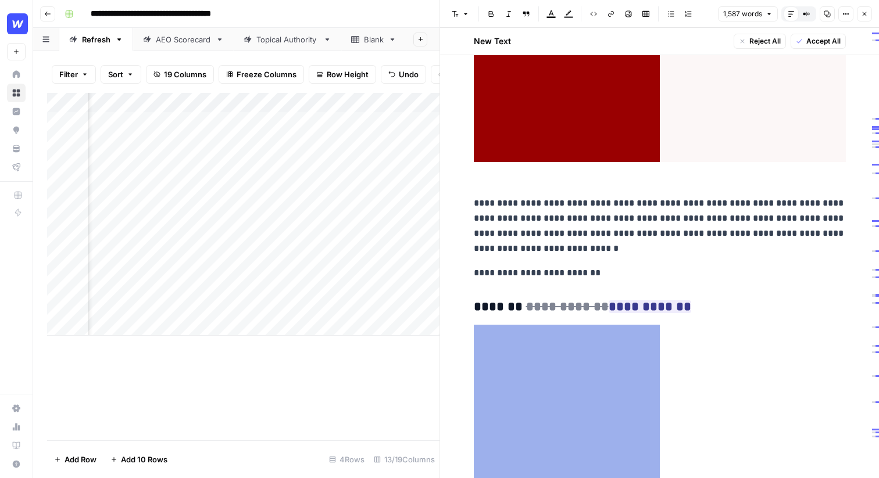
scroll to position [3298, 0]
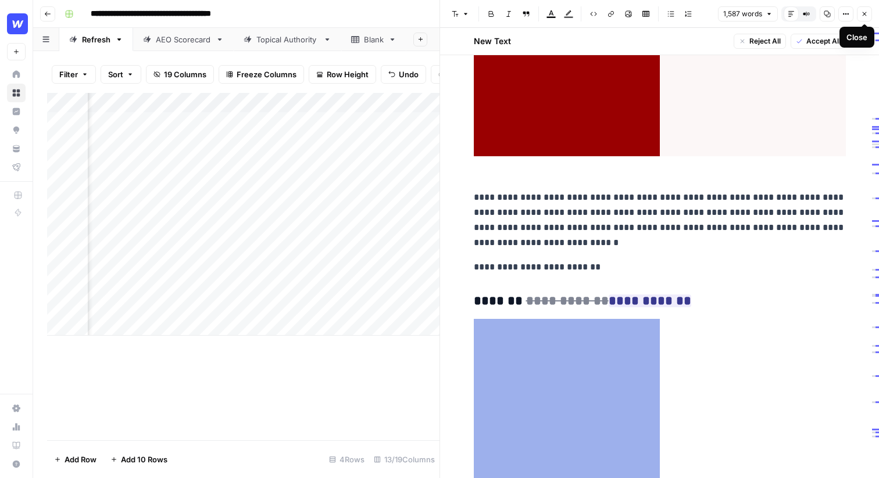
click at [864, 13] on icon "button" at bounding box center [864, 13] width 7 height 7
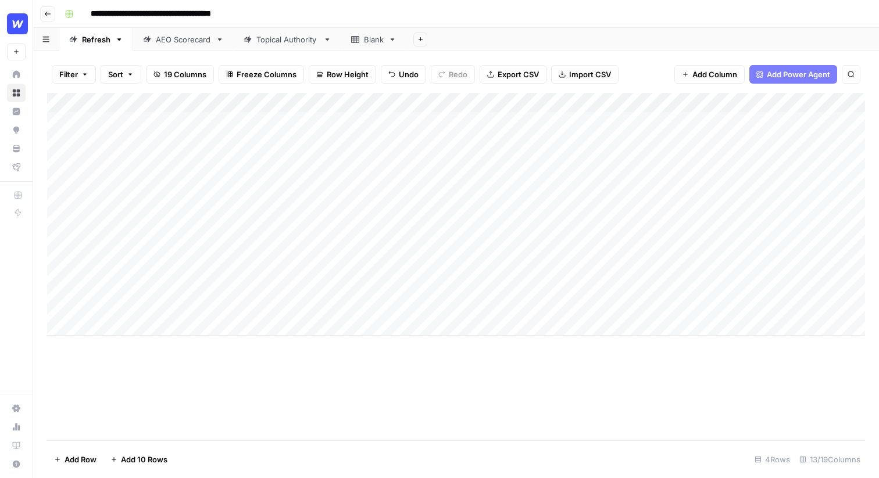
click at [167, 135] on div "Add Column" at bounding box center [456, 214] width 818 height 243
click at [167, 135] on div "**********" at bounding box center [184, 137] width 195 height 53
click at [163, 127] on input "**********" at bounding box center [185, 125] width 186 height 14
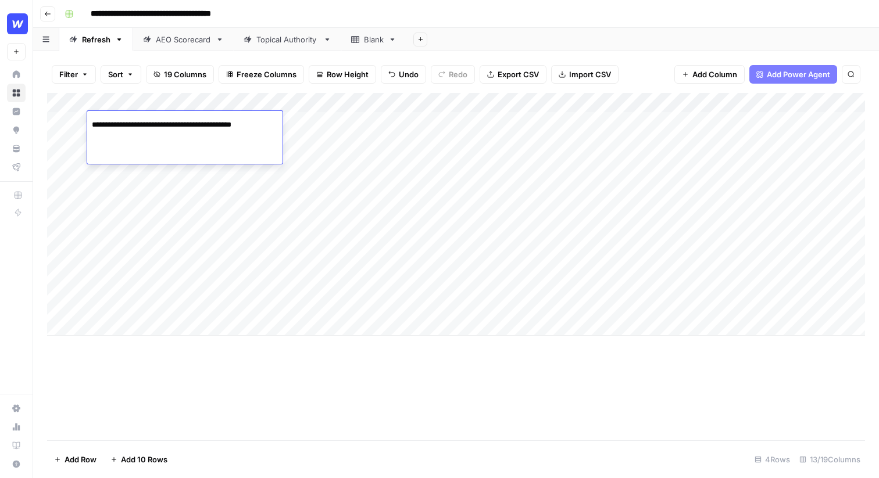
click at [163, 127] on input "**********" at bounding box center [185, 125] width 186 height 14
click at [428, 134] on div "Add Column" at bounding box center [456, 214] width 818 height 243
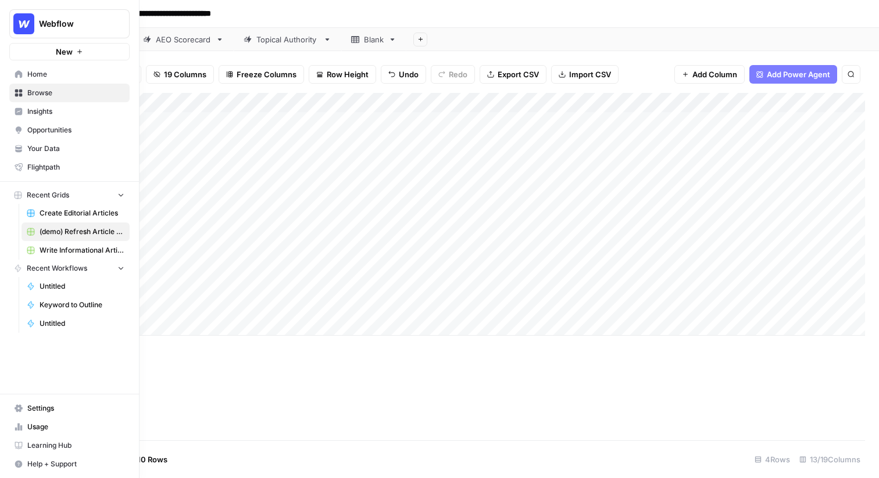
click at [48, 113] on span "Insights" at bounding box center [75, 111] width 97 height 10
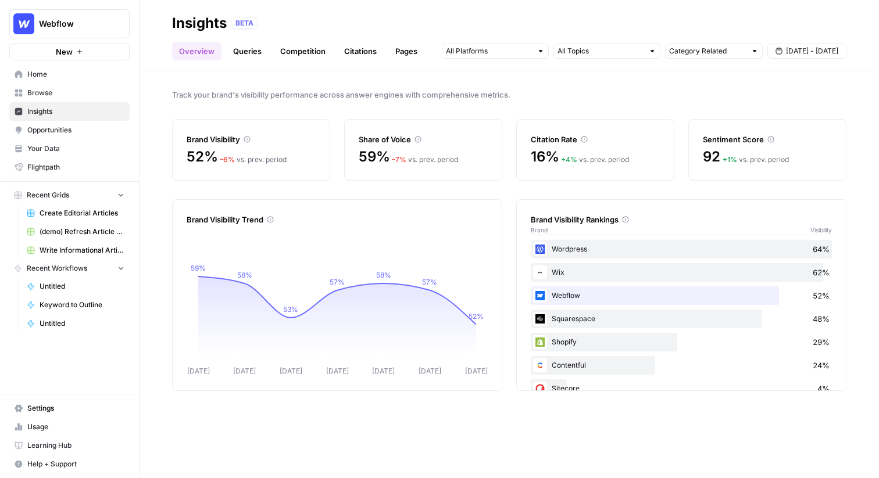
click at [585, 87] on div "Track your brand's visibility performance across answer engines with comprehens…" at bounding box center [508, 274] width 739 height 408
click at [519, 52] on input "text" at bounding box center [489, 51] width 86 height 12
click at [514, 33] on div "Overview Queries Competition Citations Pages Category Related Sep 25 - Oct 1" at bounding box center [509, 47] width 674 height 28
click at [243, 48] on link "Queries" at bounding box center [247, 51] width 42 height 19
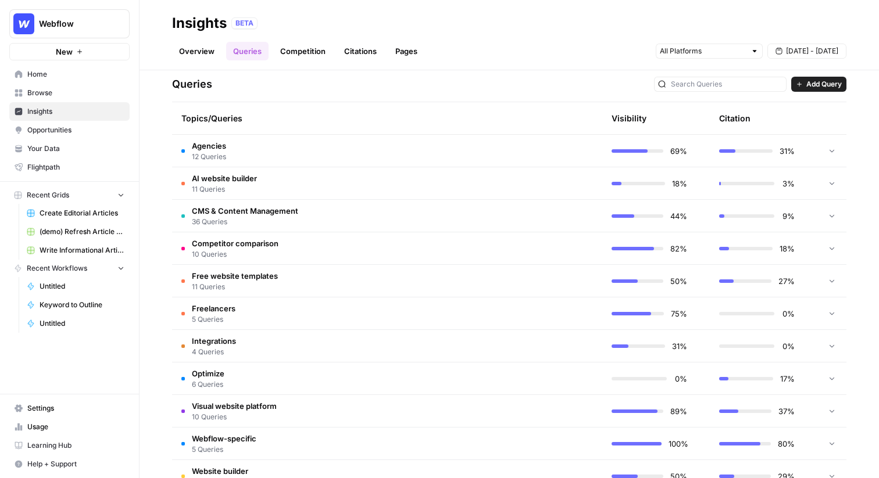
scroll to position [241, 0]
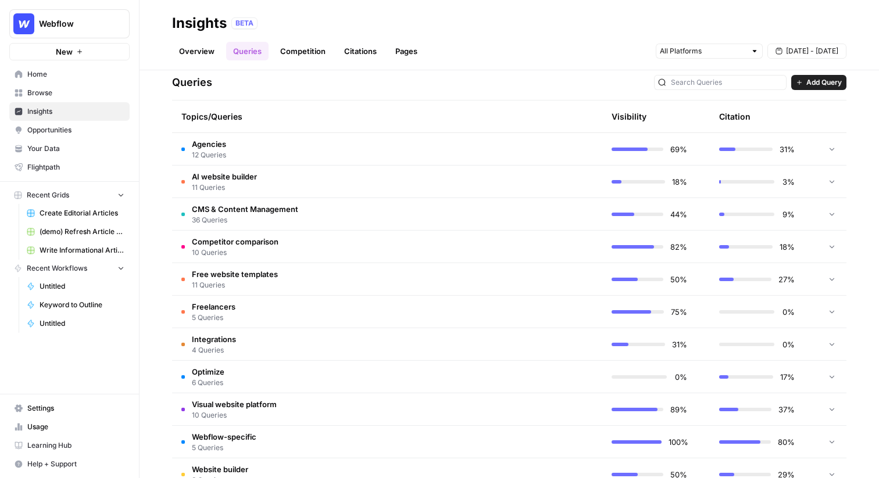
click at [284, 149] on td "Agencies 12 Queries" at bounding box center [332, 149] width 320 height 32
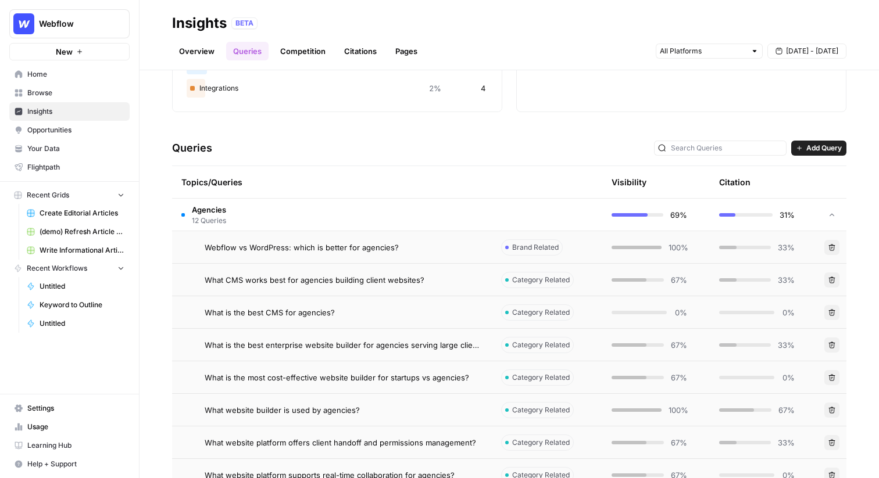
scroll to position [168, 0]
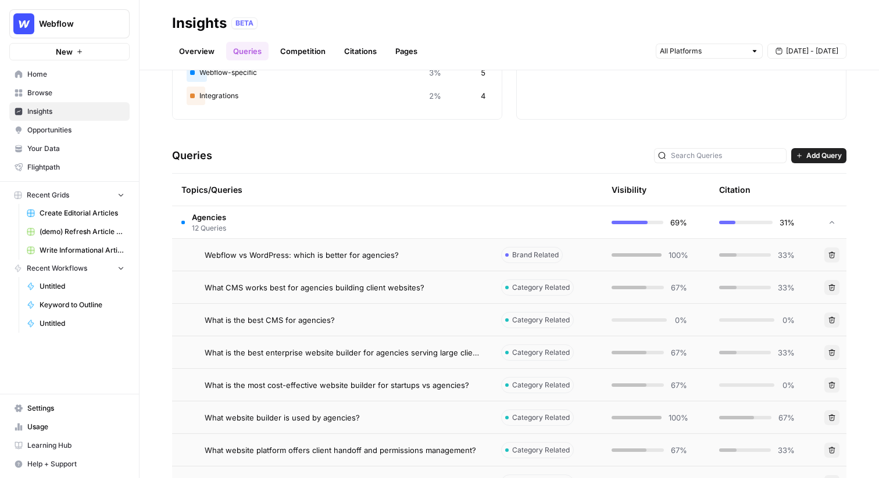
click at [484, 193] on th "Topics/Queries" at bounding box center [332, 190] width 320 height 32
click at [828, 155] on span "Add Query" at bounding box center [823, 155] width 35 height 10
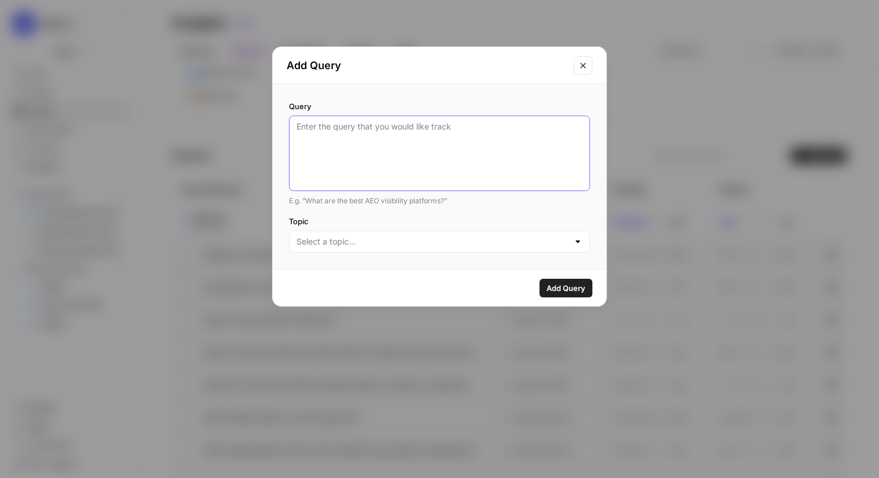
click at [428, 174] on textarea "Query" at bounding box center [439, 153] width 286 height 65
click at [580, 70] on button "Close modal" at bounding box center [582, 65] width 19 height 19
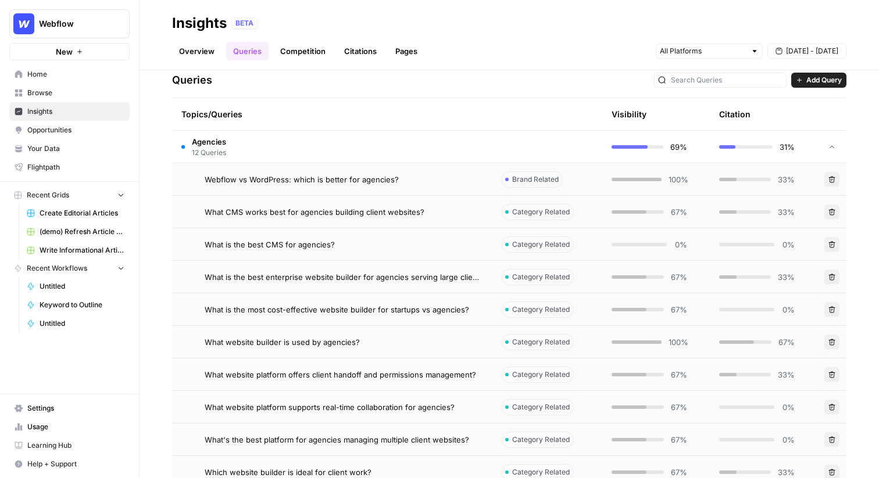
scroll to position [242, 0]
click at [375, 152] on td "Agencies 12 Queries" at bounding box center [332, 148] width 320 height 32
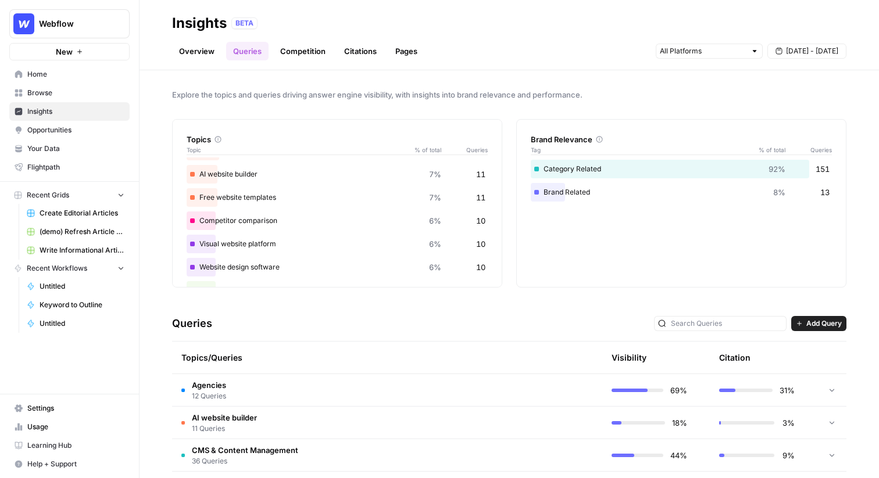
scroll to position [81, 0]
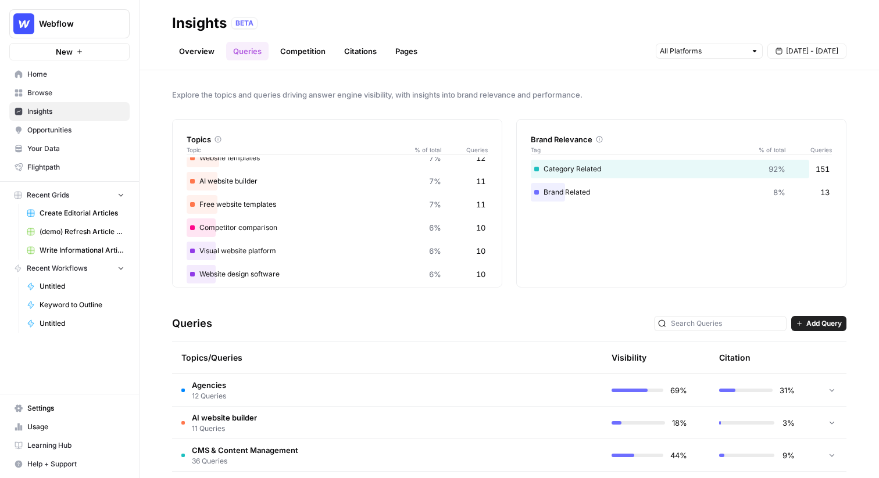
click at [318, 49] on link "Competition" at bounding box center [302, 51] width 59 height 19
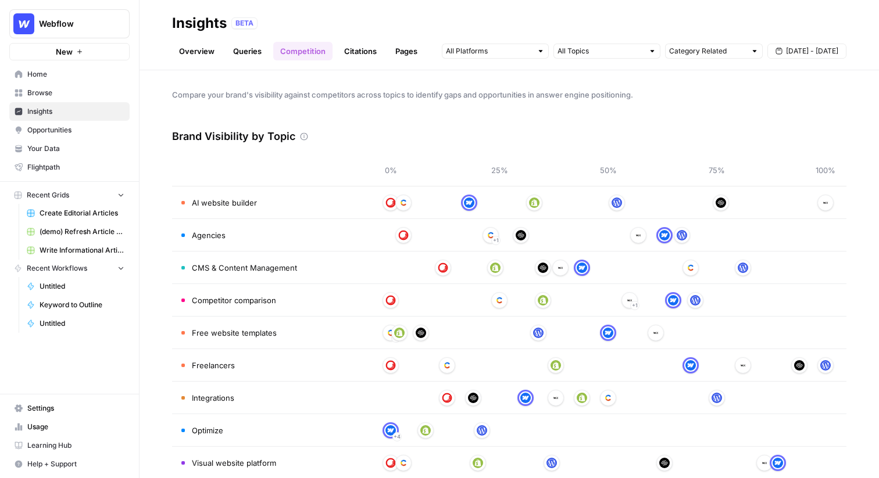
click at [365, 52] on link "Citations" at bounding box center [360, 51] width 46 height 19
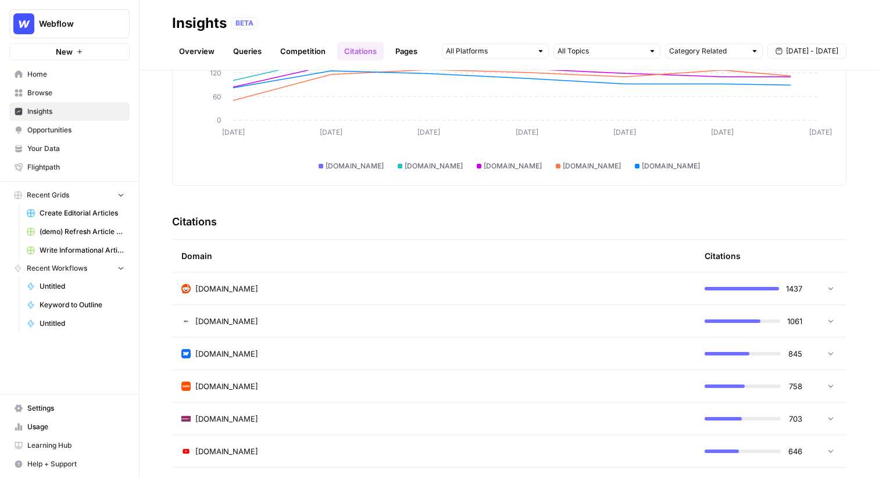
scroll to position [198, 0]
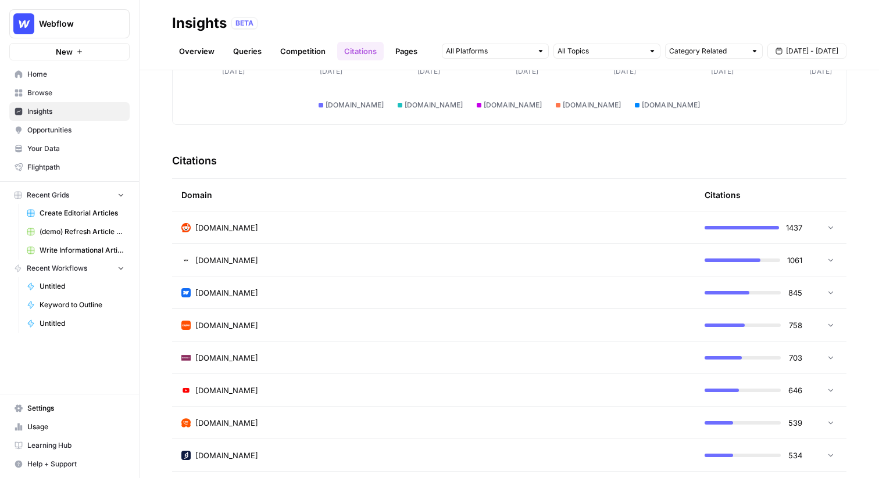
click at [293, 46] on link "Competition" at bounding box center [302, 51] width 59 height 19
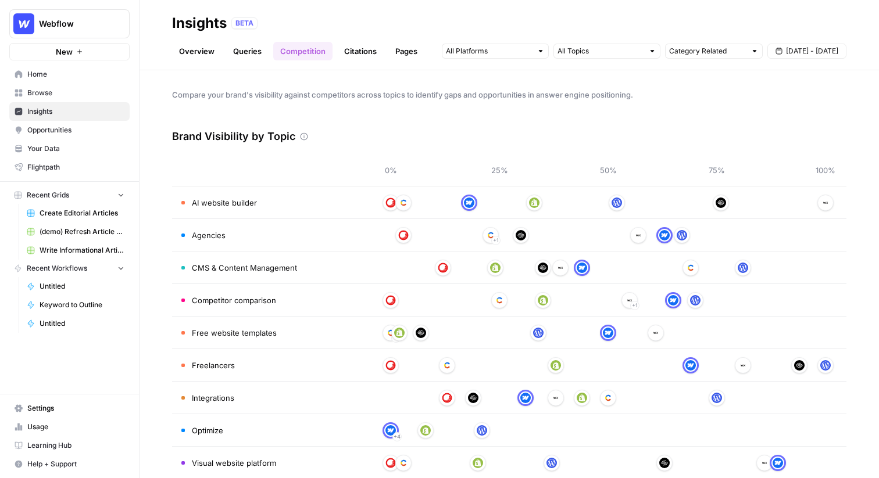
click at [361, 54] on link "Citations" at bounding box center [360, 51] width 46 height 19
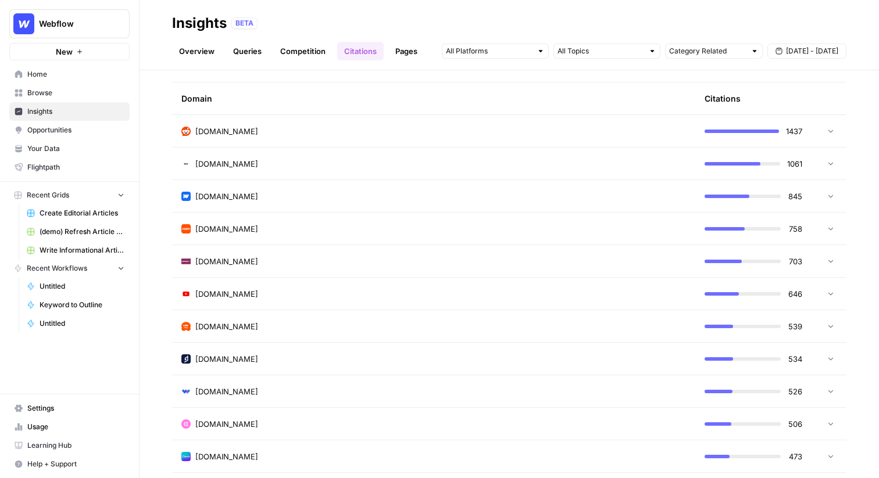
scroll to position [287, 0]
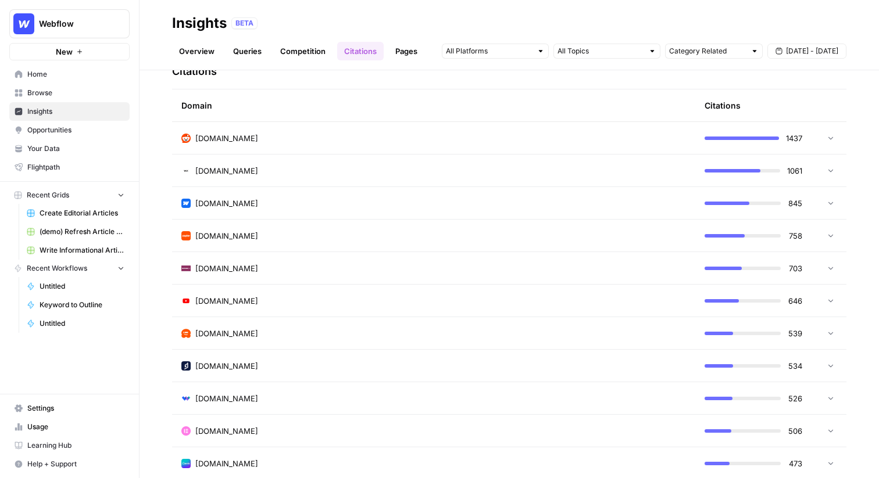
click at [411, 56] on link "Pages" at bounding box center [406, 51] width 36 height 19
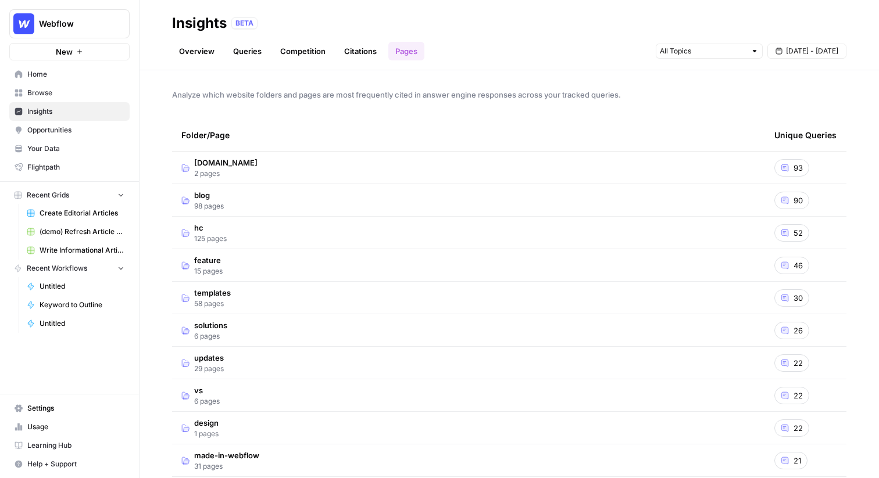
click at [404, 192] on td "blog 98 pages" at bounding box center [468, 200] width 593 height 32
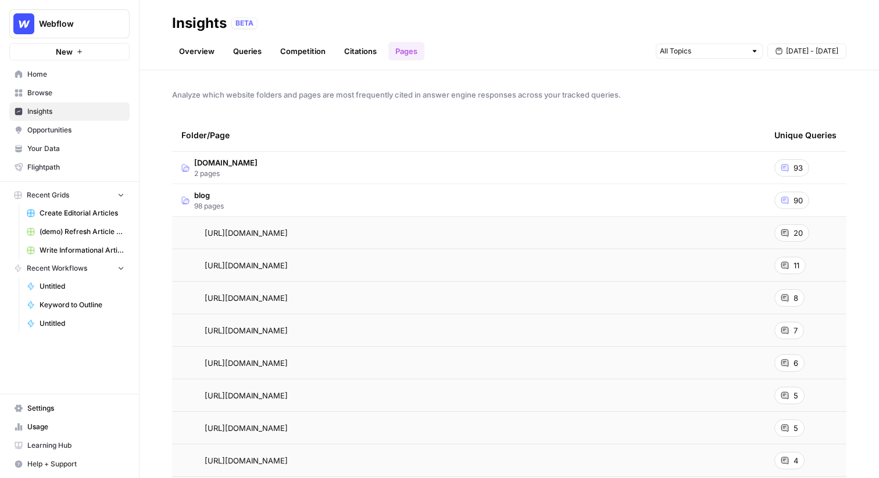
click at [420, 239] on td "https://webflow.com/blog/enterprise-cms" at bounding box center [468, 233] width 593 height 32
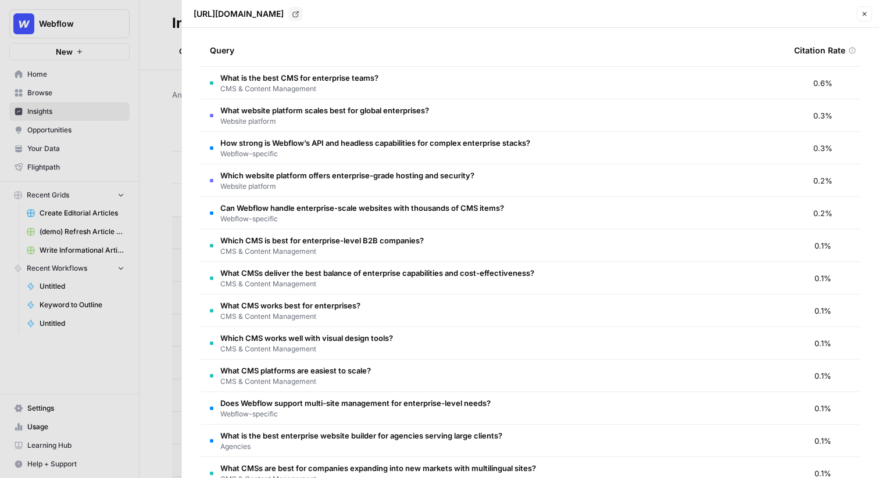
scroll to position [66, 0]
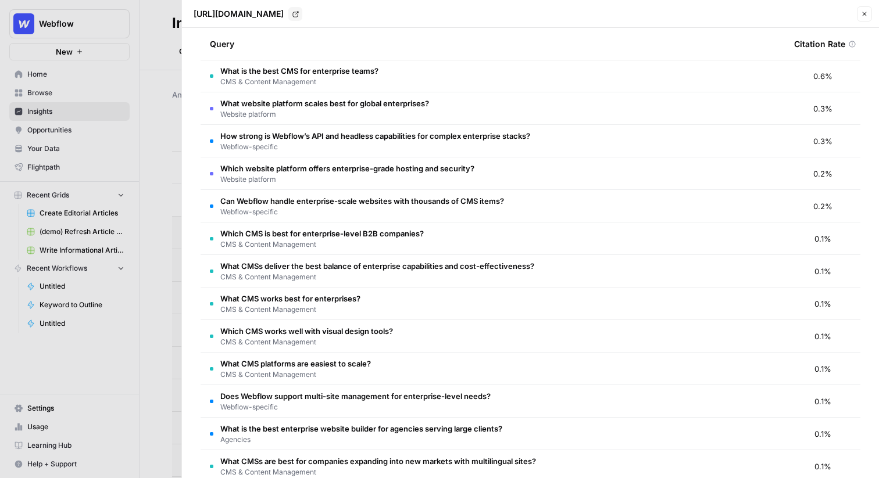
click at [406, 114] on span "Website platform" at bounding box center [324, 114] width 209 height 10
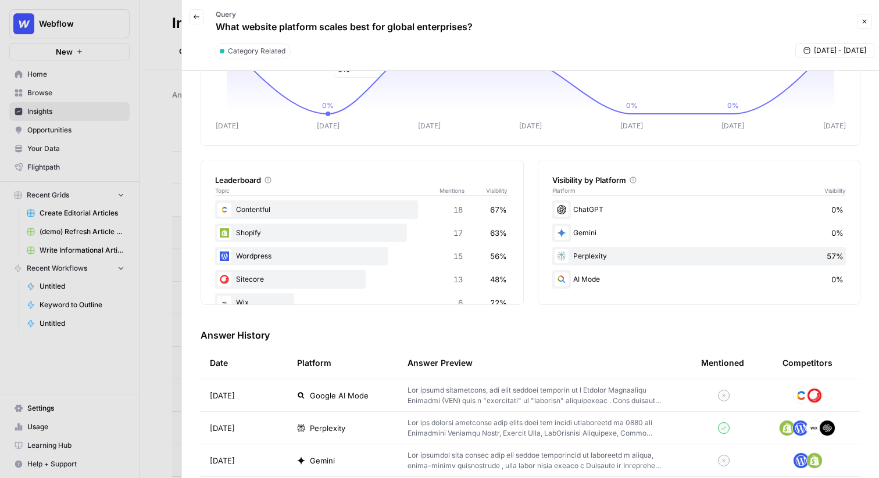
scroll to position [107, 0]
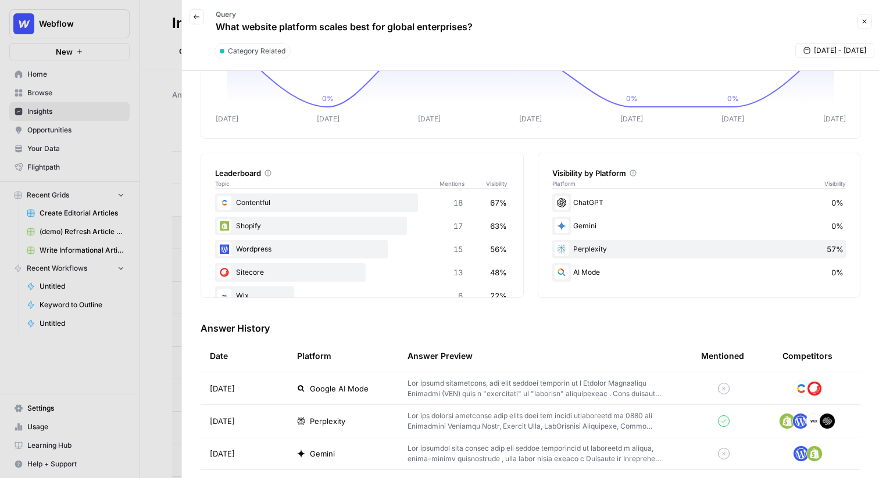
click at [345, 383] on span "Google AI Mode" at bounding box center [339, 389] width 59 height 12
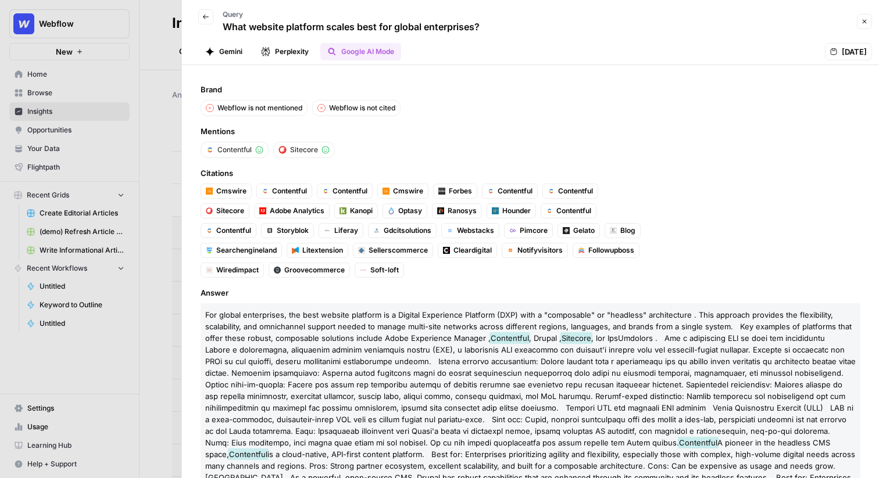
click at [232, 53] on button "Gemini" at bounding box center [223, 51] width 51 height 17
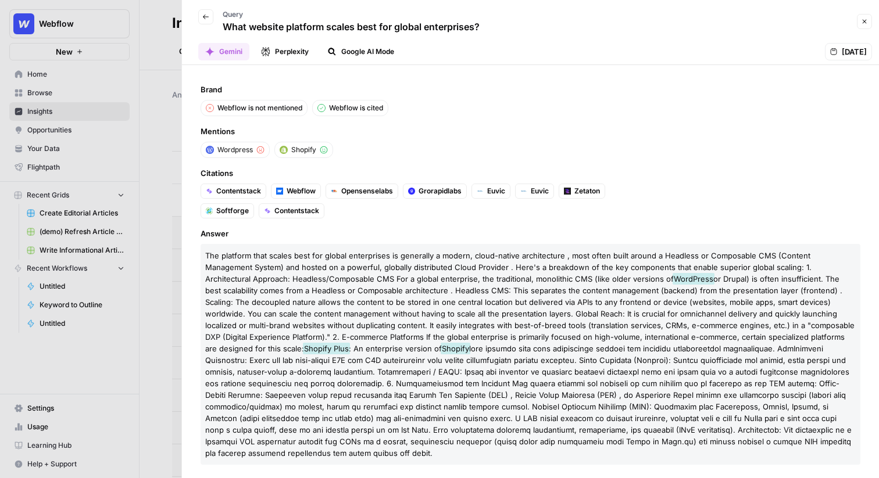
click at [281, 54] on button "Perplexity" at bounding box center [285, 51] width 62 height 17
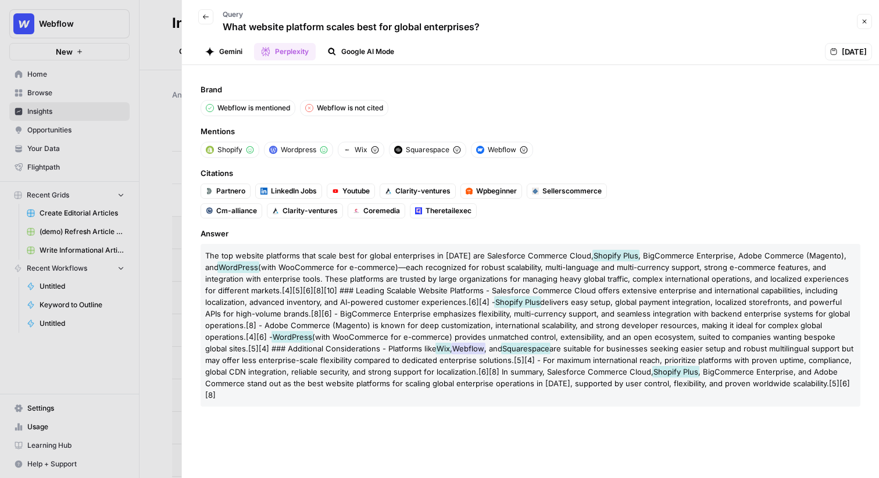
click at [349, 55] on button "Google AI Mode" at bounding box center [360, 51] width 81 height 17
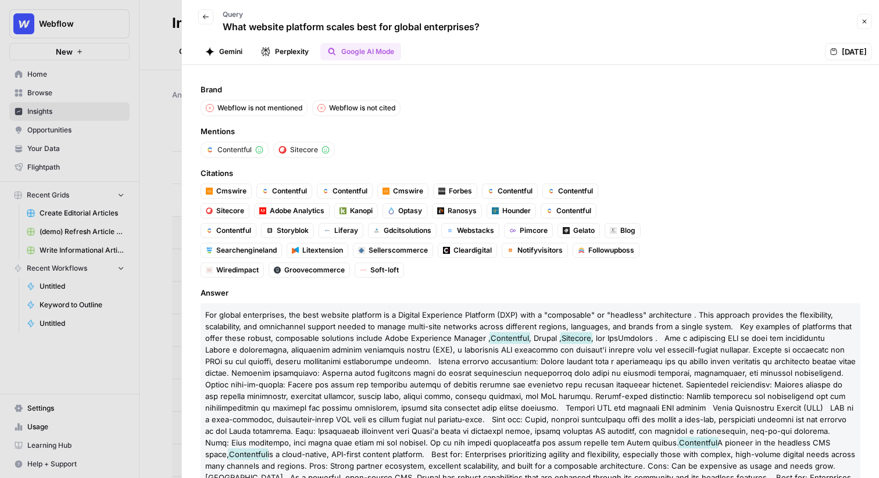
click at [159, 45] on div at bounding box center [439, 239] width 879 height 478
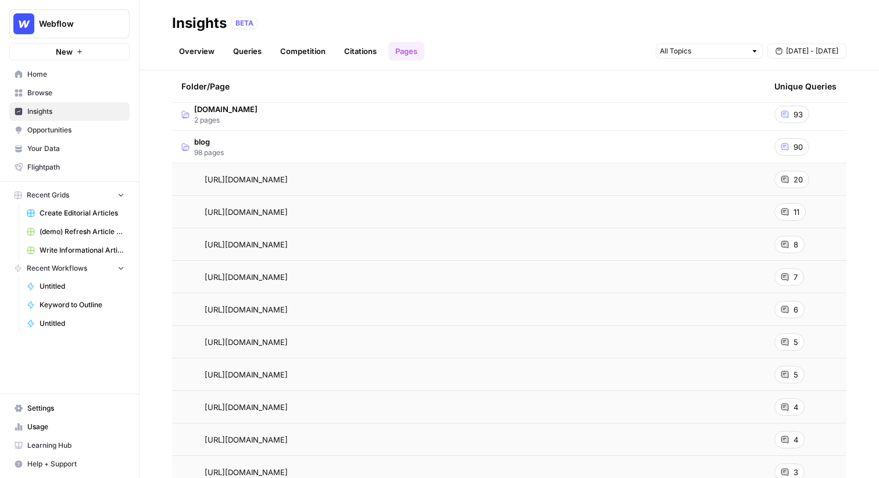
scroll to position [55, 0]
click at [251, 141] on td "blog 98 pages" at bounding box center [468, 146] width 593 height 32
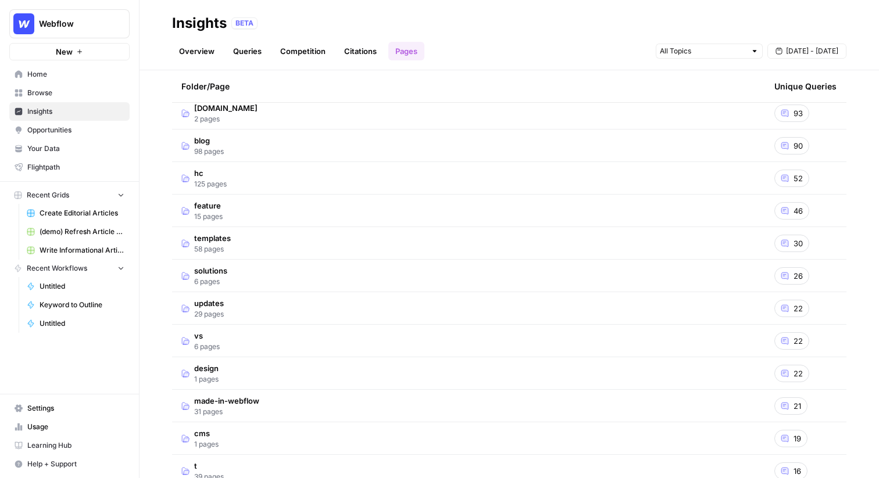
click at [64, 125] on span "Opportunities" at bounding box center [75, 130] width 97 height 10
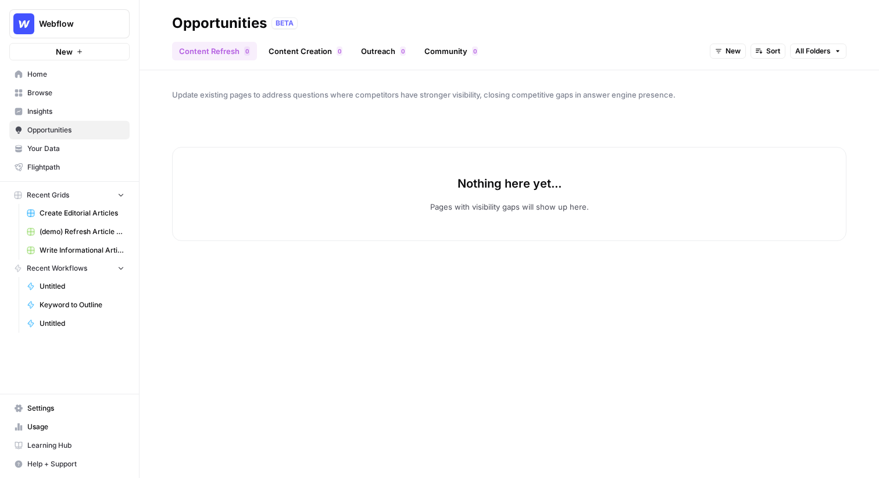
click at [737, 59] on div "New Sort All Folders" at bounding box center [777, 51] width 137 height 19
click at [734, 56] on span "New" at bounding box center [732, 51] width 15 height 10
click at [742, 75] on span "All Opportunities" at bounding box center [748, 77] width 59 height 12
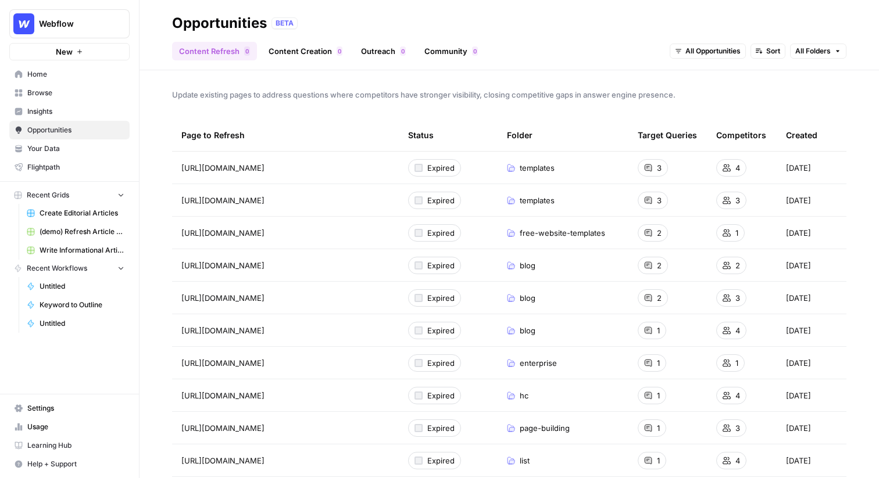
click at [295, 49] on link "Content Creation 0" at bounding box center [305, 51] width 88 height 19
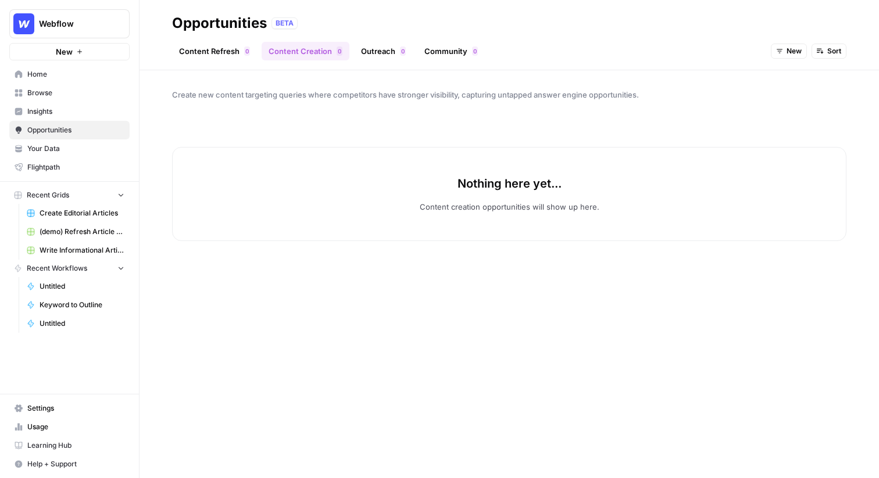
click at [789, 48] on span "New" at bounding box center [793, 51] width 15 height 10
click at [791, 78] on span "All Opportunities" at bounding box center [809, 77] width 59 height 12
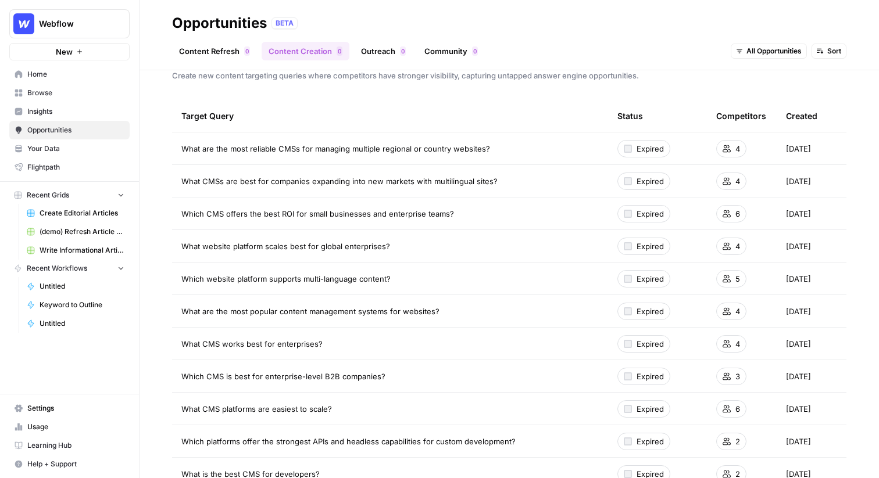
scroll to position [20, 0]
drag, startPoint x: 510, startPoint y: 150, endPoint x: 180, endPoint y: 146, distance: 330.1
click at [180, 146] on td "What are the most reliable CMSs for managing multiple regional or country websi…" at bounding box center [390, 148] width 436 height 32
click at [514, 145] on div "What are the most reliable CMSs for managing multiple regional or country websi…" at bounding box center [389, 148] width 417 height 12
click at [381, 55] on link "Outreach 0" at bounding box center [383, 51] width 59 height 19
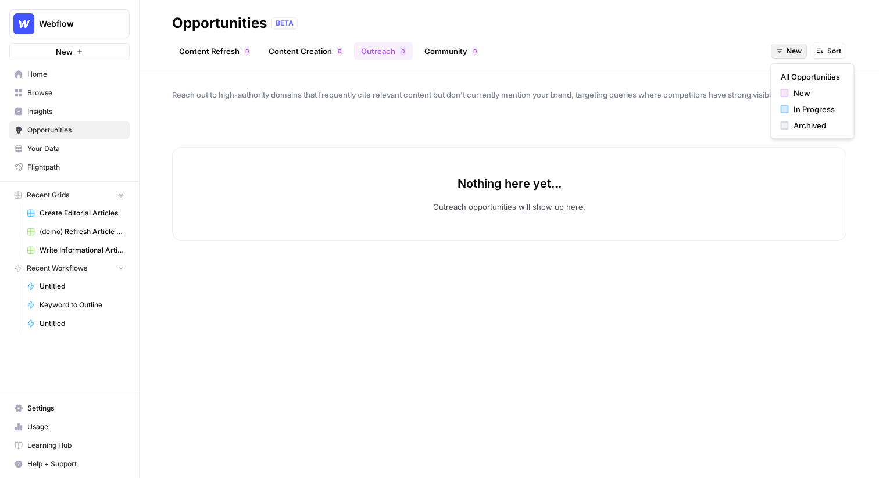
click at [784, 51] on button "New" at bounding box center [788, 51] width 36 height 15
click at [793, 73] on span "All Opportunities" at bounding box center [809, 77] width 59 height 12
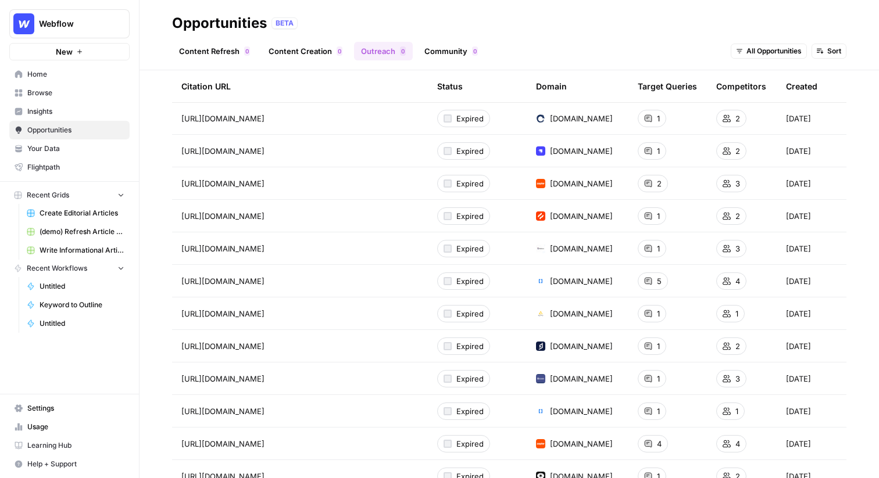
scroll to position [478, 0]
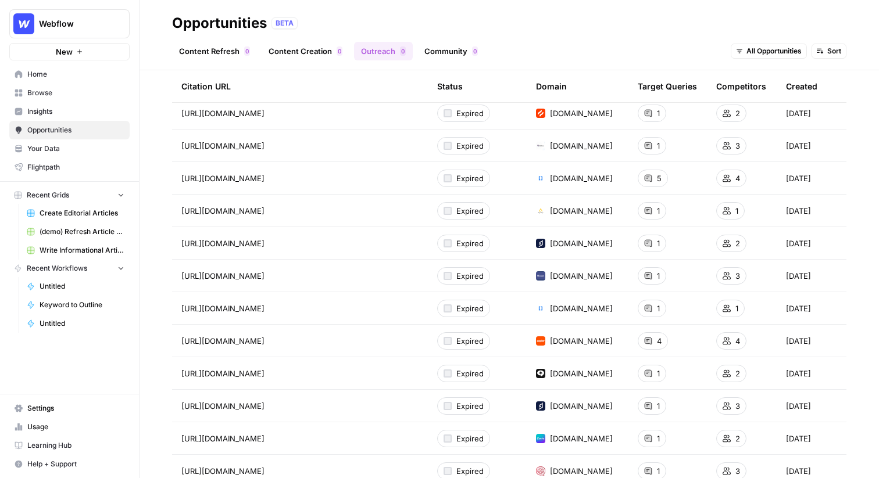
click at [451, 52] on link "Community 0" at bounding box center [450, 51] width 67 height 19
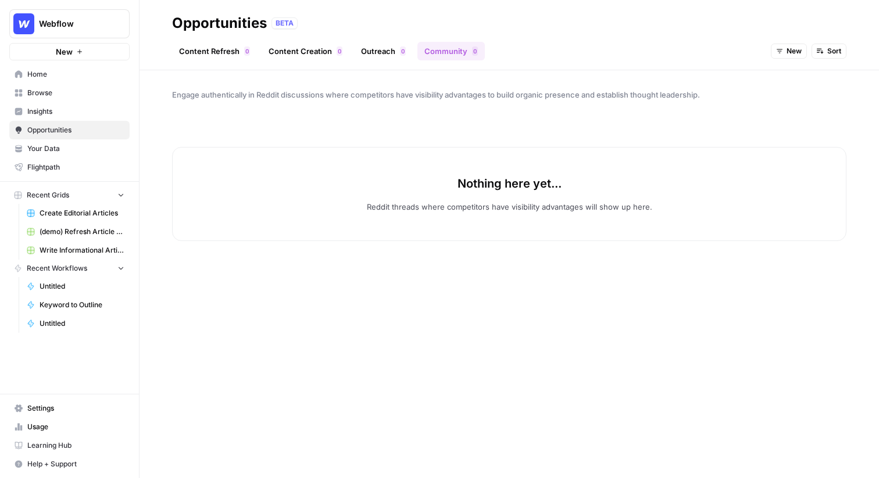
click at [779, 54] on icon "button" at bounding box center [779, 51] width 7 height 7
click at [781, 82] on span "All Opportunities" at bounding box center [809, 77] width 59 height 12
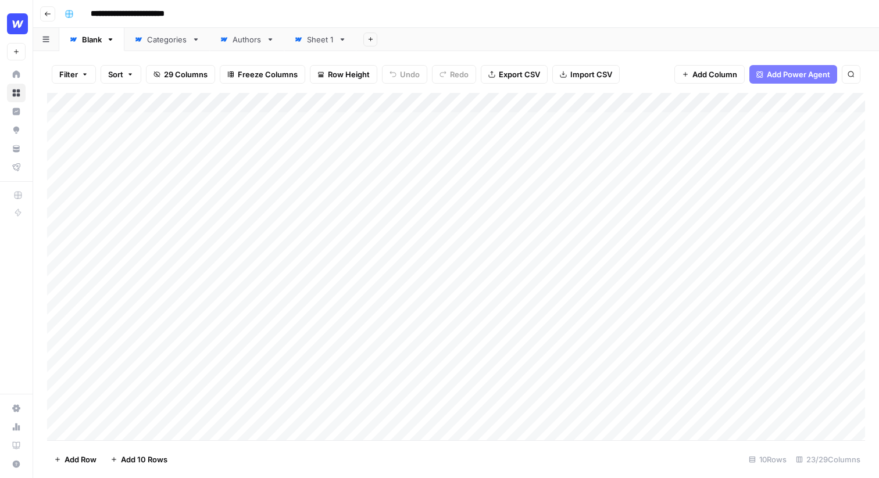
click at [117, 12] on input "**********" at bounding box center [136, 14] width 103 height 19
click at [206, 13] on div "**********" at bounding box center [463, 14] width 807 height 19
click at [150, 130] on div "Add Column" at bounding box center [456, 266] width 818 height 347
click at [150, 130] on body "**********" at bounding box center [439, 239] width 879 height 478
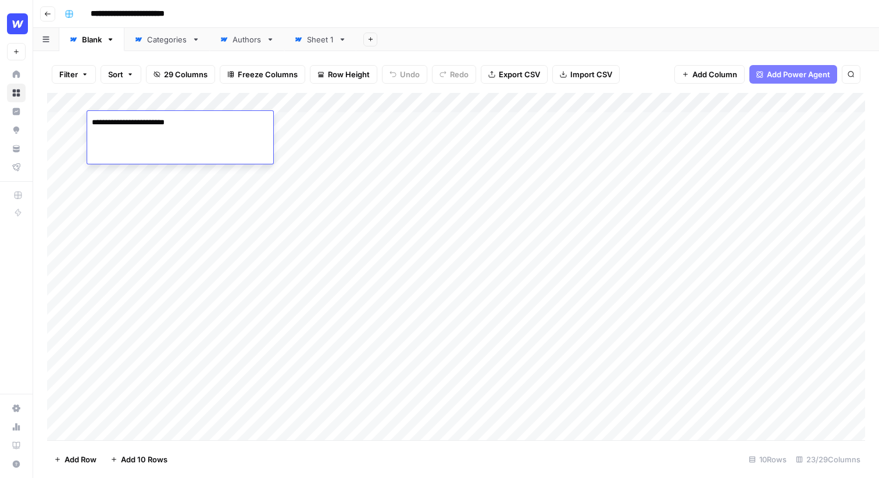
click at [147, 123] on textarea "**********" at bounding box center [180, 122] width 186 height 16
click at [161, 188] on div "Add Column" at bounding box center [456, 266] width 818 height 347
click at [172, 138] on div "Add Column" at bounding box center [456, 266] width 818 height 347
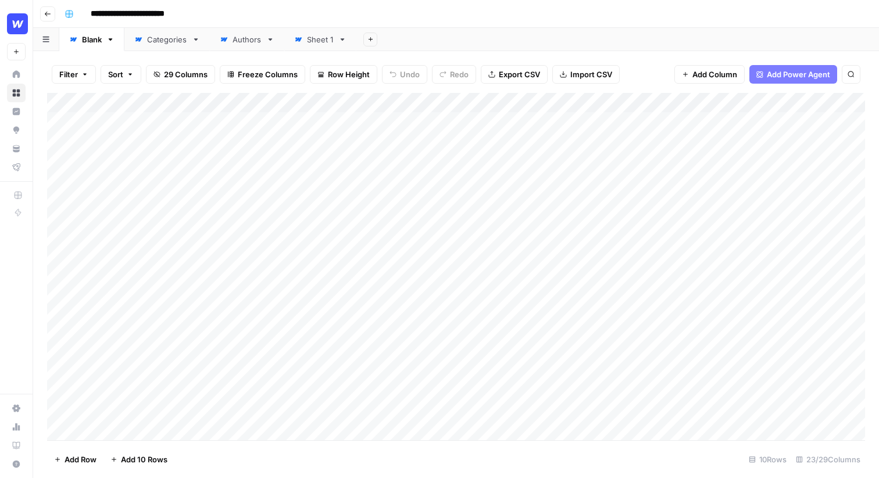
click at [375, 129] on div "Add Column" at bounding box center [456, 266] width 818 height 347
click at [693, 121] on div "Add Column" at bounding box center [456, 266] width 818 height 347
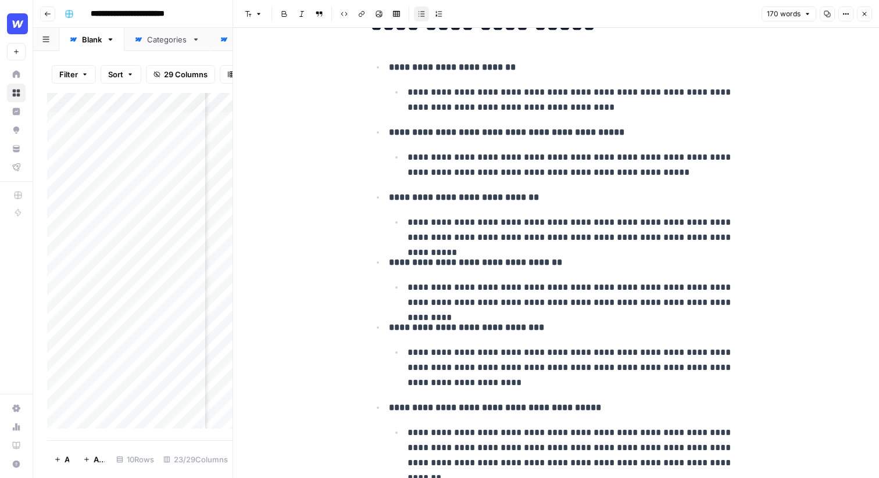
scroll to position [105, 0]
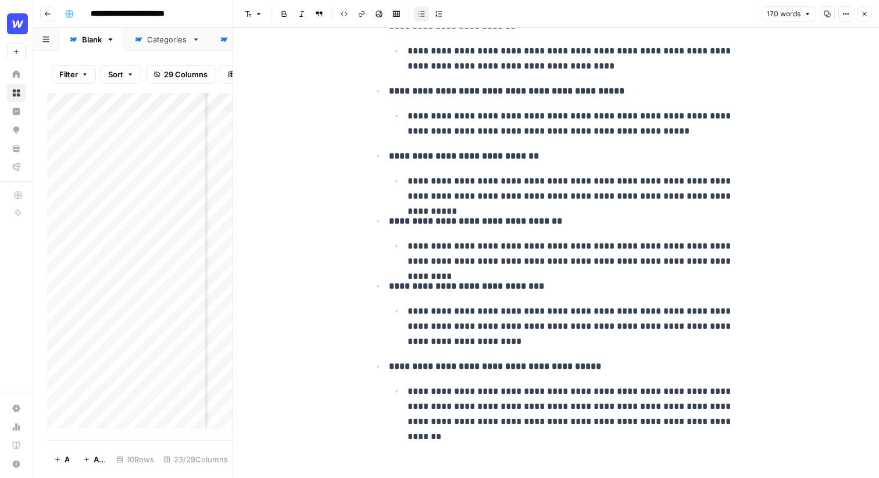
click at [722, 419] on p "**********" at bounding box center [574, 406] width 335 height 45
click at [865, 15] on icon "button" at bounding box center [864, 14] width 4 height 4
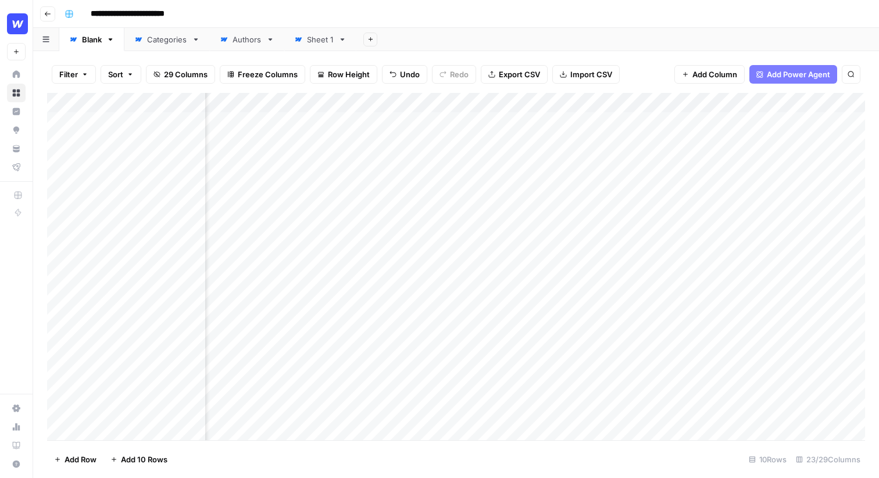
scroll to position [0, 607]
click at [539, 119] on div "Add Column" at bounding box center [456, 266] width 818 height 347
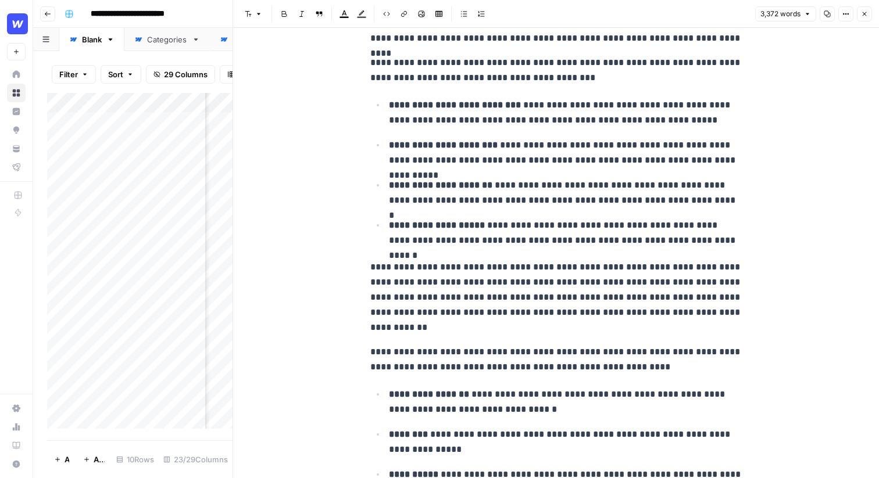
scroll to position [1162, 0]
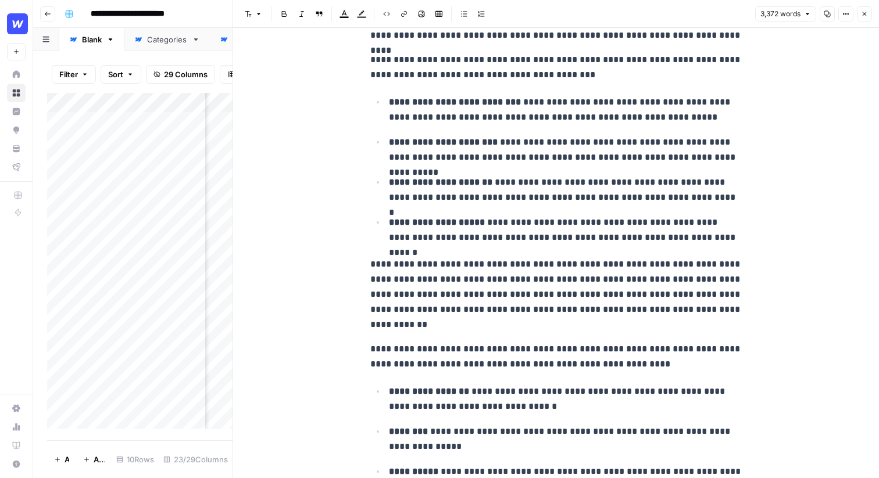
click at [862, 11] on icon "button" at bounding box center [864, 13] width 7 height 7
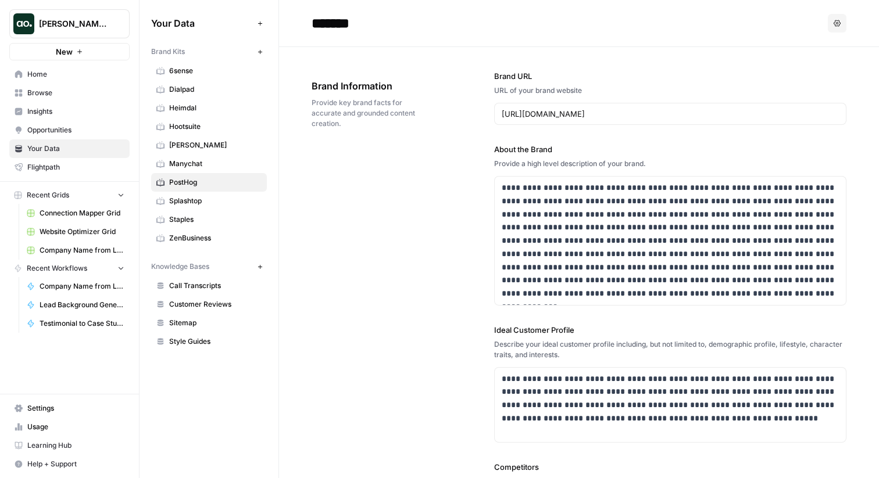
click at [456, 144] on div "**********" at bounding box center [578, 390] width 535 height 687
click at [566, 120] on div "https://posthog.com/" at bounding box center [670, 114] width 352 height 22
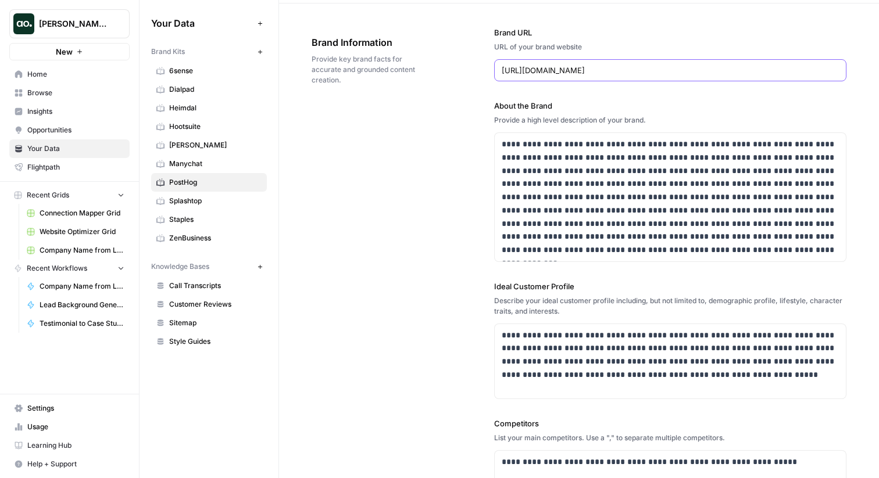
scroll to position [44, 0]
click at [192, 182] on span "PostHog" at bounding box center [215, 182] width 92 height 10
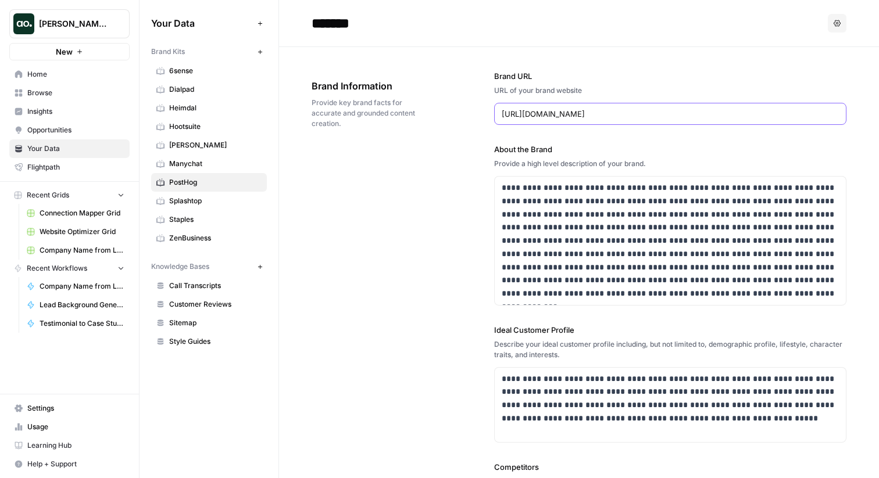
click at [555, 114] on input "https://posthog.com/" at bounding box center [669, 114] width 337 height 12
click at [593, 117] on input "https://posthog.com/" at bounding box center [669, 114] width 337 height 12
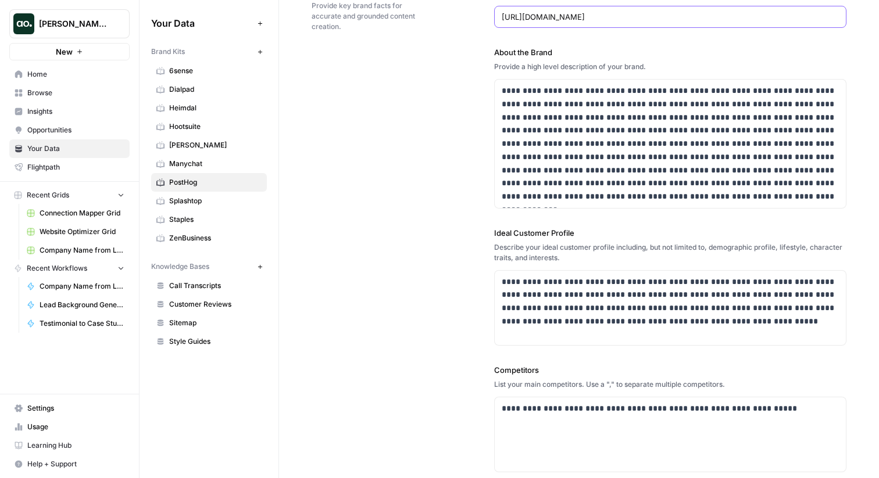
scroll to position [103, 0]
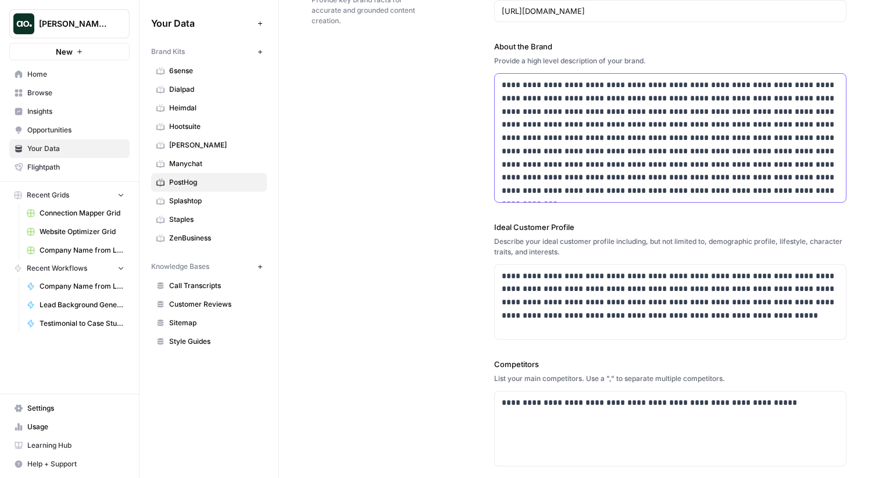
click at [584, 123] on p "**********" at bounding box center [669, 137] width 337 height 119
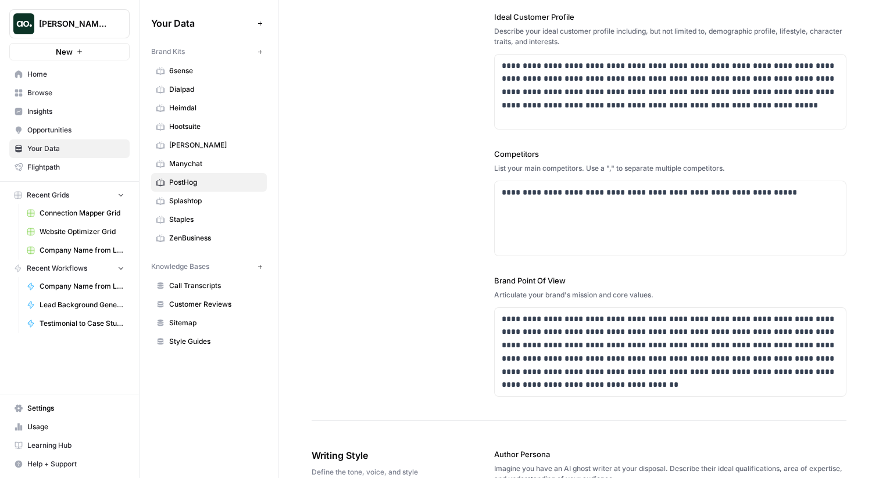
scroll to position [315, 0]
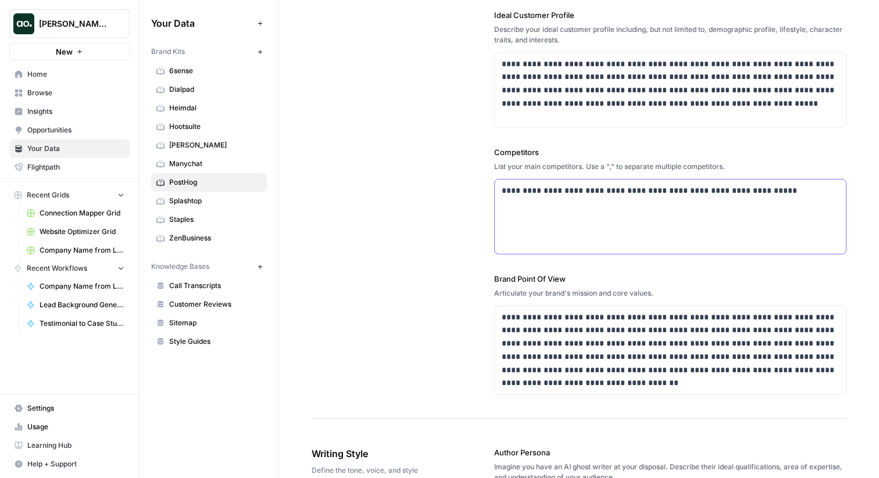
drag, startPoint x: 755, startPoint y: 192, endPoint x: 533, endPoint y: 195, distance: 222.0
click at [533, 195] on p "**********" at bounding box center [669, 190] width 337 height 13
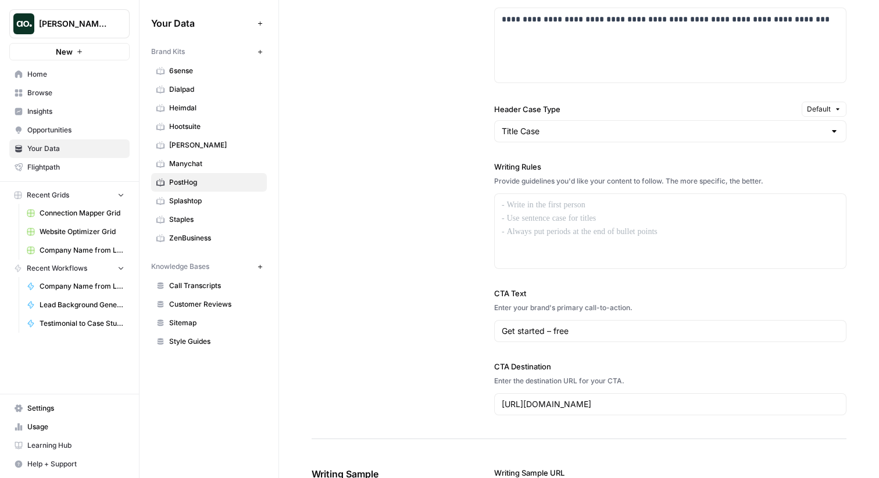
scroll to position [944, 0]
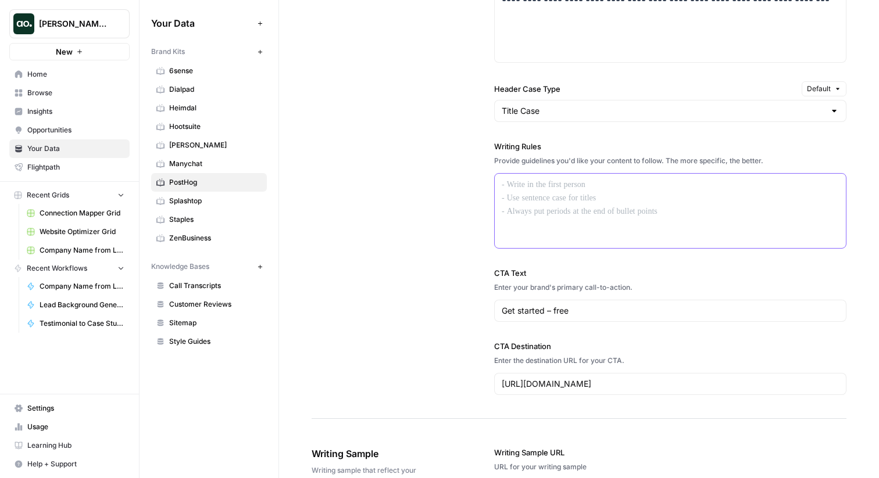
click at [527, 185] on p at bounding box center [669, 184] width 337 height 13
click at [535, 110] on input "Header Case Type" at bounding box center [662, 111] width 323 height 12
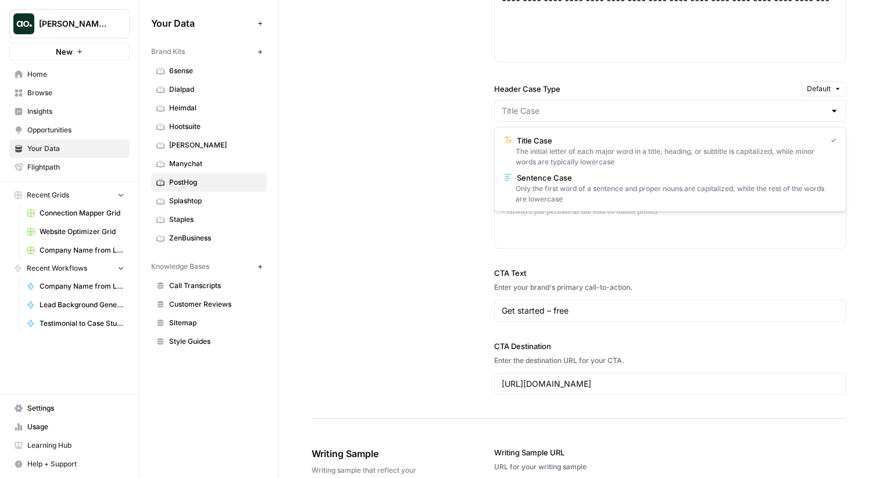
type input "Title Case"
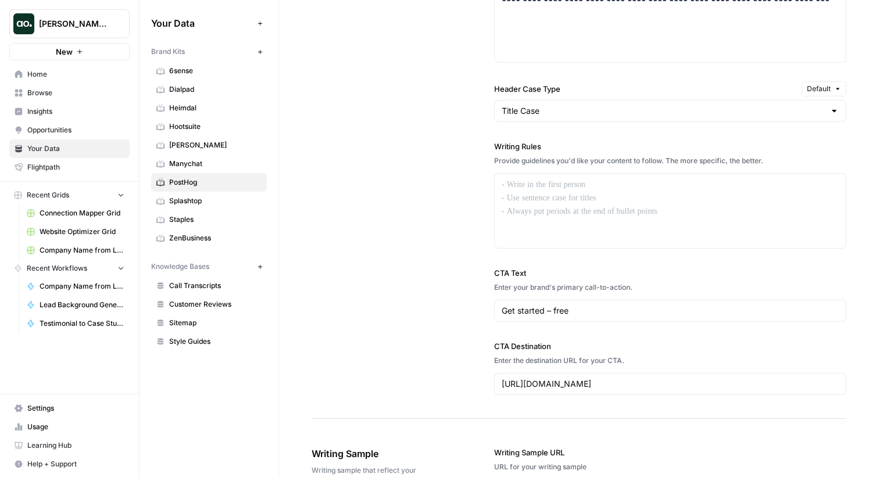
click at [417, 150] on div "**********" at bounding box center [578, 106] width 535 height 625
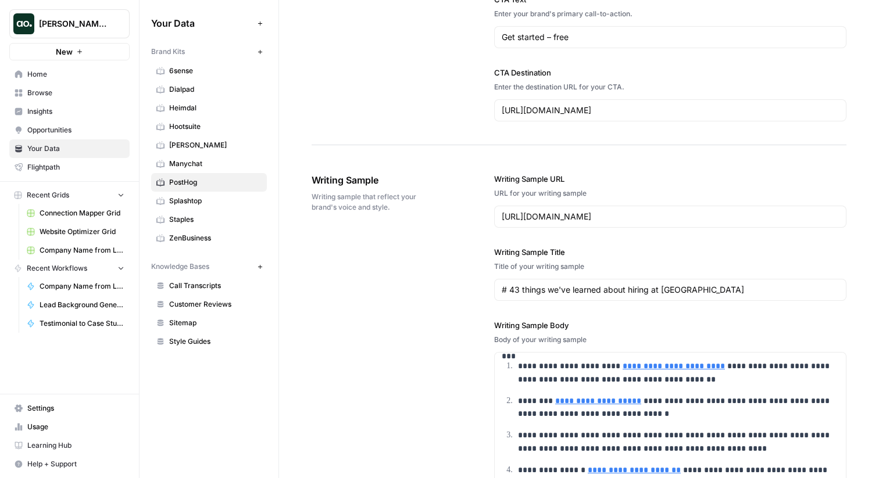
scroll to position [1211, 0]
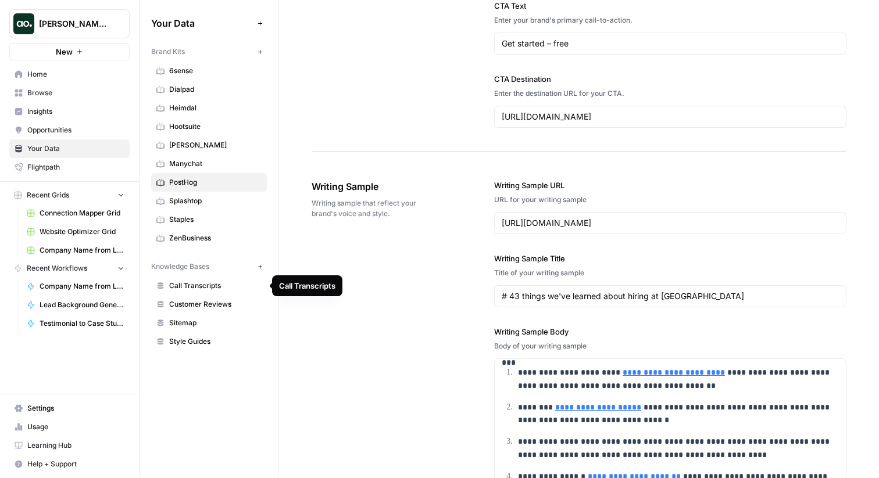
click at [200, 324] on span "Sitemap" at bounding box center [215, 323] width 92 height 10
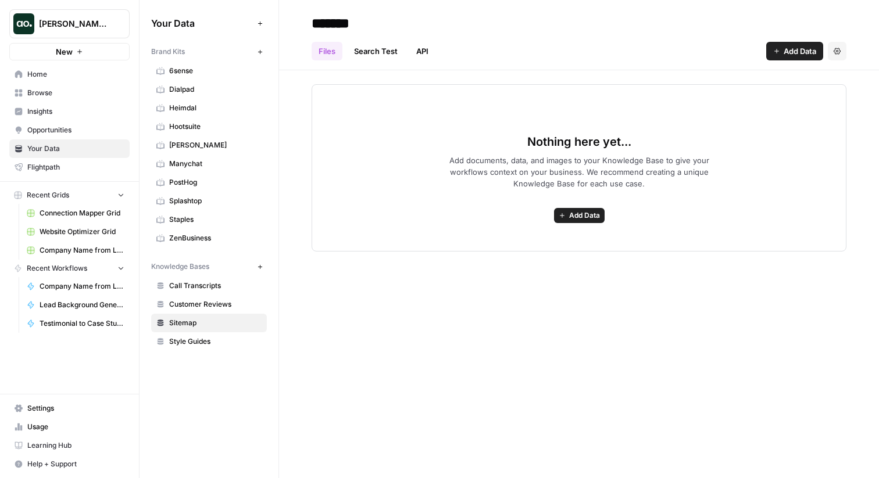
click at [796, 53] on span "Add Data" at bounding box center [799, 51] width 33 height 12
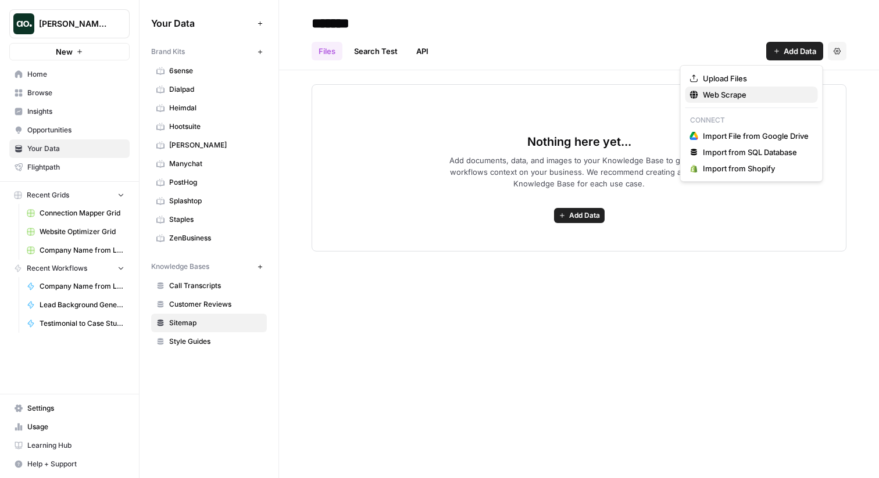
click at [777, 98] on span "Web Scrape" at bounding box center [755, 95] width 106 height 12
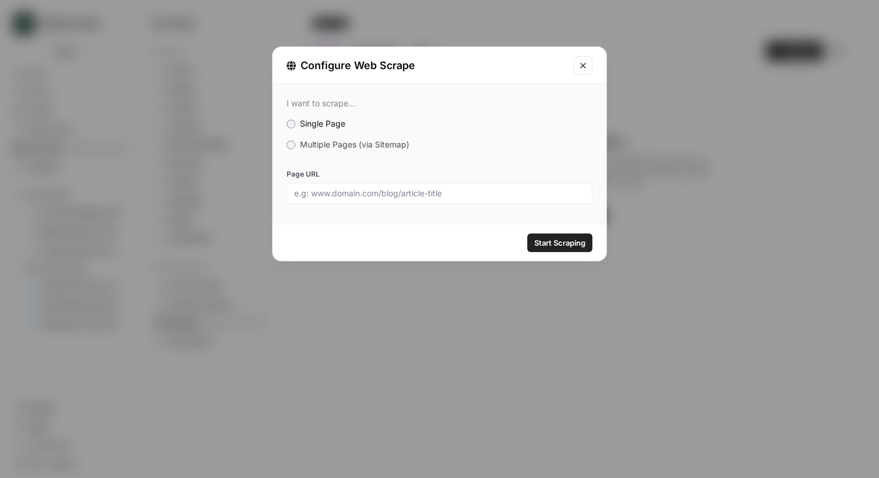
click at [308, 150] on div "I want to scrape... Single Page Multiple Pages (via Sitemap) Page URL" at bounding box center [440, 151] width 334 height 134
click at [306, 146] on span "Multiple Pages (via Sitemap)" at bounding box center [354, 144] width 109 height 10
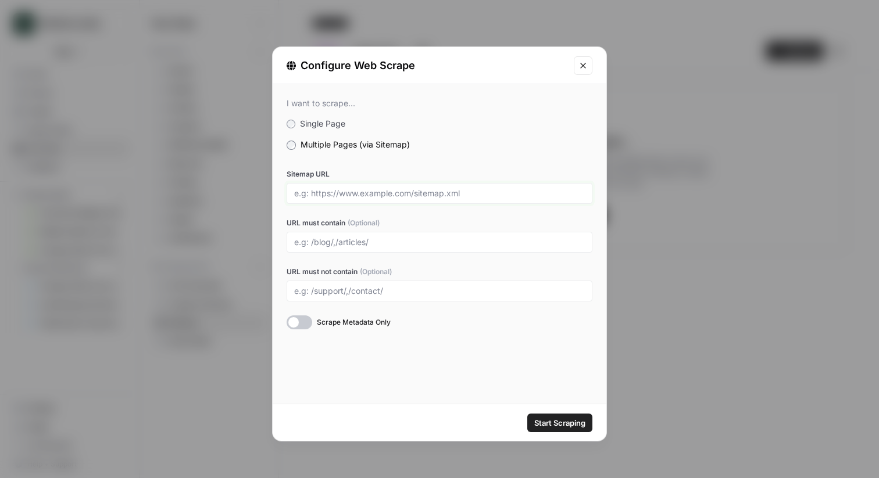
click at [328, 190] on input "Sitemap URL" at bounding box center [439, 193] width 291 height 10
click at [587, 67] on icon "Close modal" at bounding box center [582, 65] width 9 height 9
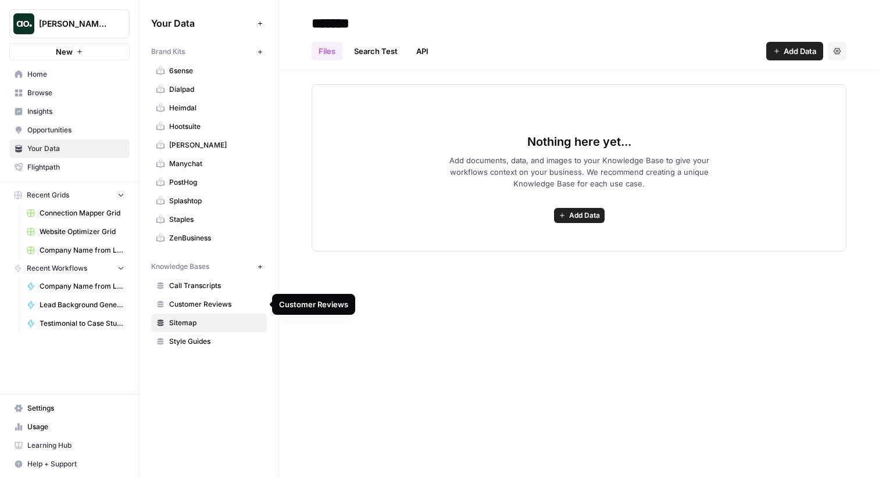
click at [223, 300] on span "Customer Reviews" at bounding box center [215, 304] width 92 height 10
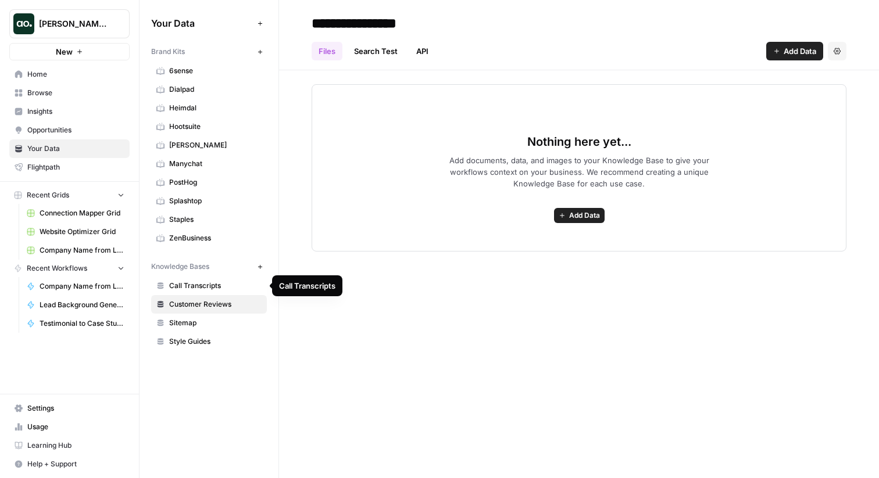
click at [214, 283] on span "Call Transcripts" at bounding box center [215, 286] width 92 height 10
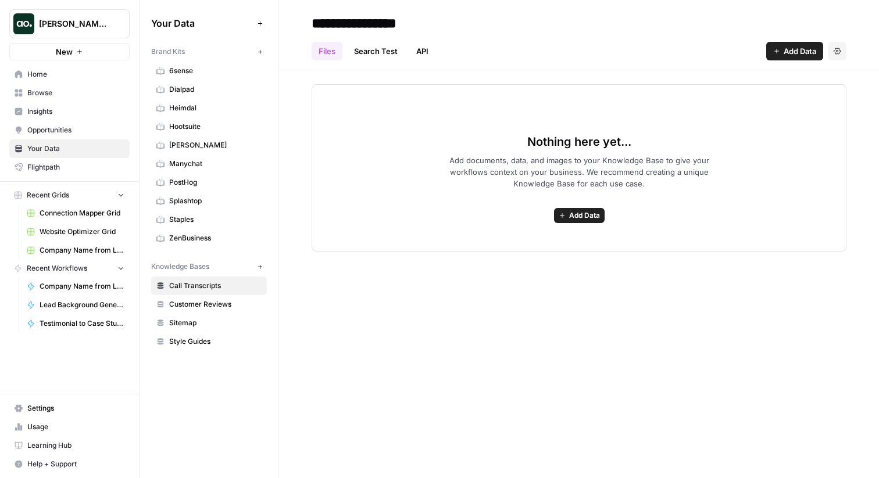
click at [781, 52] on button "Add Data" at bounding box center [794, 51] width 57 height 19
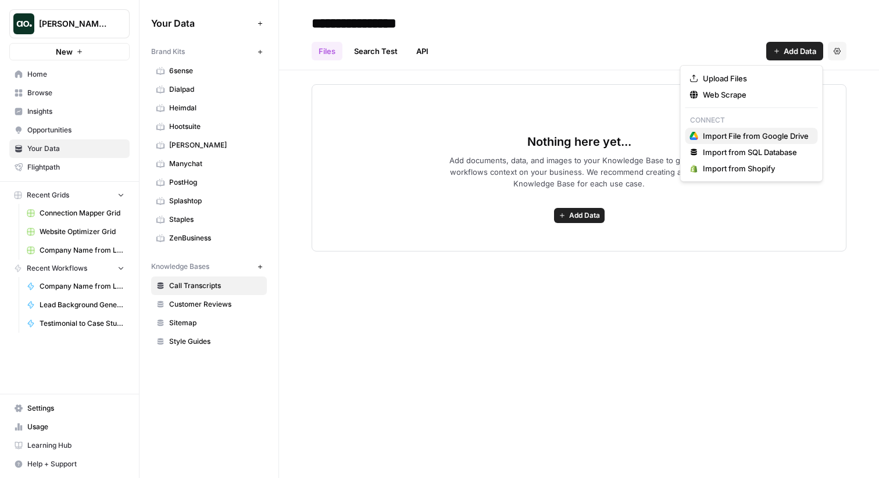
click at [728, 139] on span "Import File from Google Drive" at bounding box center [755, 136] width 106 height 12
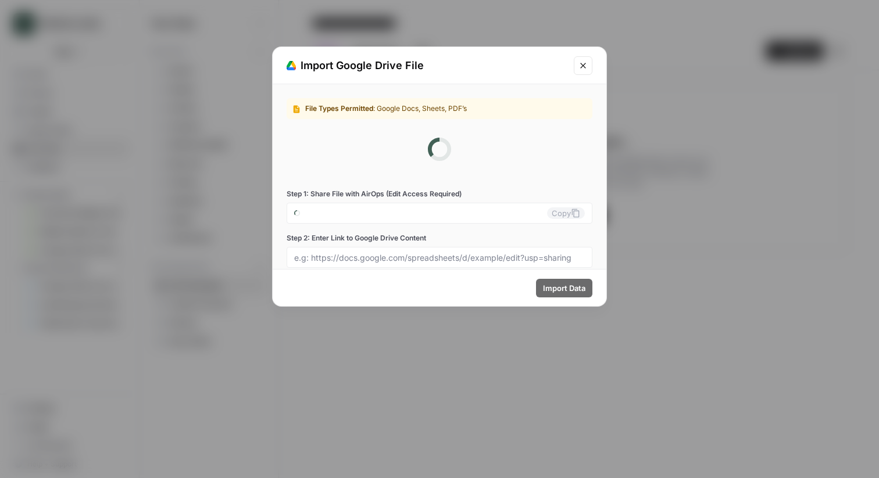
type input "mike-kenler-s-workspace-0-dvl3@airops.iam.gserviceaccount.com"
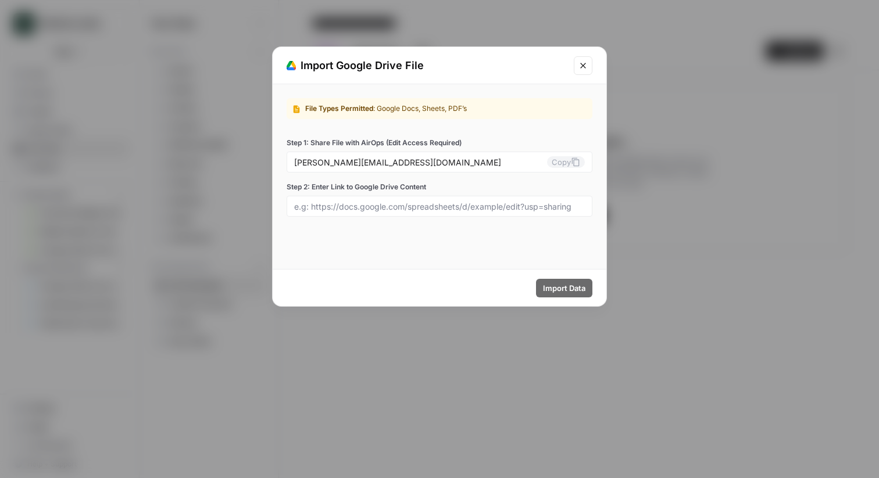
click at [579, 63] on icon "Close modal" at bounding box center [582, 65] width 9 height 9
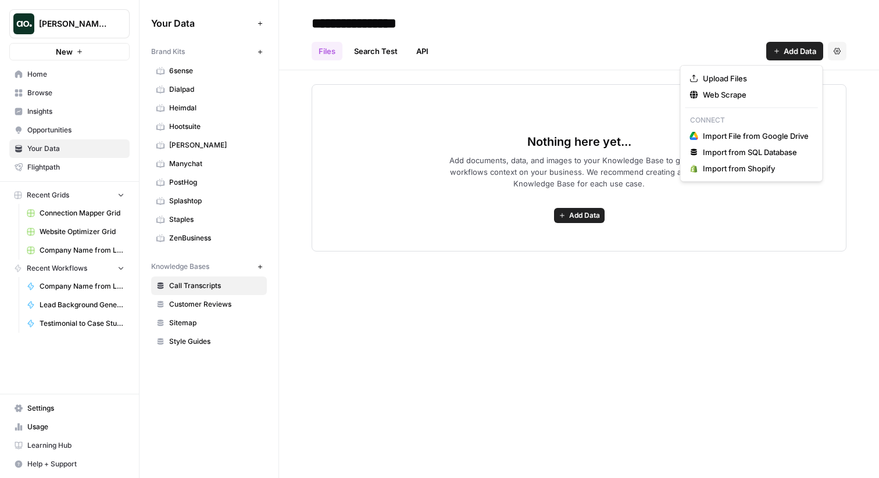
click at [788, 50] on span "Add Data" at bounding box center [799, 51] width 33 height 12
click at [744, 135] on span "Import File from Google Drive" at bounding box center [755, 136] width 106 height 12
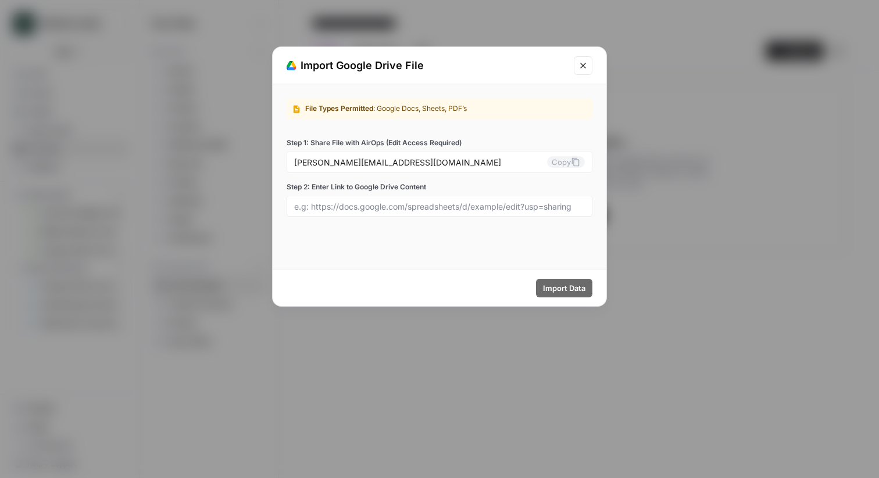
click at [576, 64] on button "Close modal" at bounding box center [582, 65] width 19 height 19
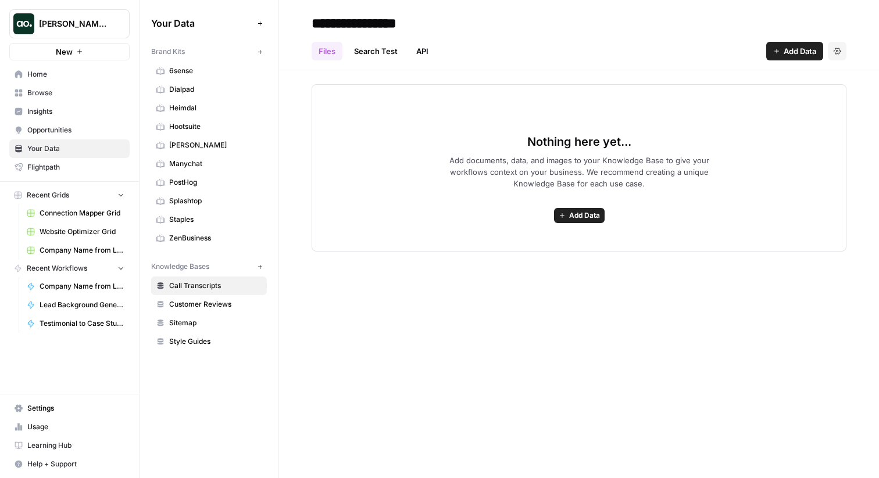
click at [798, 49] on span "Add Data" at bounding box center [799, 51] width 33 height 12
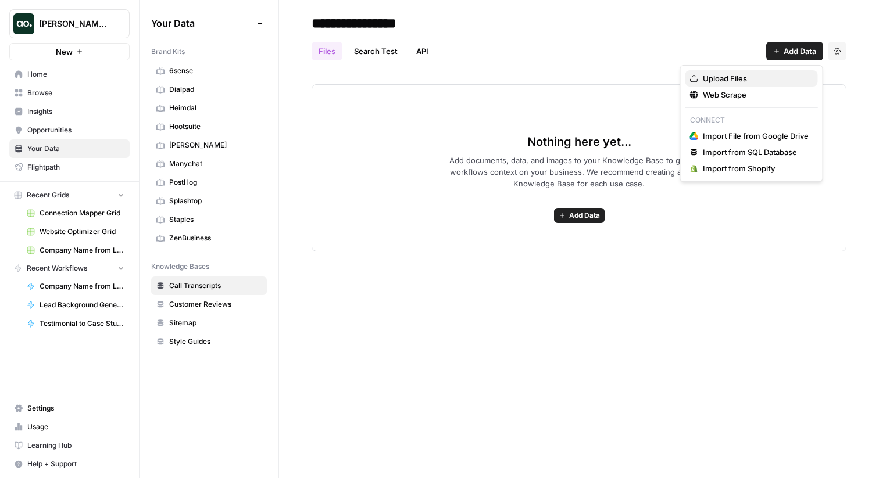
click at [754, 74] on span "Upload Files" at bounding box center [755, 79] width 106 height 12
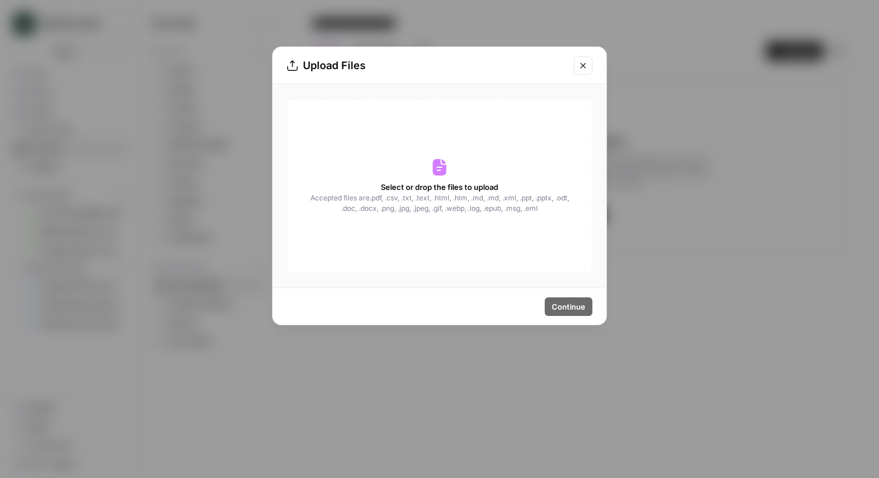
click at [586, 63] on icon "Close modal" at bounding box center [582, 65] width 9 height 9
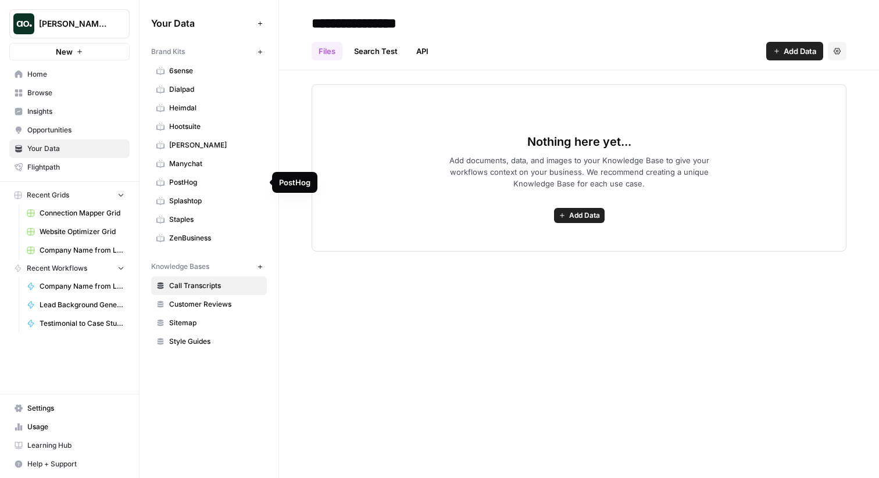
click at [200, 182] on span "PostHog" at bounding box center [215, 182] width 92 height 10
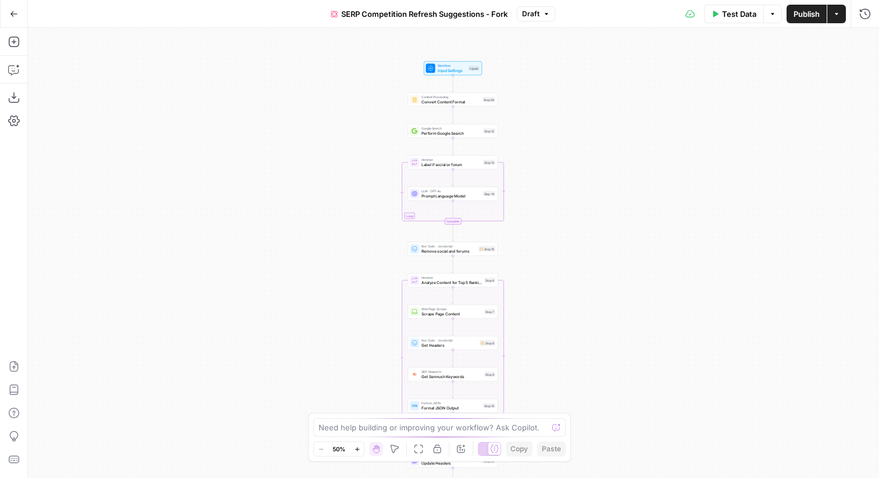
drag, startPoint x: 555, startPoint y: 69, endPoint x: 557, endPoint y: 213, distance: 144.1
click at [557, 213] on div "true false Workflow Input Settings Inputs Content Processing Convert Content Fo…" at bounding box center [453, 253] width 851 height 450
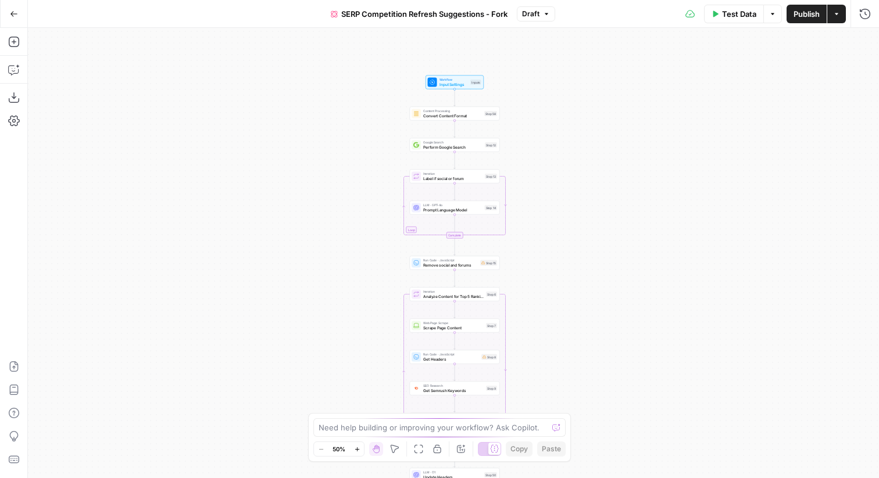
drag, startPoint x: 557, startPoint y: 136, endPoint x: 557, endPoint y: 151, distance: 15.1
click at [557, 151] on div "true false Workflow Input Settings Inputs Content Processing Convert Content Fo…" at bounding box center [453, 253] width 851 height 450
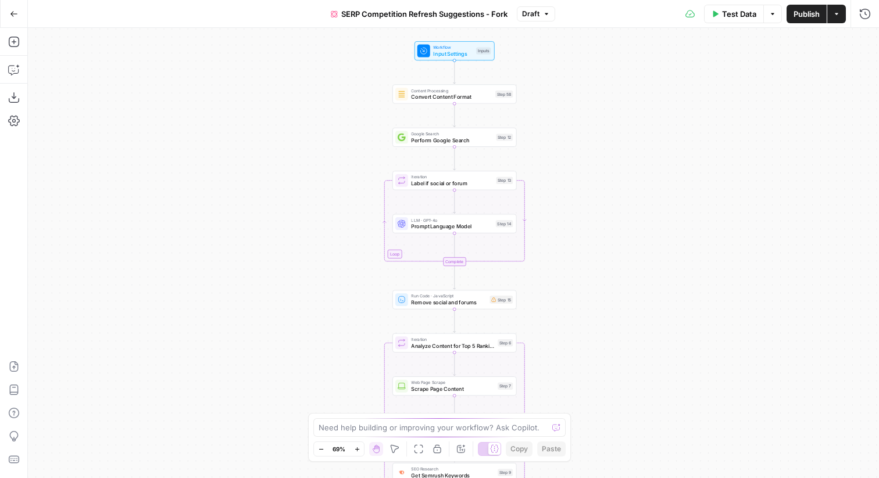
drag, startPoint x: 557, startPoint y: 151, endPoint x: 556, endPoint y: 178, distance: 26.7
click at [556, 178] on div "true false Workflow Input Settings Inputs Content Processing Convert Content Fo…" at bounding box center [453, 253] width 851 height 450
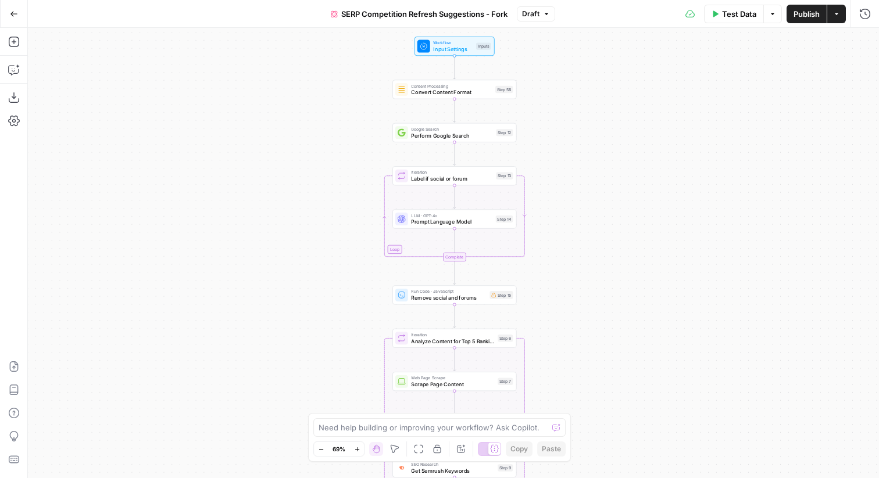
click at [567, 120] on div "true false Workflow Input Settings Inputs Content Processing Convert Content Fo…" at bounding box center [453, 253] width 851 height 450
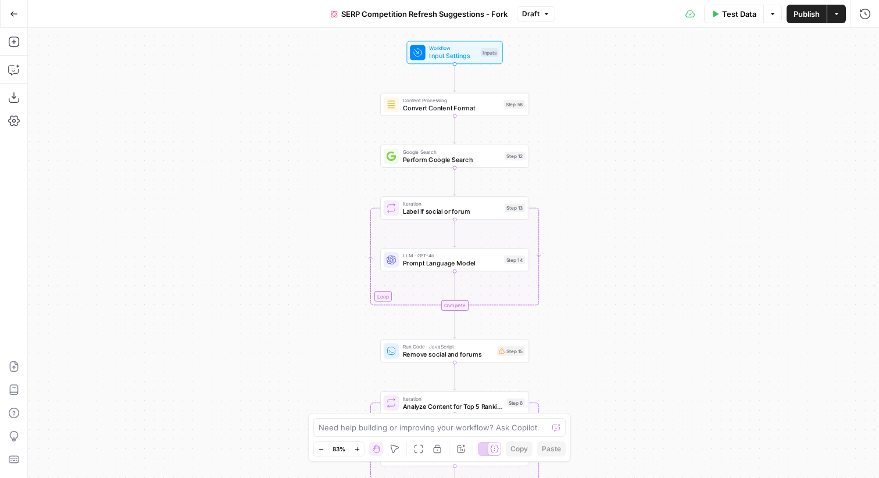
drag, startPoint x: 567, startPoint y: 120, endPoint x: 567, endPoint y: 168, distance: 47.6
click at [567, 168] on div "true false Workflow Input Settings Inputs Content Processing Convert Content Fo…" at bounding box center [453, 253] width 851 height 450
click at [17, 70] on icon "button" at bounding box center [14, 70] width 12 height 12
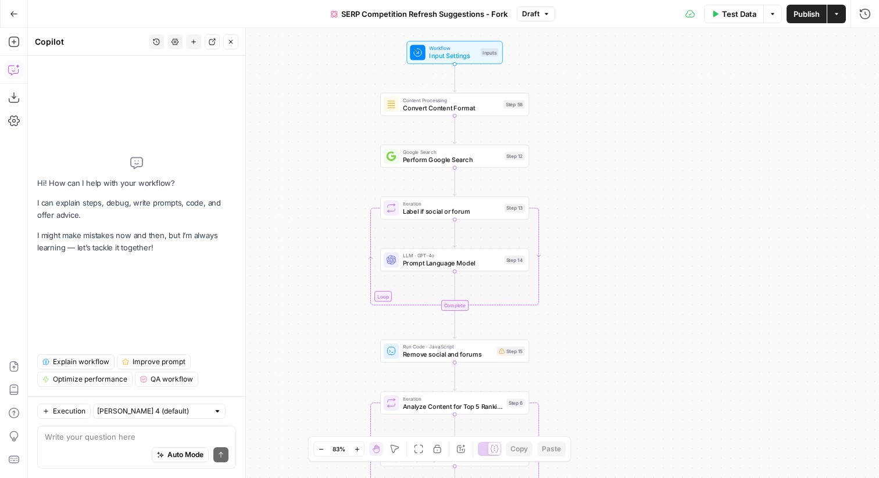
click at [48, 360] on icon "button" at bounding box center [45, 362] width 7 height 7
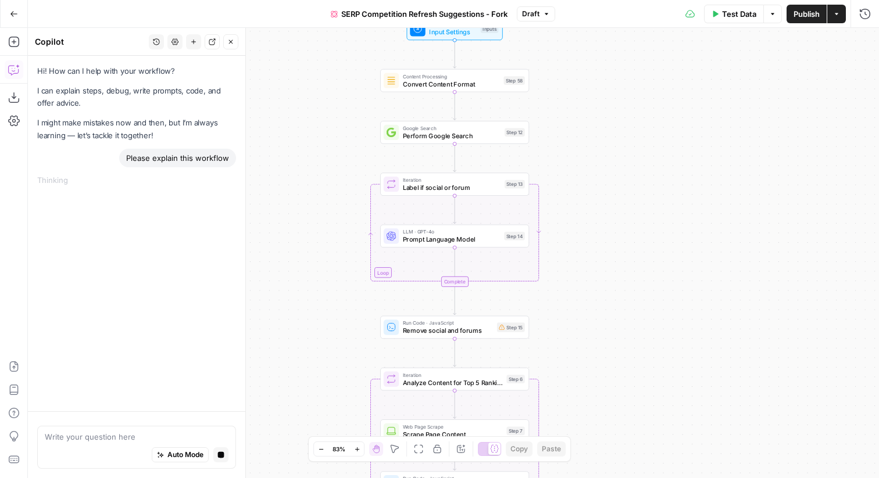
drag, startPoint x: 596, startPoint y: 115, endPoint x: 596, endPoint y: 91, distance: 23.8
click at [596, 91] on div "true false Workflow Input Settings Inputs Content Processing Convert Content Fo…" at bounding box center [453, 253] width 851 height 450
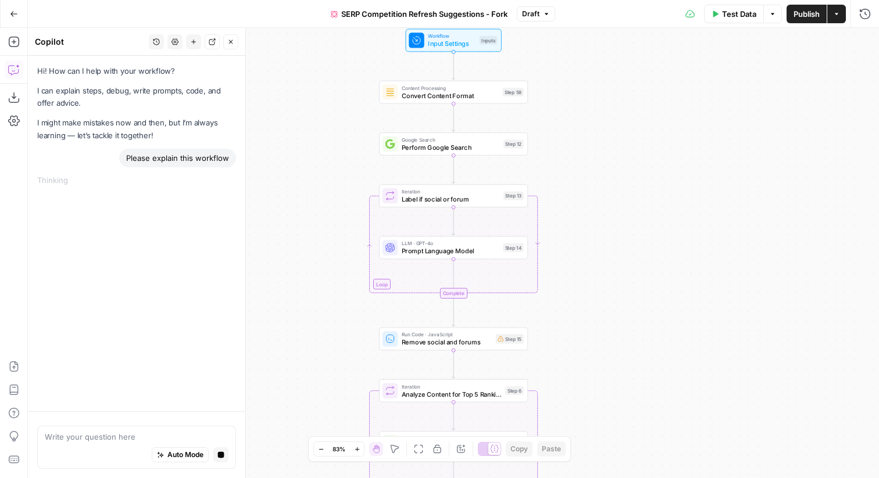
drag, startPoint x: 570, startPoint y: 119, endPoint x: 569, endPoint y: 131, distance: 12.3
click at [569, 131] on div "true false Workflow Input Settings Inputs Content Processing Convert Content Fo…" at bounding box center [453, 253] width 851 height 450
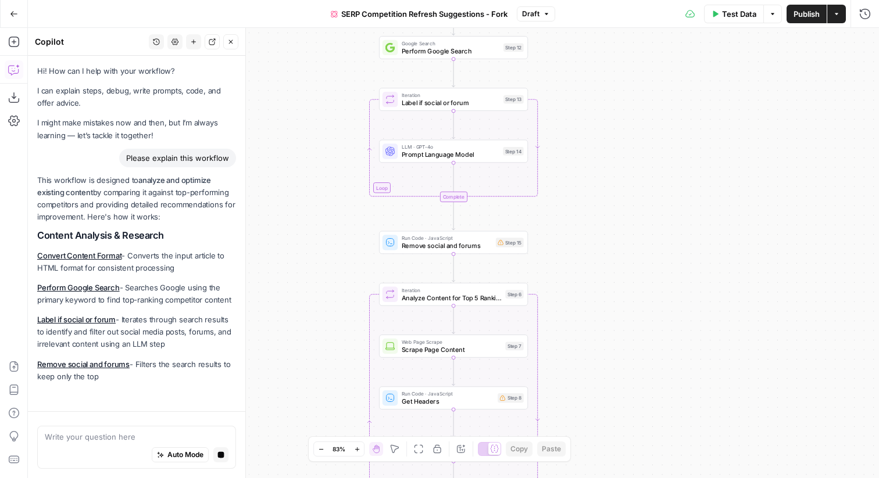
drag, startPoint x: 577, startPoint y: 220, endPoint x: 578, endPoint y: 123, distance: 96.5
click at [578, 123] on div "true false Workflow Input Settings Inputs Content Processing Convert Content Fo…" at bounding box center [453, 253] width 851 height 450
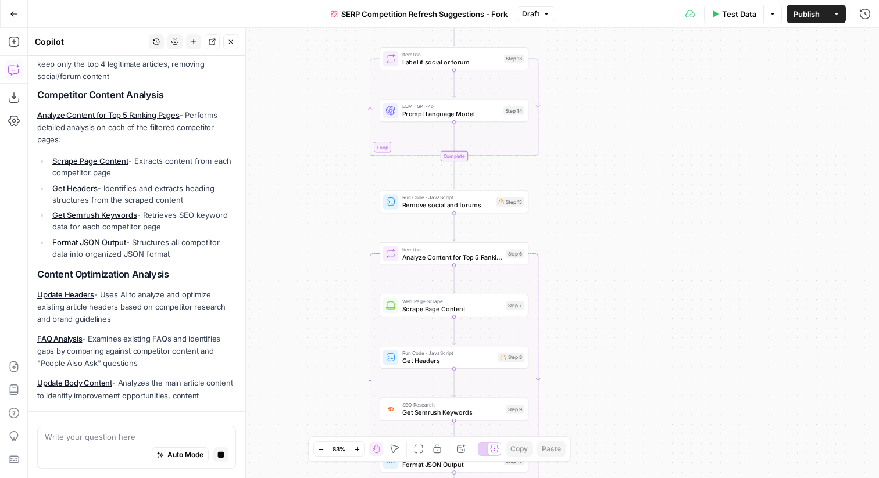
drag, startPoint x: 558, startPoint y: 141, endPoint x: 558, endPoint y: 101, distance: 39.5
click at [558, 99] on div "true false Workflow Input Settings Inputs Content Processing Convert Content Fo…" at bounding box center [453, 253] width 851 height 450
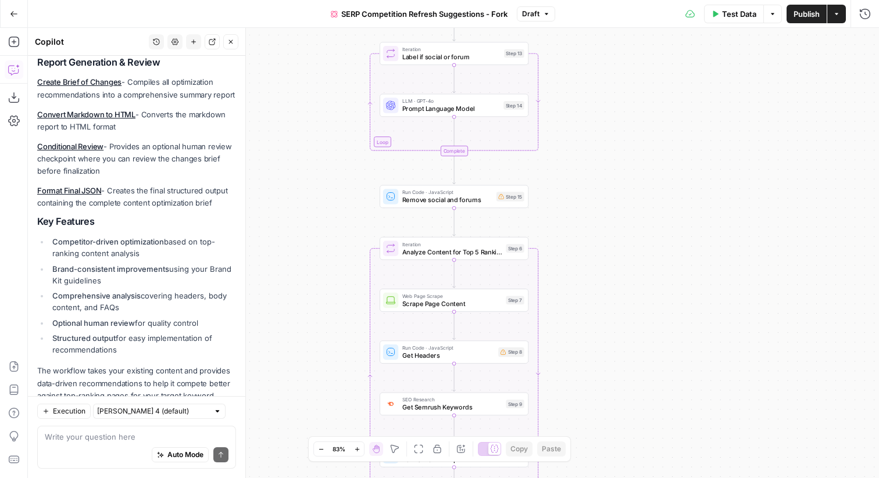
scroll to position [711, 0]
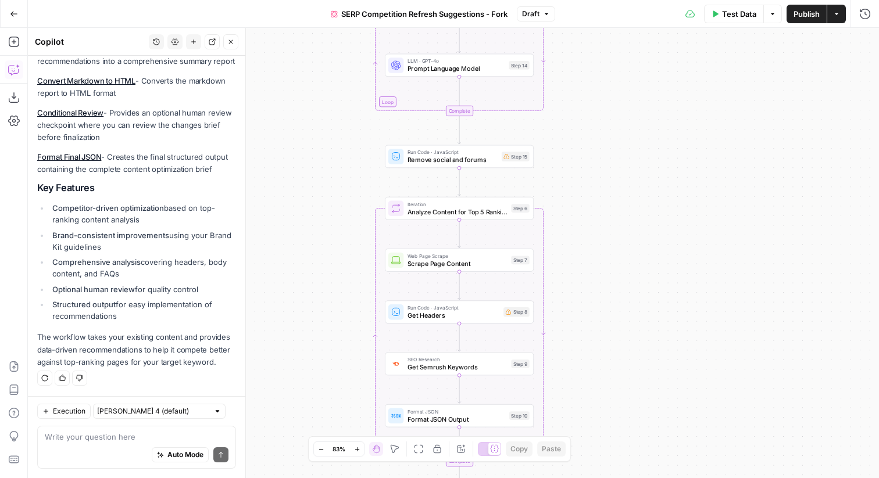
drag, startPoint x: 545, startPoint y: 124, endPoint x: 550, endPoint y: 79, distance: 45.6
click at [550, 79] on div "true false Workflow Input Settings Inputs Content Processing Convert Content Fo…" at bounding box center [453, 253] width 851 height 450
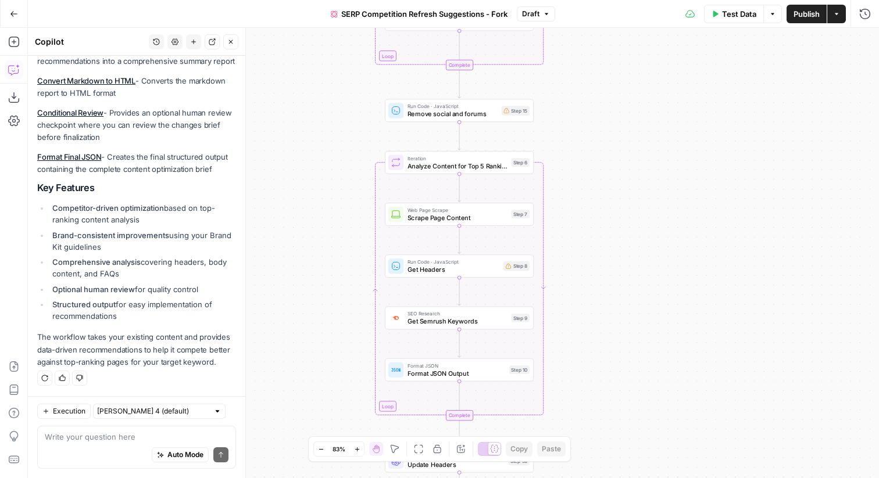
drag, startPoint x: 572, startPoint y: 131, endPoint x: 572, endPoint y: 69, distance: 62.2
click at [572, 66] on div "true false Workflow Input Settings Inputs Content Processing Convert Content Fo…" at bounding box center [453, 253] width 851 height 450
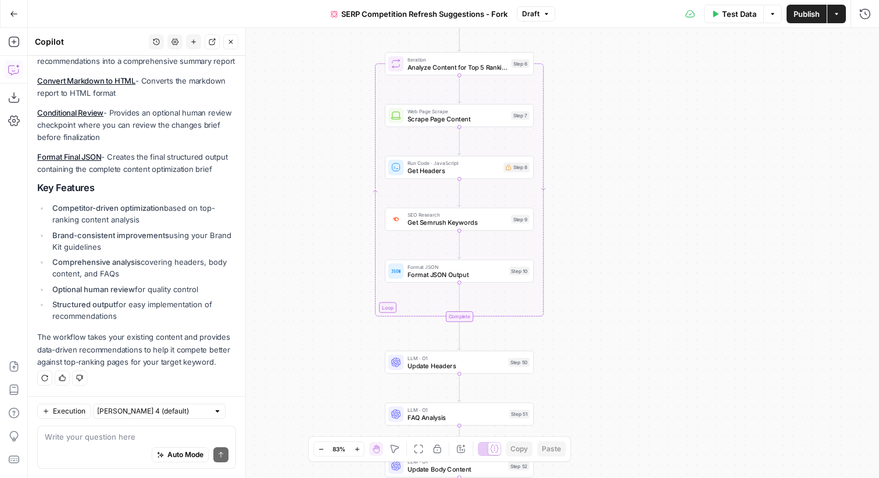
drag, startPoint x: 571, startPoint y: 109, endPoint x: 571, endPoint y: 30, distance: 79.0
click at [571, 30] on div "true false Workflow Input Settings Inputs Content Processing Convert Content Fo…" at bounding box center [453, 253] width 851 height 450
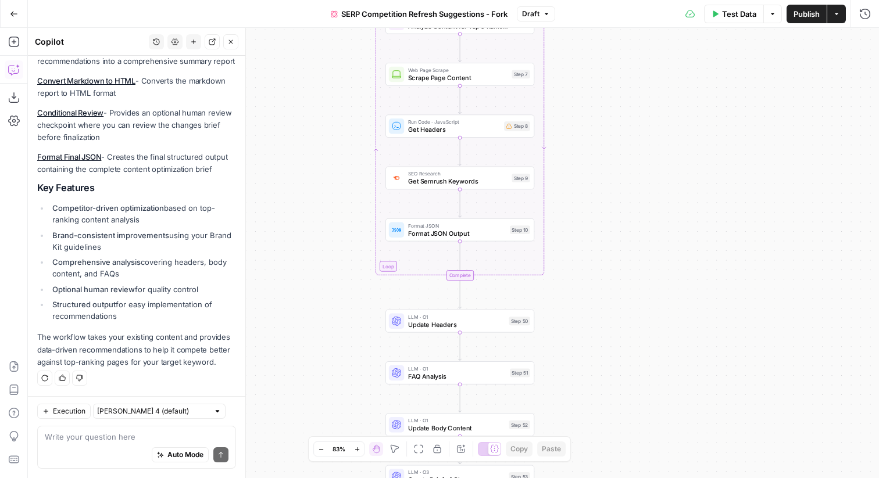
drag, startPoint x: 610, startPoint y: 167, endPoint x: 610, endPoint y: 126, distance: 41.8
click at [610, 126] on div "true false Workflow Input Settings Inputs Content Processing Convert Content Fo…" at bounding box center [453, 253] width 851 height 450
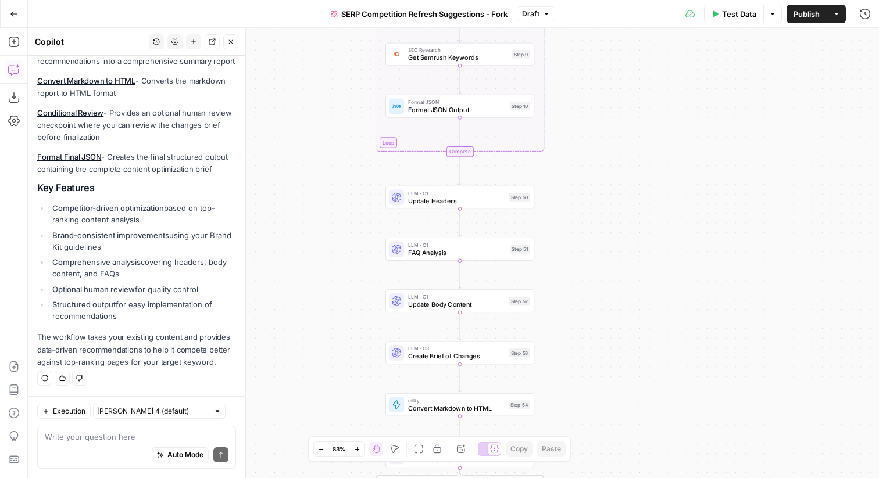
drag, startPoint x: 586, startPoint y: 234, endPoint x: 586, endPoint y: 99, distance: 134.8
click at [586, 99] on div "true false Workflow Input Settings Inputs Content Processing Convert Content Fo…" at bounding box center [453, 253] width 851 height 450
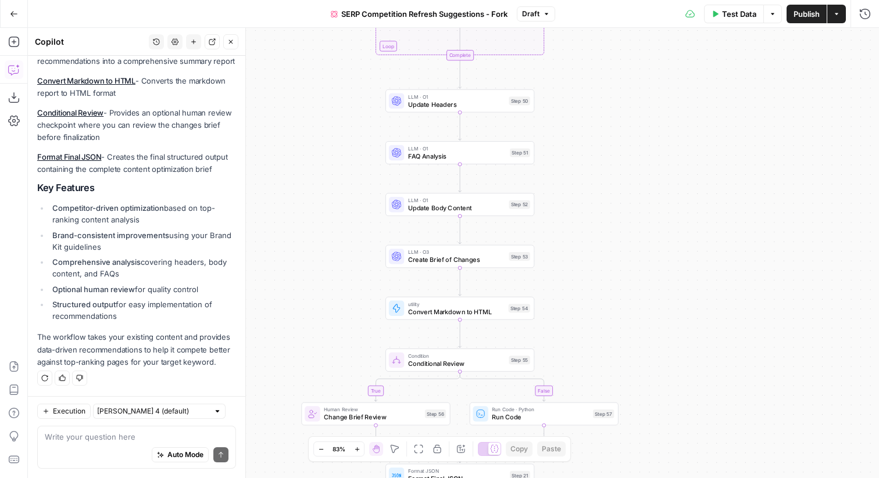
drag, startPoint x: 573, startPoint y: 176, endPoint x: 573, endPoint y: 86, distance: 90.1
click at [573, 86] on div "true false Workflow Input Settings Inputs Content Processing Convert Content Fo…" at bounding box center [453, 253] width 851 height 450
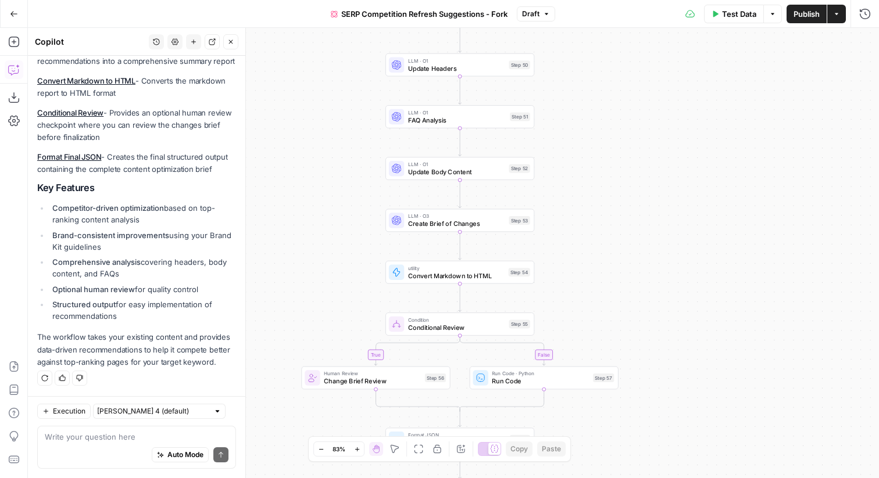
drag, startPoint x: 550, startPoint y: 167, endPoint x: 550, endPoint y: 113, distance: 54.6
click at [550, 113] on div "true false Workflow Input Settings Inputs Content Processing Convert Content Fo…" at bounding box center [453, 253] width 851 height 450
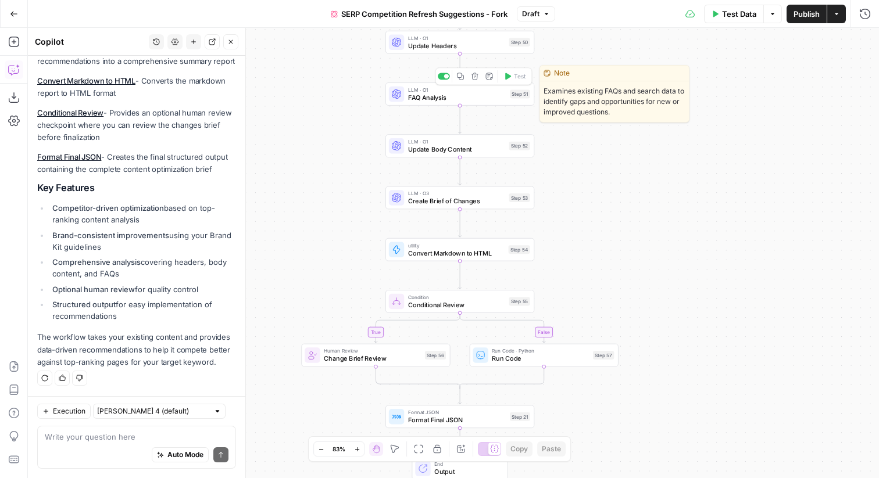
click at [442, 102] on div "LLM · O1 FAQ Analysis Step 51 Copy step Delete step Edit Note Test" at bounding box center [459, 94] width 149 height 23
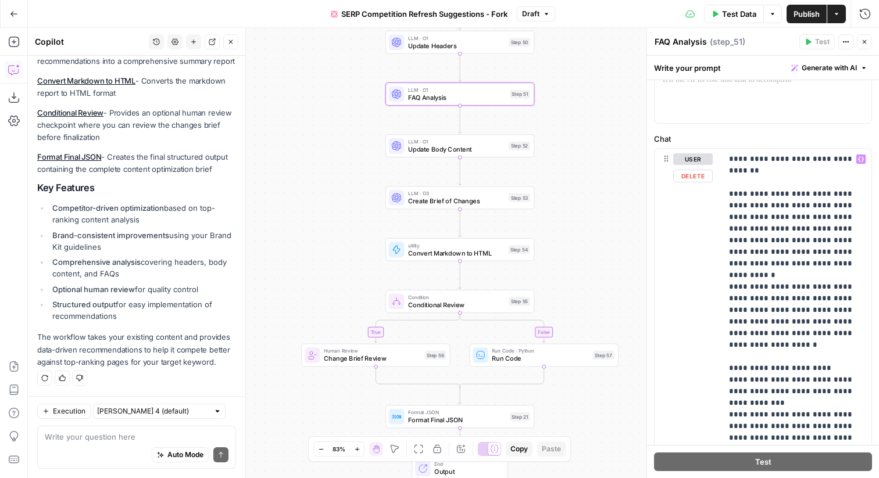
scroll to position [27, 0]
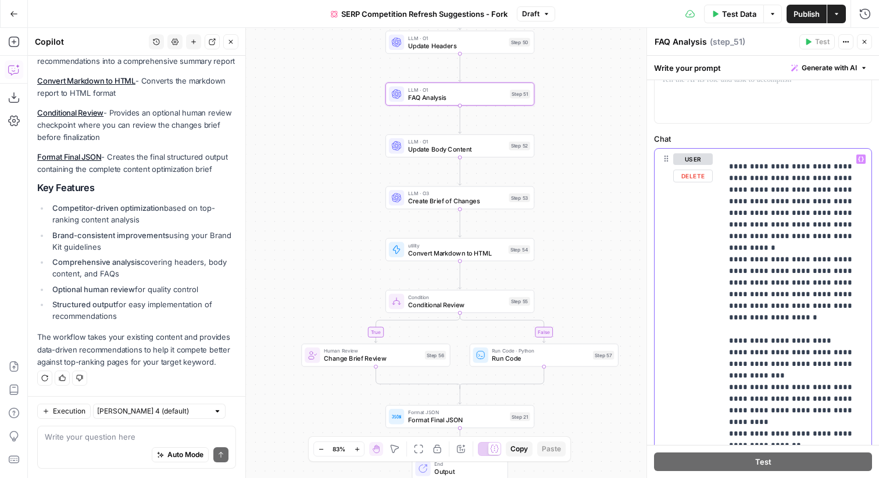
drag, startPoint x: 728, startPoint y: 167, endPoint x: 829, endPoint y: 186, distance: 102.8
click at [829, 186] on div "**********" at bounding box center [796, 386] width 149 height 474
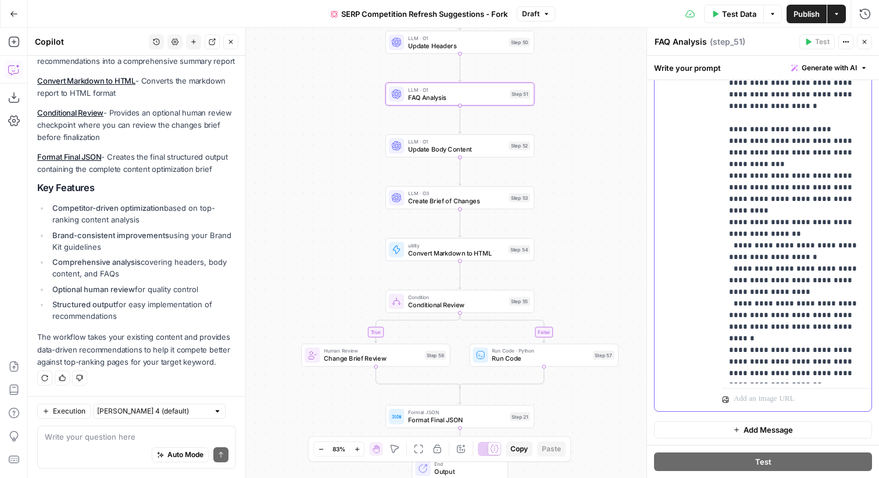
scroll to position [0, 0]
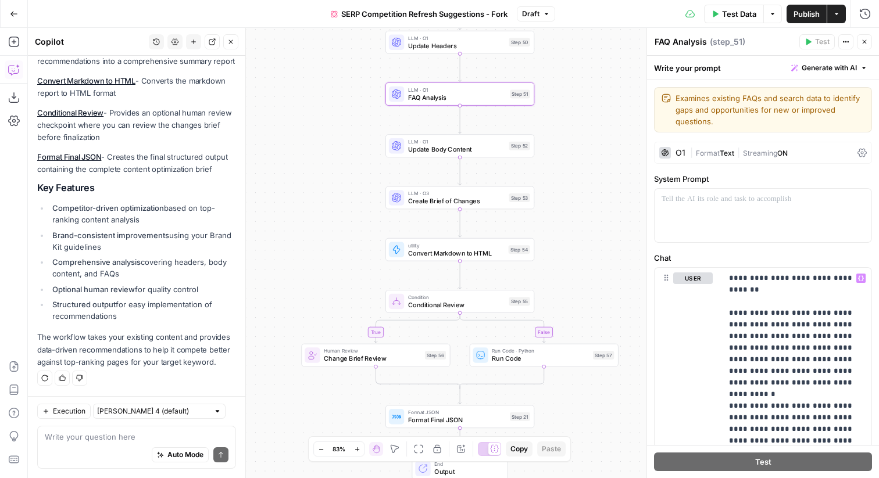
click at [678, 153] on div "O1" at bounding box center [680, 153] width 10 height 8
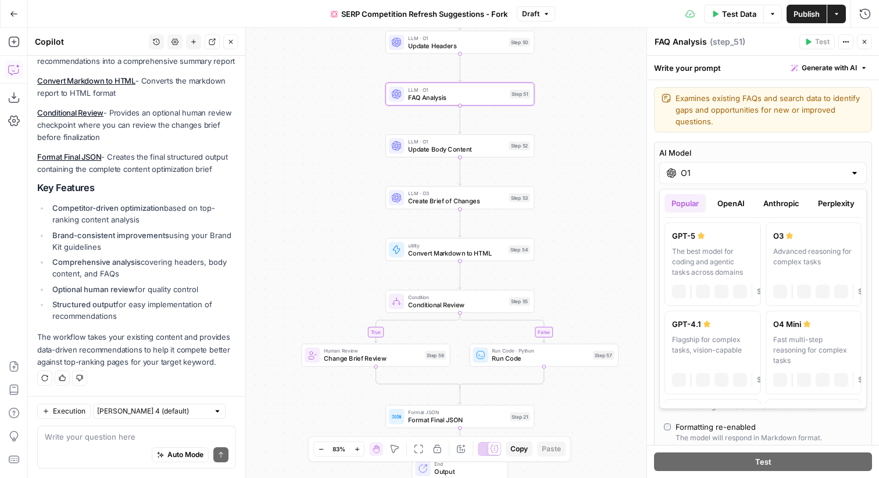
click at [697, 170] on input "O1" at bounding box center [762, 173] width 164 height 12
click at [730, 202] on button "OpenAI" at bounding box center [730, 203] width 41 height 19
click at [775, 204] on button "Anthropic" at bounding box center [781, 203] width 50 height 19
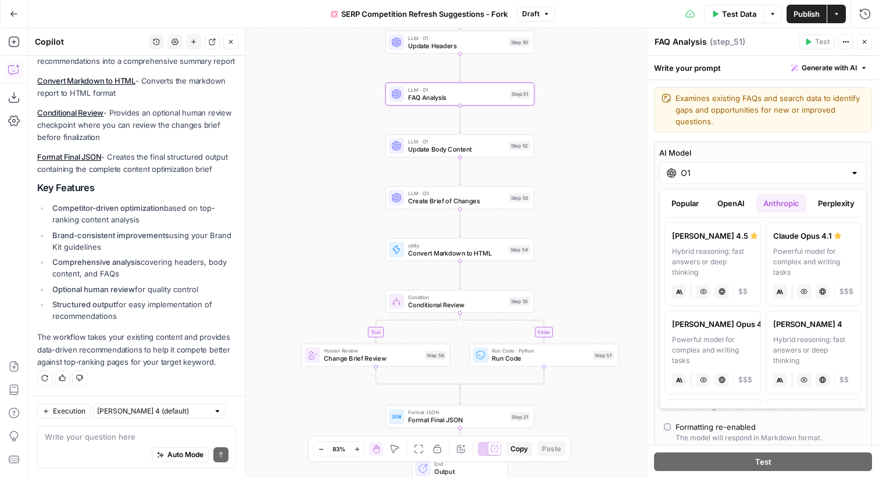
click at [824, 198] on button "Perplexity" at bounding box center [836, 203] width 51 height 19
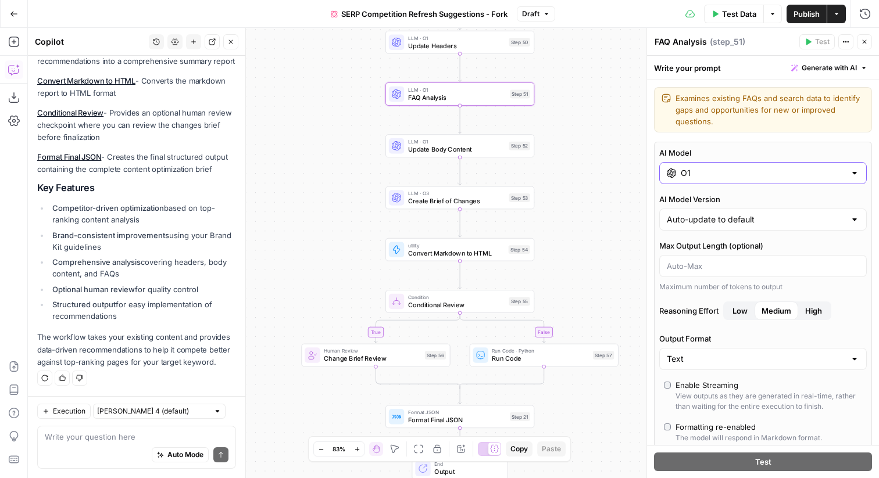
click at [806, 177] on input "O1" at bounding box center [762, 173] width 164 height 12
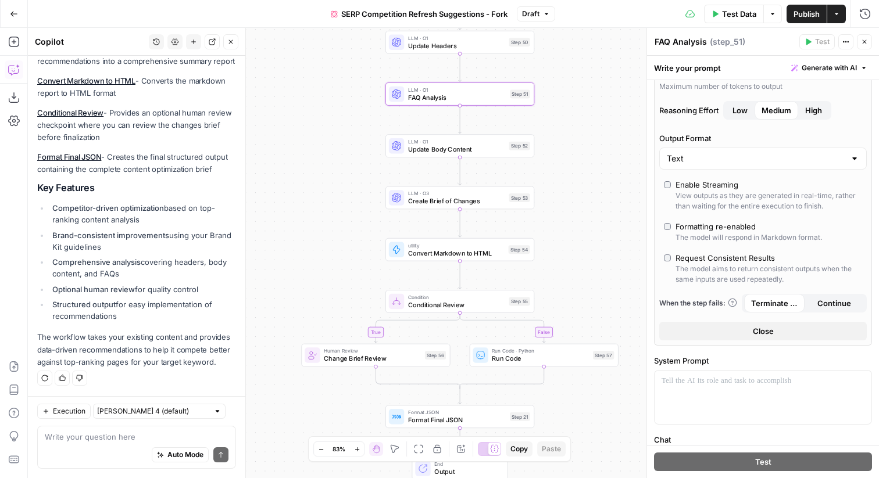
scroll to position [206, 0]
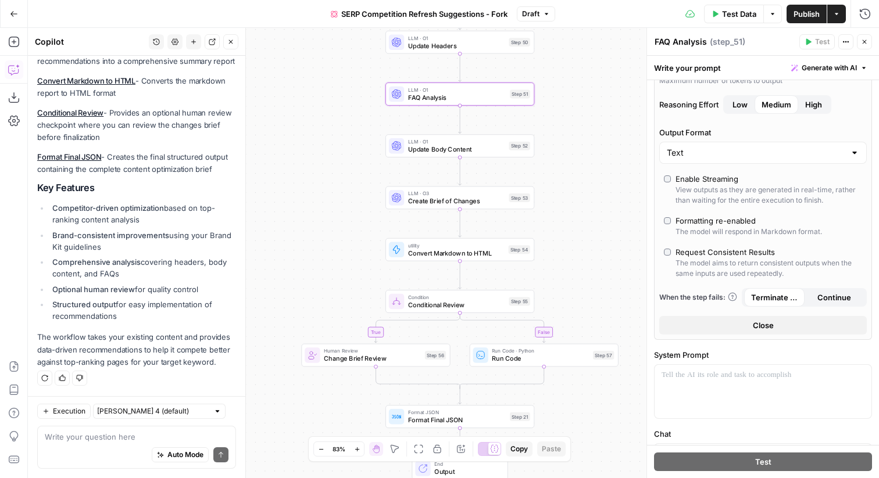
click at [865, 44] on icon "button" at bounding box center [864, 42] width 4 height 4
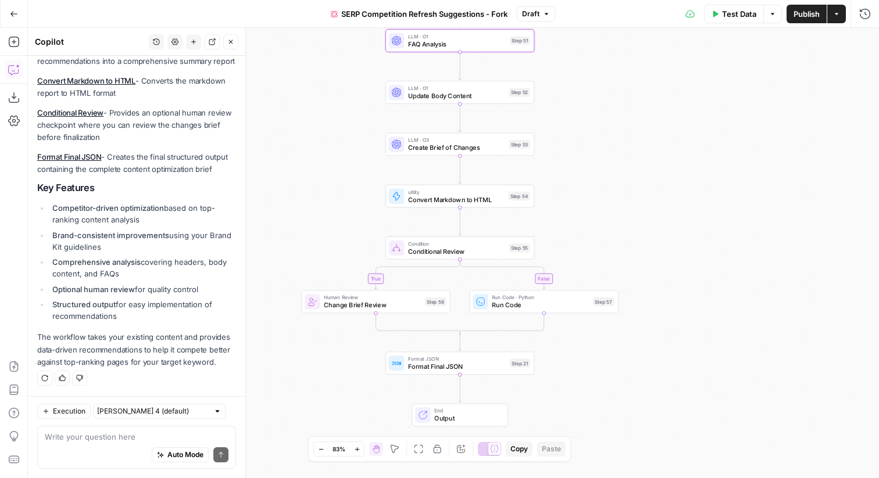
drag, startPoint x: 598, startPoint y: 196, endPoint x: 598, endPoint y: 143, distance: 53.5
click at [598, 143] on div "true false Workflow Input Settings Inputs Content Processing Convert Content Fo…" at bounding box center [453, 253] width 851 height 450
drag, startPoint x: 596, startPoint y: 150, endPoint x: 596, endPoint y: 120, distance: 30.2
click at [596, 120] on div "true false Workflow Input Settings Inputs Content Processing Convert Content Fo…" at bounding box center [453, 253] width 851 height 450
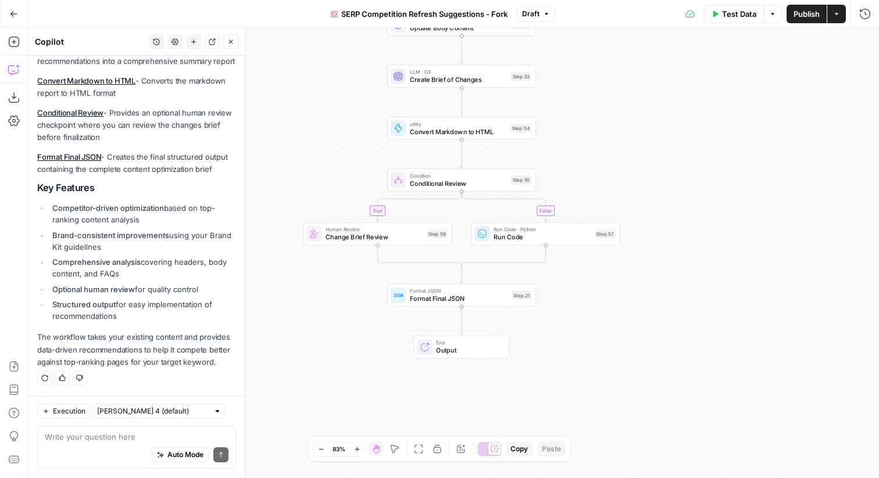
drag, startPoint x: 567, startPoint y: 129, endPoint x: 570, endPoint y: 92, distance: 37.3
click at [570, 92] on div "true false Workflow Input Settings Inputs Content Processing Convert Content Fo…" at bounding box center [453, 253] width 851 height 450
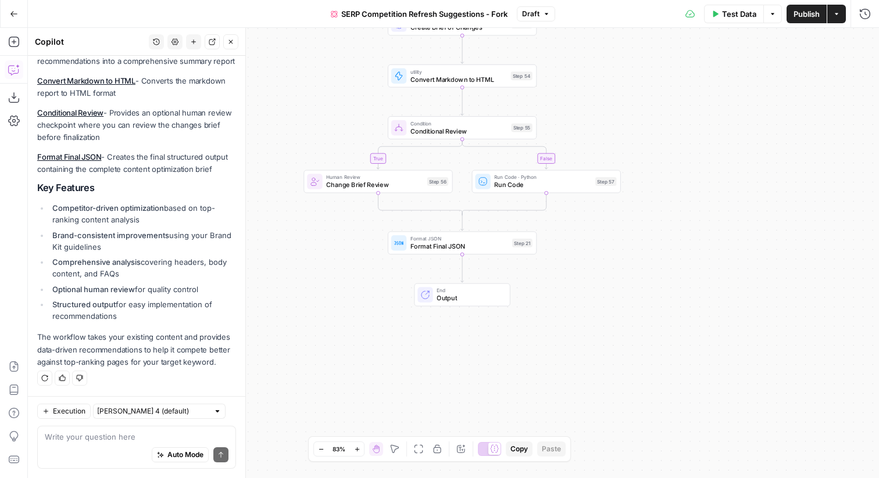
drag, startPoint x: 593, startPoint y: 102, endPoint x: 593, endPoint y: 37, distance: 65.1
click at [593, 37] on div "true false Workflow Input Settings Inputs Content Processing Convert Content Fo…" at bounding box center [453, 253] width 851 height 450
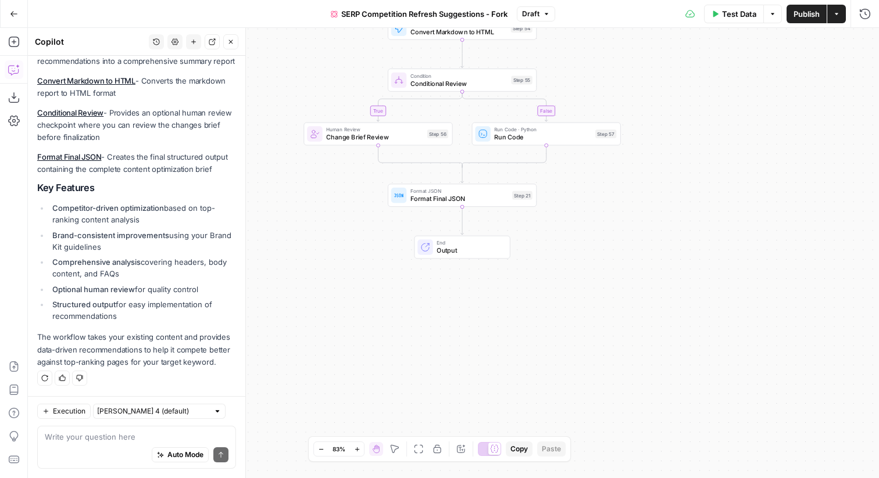
drag, startPoint x: 648, startPoint y: 181, endPoint x: 648, endPoint y: 145, distance: 35.4
click at [648, 145] on div "true false Workflow Input Settings Inputs Content Processing Convert Content Fo…" at bounding box center [453, 253] width 851 height 450
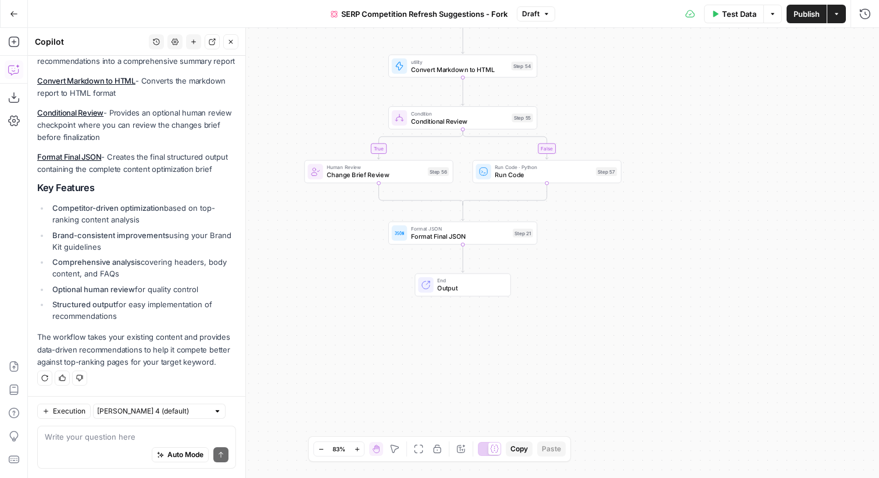
drag, startPoint x: 648, startPoint y: 145, endPoint x: 647, endPoint y: 183, distance: 37.8
click at [648, 183] on div "true false Workflow Input Settings Inputs Content Processing Convert Content Fo…" at bounding box center [453, 253] width 851 height 450
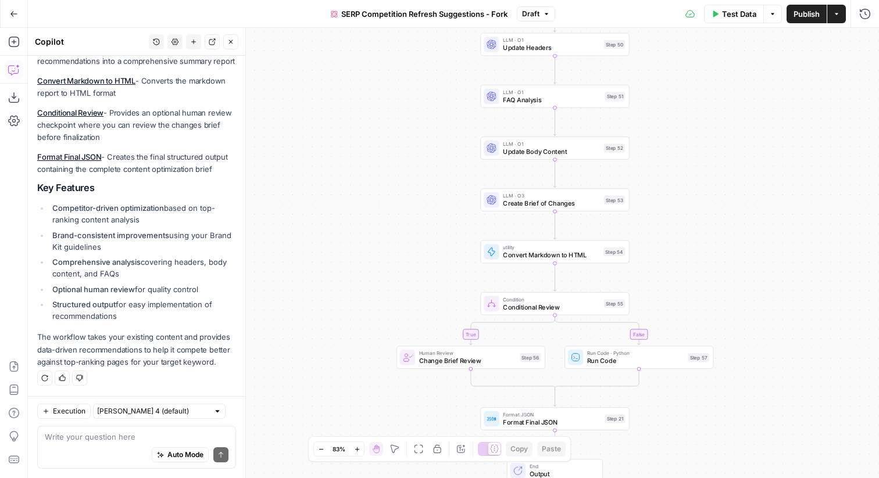
drag, startPoint x: 377, startPoint y: 155, endPoint x: 356, endPoint y: 153, distance: 21.5
click at [356, 153] on div "true false Workflow Input Settings Inputs Content Processing Convert Content Fo…" at bounding box center [453, 253] width 851 height 450
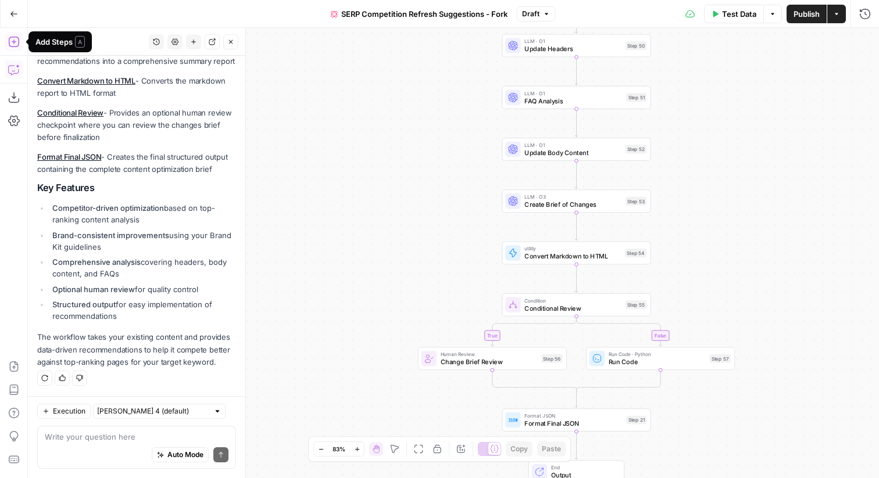
click at [15, 45] on icon "button" at bounding box center [14, 42] width 12 height 12
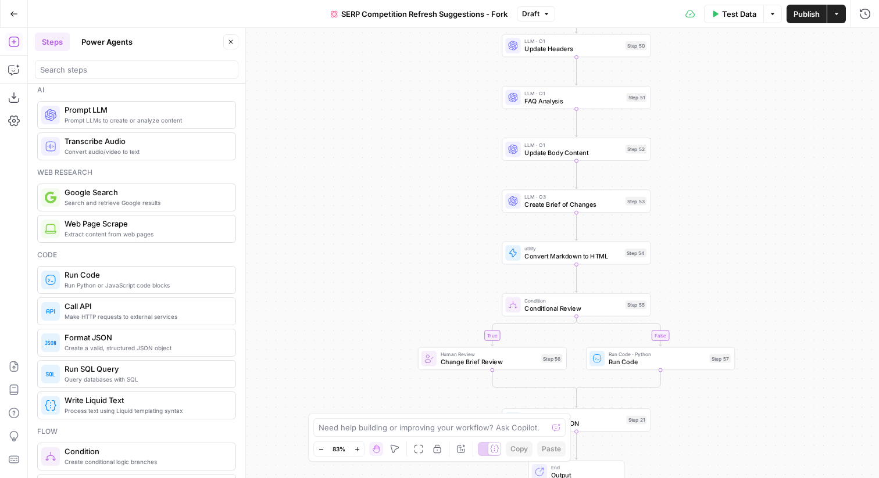
scroll to position [0, 0]
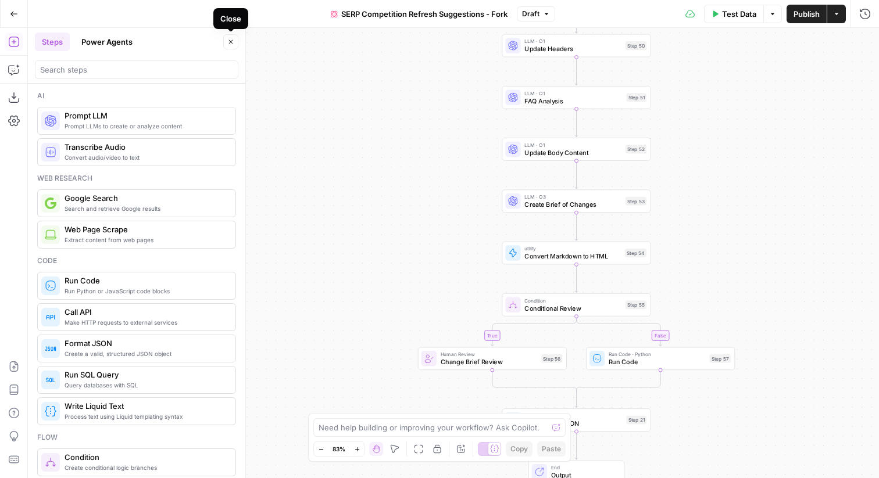
click at [233, 42] on icon "button" at bounding box center [230, 41] width 7 height 7
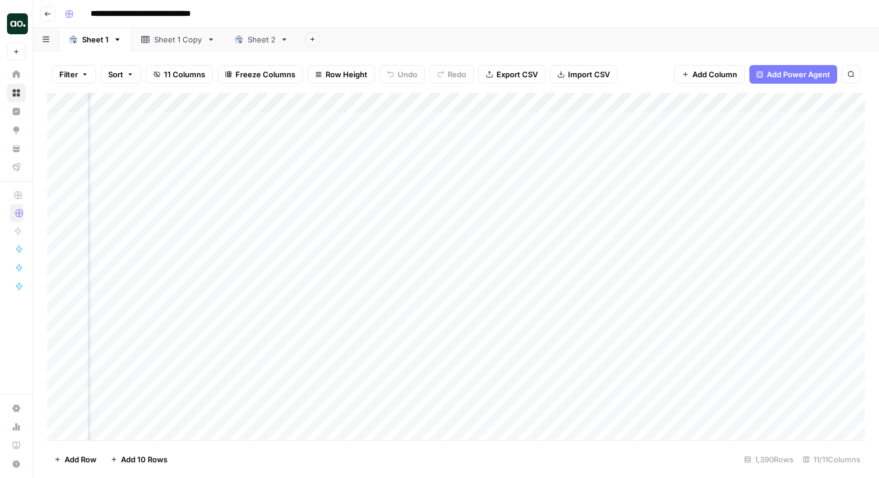
scroll to position [0, 590]
click at [456, 105] on div "Add Column" at bounding box center [456, 266] width 818 height 347
click at [430, 182] on span "Schedule" at bounding box center [449, 184] width 102 height 12
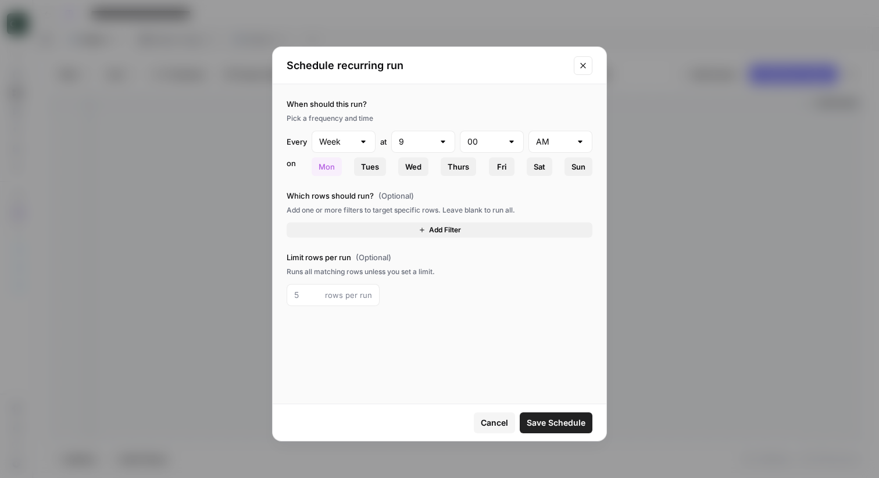
click at [402, 230] on button "Add Filter" at bounding box center [439, 230] width 306 height 15
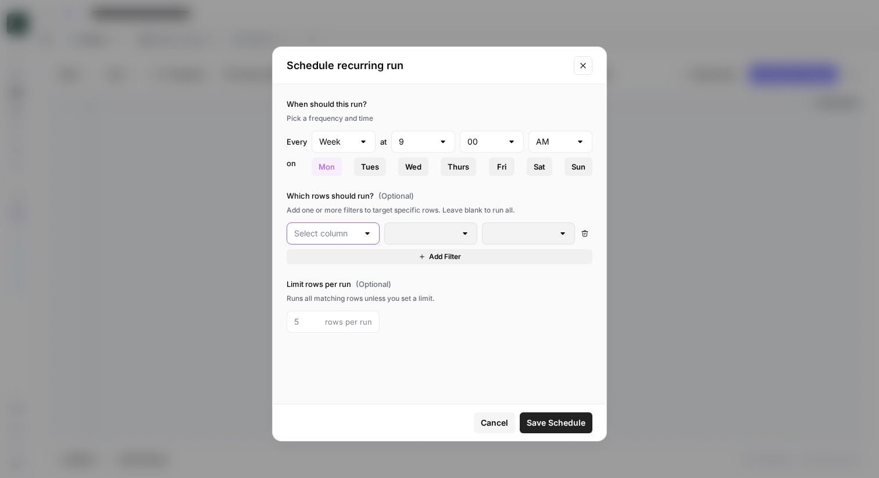
click at [337, 236] on input "text" at bounding box center [326, 234] width 64 height 12
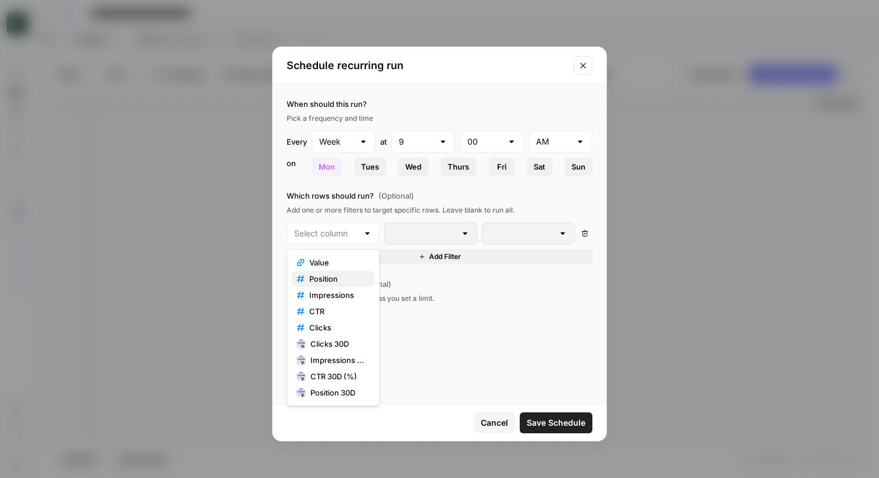
click at [334, 278] on span "Position" at bounding box center [337, 279] width 56 height 12
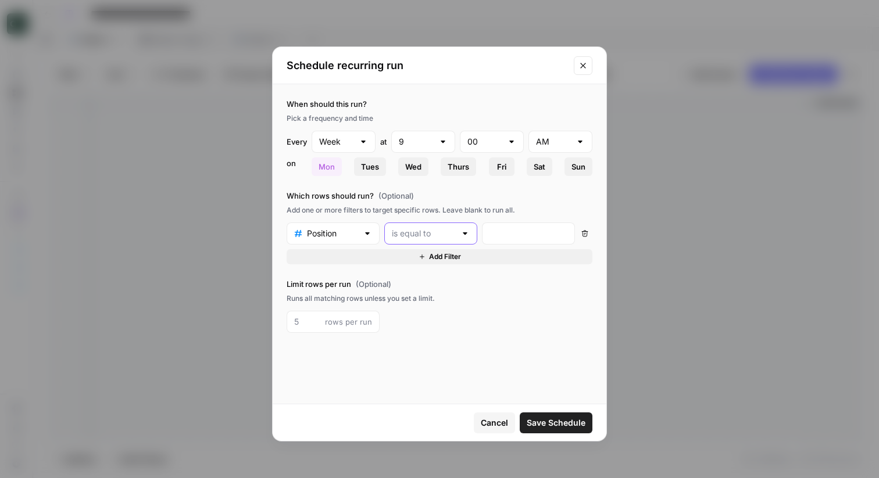
click at [424, 232] on input "text" at bounding box center [424, 234] width 64 height 12
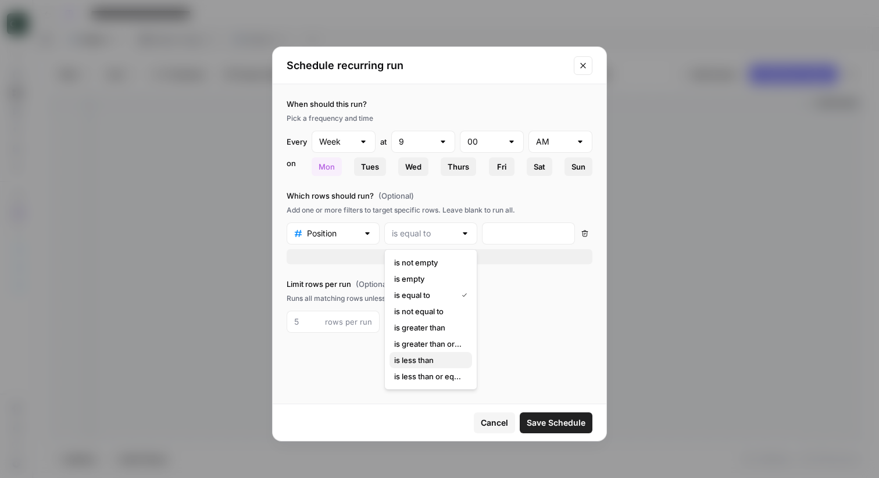
click at [407, 354] on span "is less than" at bounding box center [428, 360] width 69 height 12
type input "is less than"
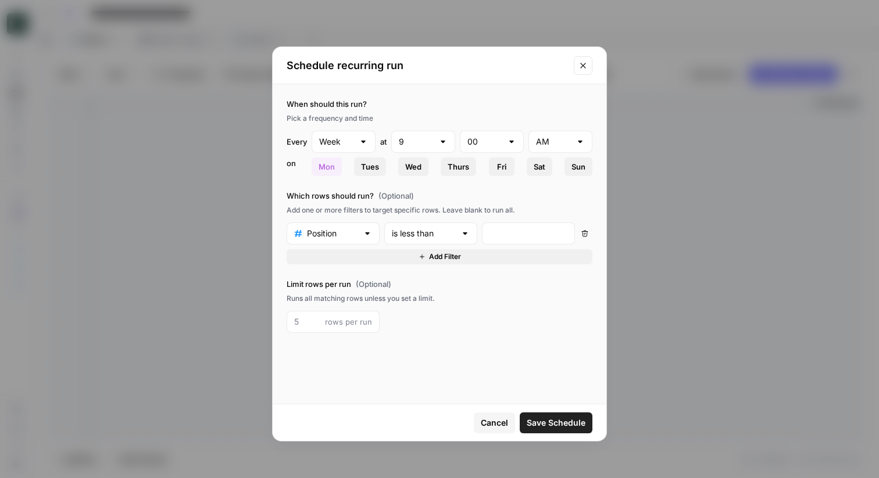
click at [508, 243] on div at bounding box center [528, 234] width 93 height 22
type input "2"
type input "20"
click at [355, 137] on div "Week" at bounding box center [343, 142] width 64 height 22
click at [343, 203] on span "Month" at bounding box center [342, 204] width 40 height 12
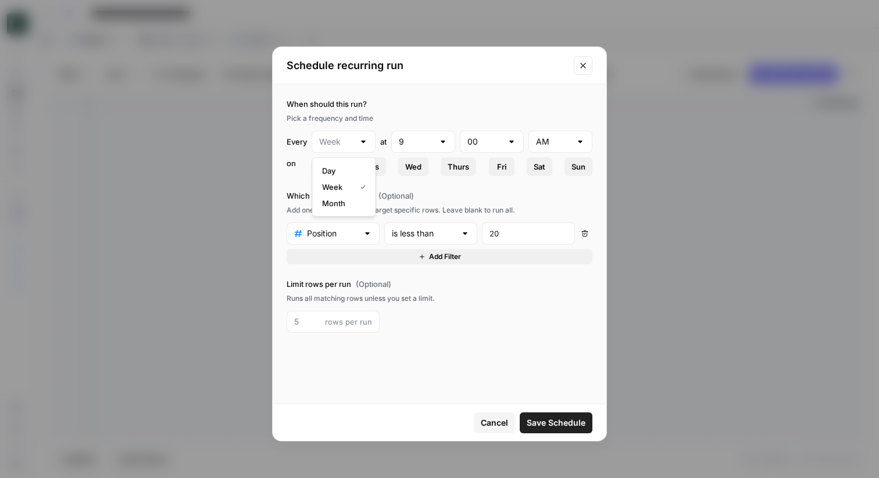
type input "Month"
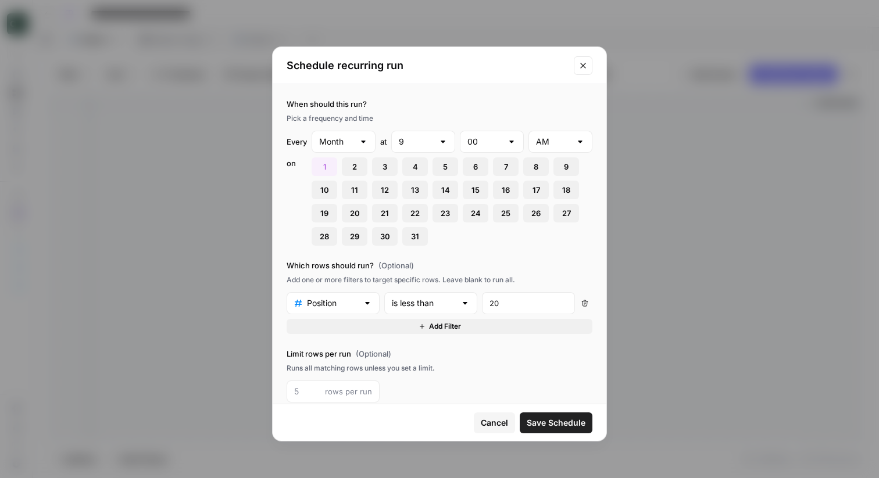
click at [422, 212] on button "22" at bounding box center [415, 213] width 26 height 19
click at [493, 419] on span "Cancel" at bounding box center [494, 423] width 27 height 12
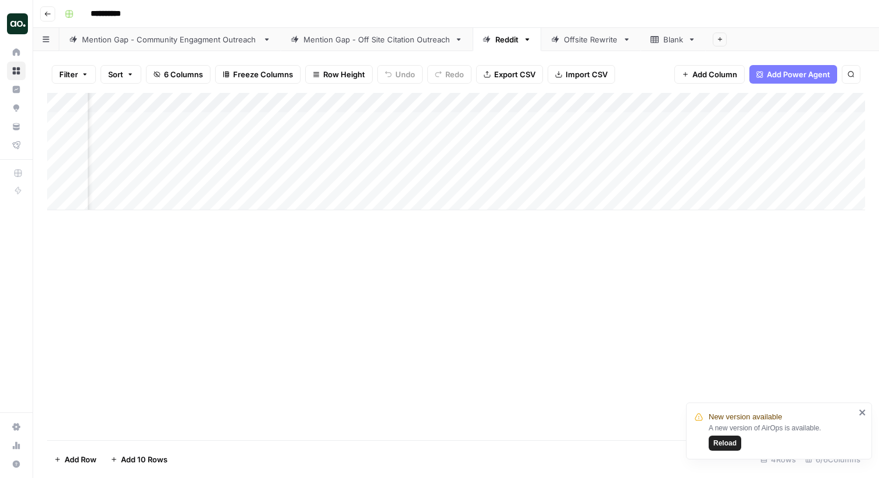
scroll to position [0, 128]
click at [399, 42] on div "Mention Gap - Off Site Citation Outreach" at bounding box center [376, 40] width 146 height 12
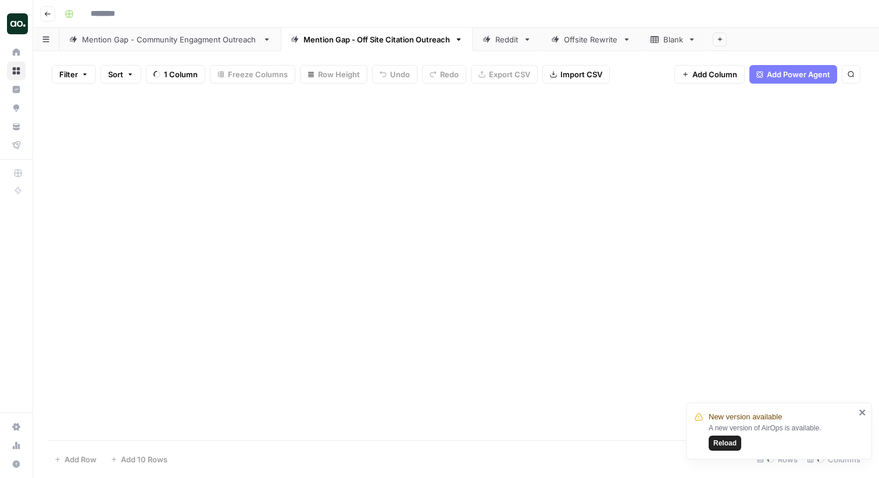
type input "**********"
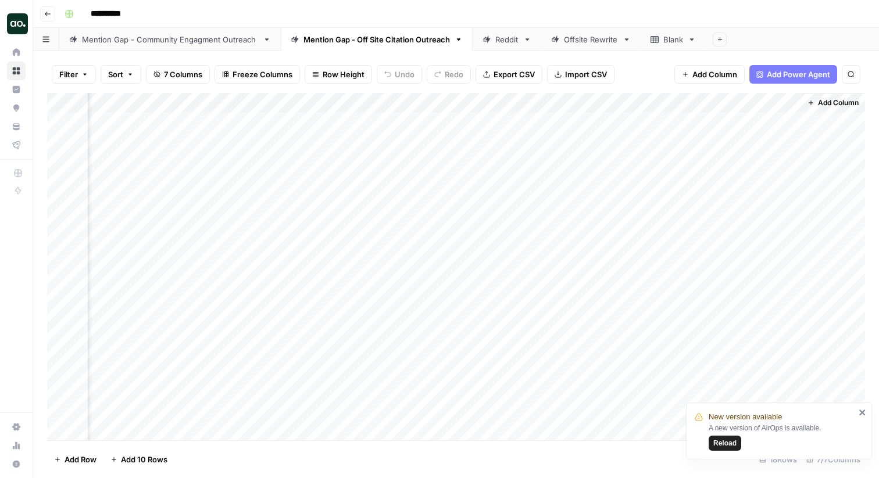
scroll to position [0, 276]
click at [772, 123] on div "Add Column" at bounding box center [456, 266] width 818 height 347
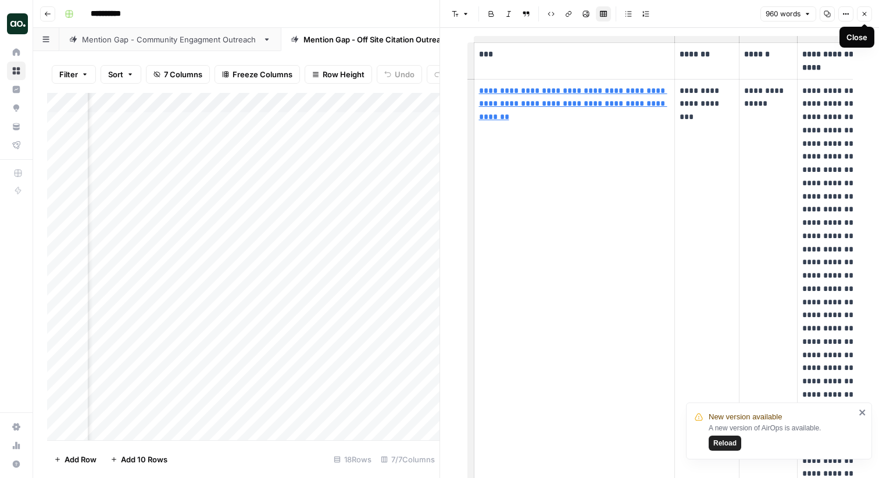
click at [863, 12] on icon "button" at bounding box center [864, 13] width 7 height 7
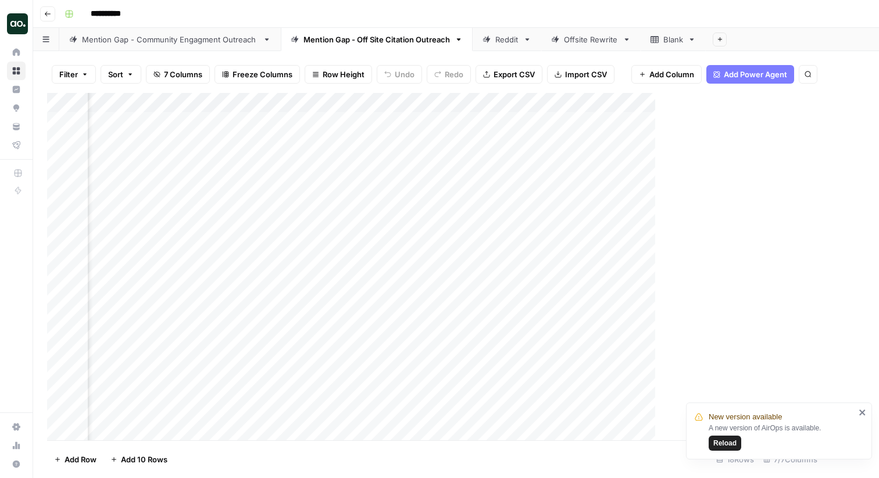
scroll to position [0, 262]
click at [507, 41] on div "Reddit" at bounding box center [506, 40] width 23 height 12
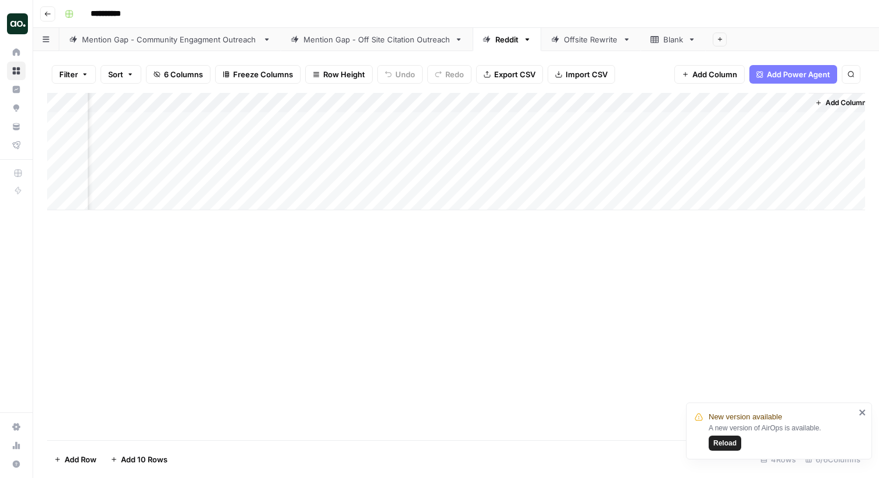
scroll to position [0, 128]
click at [772, 120] on div "Add Column" at bounding box center [456, 151] width 818 height 117
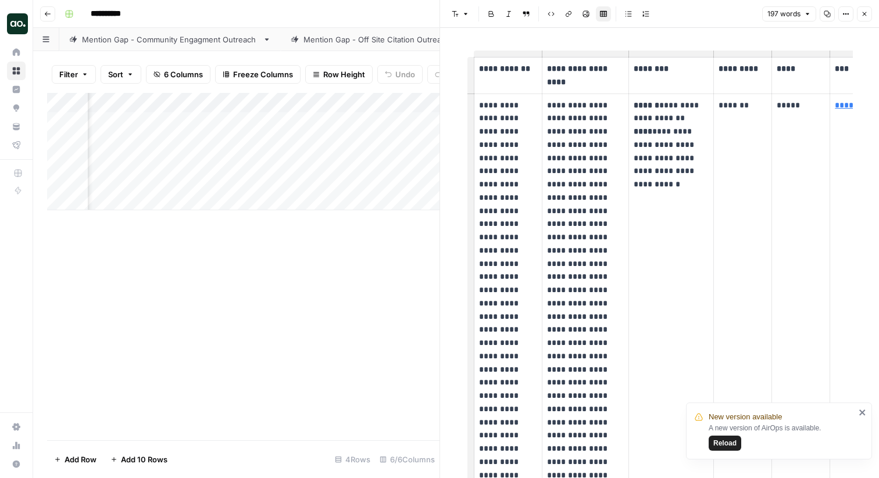
scroll to position [33, 0]
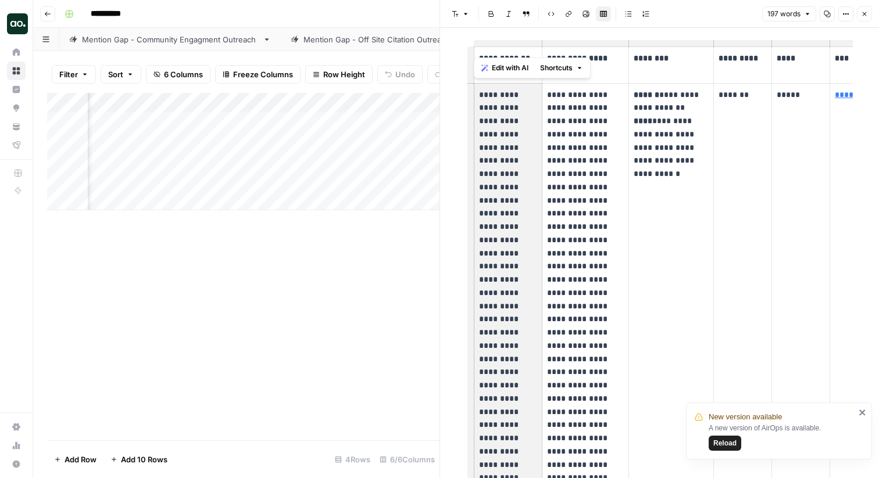
drag, startPoint x: 483, startPoint y: 94, endPoint x: 515, endPoint y: 178, distance: 89.9
click at [515, 178] on p "**********" at bounding box center [508, 365] width 58 height 555
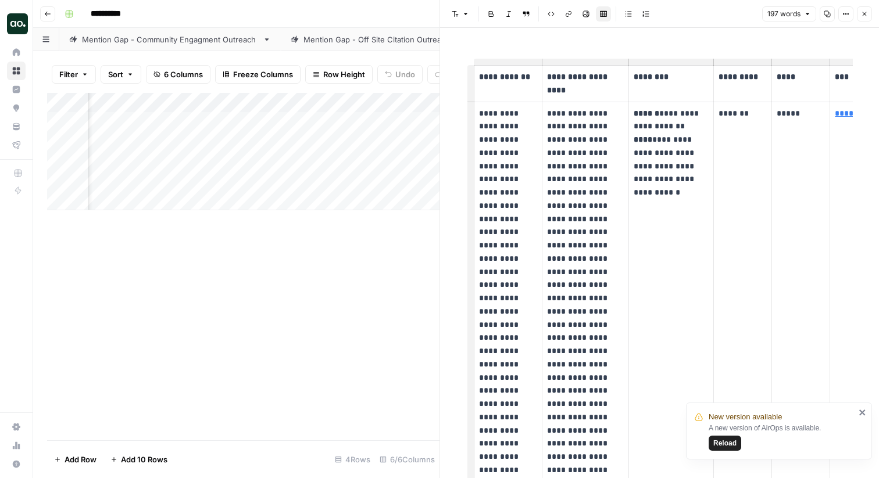
scroll to position [13, 0]
click at [860, 15] on button "Close" at bounding box center [863, 13] width 15 height 15
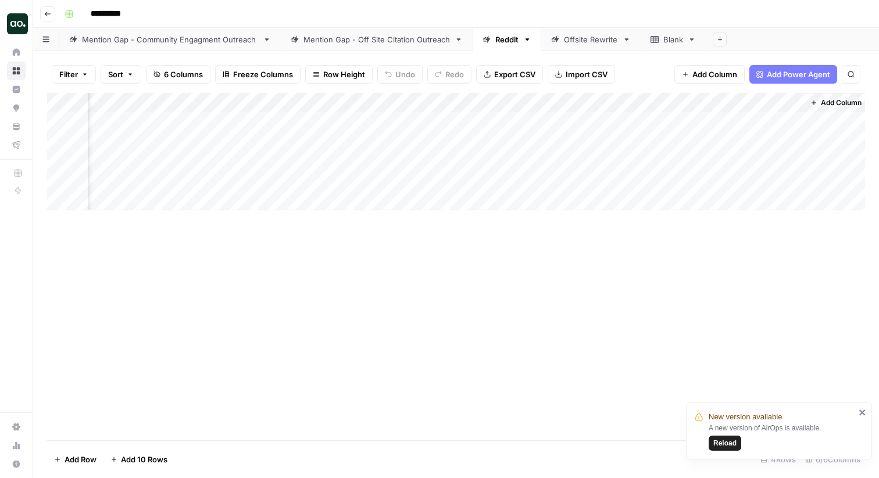
scroll to position [0, 114]
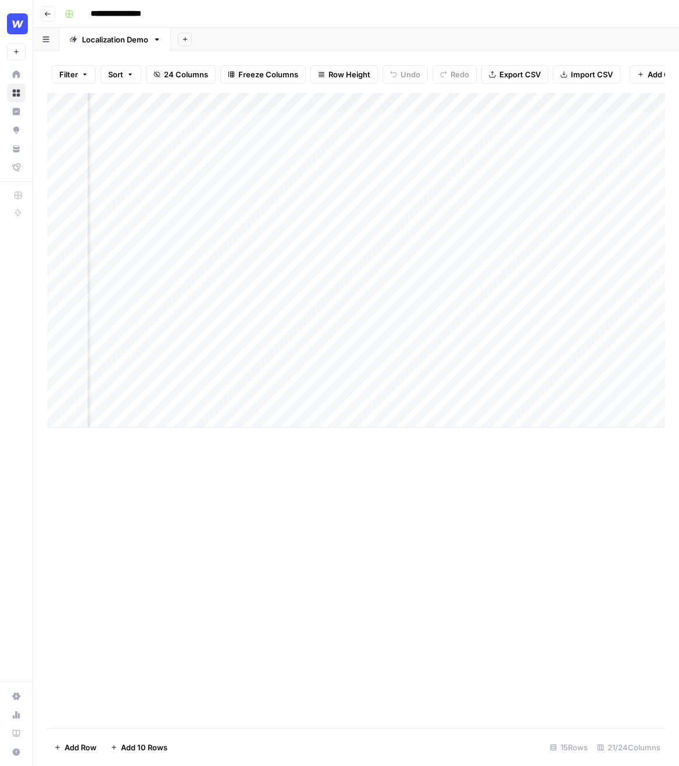
scroll to position [0, 1103]
click at [247, 123] on div "Add Column" at bounding box center [356, 260] width 618 height 335
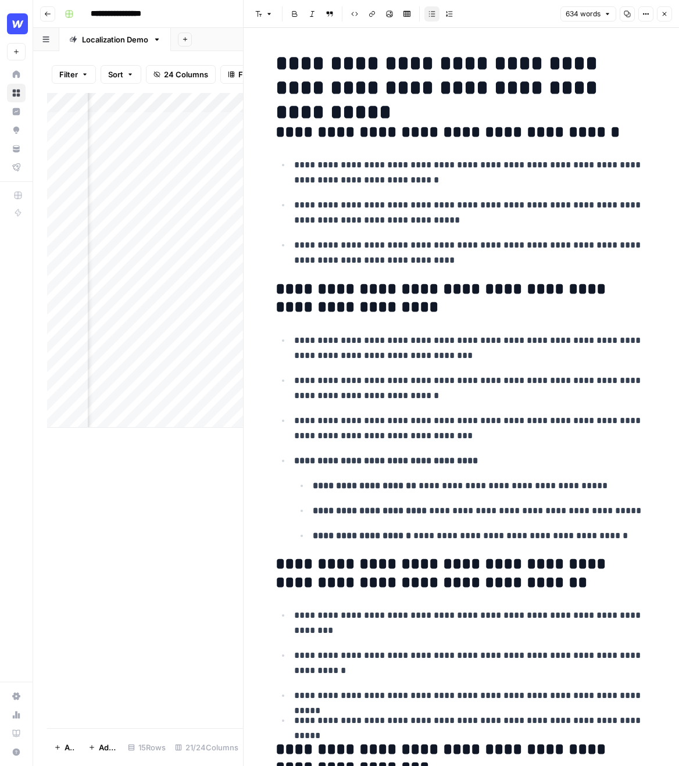
click at [664, 13] on icon "button" at bounding box center [664, 14] width 4 height 4
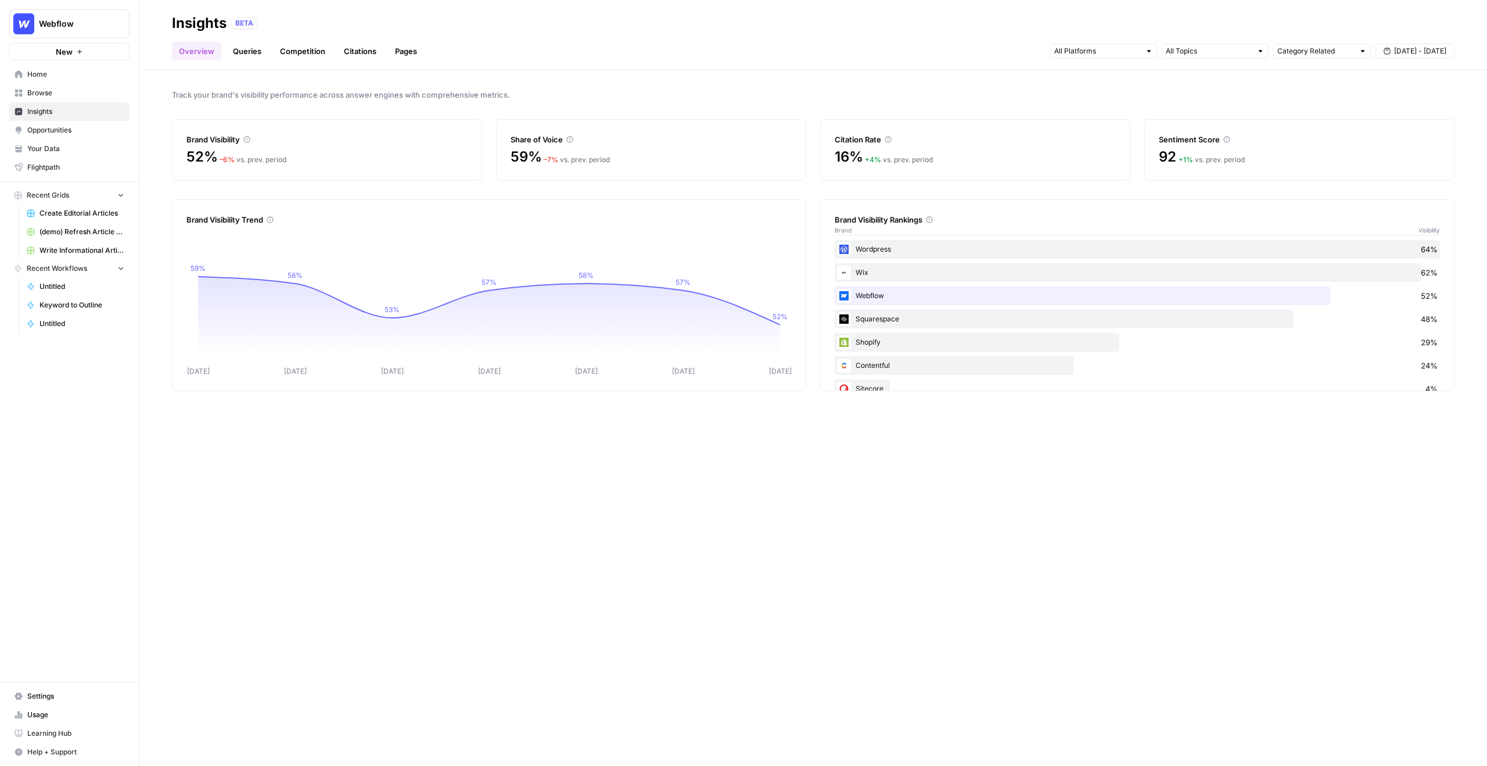
click at [71, 27] on span "Webflow" at bounding box center [74, 24] width 70 height 12
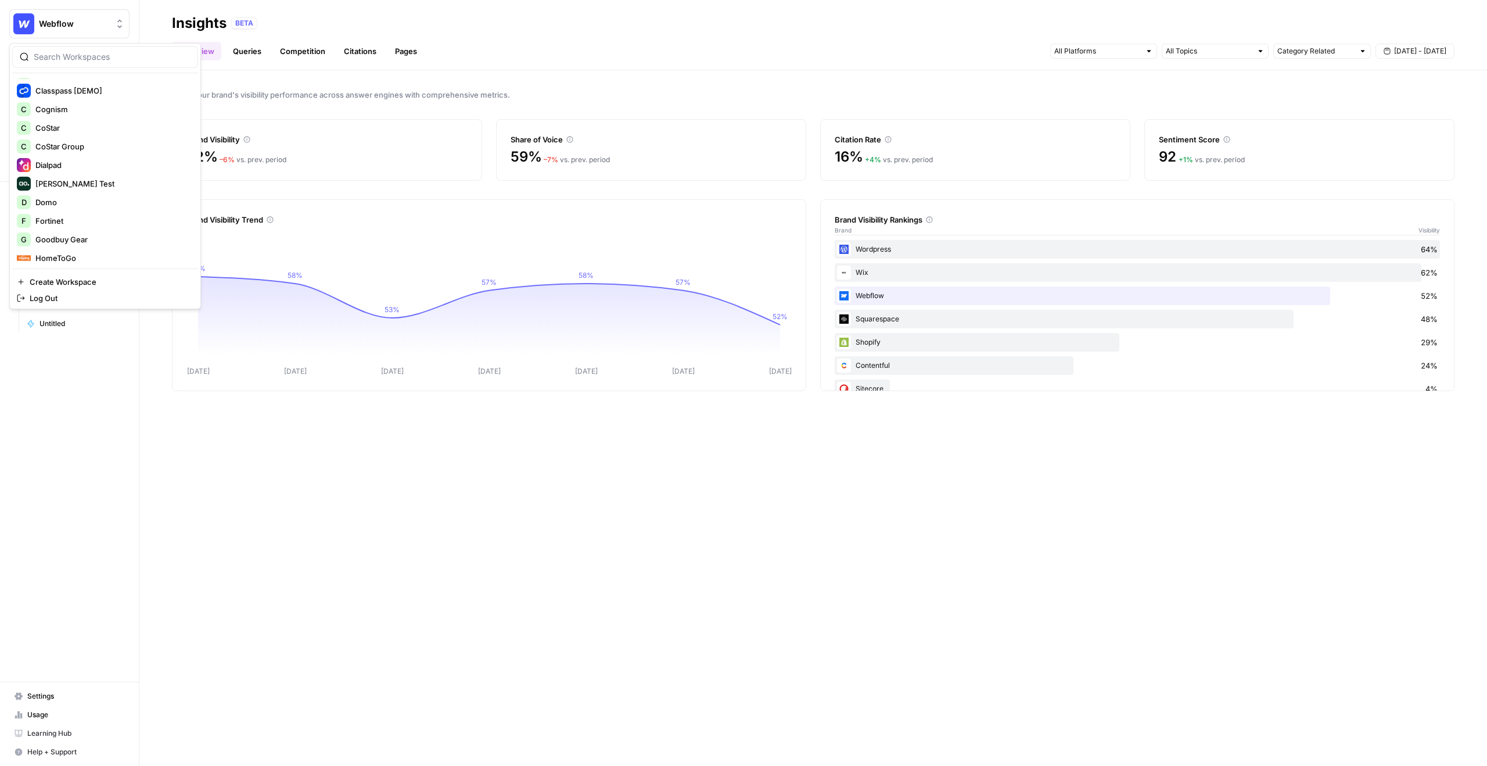
scroll to position [185, 0]
click at [76, 195] on span "Domo" at bounding box center [111, 200] width 153 height 12
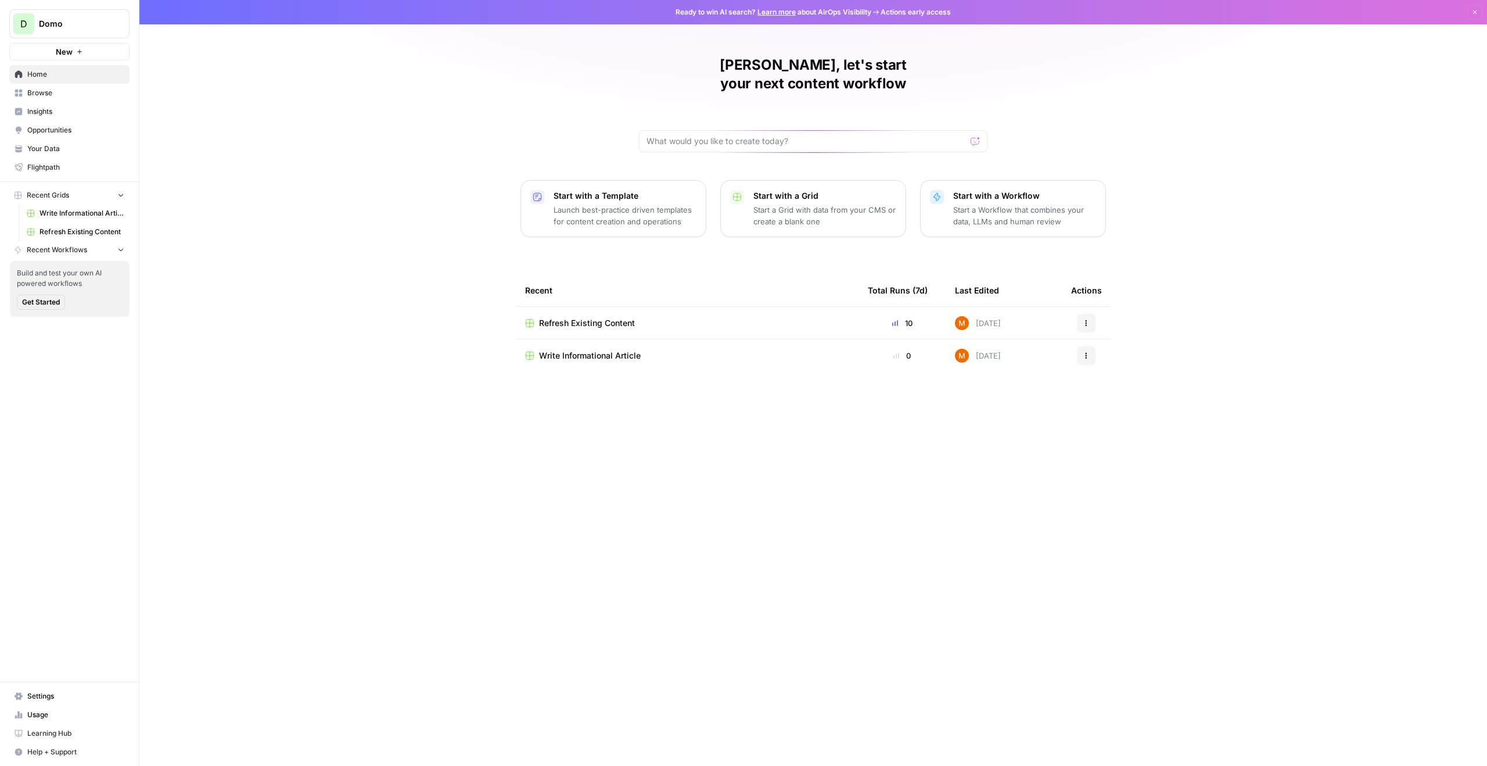
click at [614, 317] on span "Refresh Existing Content" at bounding box center [587, 323] width 96 height 12
click at [635, 350] on span "Write Informational Article" at bounding box center [590, 356] width 102 height 12
click at [81, 29] on span "Domo" at bounding box center [74, 24] width 70 height 12
click at [61, 169] on span "Goodbuy Gear" at bounding box center [111, 173] width 153 height 12
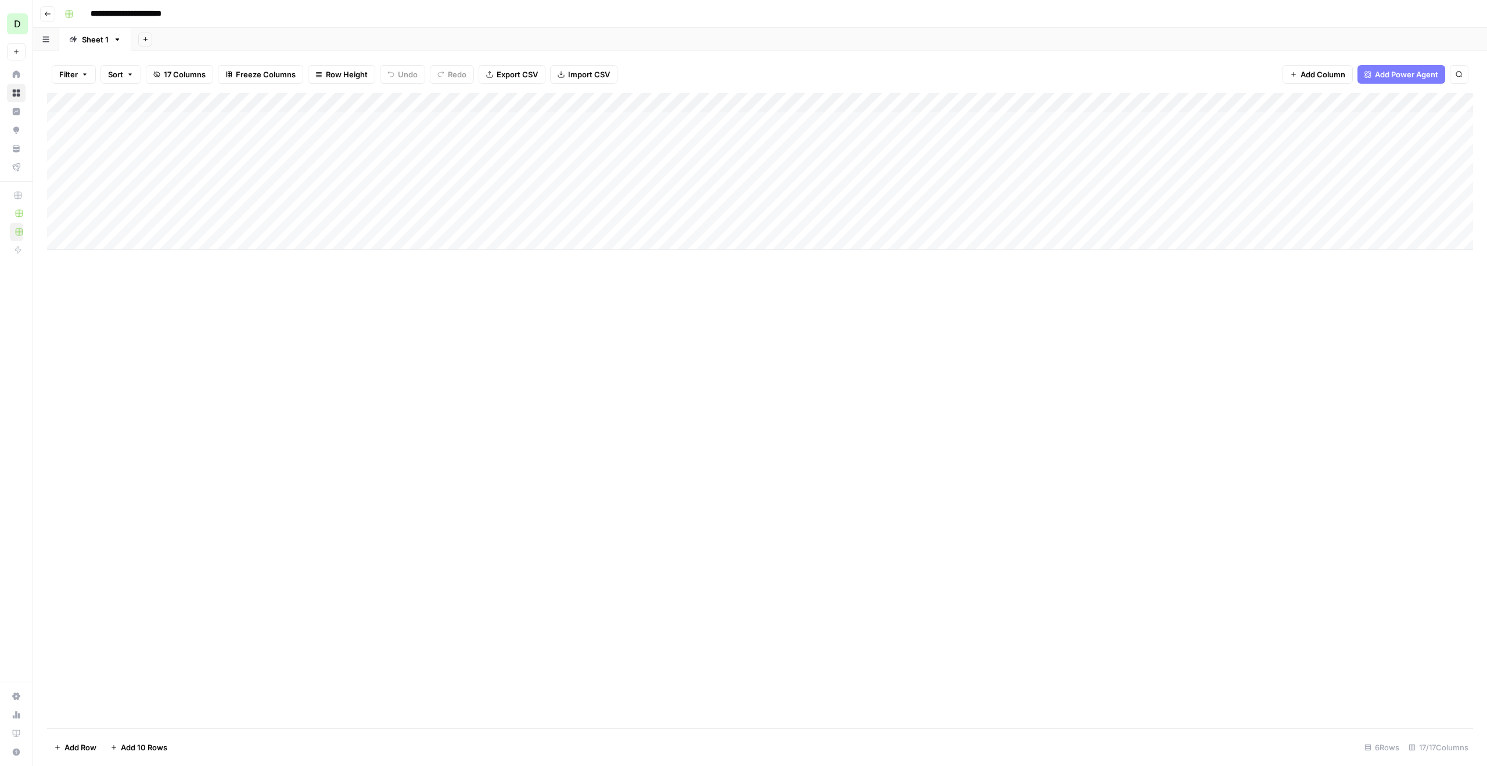
click at [140, 125] on div "Add Column" at bounding box center [760, 171] width 1426 height 157
click at [148, 149] on div "Add Column" at bounding box center [760, 171] width 1426 height 157
click at [1210, 123] on div "Add Column" at bounding box center [760, 171] width 1426 height 157
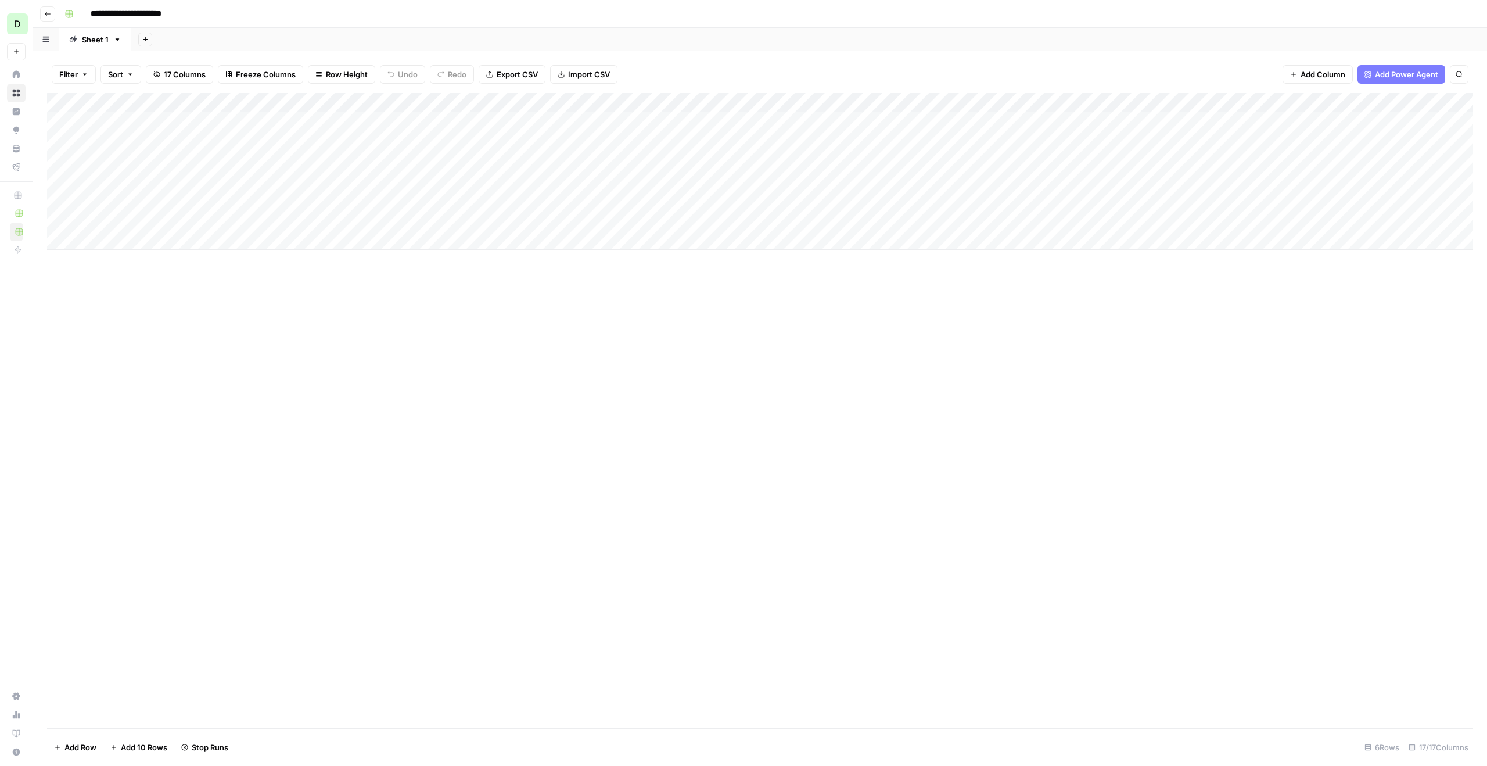
scroll to position [0, 0]
click at [155, 124] on div "Add Column" at bounding box center [760, 171] width 1426 height 157
click at [152, 138] on div "Add Column" at bounding box center [760, 171] width 1426 height 157
click at [146, 141] on div "Add Column" at bounding box center [760, 171] width 1426 height 157
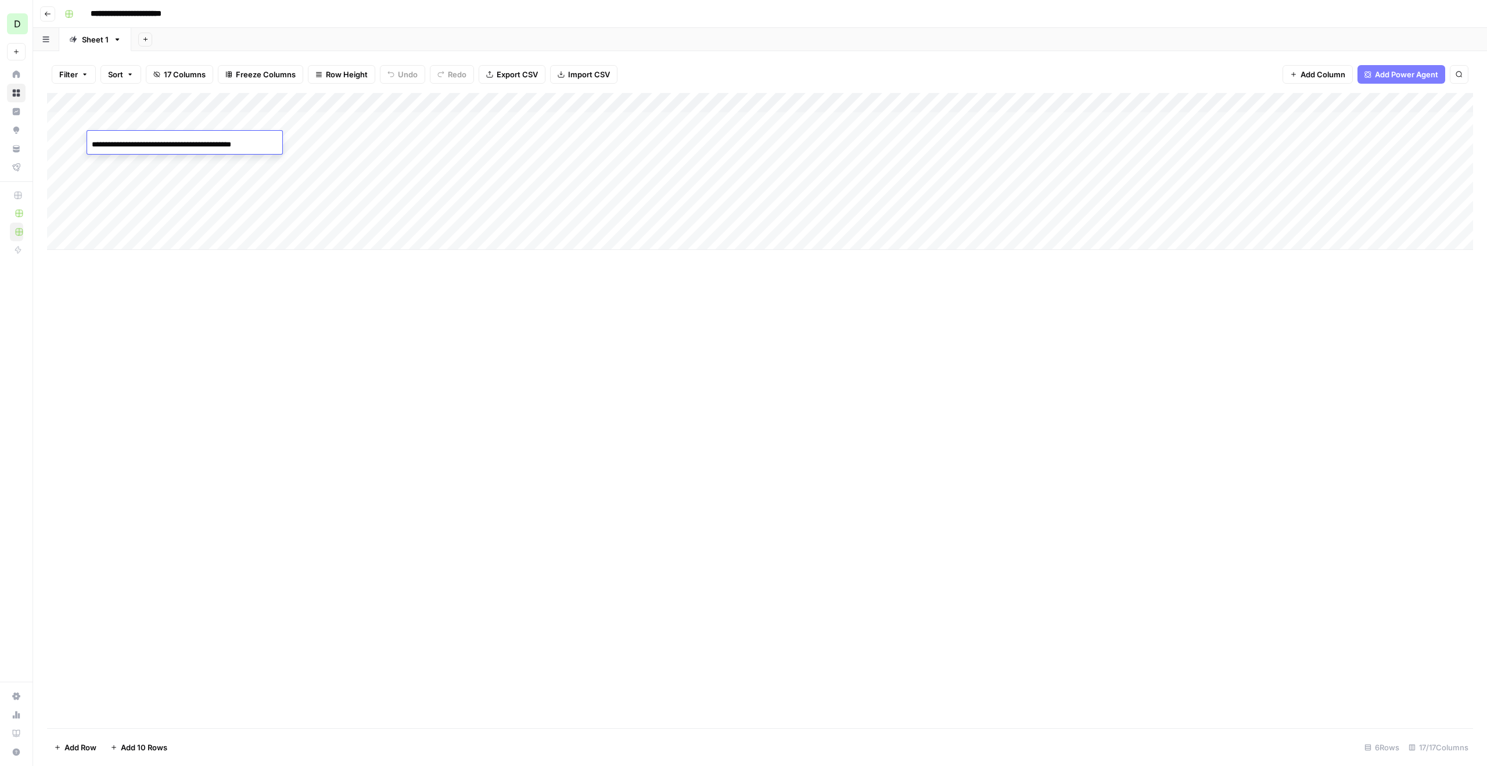
click at [146, 141] on input "**********" at bounding box center [185, 145] width 186 height 14
type input "**********"
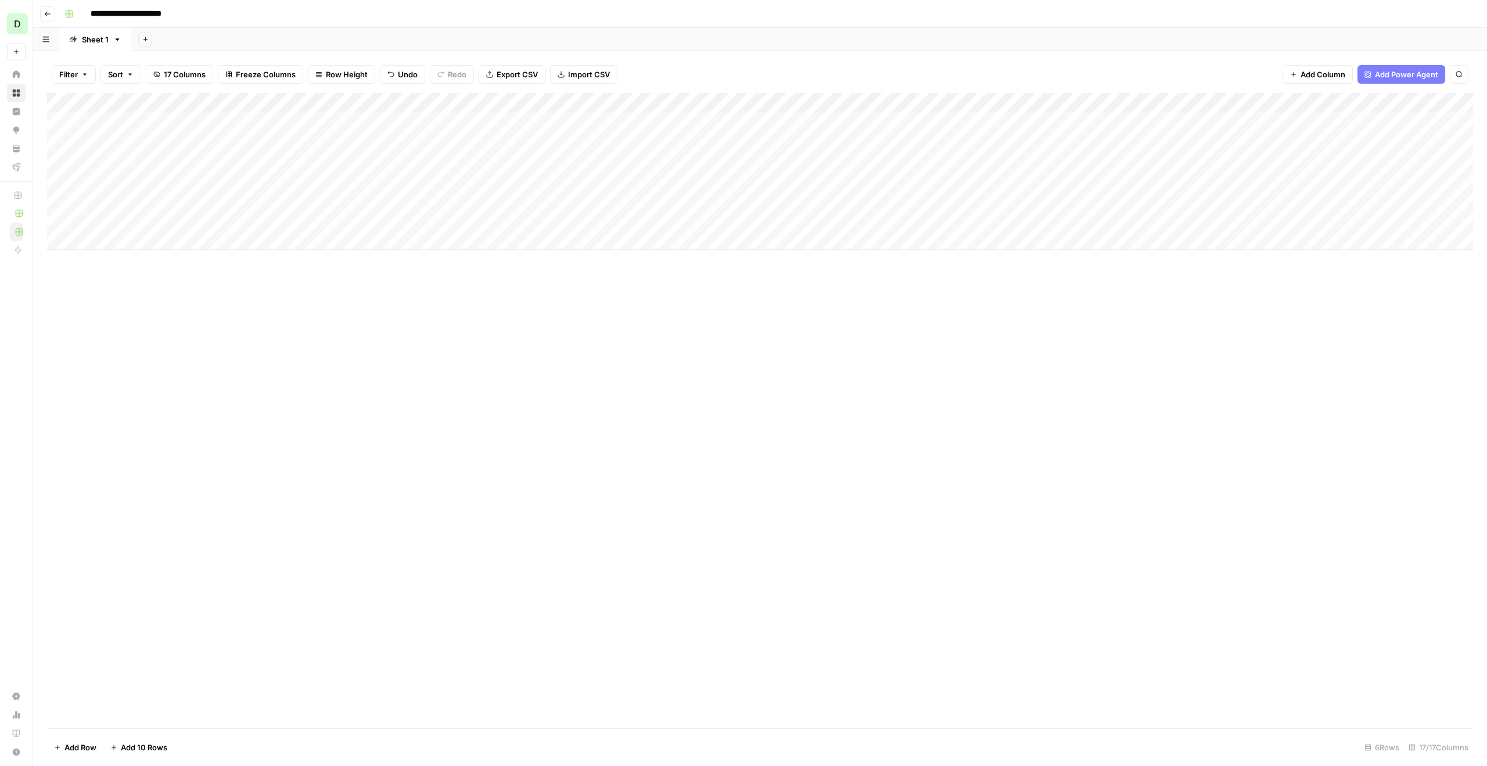
click at [148, 141] on div "Add Column" at bounding box center [760, 171] width 1426 height 157
click at [162, 194] on div "Add Column" at bounding box center [760, 171] width 1426 height 157
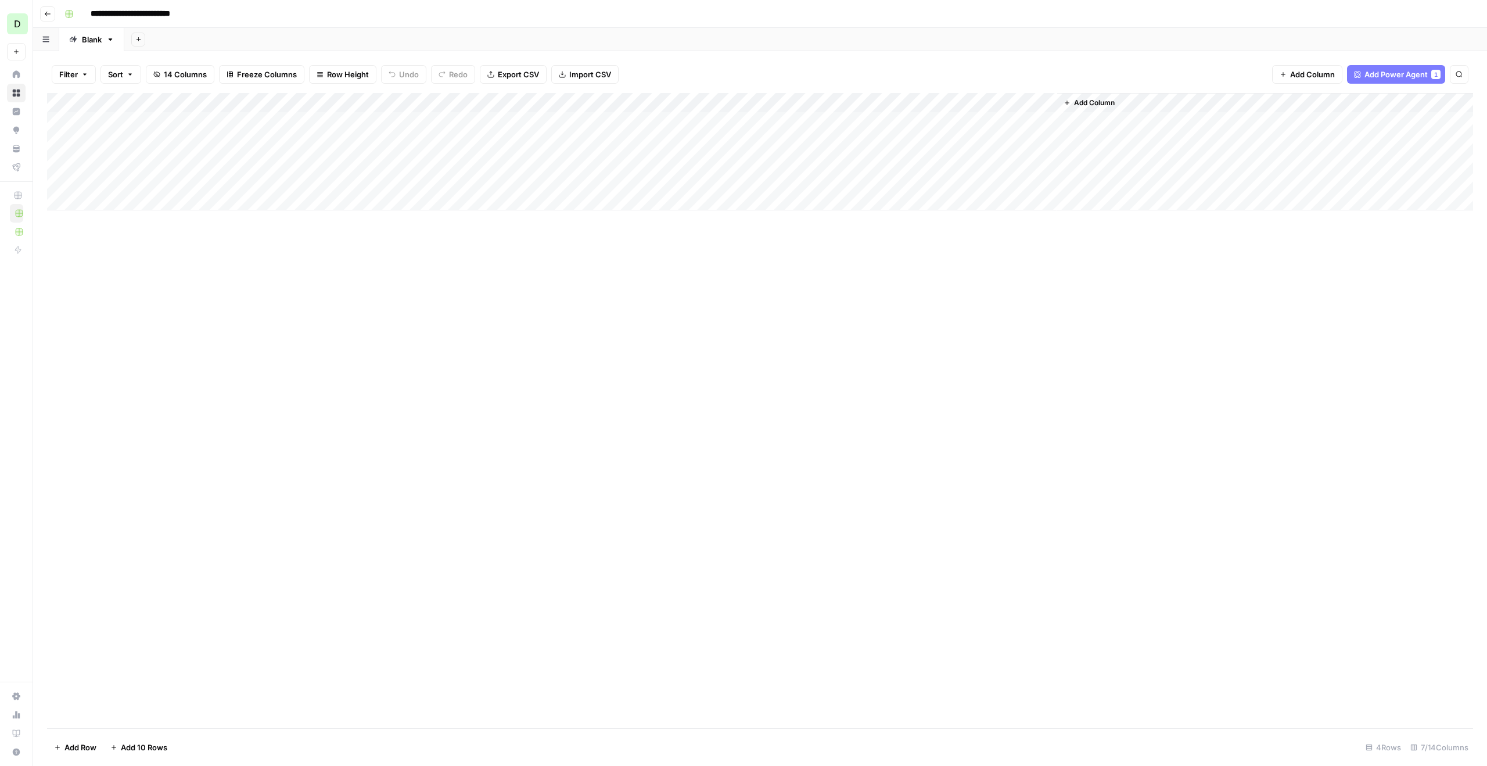
click at [185, 120] on div "Add Column" at bounding box center [760, 151] width 1426 height 117
click at [189, 143] on div "Add Column" at bounding box center [760, 151] width 1426 height 117
click at [328, 122] on div "Add Column" at bounding box center [760, 151] width 1426 height 117
click at [322, 141] on div "Add Column" at bounding box center [760, 151] width 1426 height 117
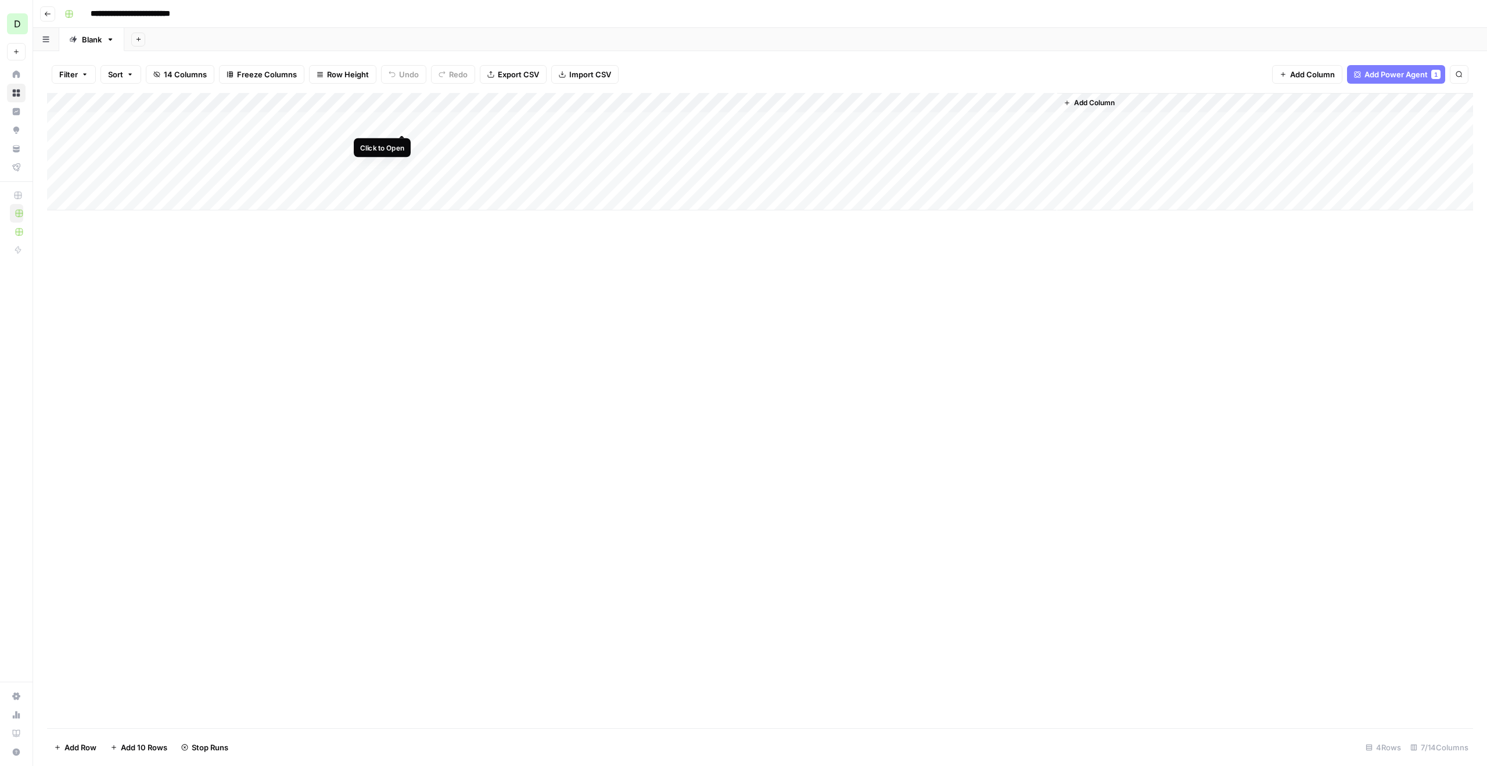
click at [402, 120] on div "Add Column" at bounding box center [760, 151] width 1426 height 117
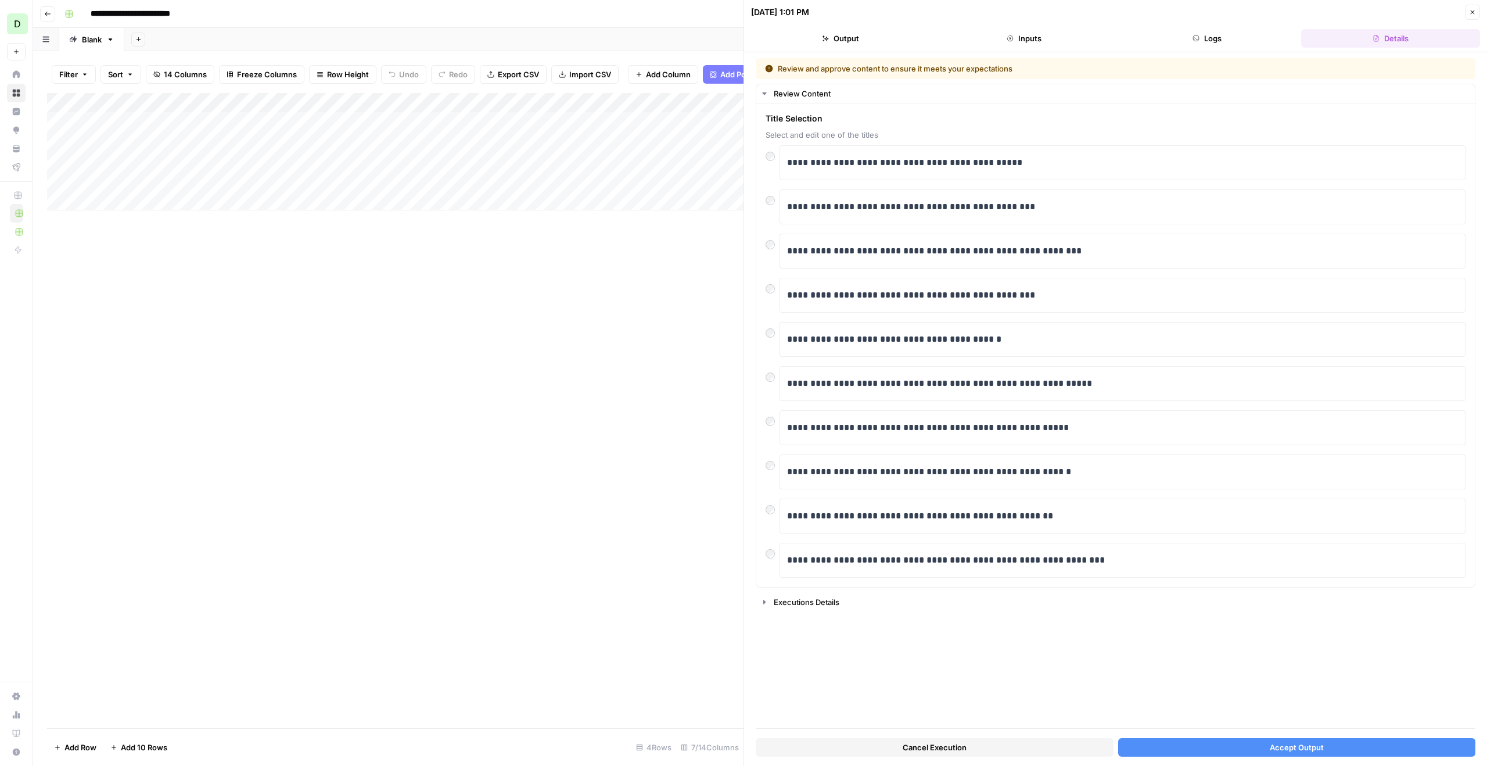
click at [1252, 740] on button "Accept Output" at bounding box center [1298, 747] width 358 height 19
